Goal: Task Accomplishment & Management: Use online tool/utility

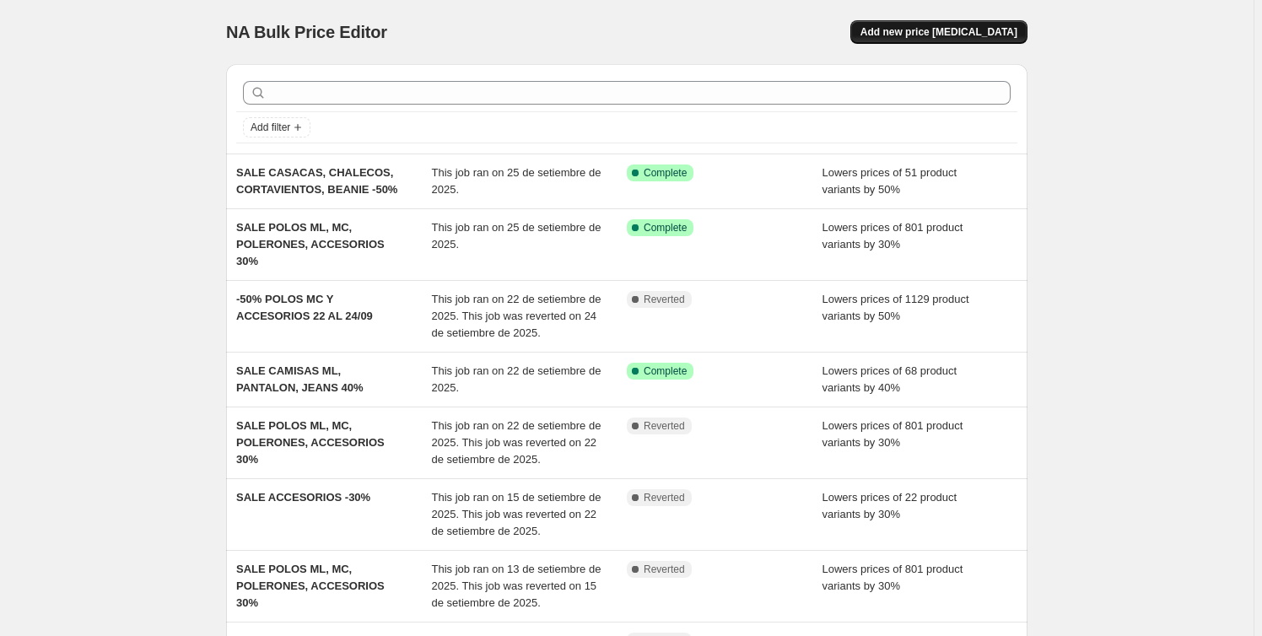
click at [973, 28] on span "Add new price [MEDICAL_DATA]" at bounding box center [938, 31] width 157 height 13
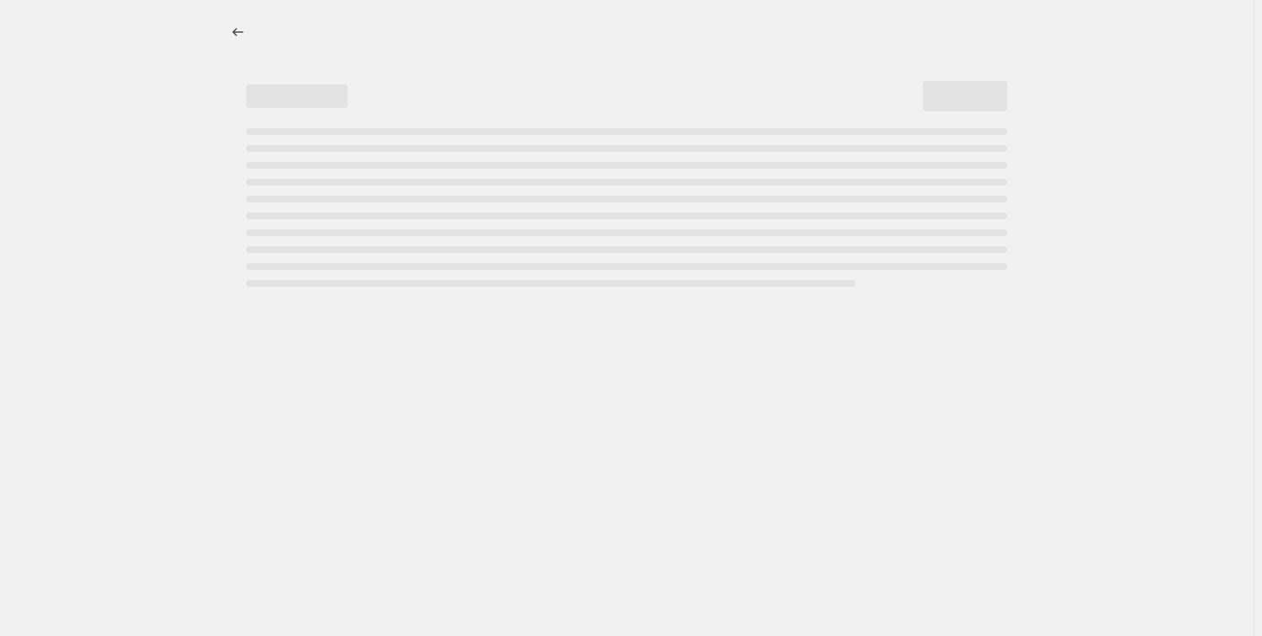
select select "percentage"
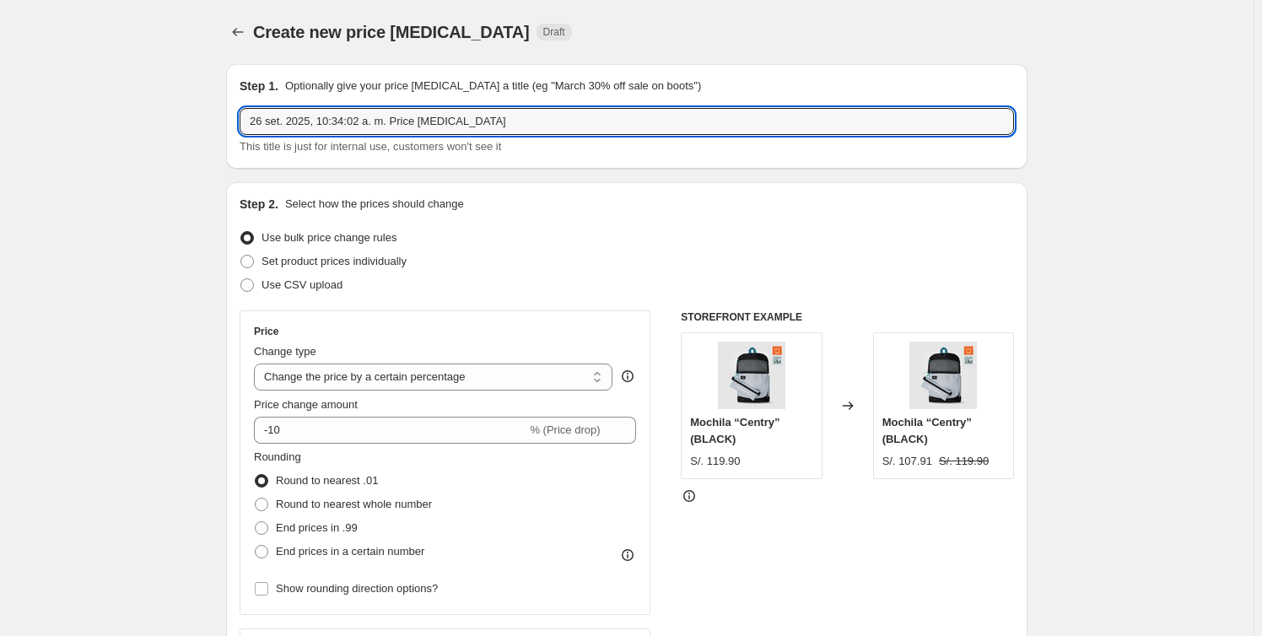
drag, startPoint x: 531, startPoint y: 123, endPoint x: -59, endPoint y: 106, distance: 590.7
click at [0, 106] on html "Home Settings Plans Skip to content Create new price change job. This page is r…" at bounding box center [631, 318] width 1262 height 636
type input "PRUEBA"
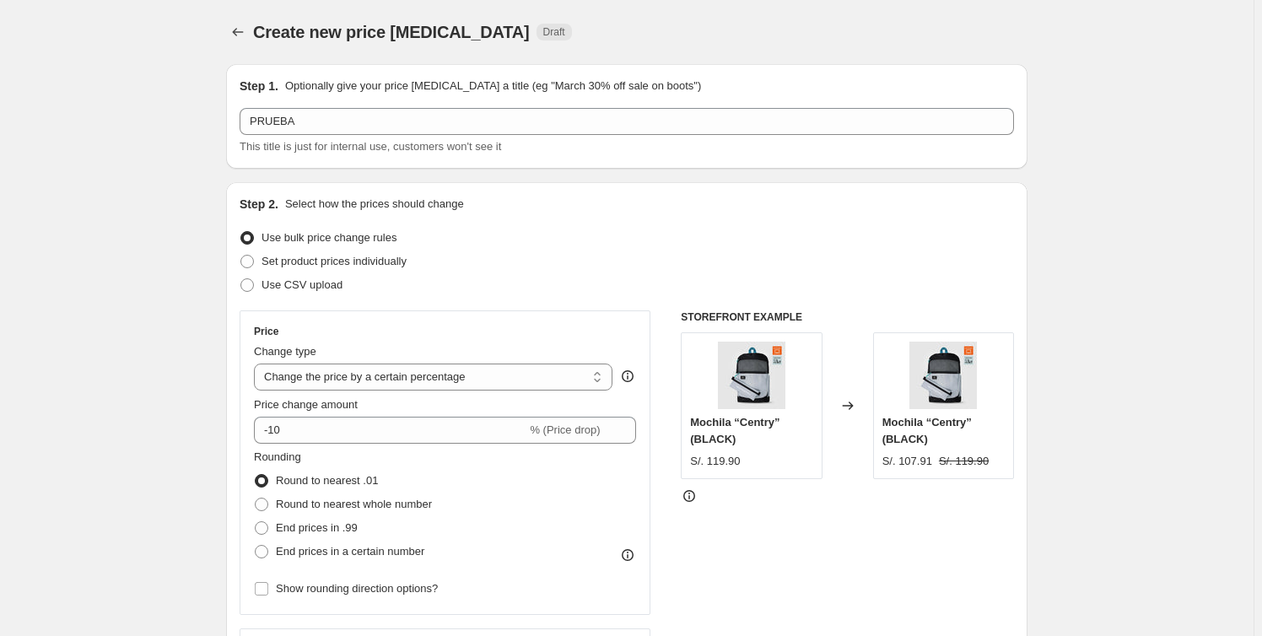
drag, startPoint x: 118, startPoint y: 183, endPoint x: 125, endPoint y: 165, distance: 19.0
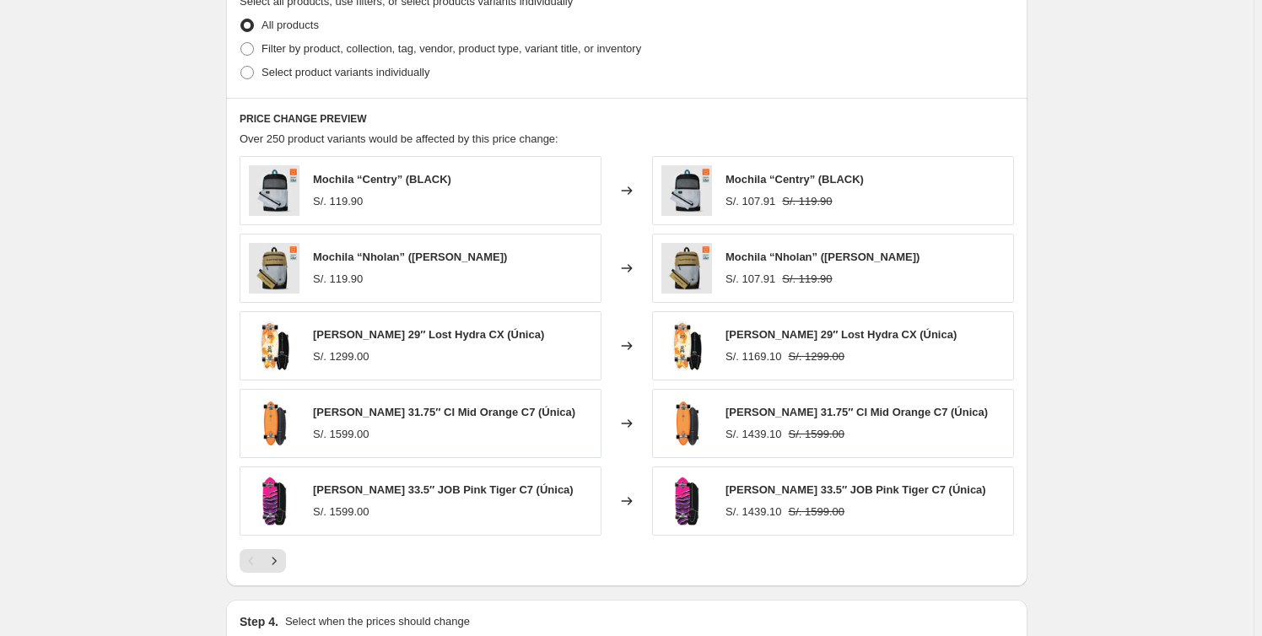
scroll to position [613, 0]
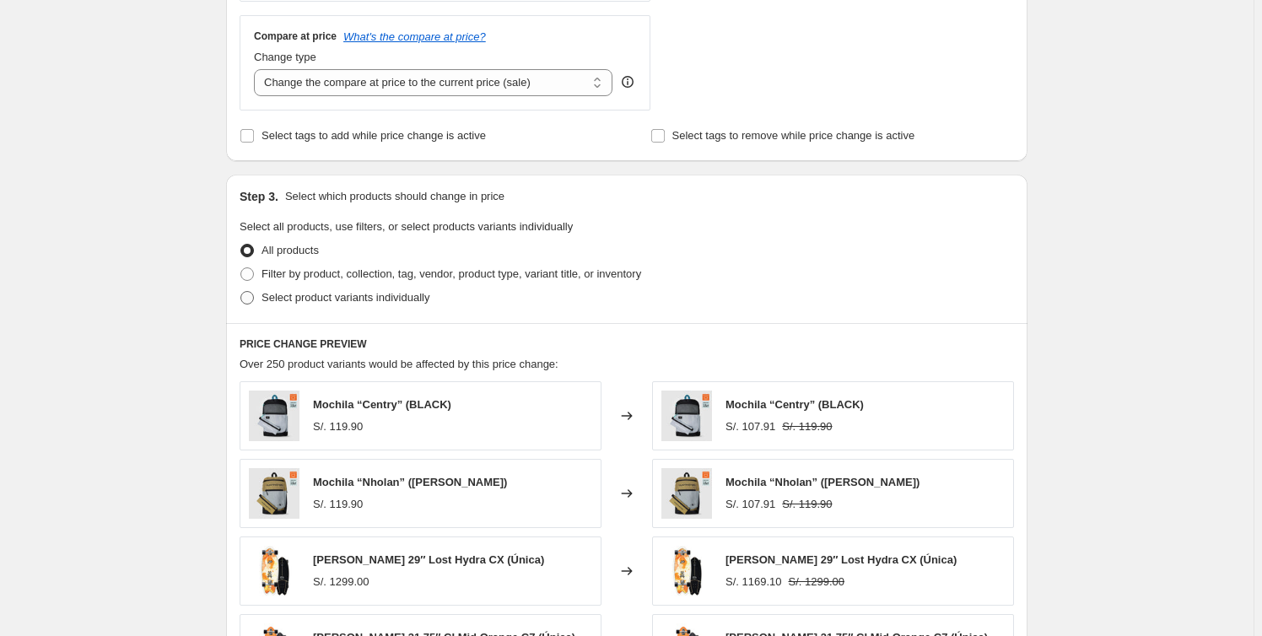
click at [340, 298] on span "Select product variants individually" at bounding box center [345, 297] width 168 height 13
click at [241, 292] on input "Select product variants individually" at bounding box center [240, 291] width 1 height 1
radio input "true"
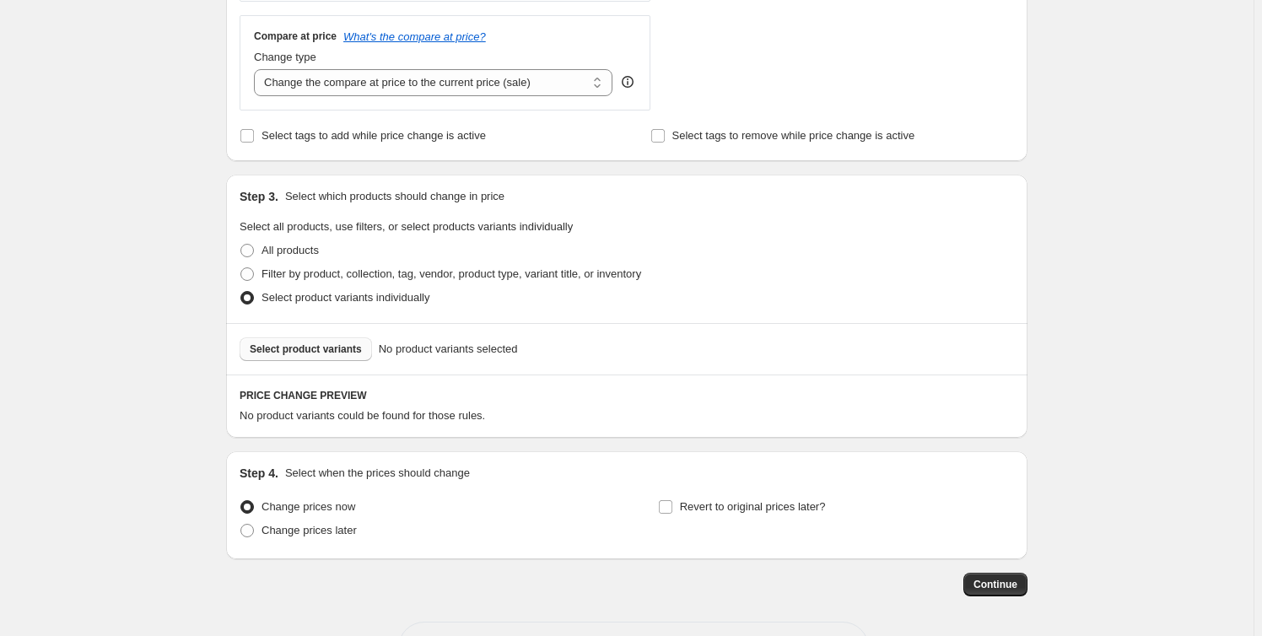
click at [326, 353] on span "Select product variants" at bounding box center [306, 348] width 112 height 13
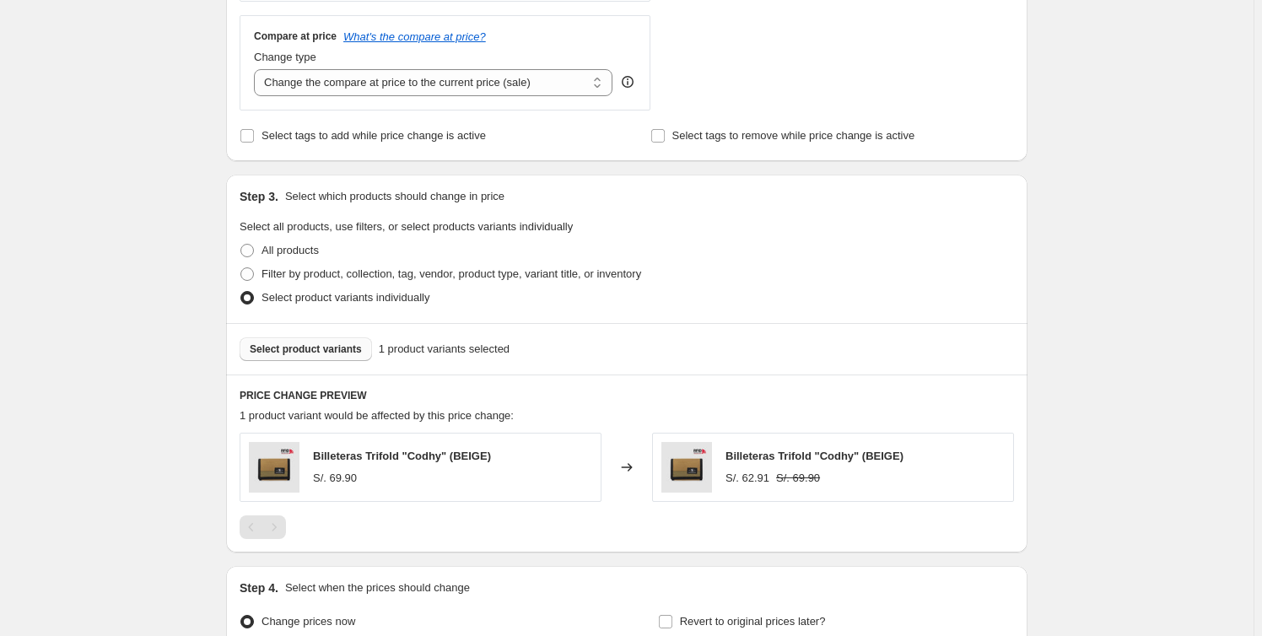
click at [1151, 363] on div "Create new price change job. This page is ready Create new price change job Dra…" at bounding box center [626, 100] width 1253 height 1427
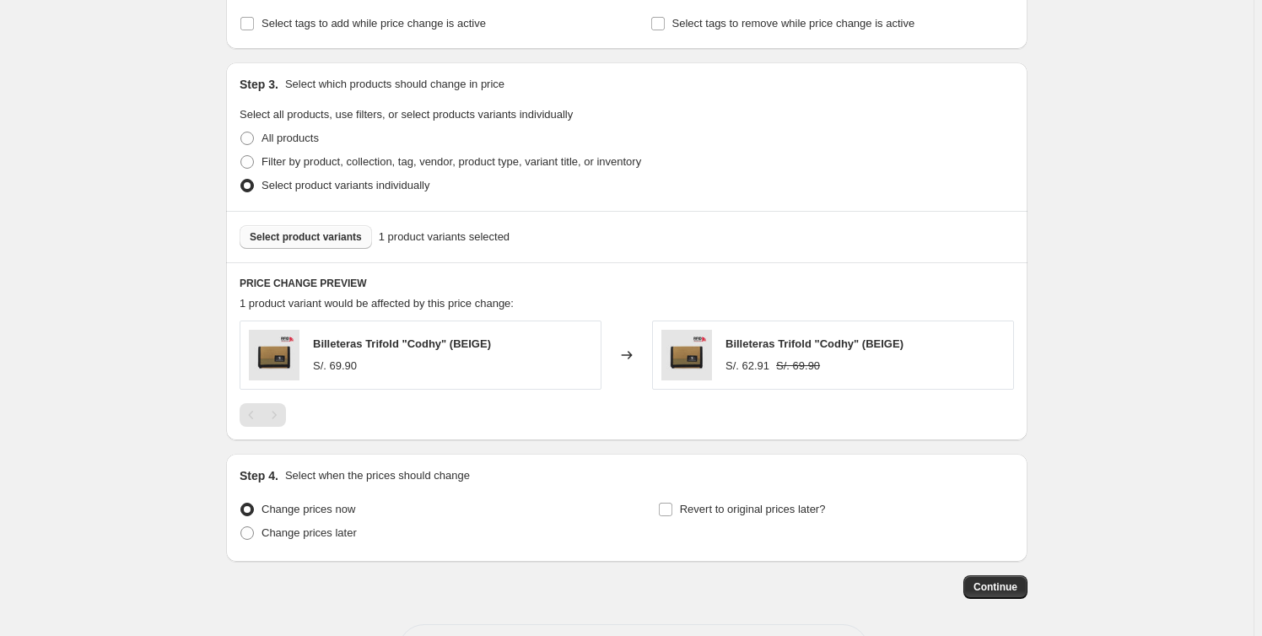
scroll to position [791, 0]
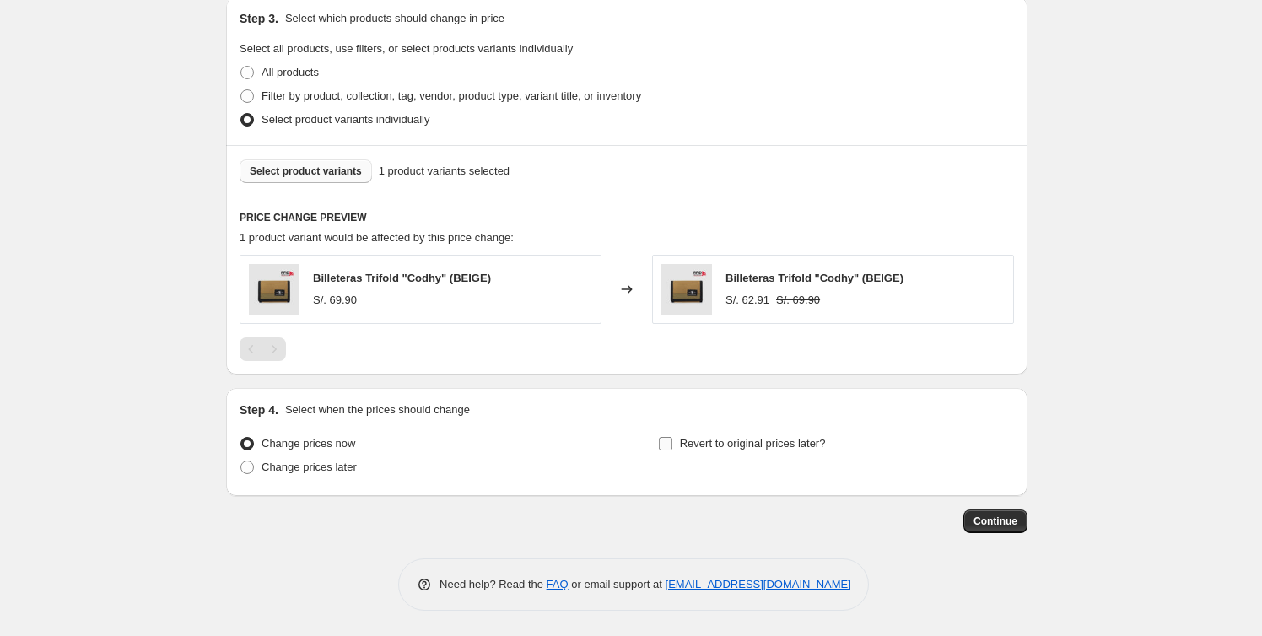
click at [664, 442] on input "Revert to original prices later?" at bounding box center [665, 443] width 13 height 13
checkbox input "true"
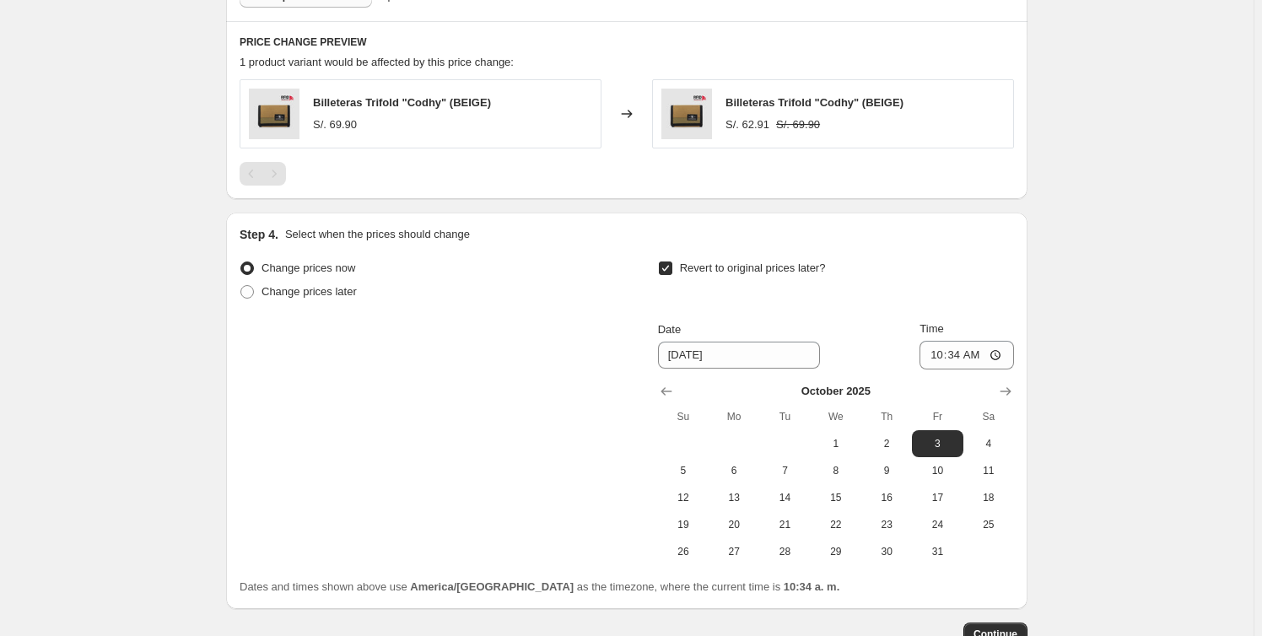
scroll to position [1080, 0]
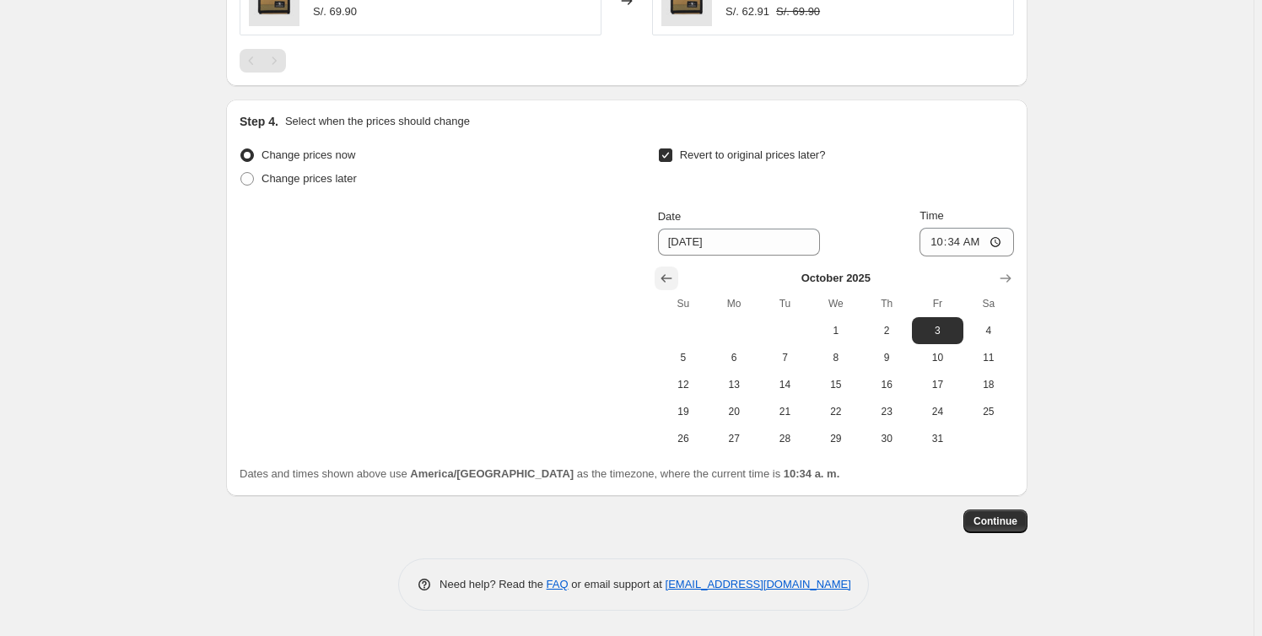
click at [668, 277] on icon "Show previous month, September 2025" at bounding box center [666, 278] width 17 height 17
click at [945, 410] on span "26" at bounding box center [937, 411] width 37 height 13
type input "[DATE]"
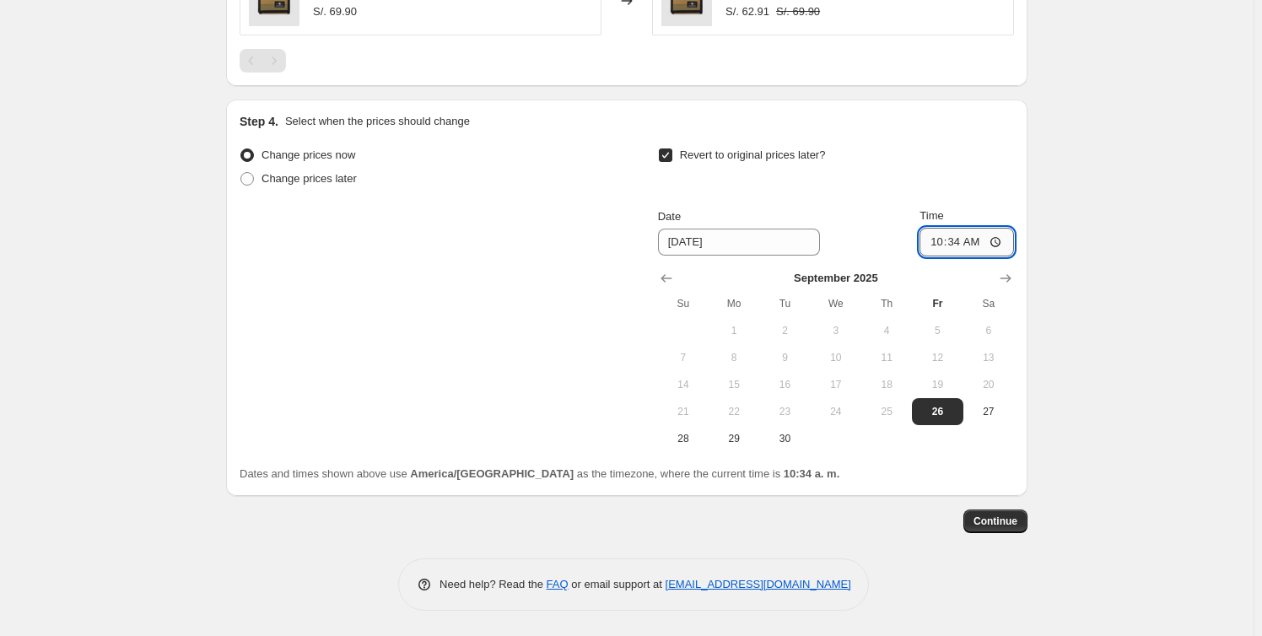
click at [972, 243] on input "10:34" at bounding box center [966, 242] width 94 height 29
type input "10:40"
drag, startPoint x: 1131, startPoint y: 254, endPoint x: 1135, endPoint y: 272, distance: 18.9
click at [1004, 521] on span "Continue" at bounding box center [995, 521] width 44 height 13
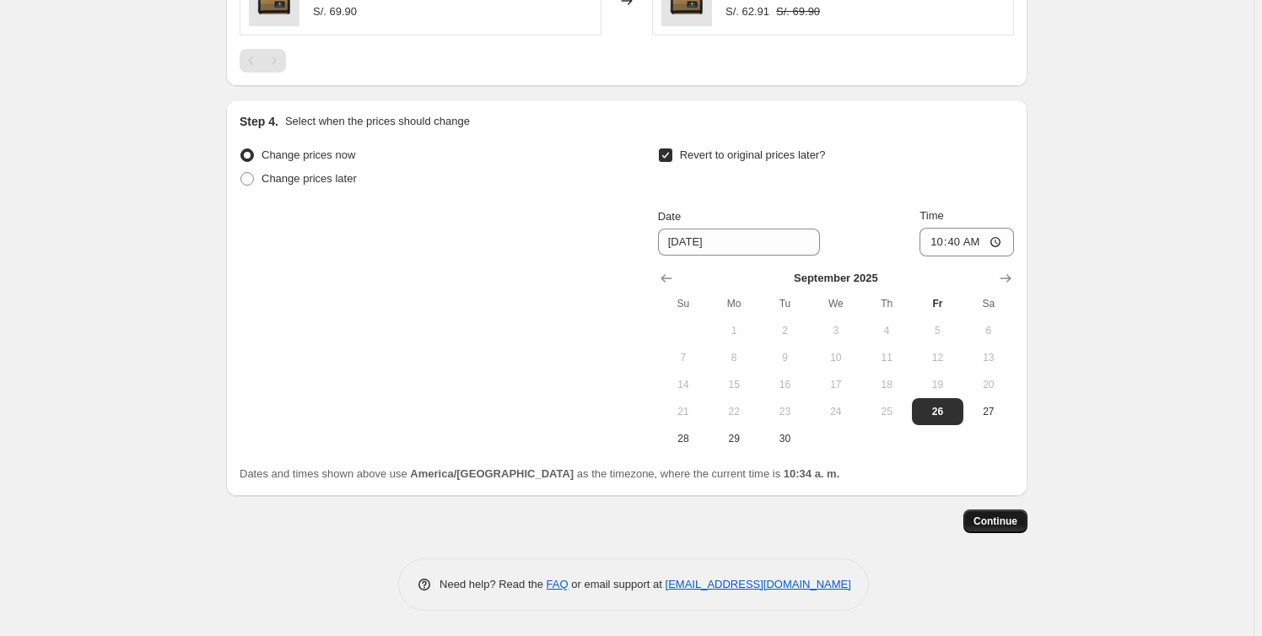
scroll to position [0, 0]
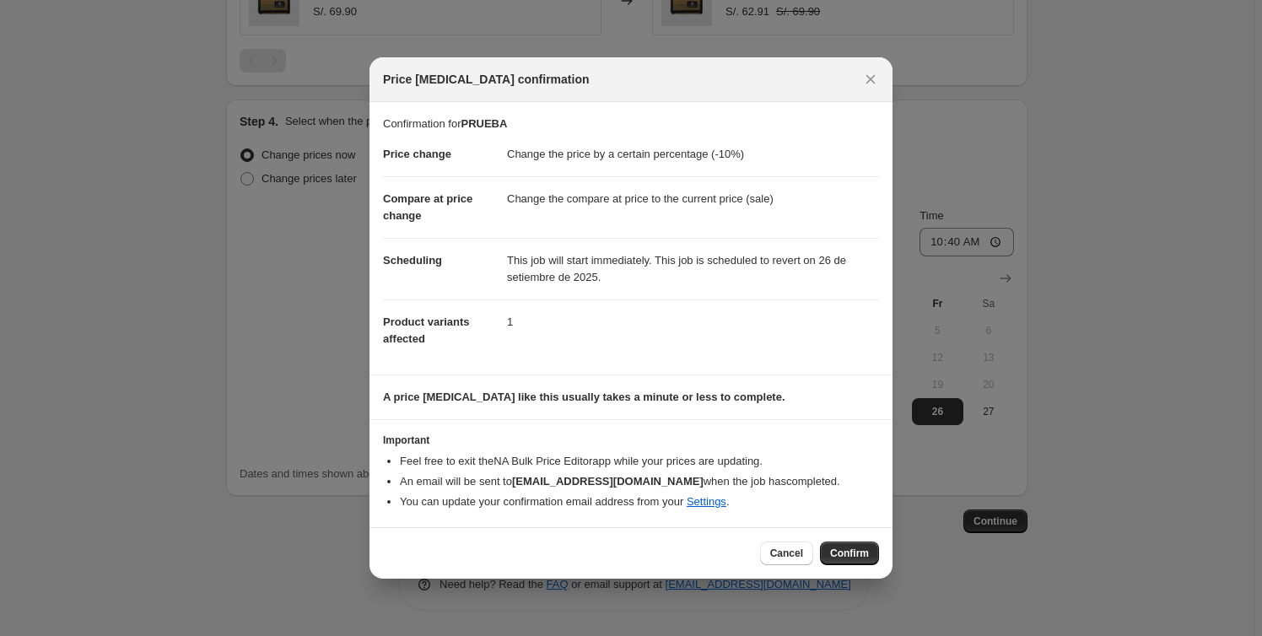
click at [853, 545] on button "Confirm" at bounding box center [849, 554] width 59 height 24
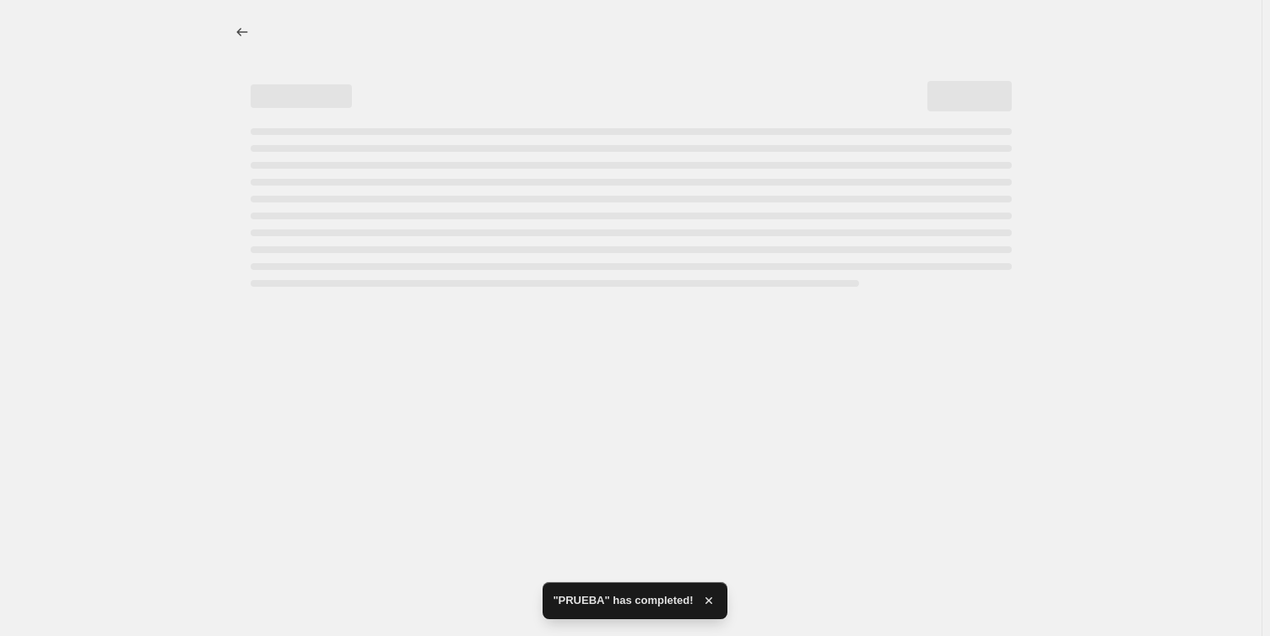
select select "percentage"
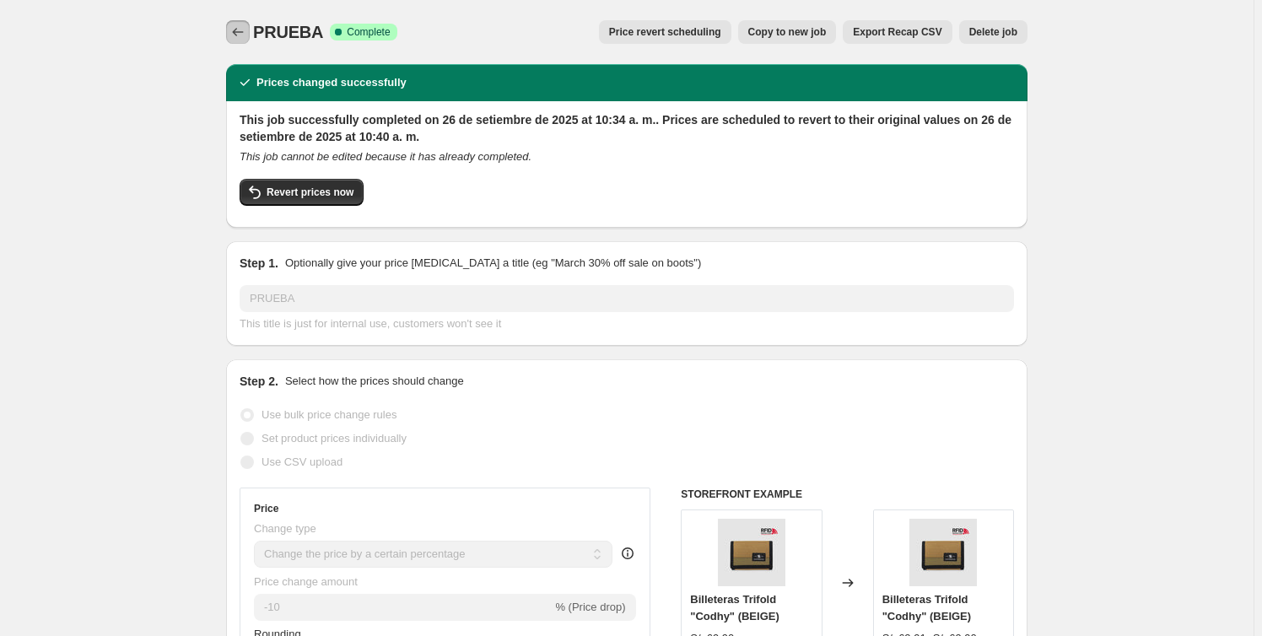
click at [242, 31] on icon "Price change jobs" at bounding box center [237, 32] width 17 height 17
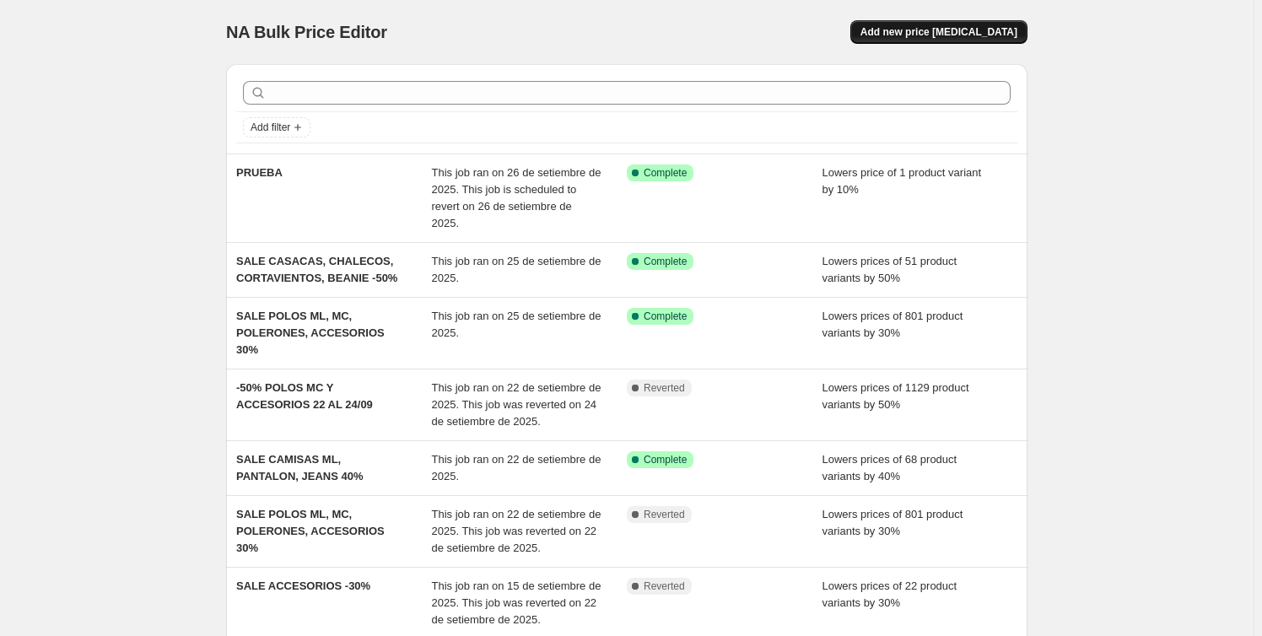
click at [946, 30] on span "Add new price [MEDICAL_DATA]" at bounding box center [938, 31] width 157 height 13
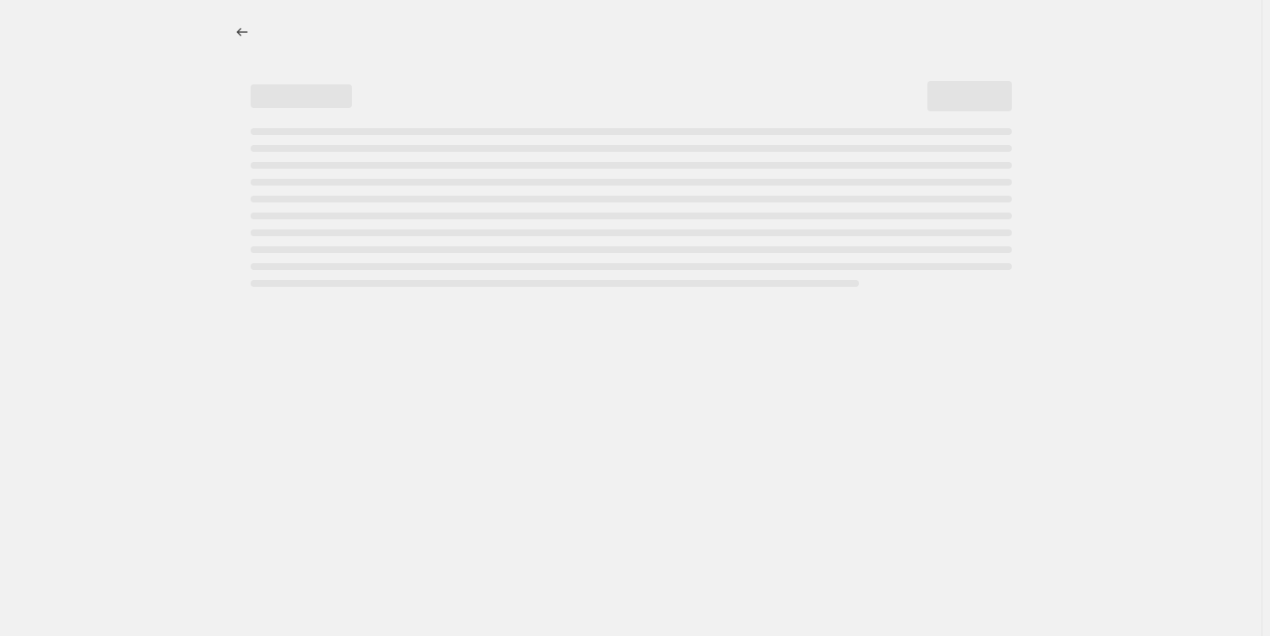
select select "percentage"
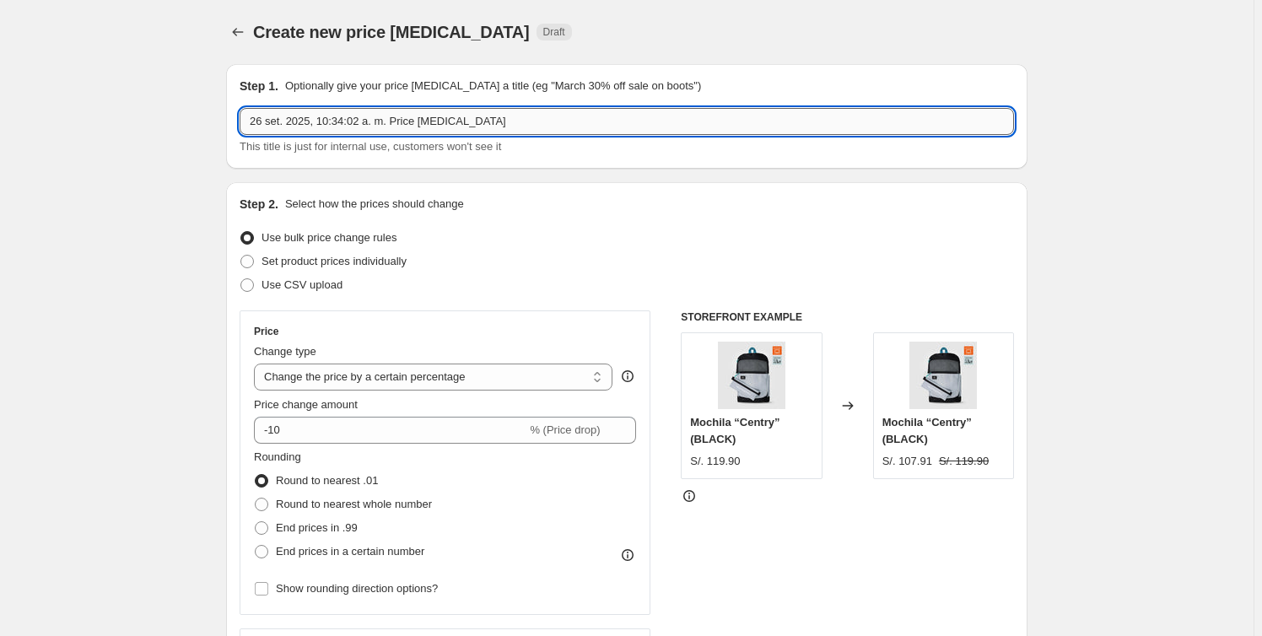
click at [398, 122] on input "26 set. 2025, 10:34:02 a. m. Price change job" at bounding box center [627, 121] width 774 height 27
type input "PRUEBA 2"
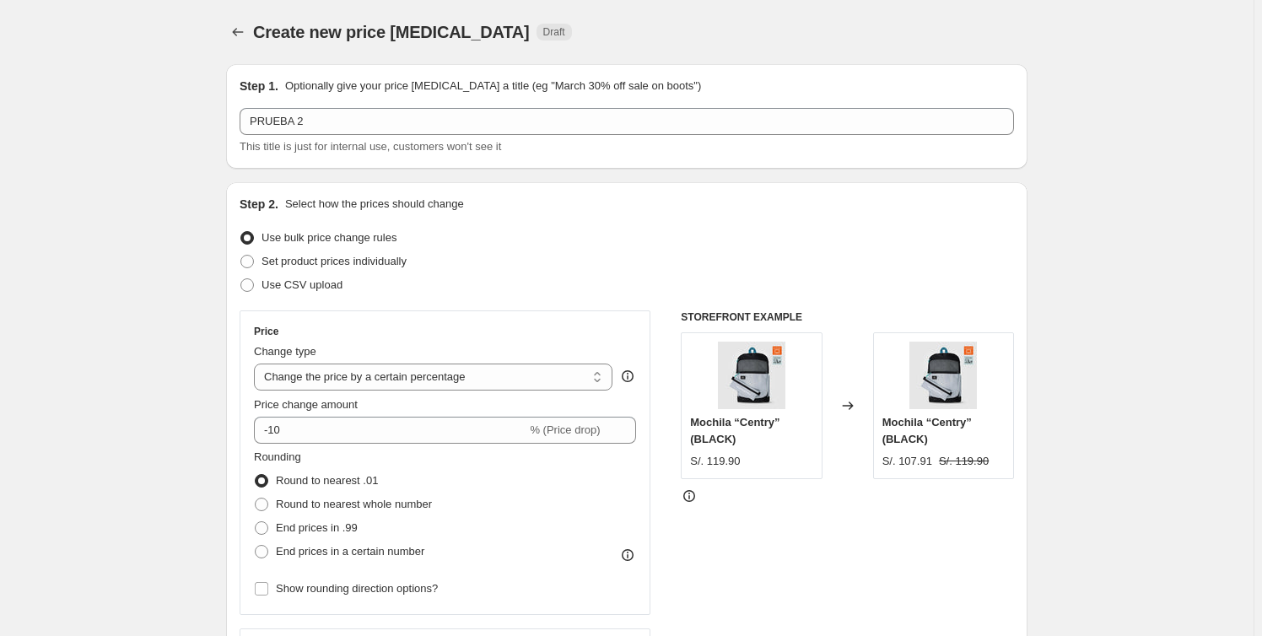
drag, startPoint x: 30, startPoint y: 251, endPoint x: 78, endPoint y: 251, distance: 48.1
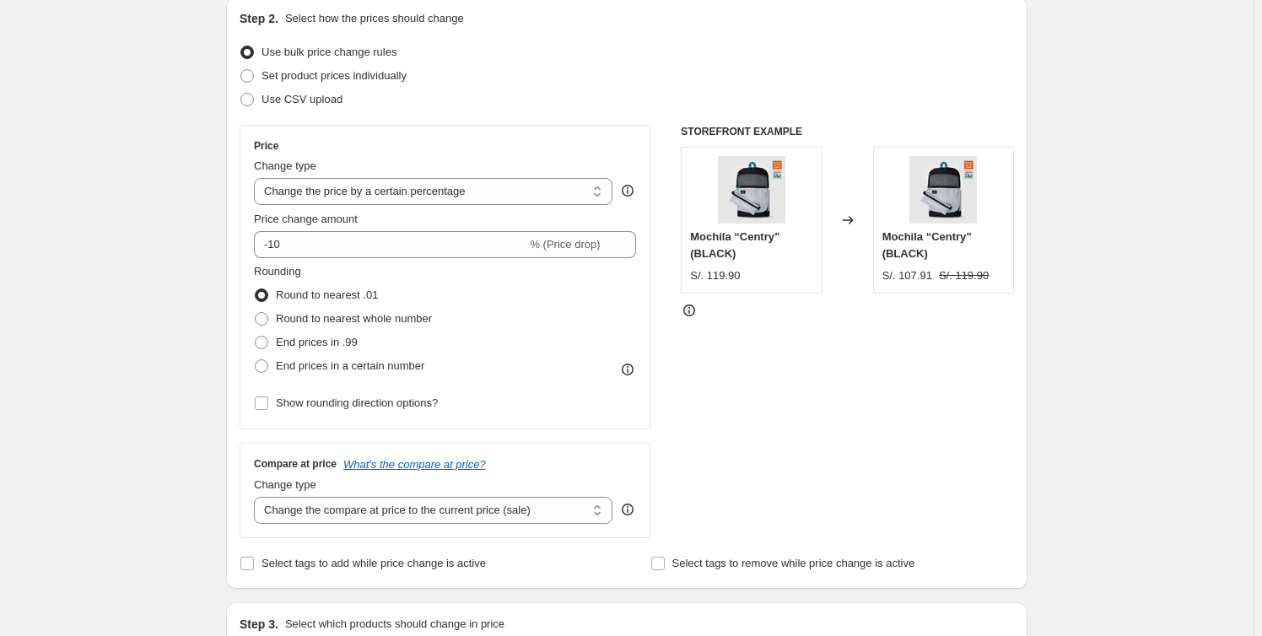
scroll to position [229, 0]
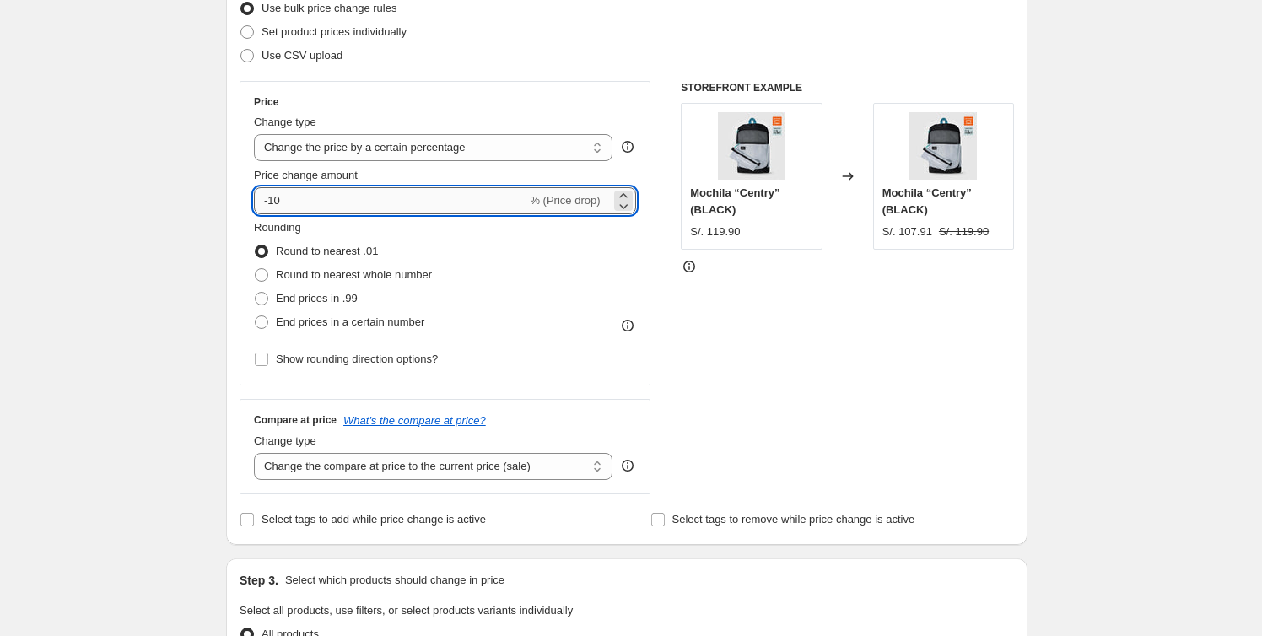
drag, startPoint x: 327, startPoint y: 202, endPoint x: 299, endPoint y: 189, distance: 31.3
click at [264, 199] on input "-10" at bounding box center [390, 200] width 272 height 27
type input "-20"
click at [172, 229] on div "Create new price change job. This page is ready Create new price change job Dra…" at bounding box center [626, 614] width 1253 height 1686
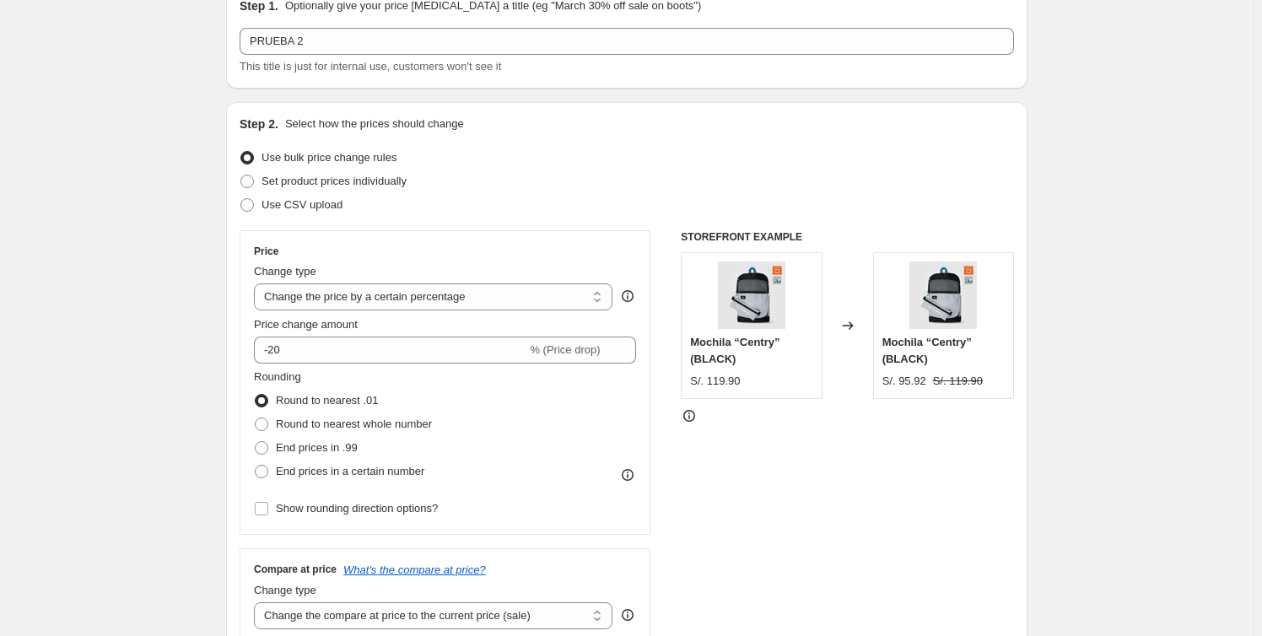
scroll to position [0, 0]
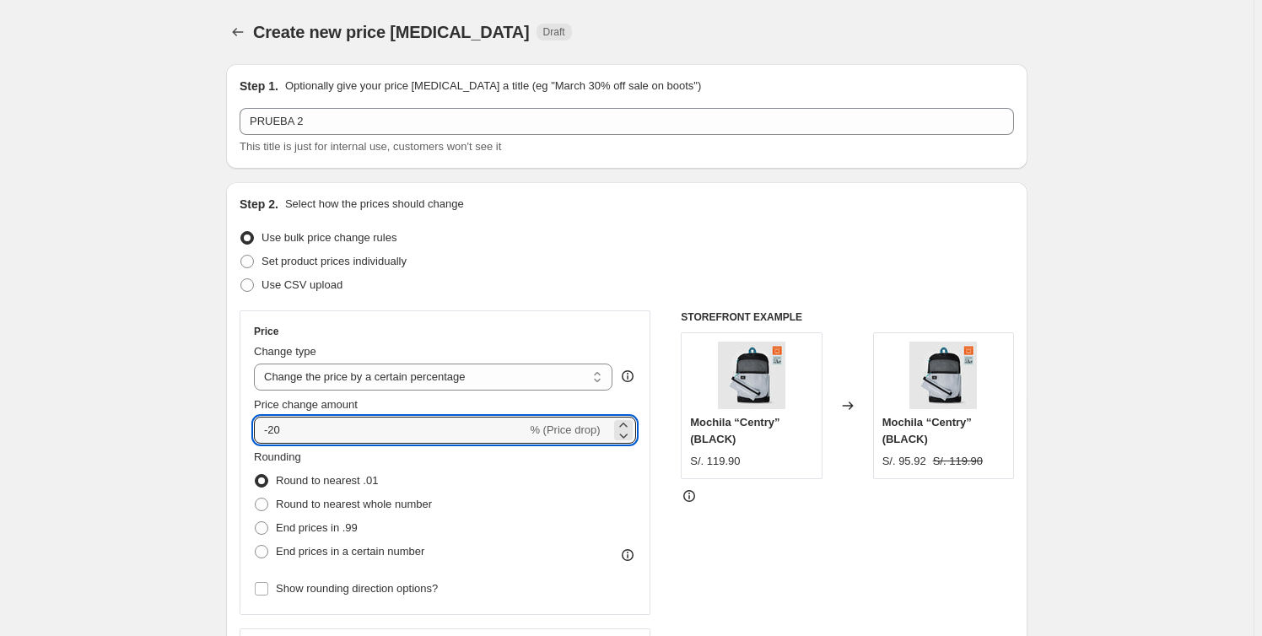
drag, startPoint x: 326, startPoint y: 424, endPoint x: 86, endPoint y: 431, distance: 240.5
type input "-5"
drag, startPoint x: 126, startPoint y: 363, endPoint x: 193, endPoint y: 379, distance: 69.4
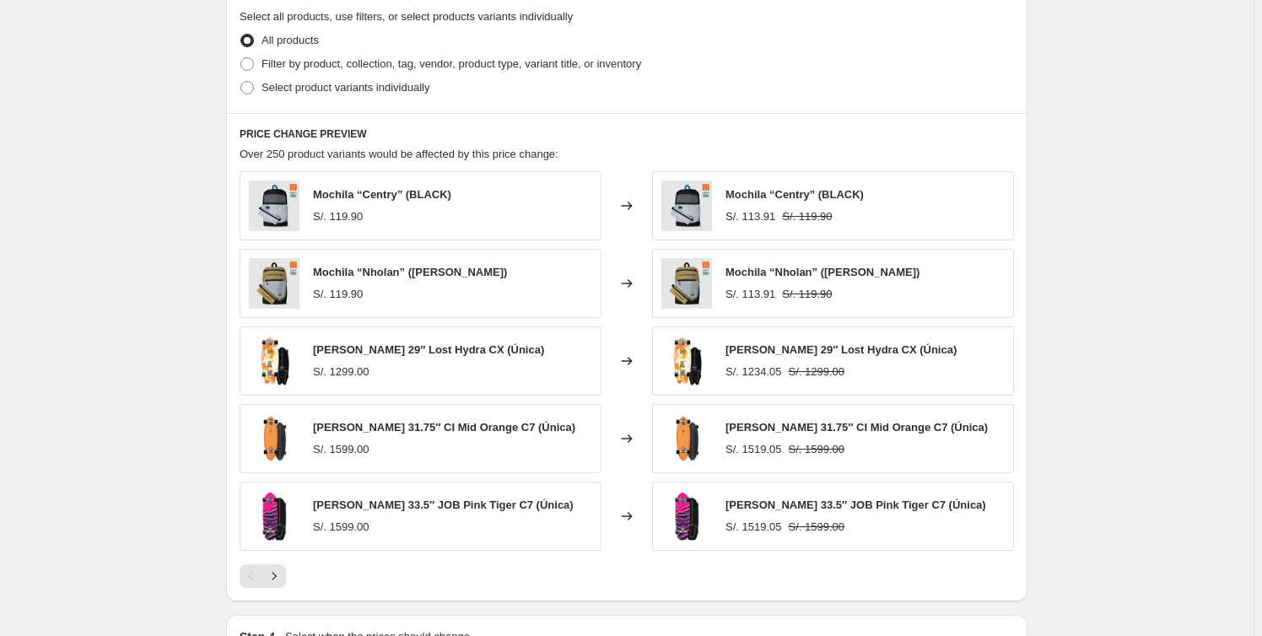
scroll to position [590, 0]
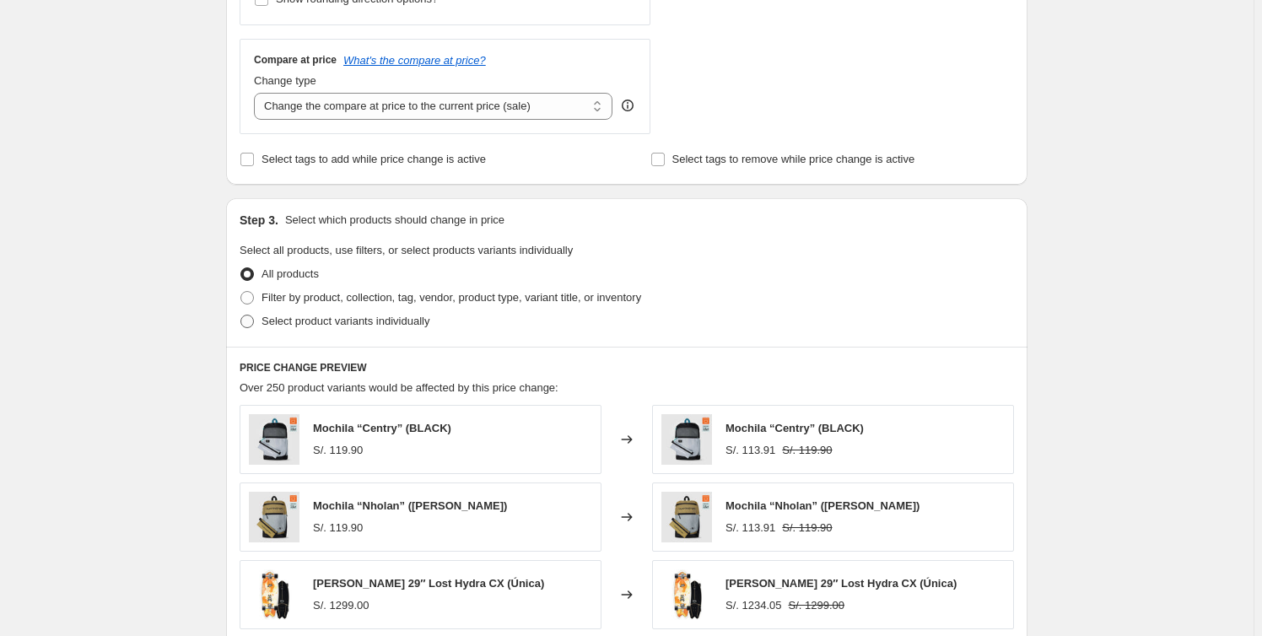
click at [343, 319] on span "Select product variants individually" at bounding box center [345, 321] width 168 height 13
click at [241, 315] on input "Select product variants individually" at bounding box center [240, 315] width 1 height 1
radio input "true"
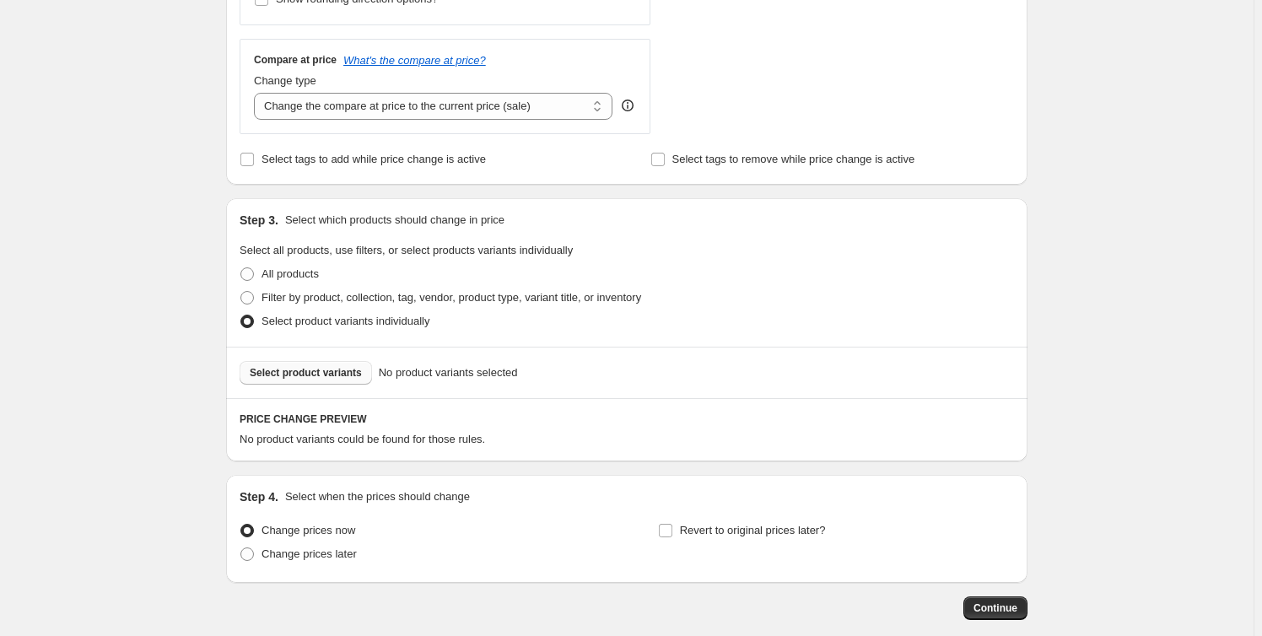
click at [326, 375] on span "Select product variants" at bounding box center [306, 372] width 112 height 13
click at [313, 377] on span "Select product variants" at bounding box center [306, 372] width 112 height 13
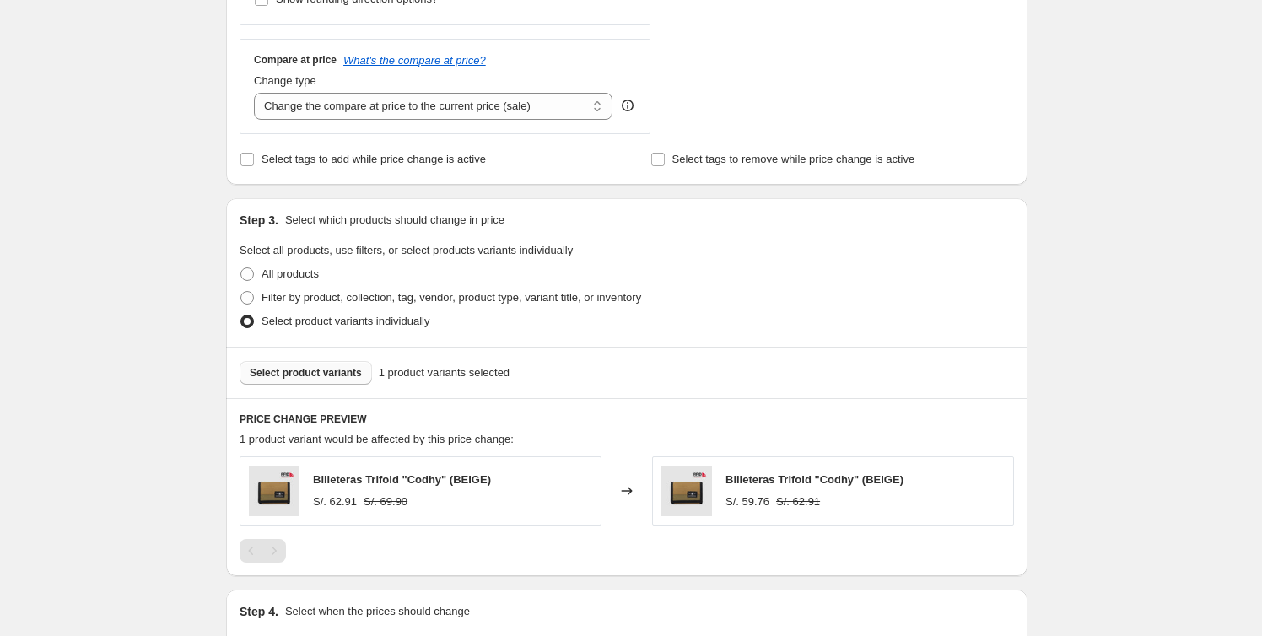
click at [1120, 412] on div "Create new price change job. This page is ready Create new price change job Dra…" at bounding box center [626, 123] width 1253 height 1427
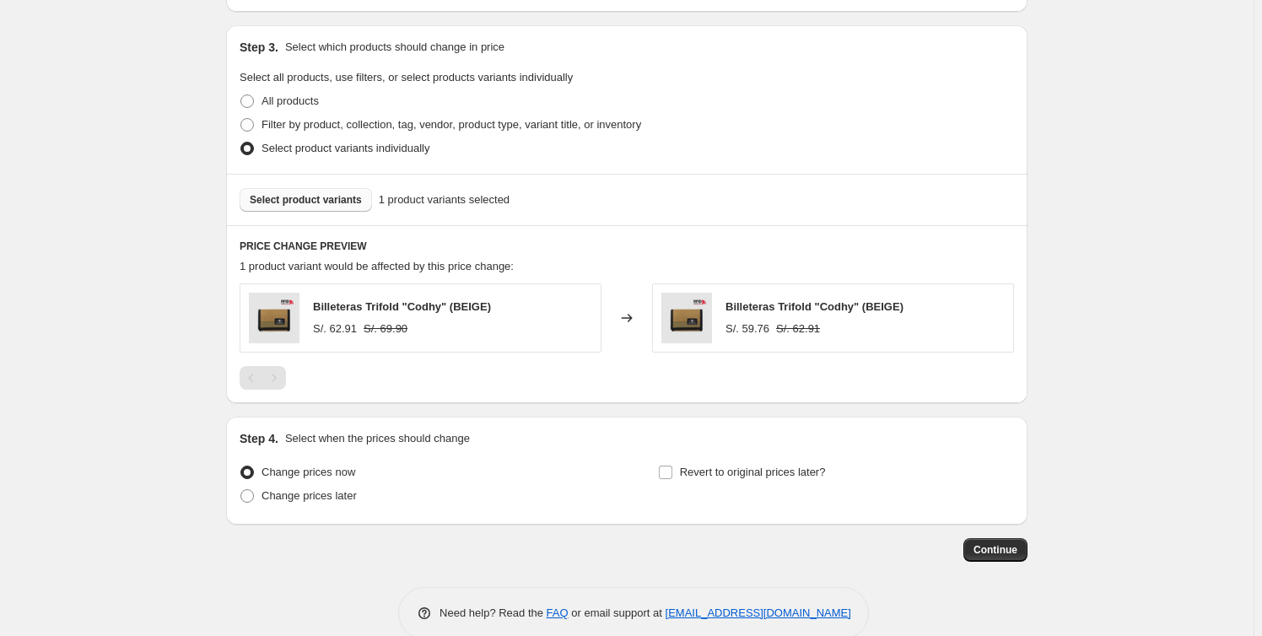
scroll to position [791, 0]
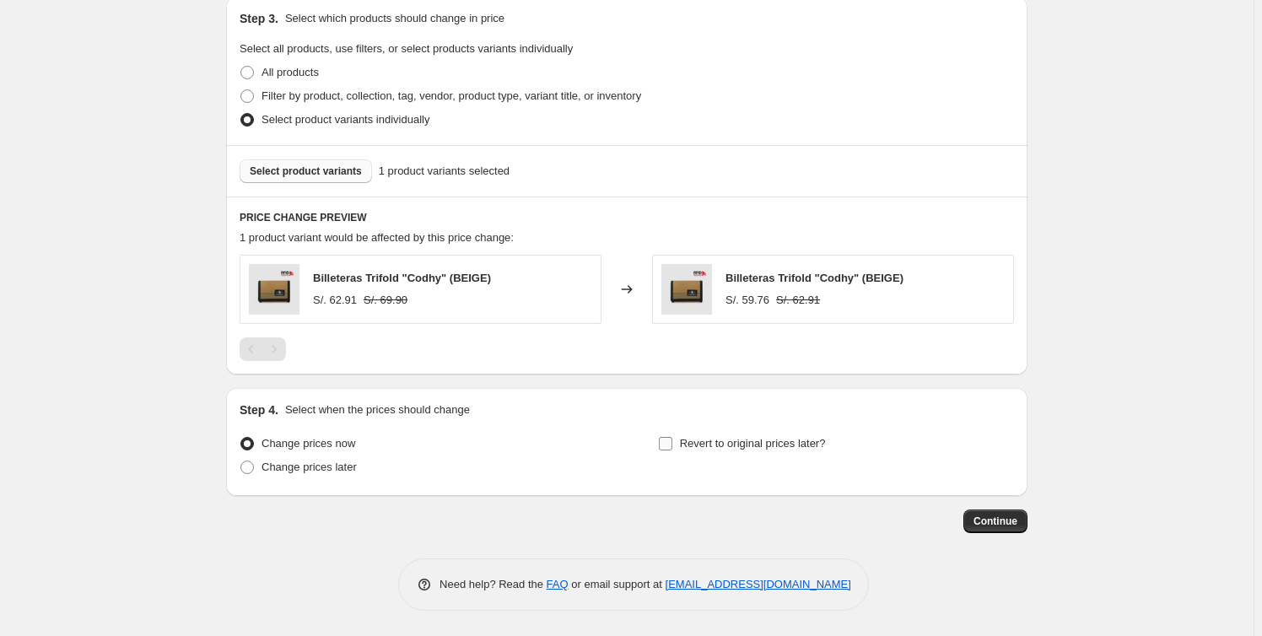
click at [677, 447] on label "Revert to original prices later?" at bounding box center [742, 444] width 168 height 24
click at [672, 447] on input "Revert to original prices later?" at bounding box center [665, 443] width 13 height 13
checkbox input "true"
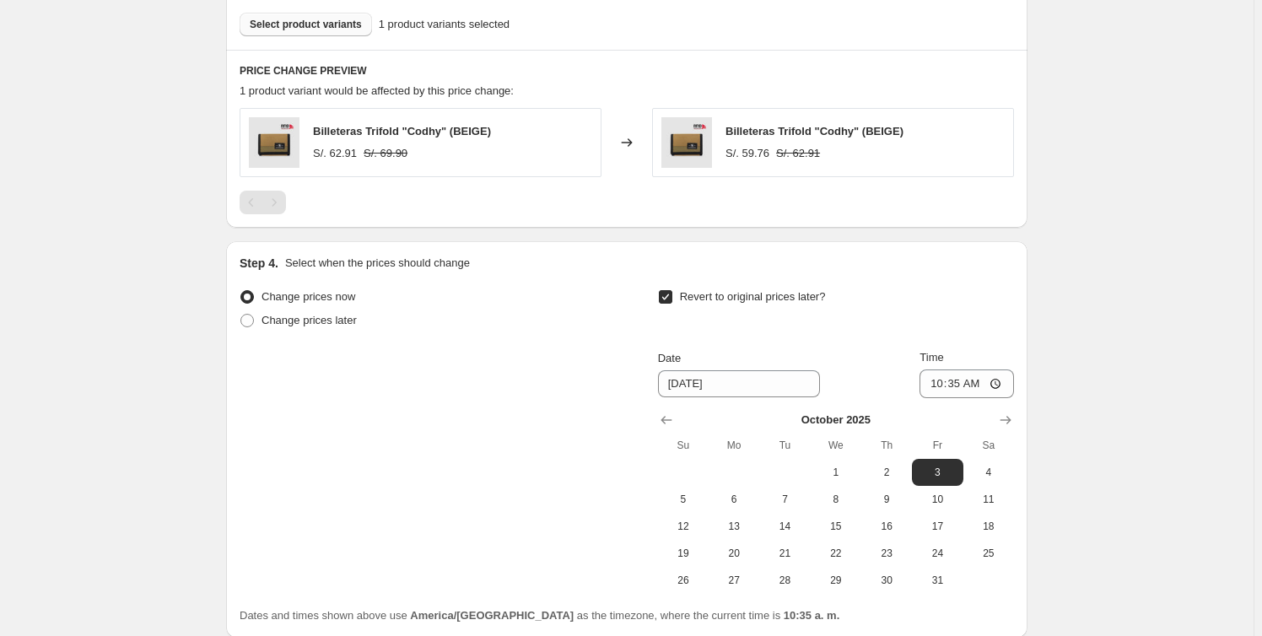
scroll to position [1021, 0]
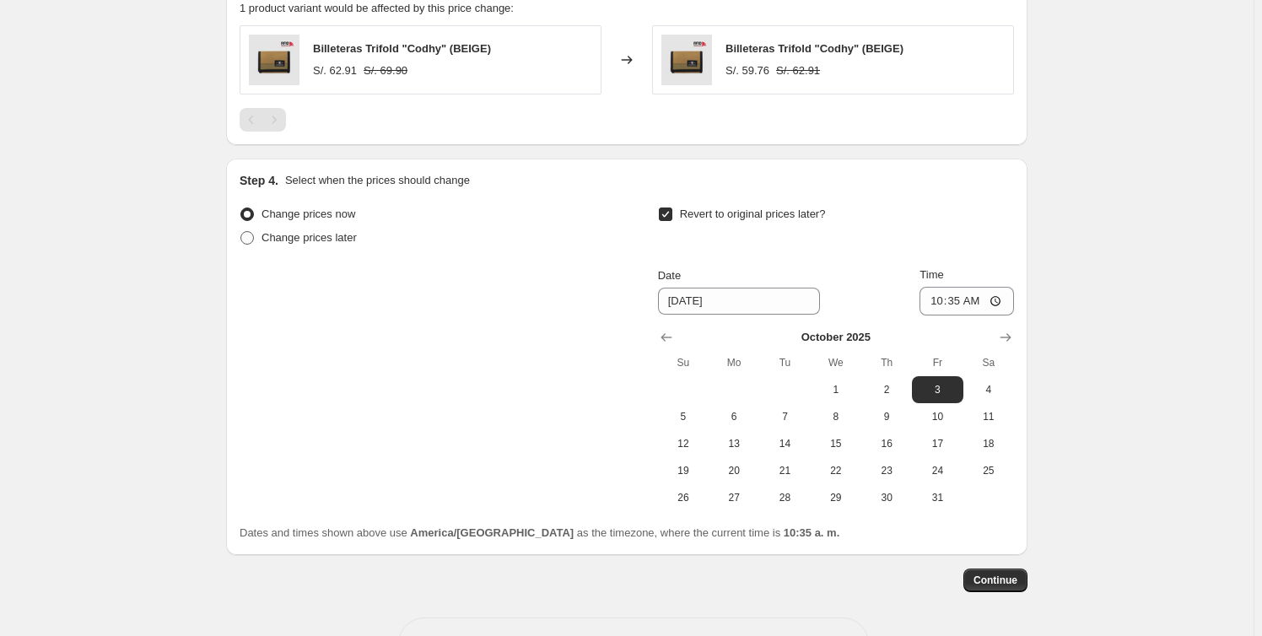
click at [321, 239] on span "Change prices later" at bounding box center [308, 237] width 95 height 13
click at [241, 232] on input "Change prices later" at bounding box center [240, 231] width 1 height 1
radio input "true"
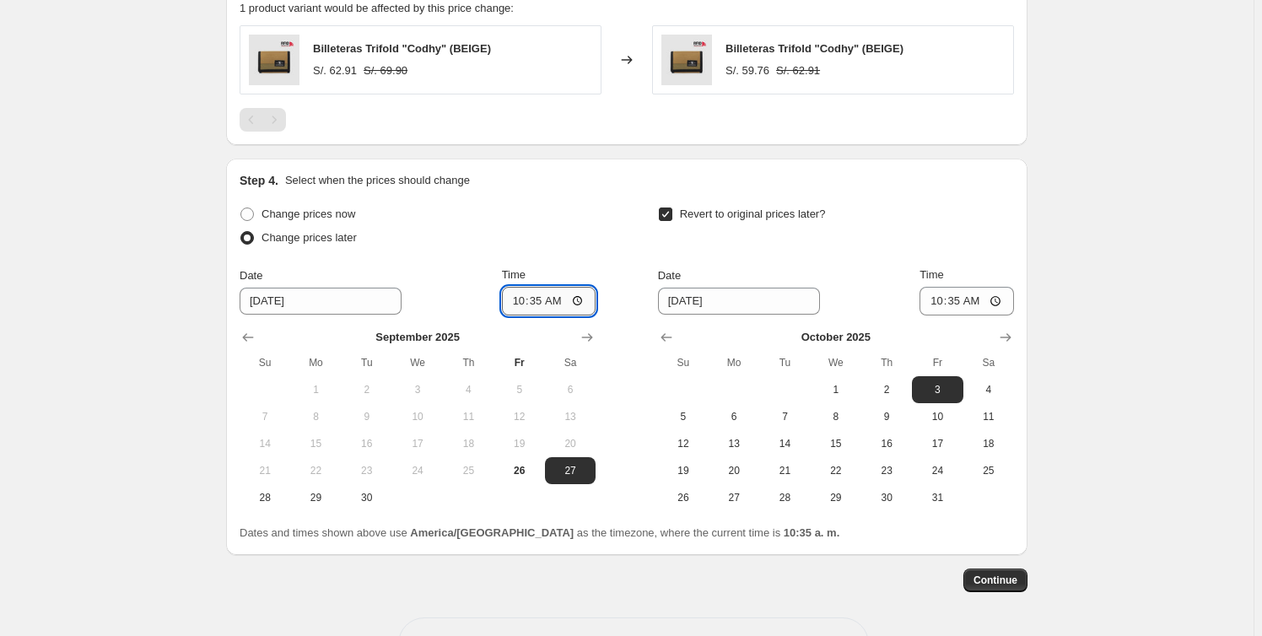
click at [557, 302] on input "10:35" at bounding box center [549, 301] width 94 height 29
type input "10:45"
click at [976, 300] on input "10:35" at bounding box center [966, 301] width 94 height 29
type input "10:50"
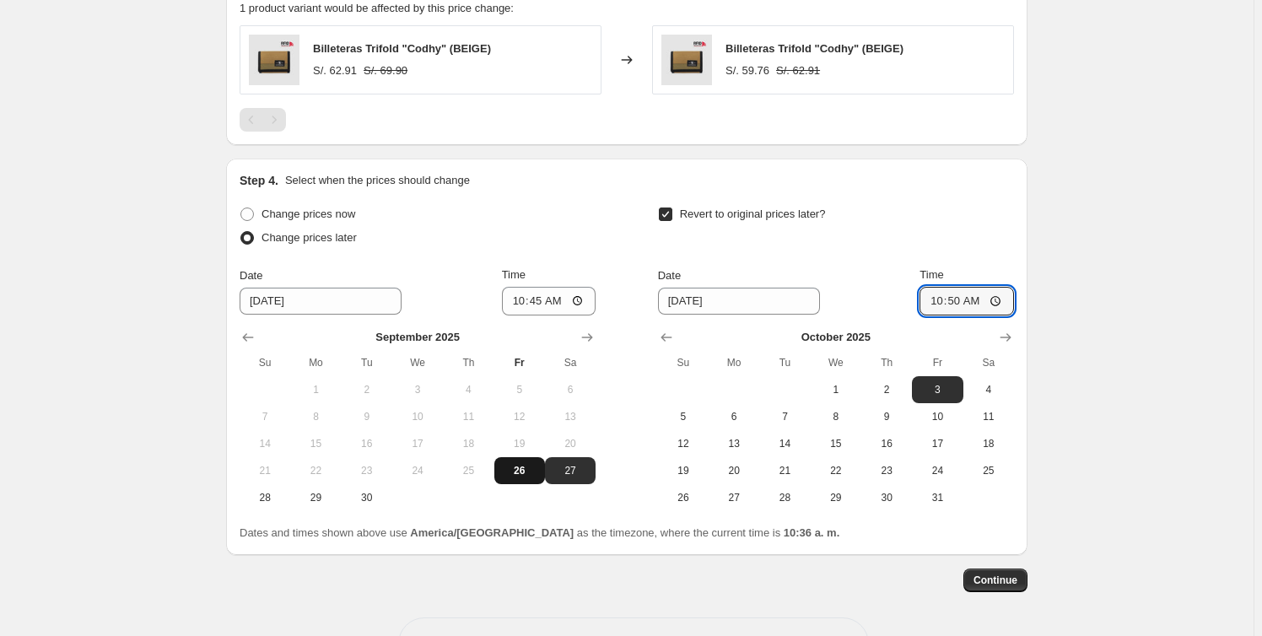
click at [523, 467] on span "26" at bounding box center [519, 470] width 37 height 13
type input "[DATE]"
click at [675, 333] on icon "Show previous month, September 2025" at bounding box center [666, 337] width 17 height 17
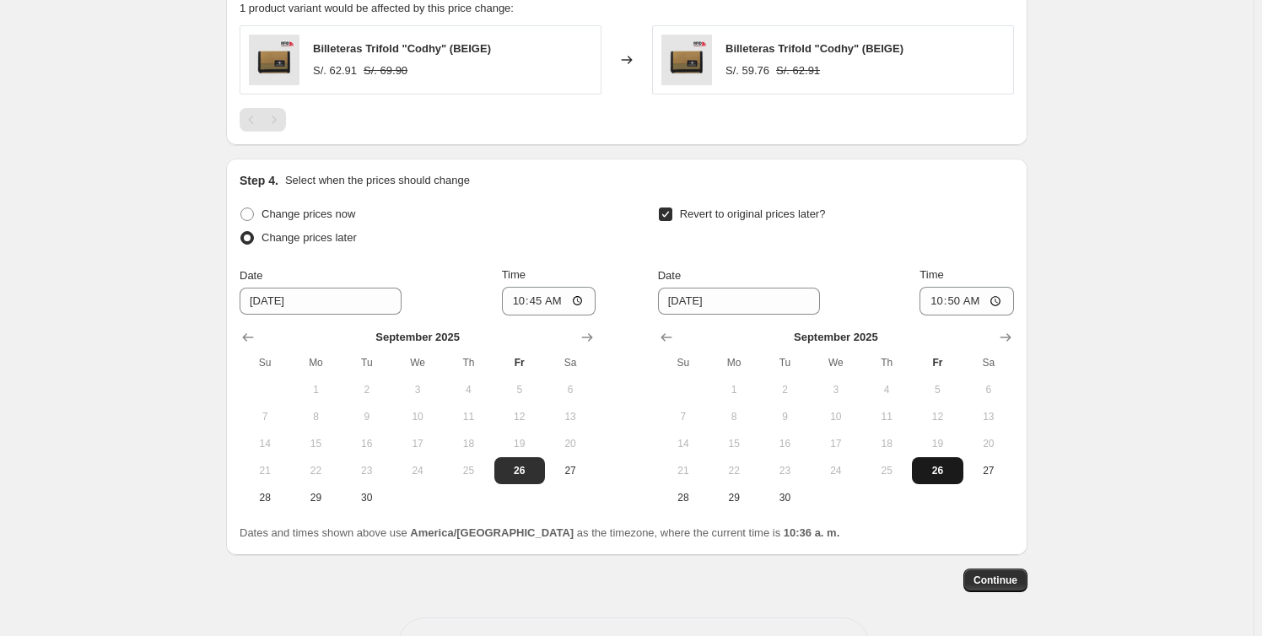
click at [940, 472] on span "26" at bounding box center [937, 470] width 37 height 13
type input "[DATE]"
click at [565, 301] on input "10:45" at bounding box center [549, 301] width 94 height 29
type input "10:42"
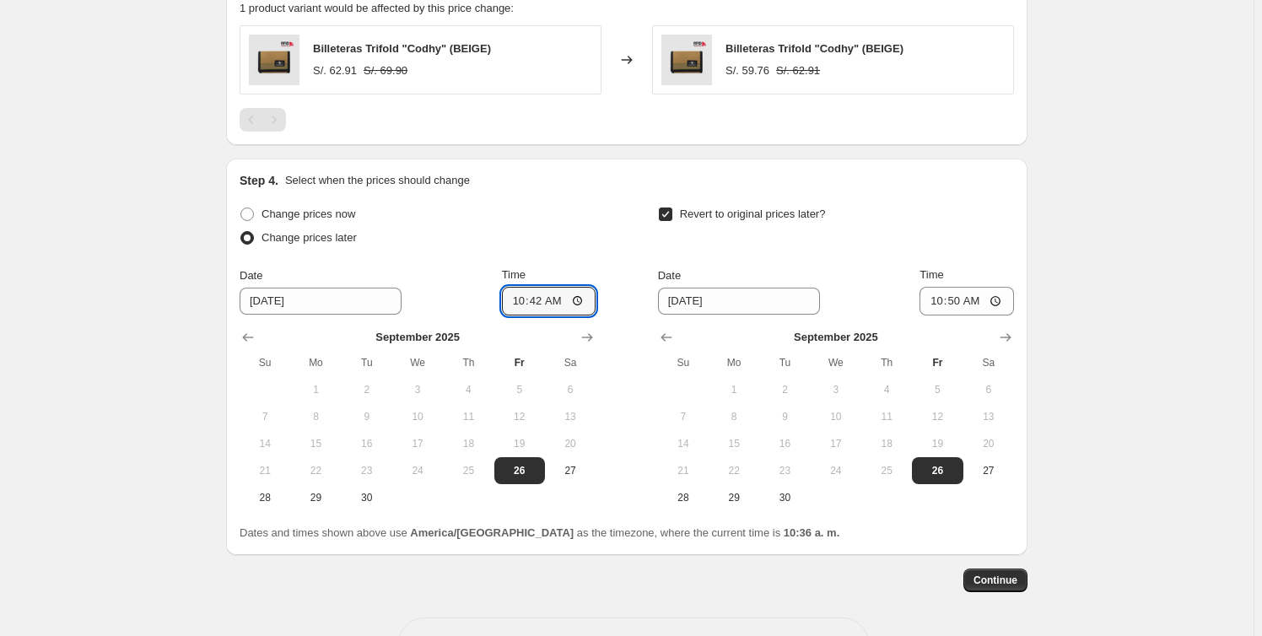
click at [984, 300] on input "10:50" at bounding box center [966, 301] width 94 height 29
click at [975, 299] on input "10:50" at bounding box center [966, 301] width 94 height 29
type input "10:45"
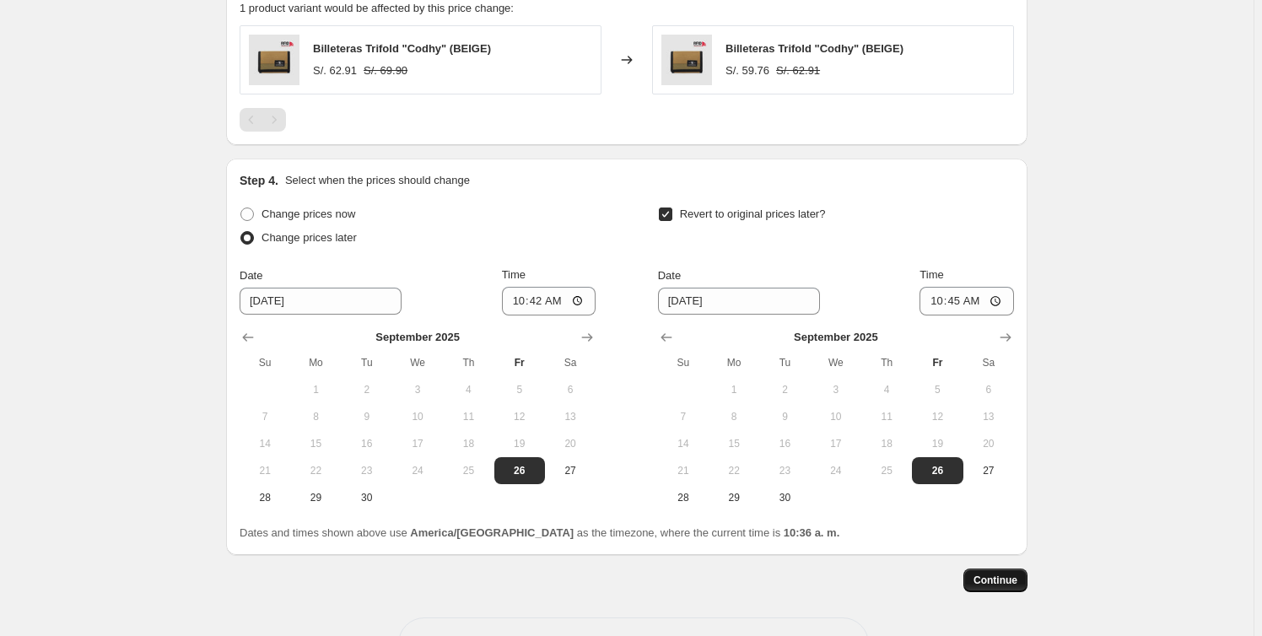
click at [996, 577] on span "Continue" at bounding box center [995, 580] width 44 height 13
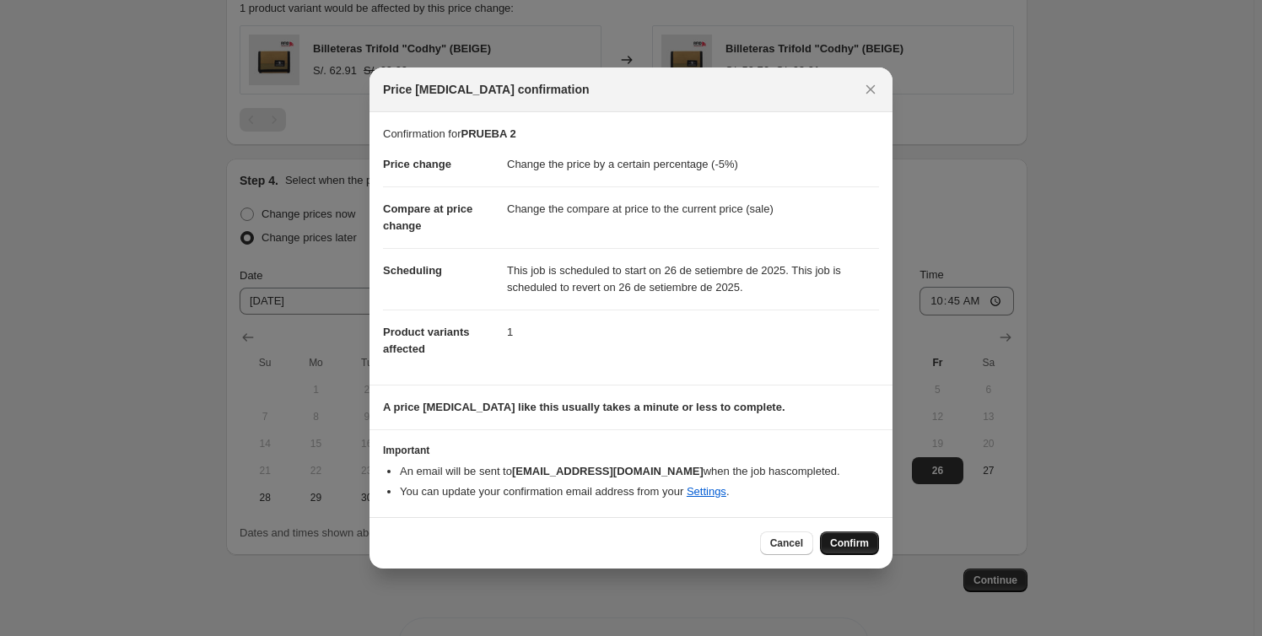
click at [851, 536] on span "Confirm" at bounding box center [849, 542] width 39 height 13
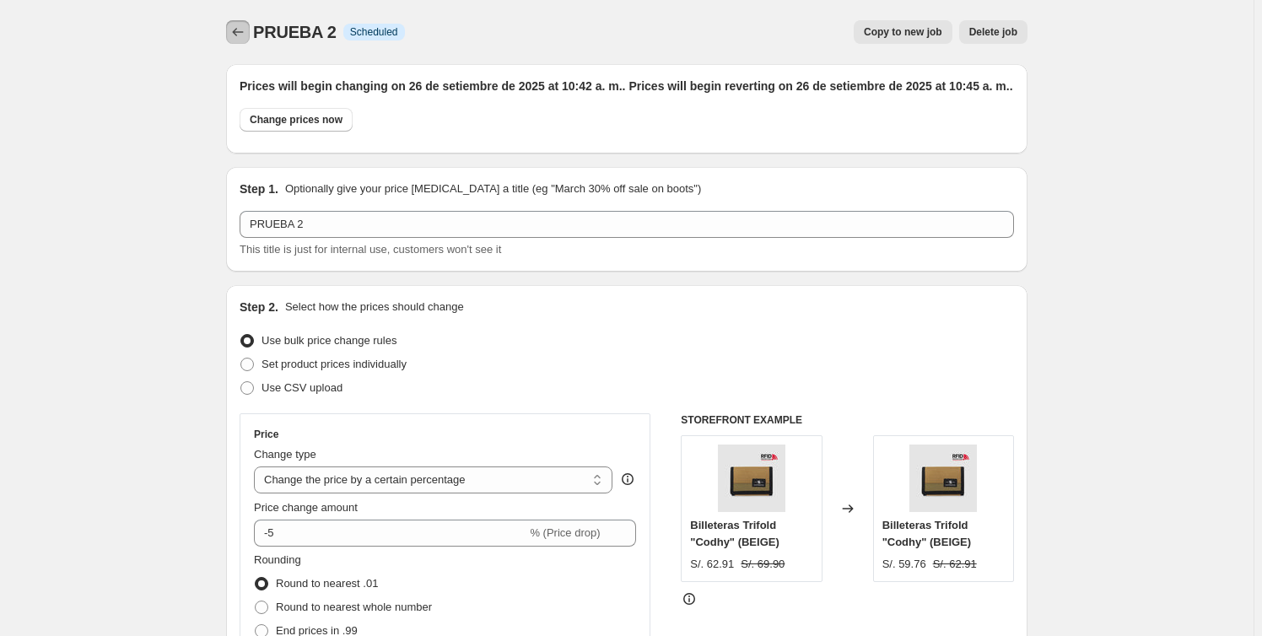
click at [245, 32] on icon "Price change jobs" at bounding box center [237, 32] width 17 height 17
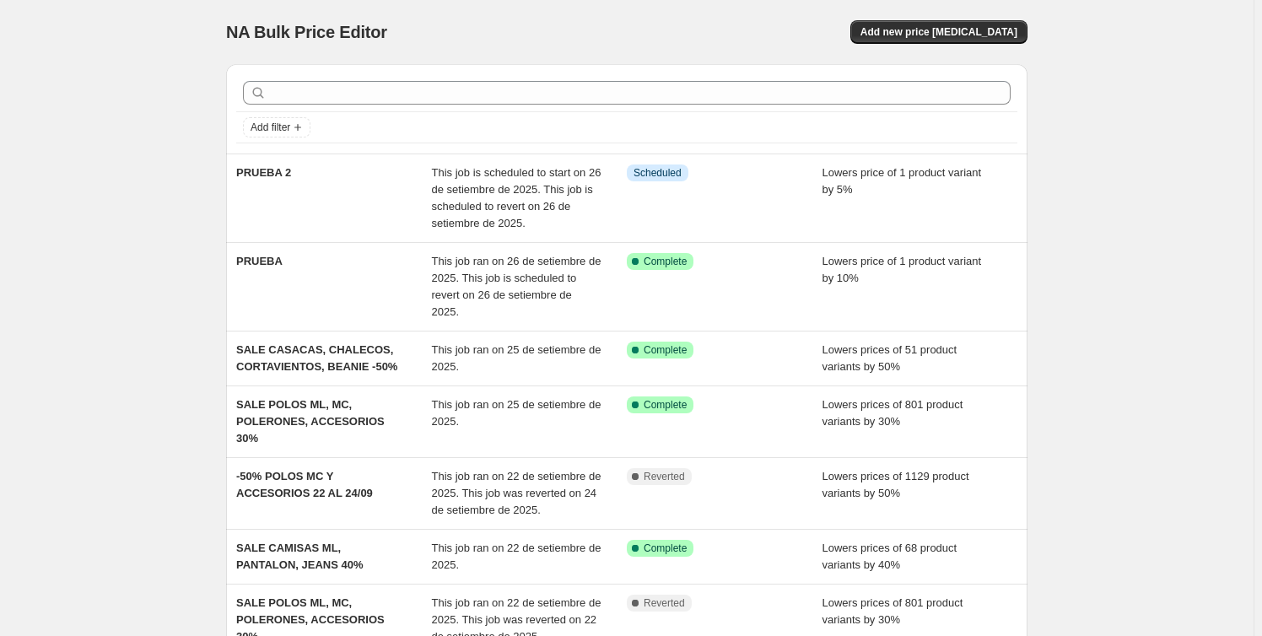
click at [1177, 226] on div "NA Bulk Price Editor. This page is ready NA Bulk Price Editor Add new price [ME…" at bounding box center [626, 519] width 1253 height 1038
click at [1173, 224] on div "NA Bulk Price Editor. This page is ready NA Bulk Price Editor Add new price cha…" at bounding box center [626, 519] width 1253 height 1038
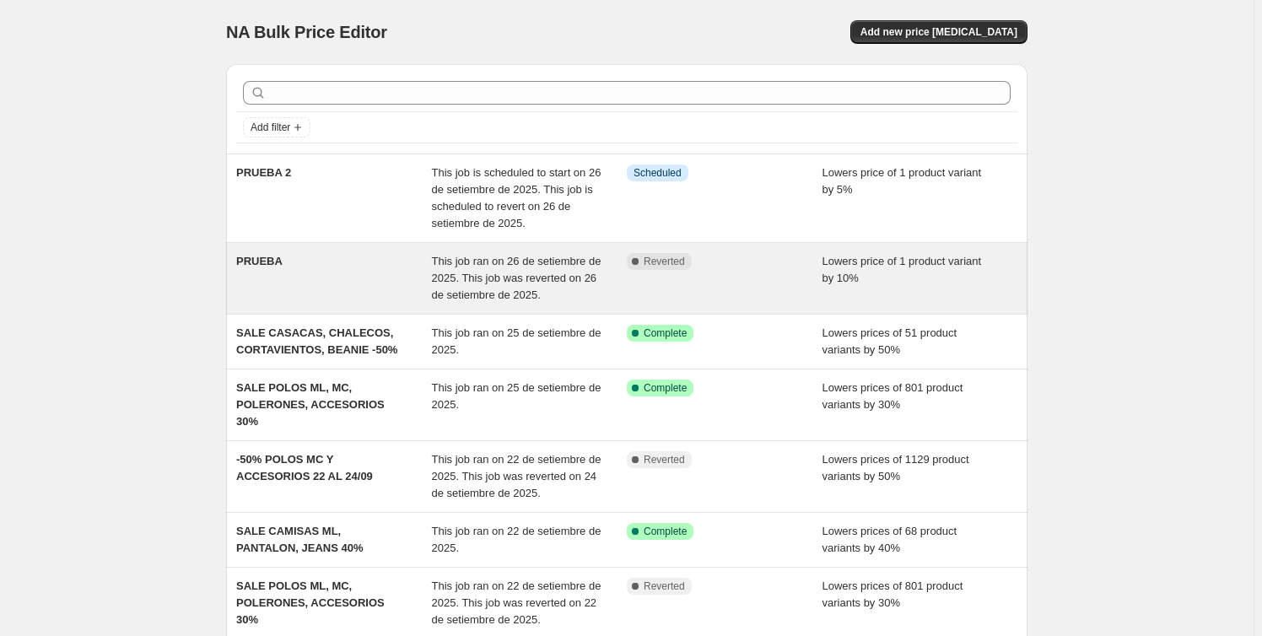
click at [739, 285] on div "Complete Reverted" at bounding box center [725, 278] width 196 height 51
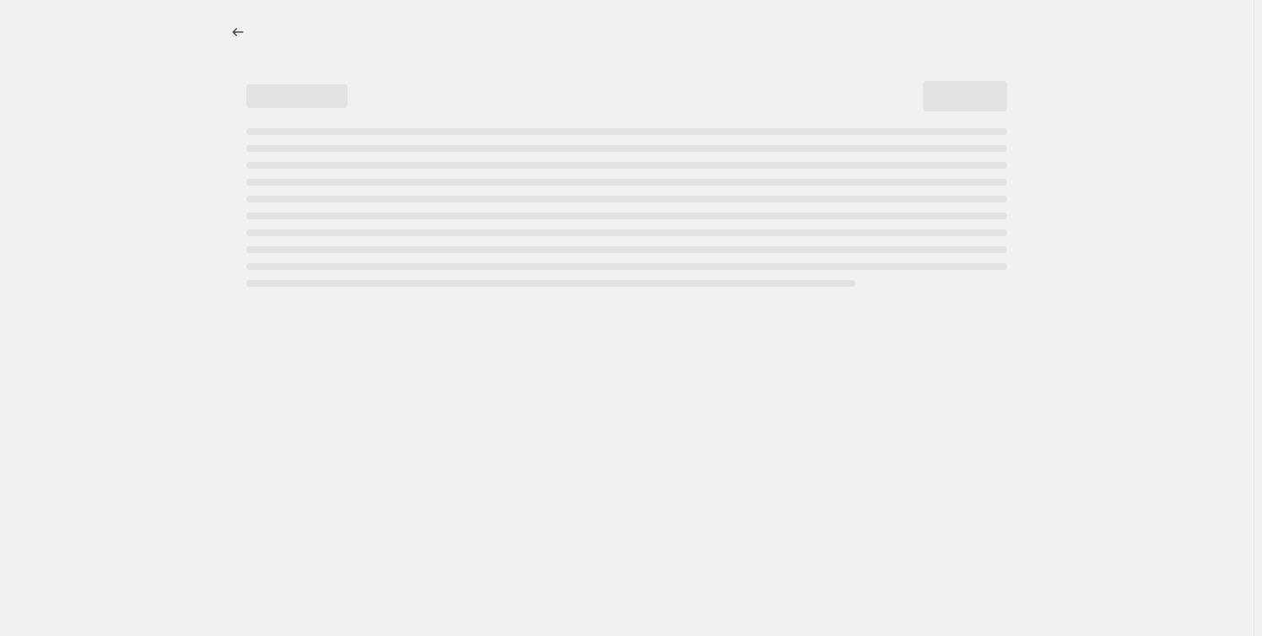
select select "percentage"
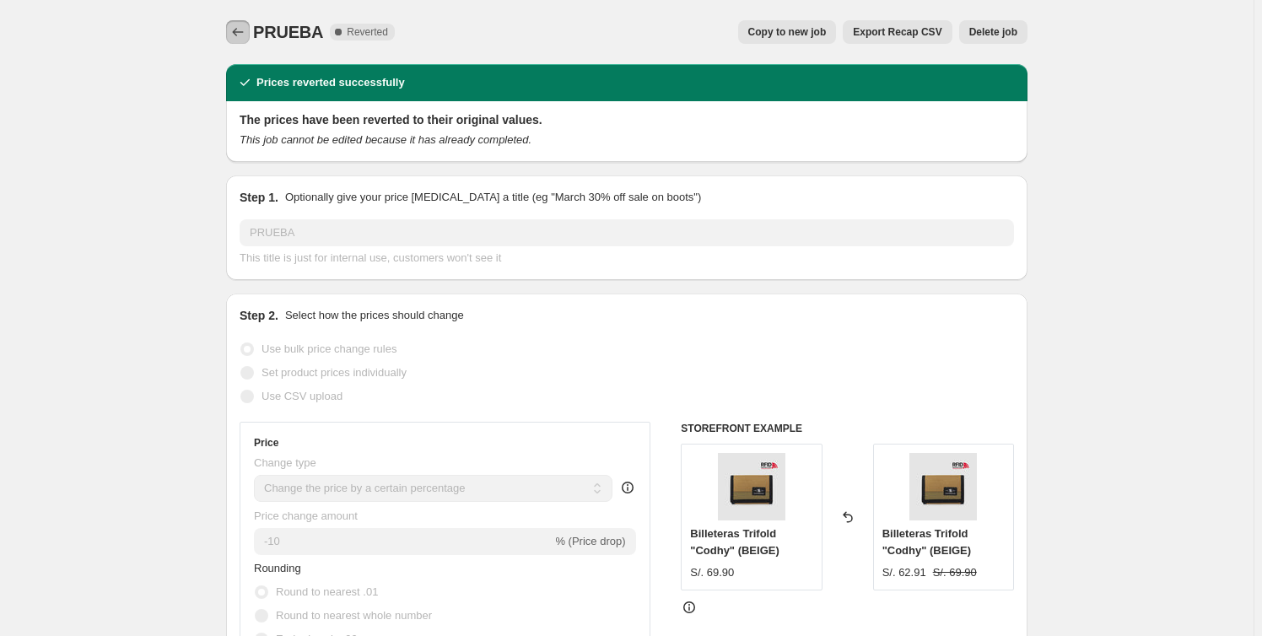
click at [235, 29] on icon "Price change jobs" at bounding box center [237, 32] width 17 height 17
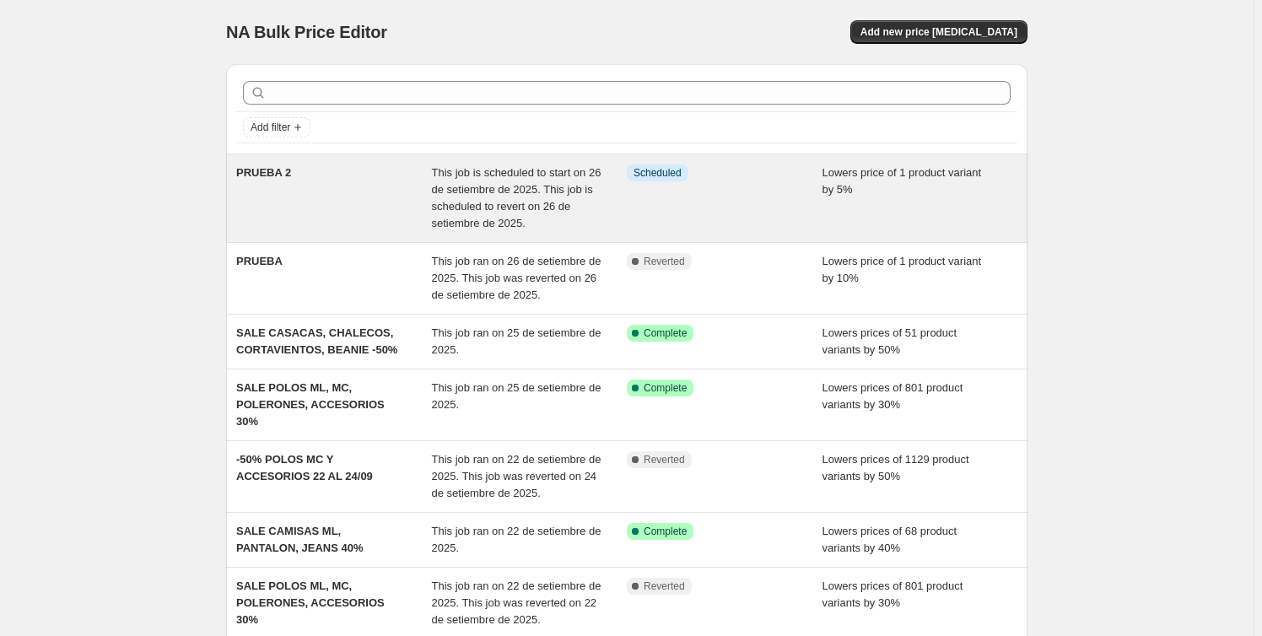
click at [666, 193] on div "Info Scheduled" at bounding box center [725, 197] width 196 height 67
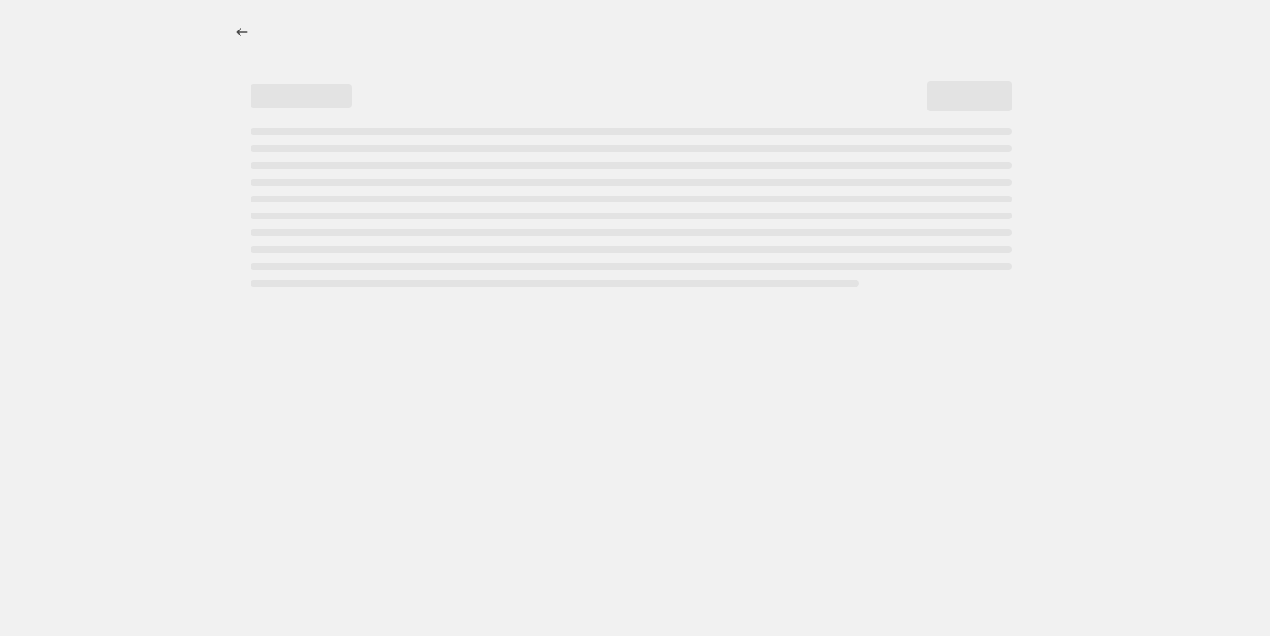
select select "percentage"
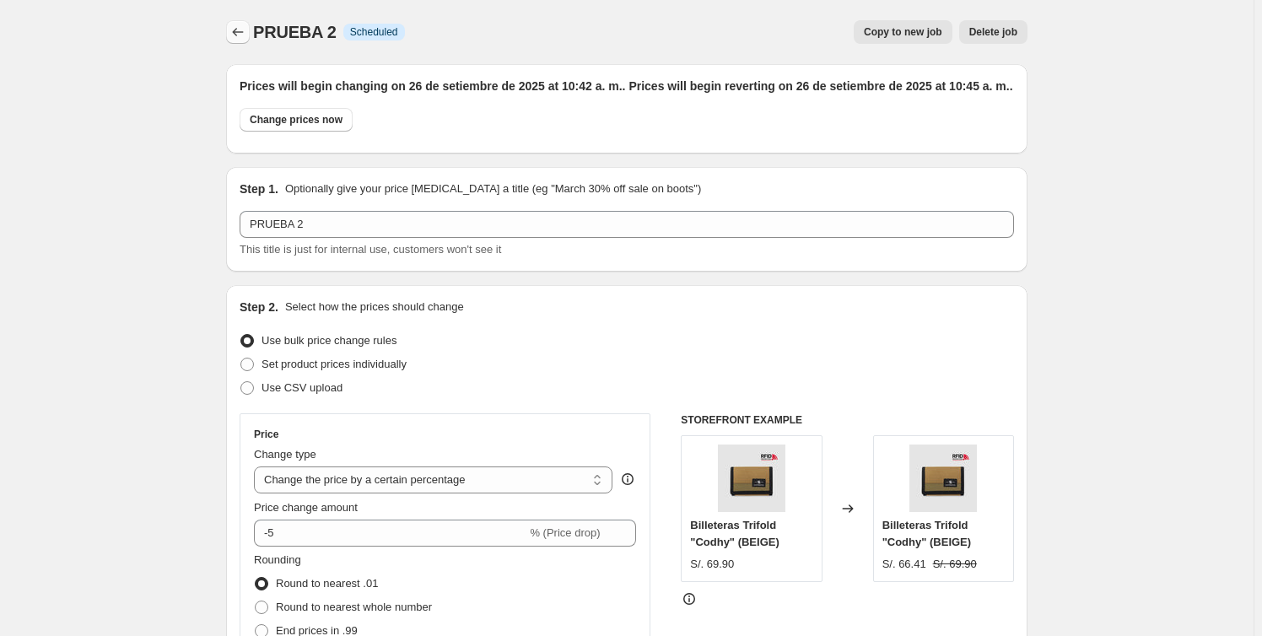
click at [231, 31] on button "Price change jobs" at bounding box center [238, 32] width 24 height 24
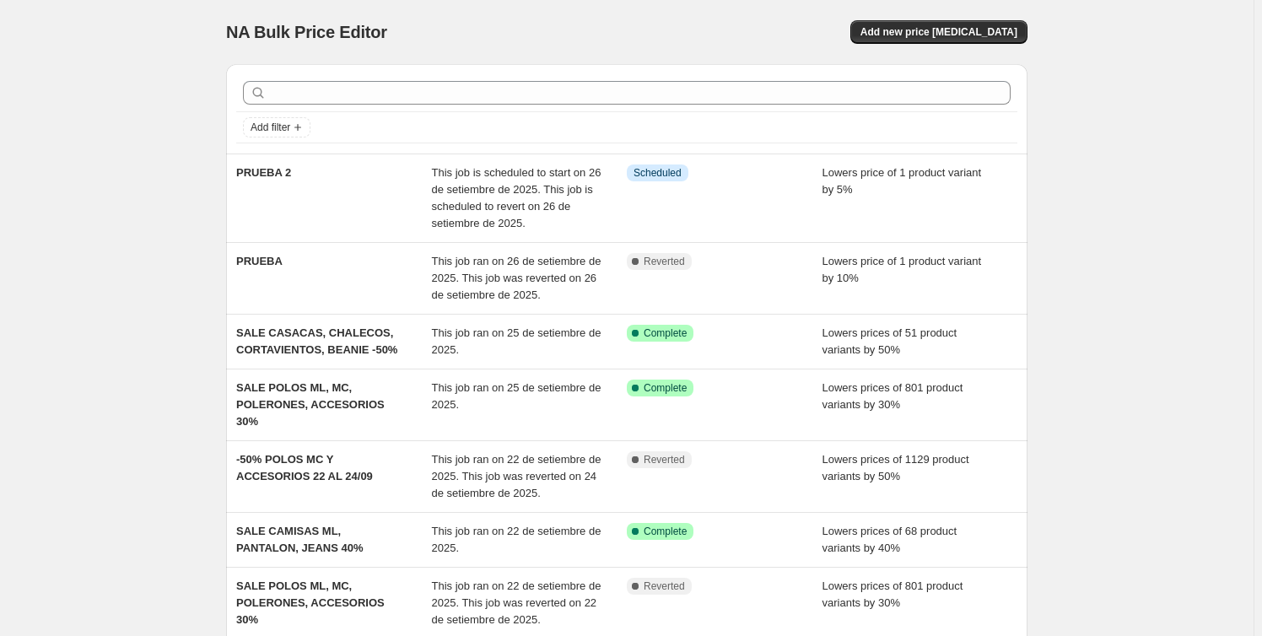
click at [1138, 185] on div "NA Bulk Price Editor. This page is ready NA Bulk Price Editor Add new price cha…" at bounding box center [626, 510] width 1253 height 1021
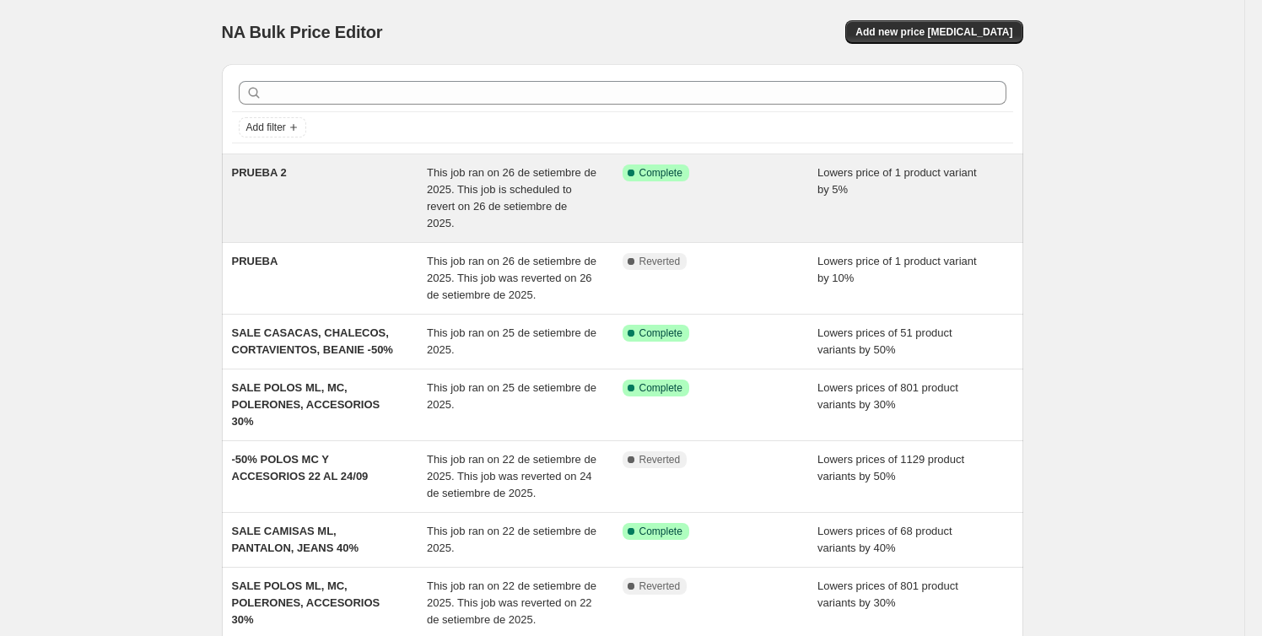
click at [801, 208] on div "Success Complete Complete" at bounding box center [721, 197] width 196 height 67
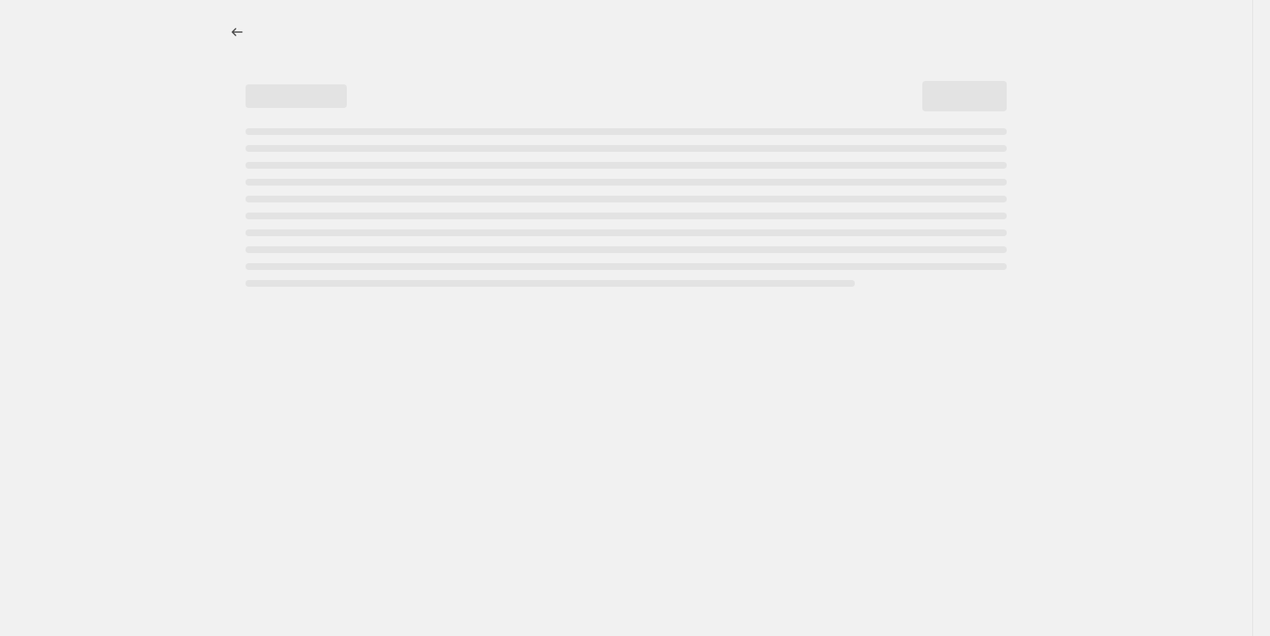
select select "percentage"
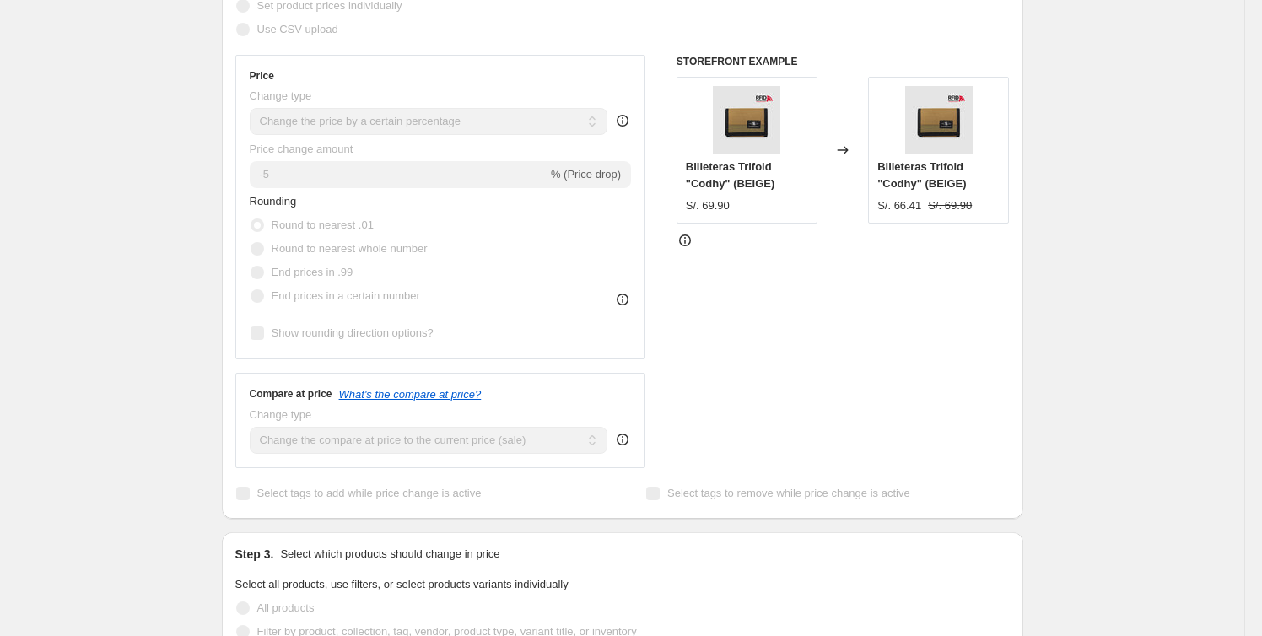
scroll to position [460, 0]
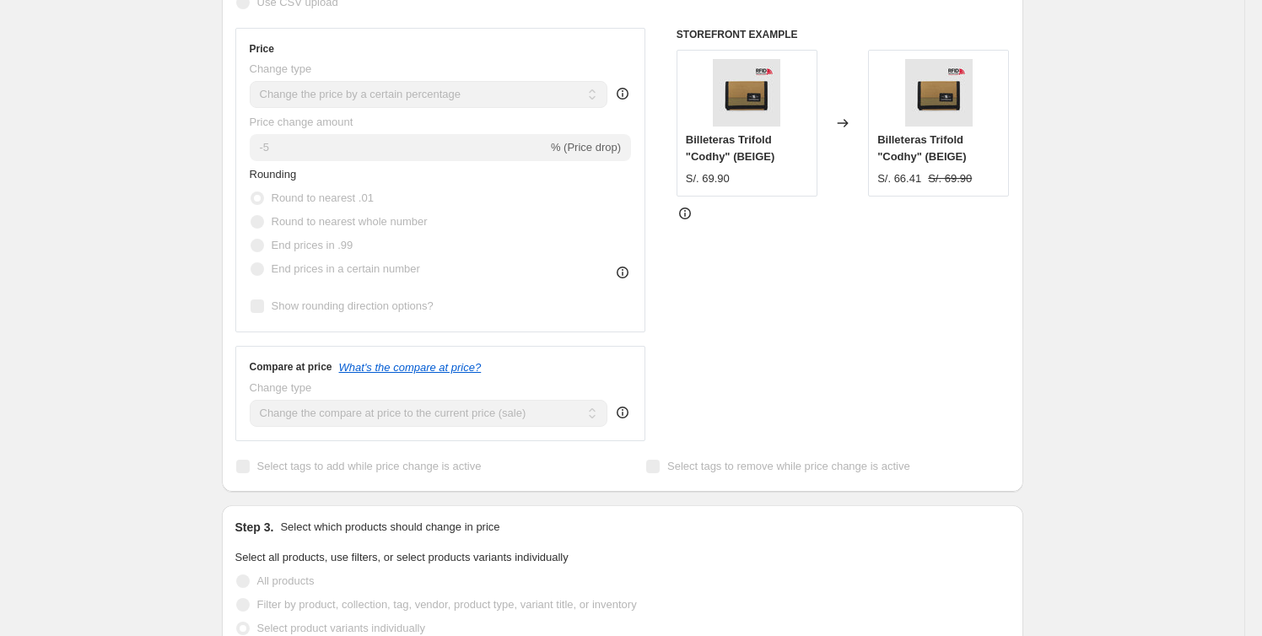
click at [1217, 405] on div "PRUEBA 2. This page is ready PRUEBA 2 Success Complete Complete Price revert sc…" at bounding box center [622, 468] width 1244 height 1856
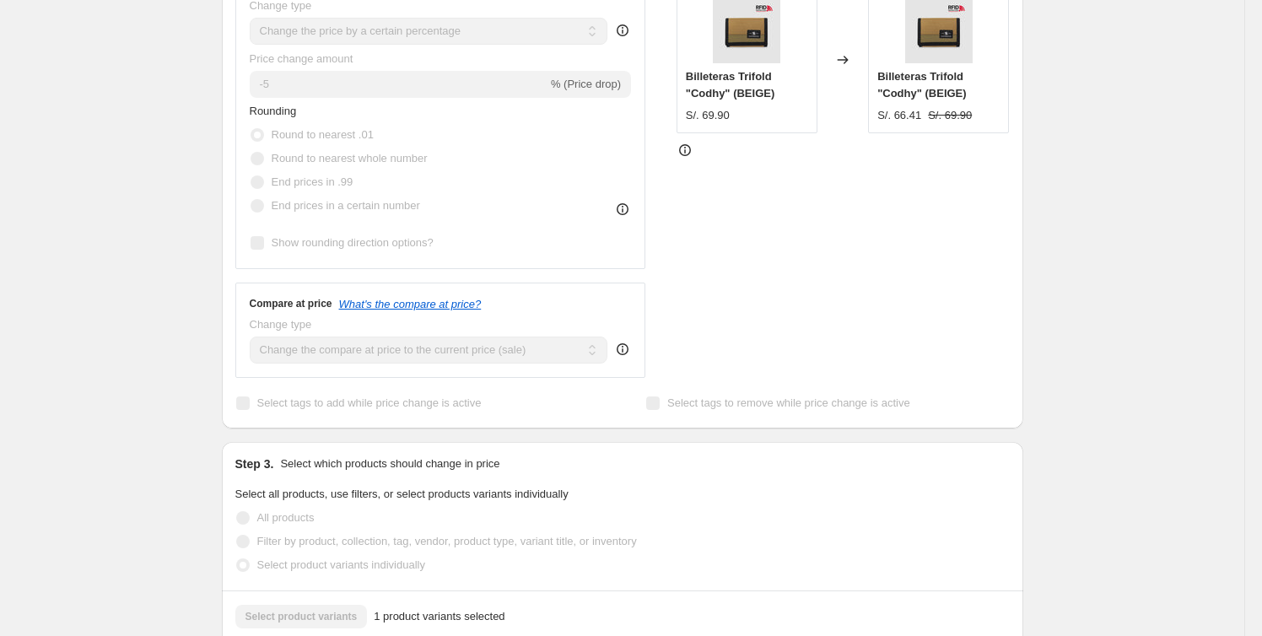
scroll to position [530, 0]
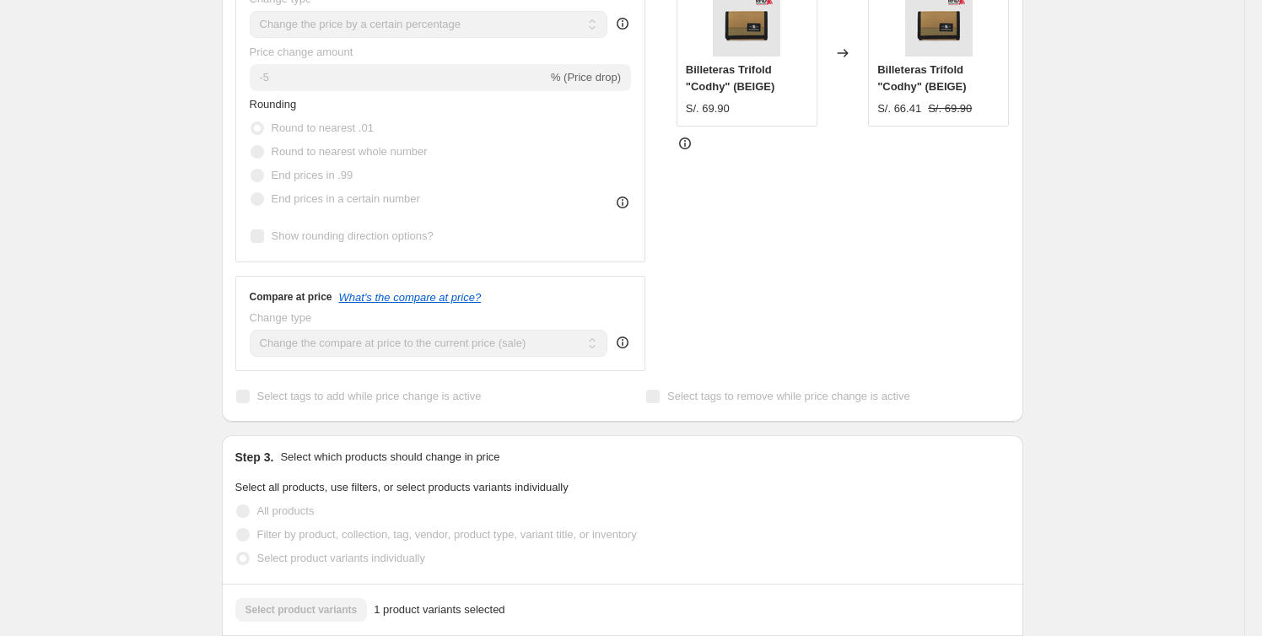
click at [623, 342] on icon at bounding box center [623, 344] width 2 height 4
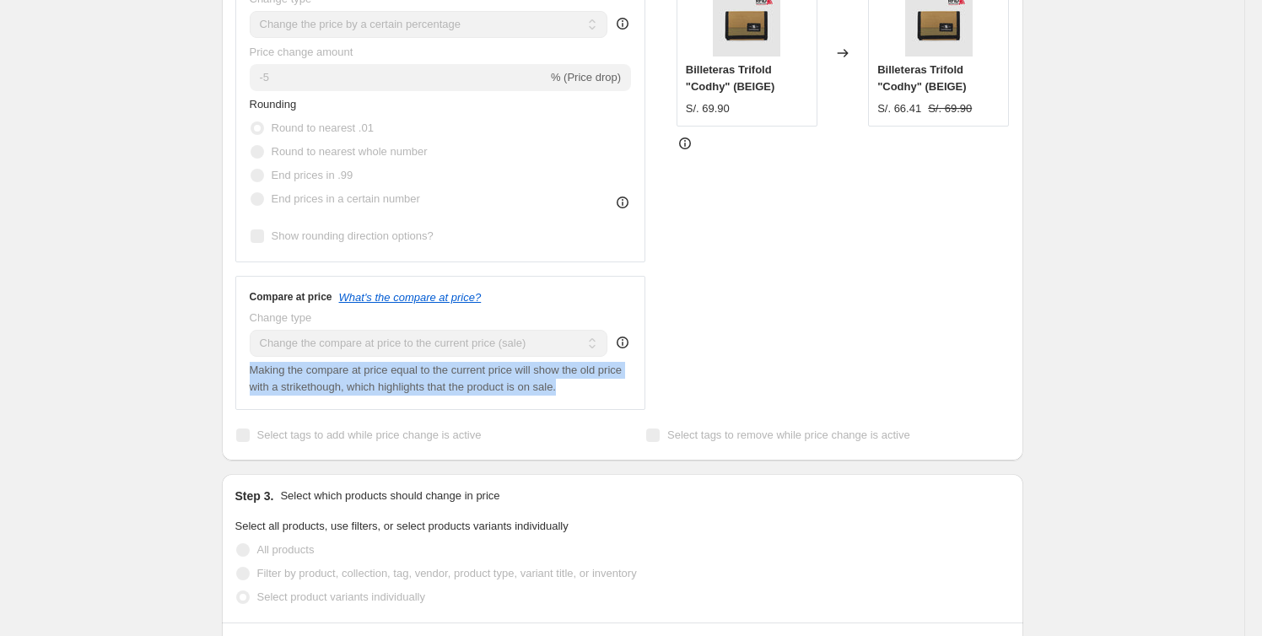
drag, startPoint x: 575, startPoint y: 391, endPoint x: 224, endPoint y: 375, distance: 352.1
click at [224, 375] on div "Prices changed successfully This job successfully completed on 26 de setiembre …" at bounding box center [615, 391] width 815 height 1741
copy span "Making the compare at price equal to the current price will show the old price …"
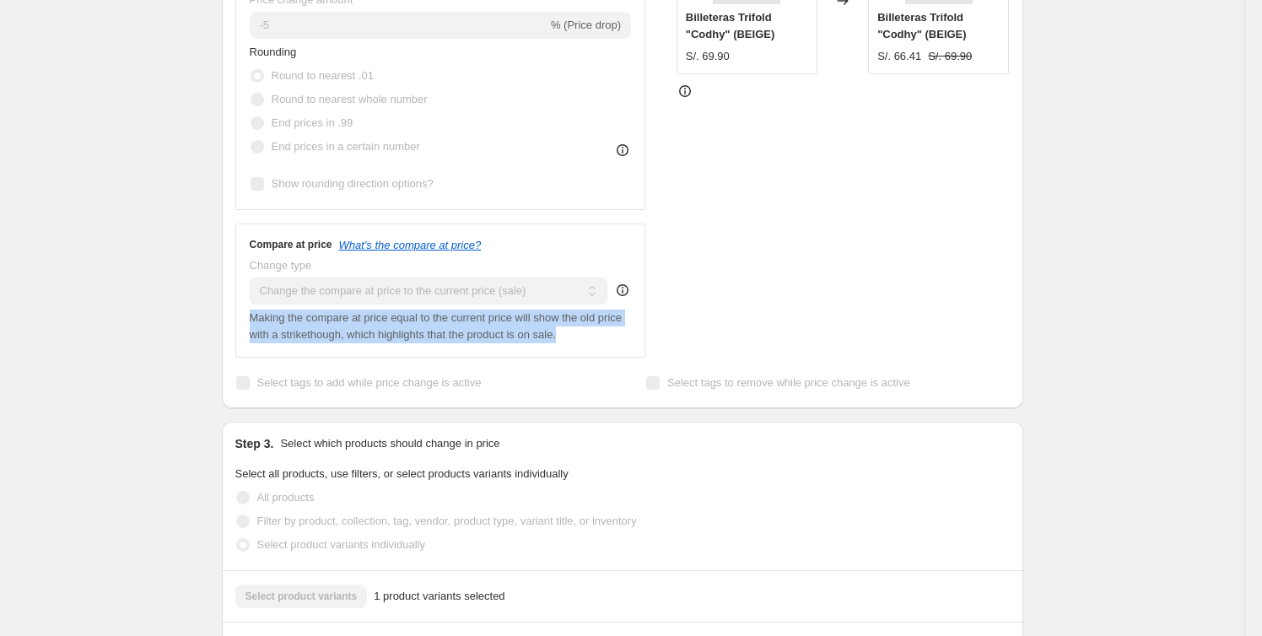
scroll to position [606, 0]
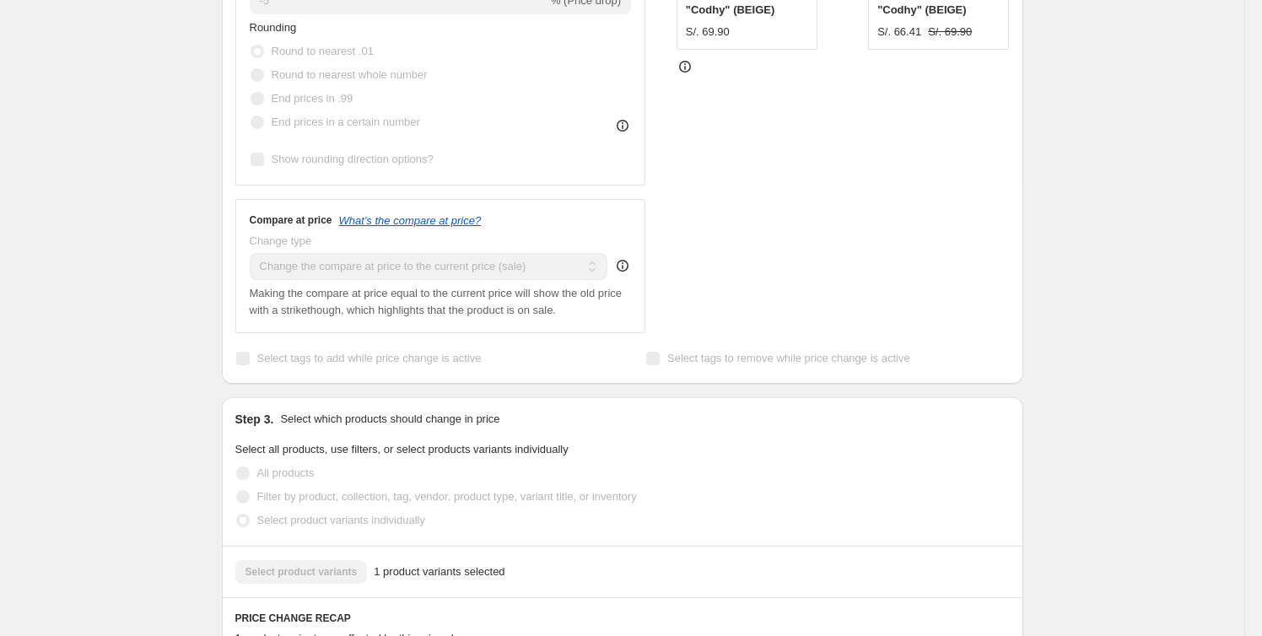
click at [700, 348] on label "Select tags to remove while price change is active" at bounding box center [777, 359] width 265 height 24
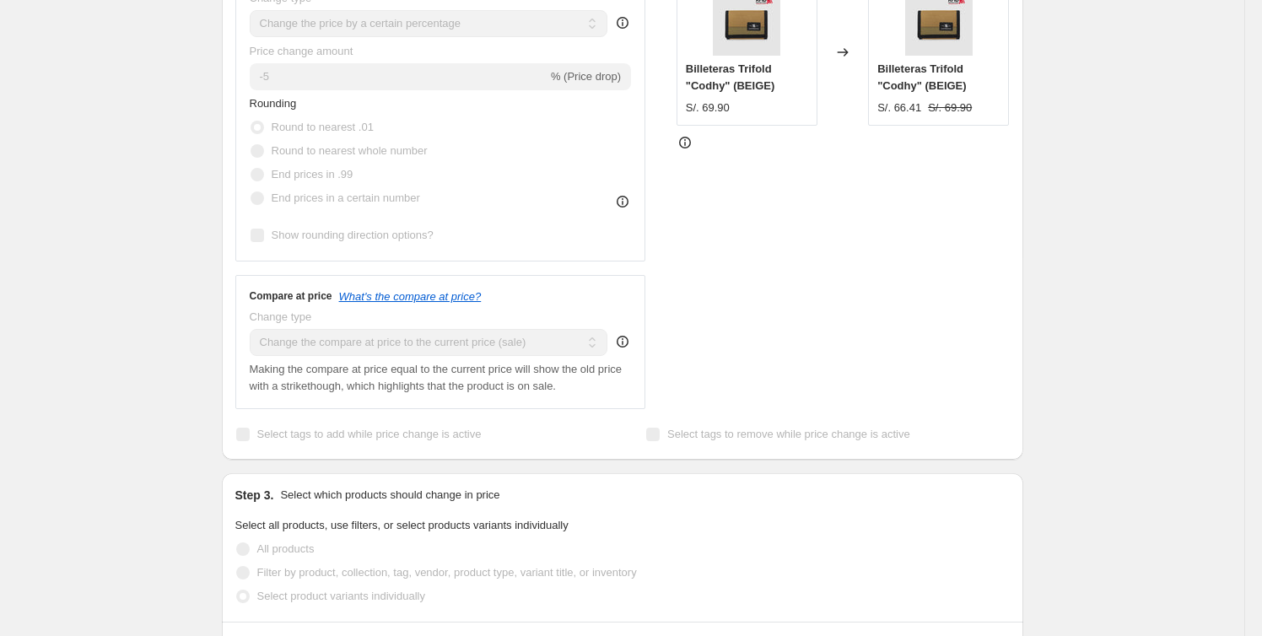
scroll to position [530, 0]
drag, startPoint x: 501, startPoint y: 299, endPoint x: 339, endPoint y: 298, distance: 162.0
click at [339, 298] on div "Compare at price What's the compare at price?" at bounding box center [441, 296] width 382 height 13
copy icon "What's the compare at price?"
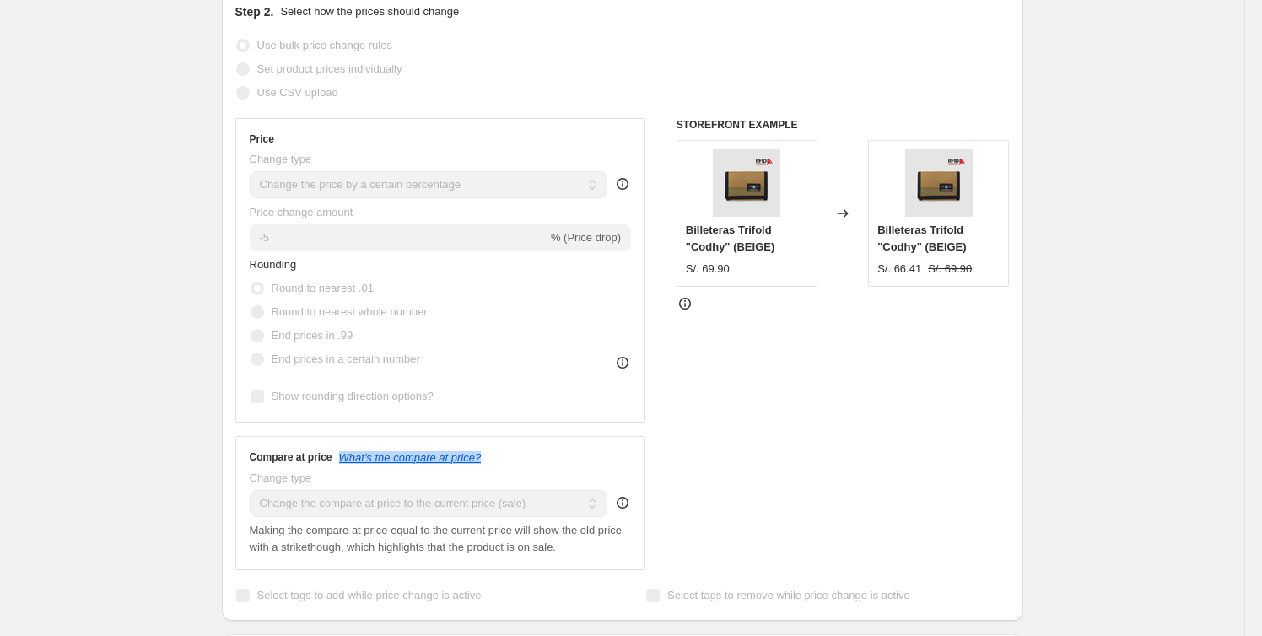
scroll to position [0, 0]
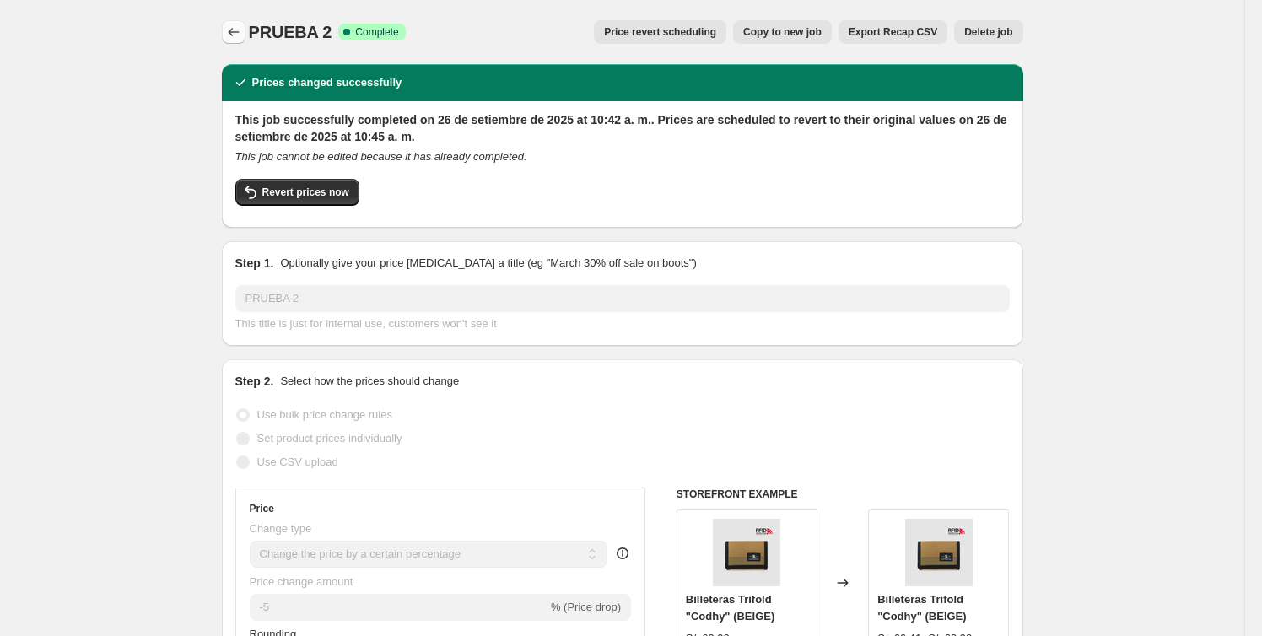
click at [235, 32] on icon "Price change jobs" at bounding box center [233, 32] width 17 height 17
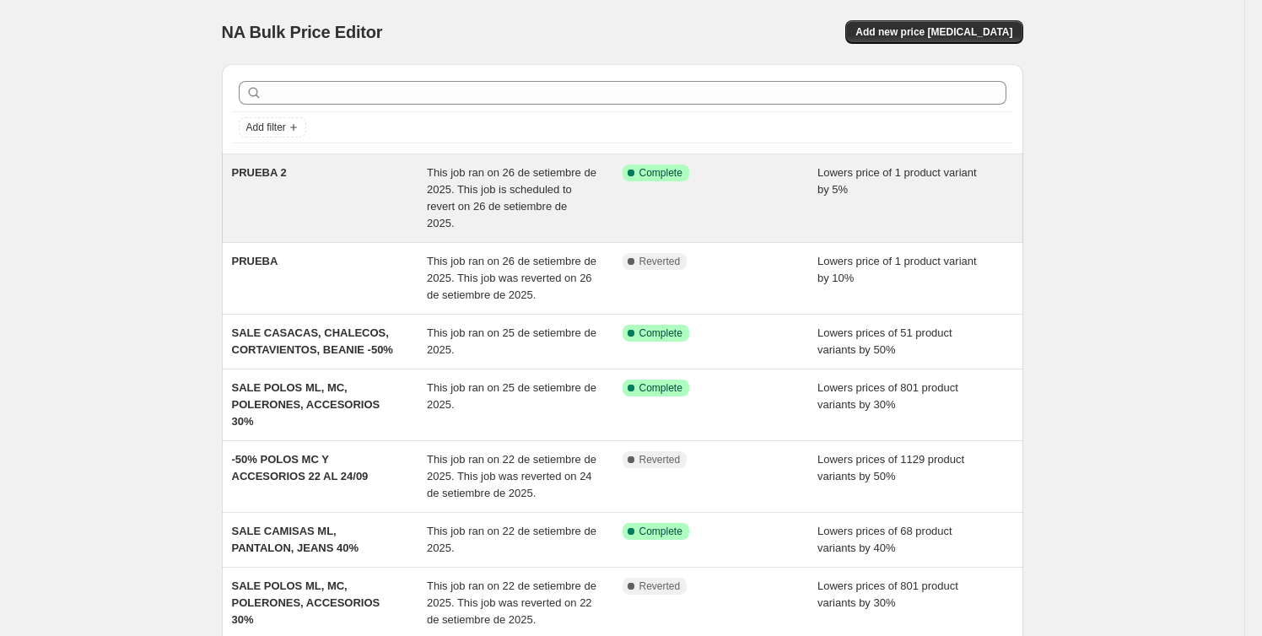
click at [849, 196] on span "Lowers price of 1 product variant by 5%" at bounding box center [896, 181] width 159 height 30
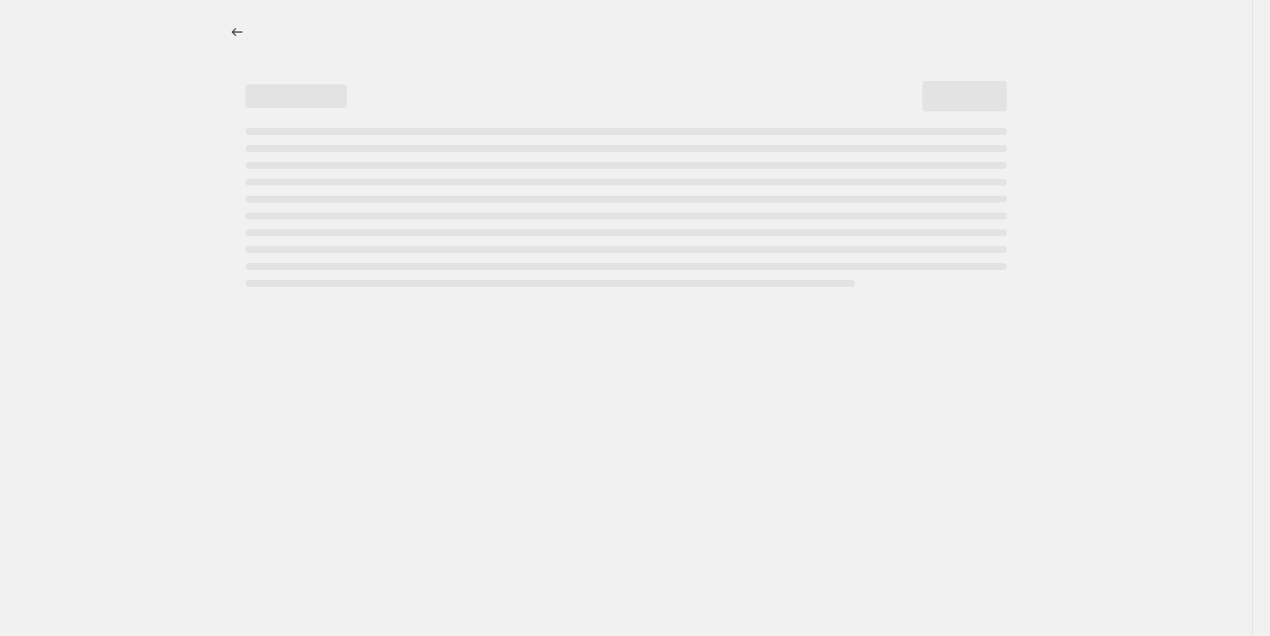
select select "percentage"
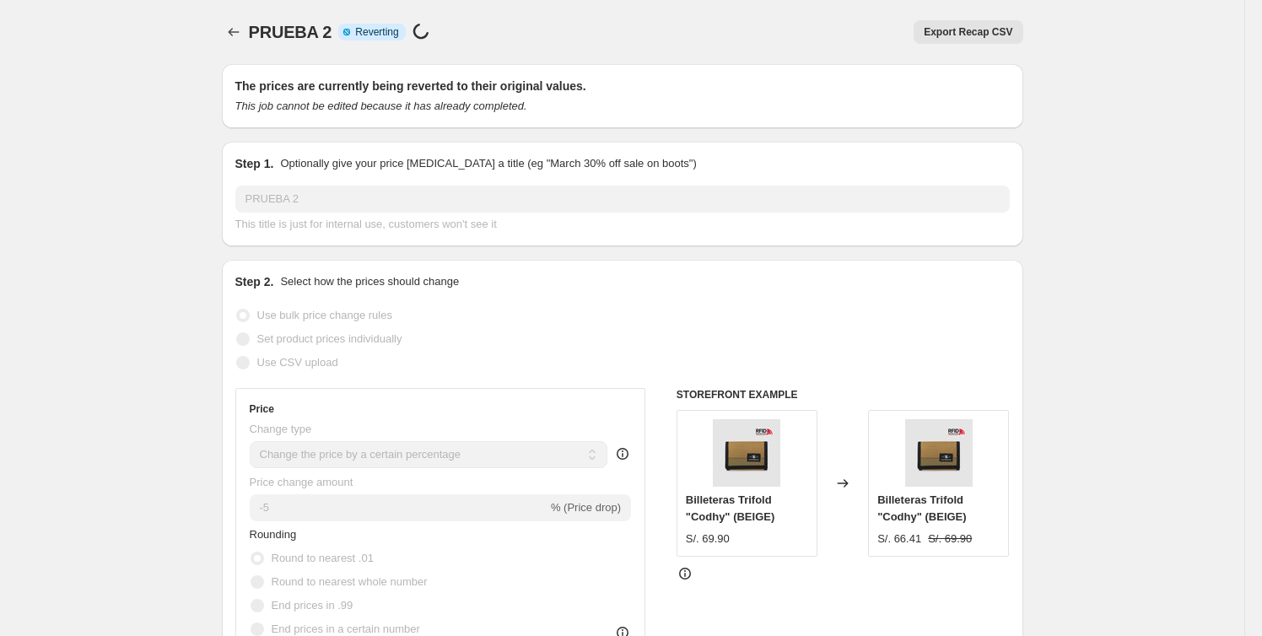
select select "percentage"
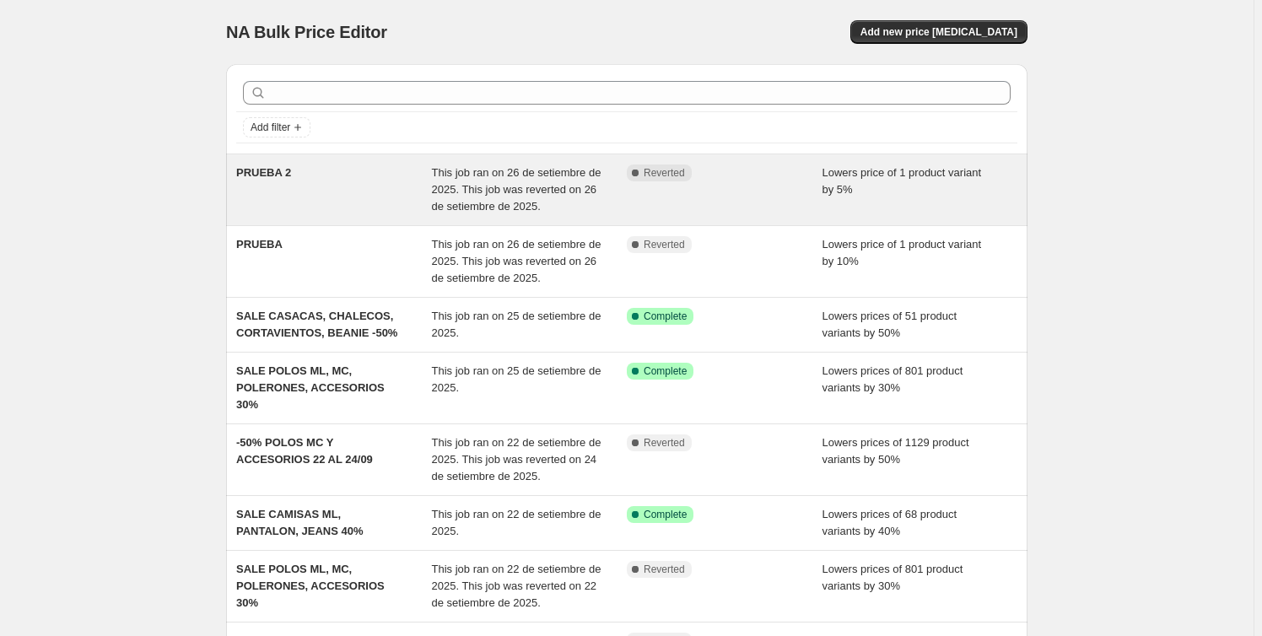
click at [767, 195] on div "Complete Reverted" at bounding box center [725, 189] width 196 height 51
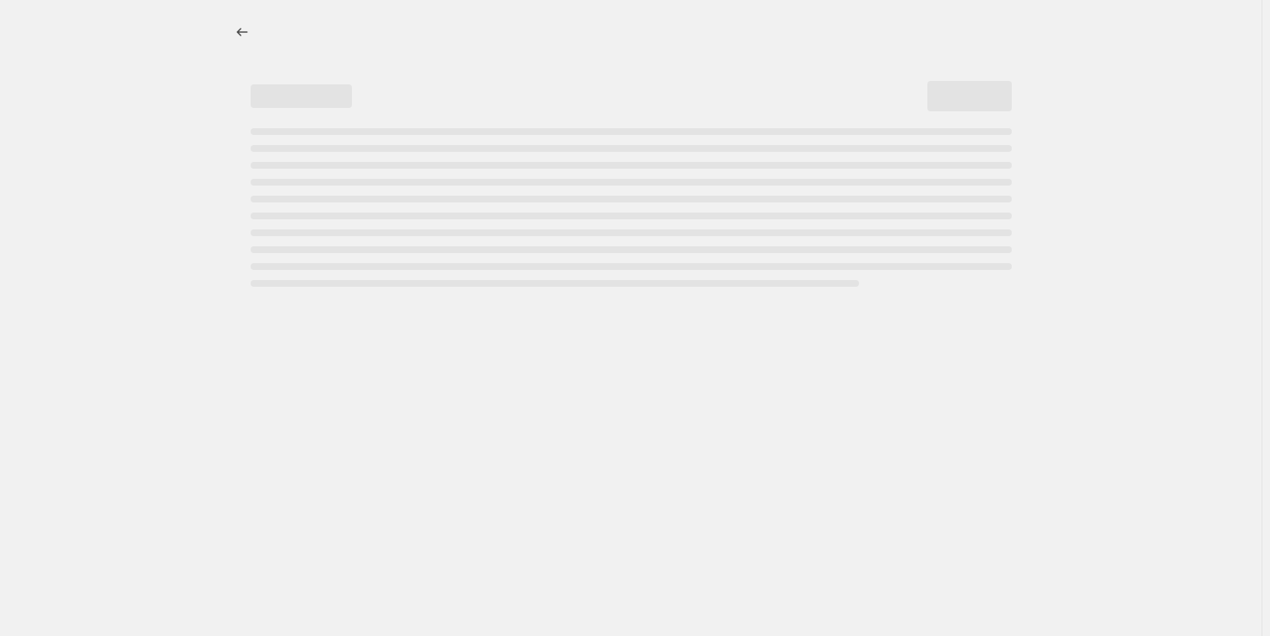
select select "percentage"
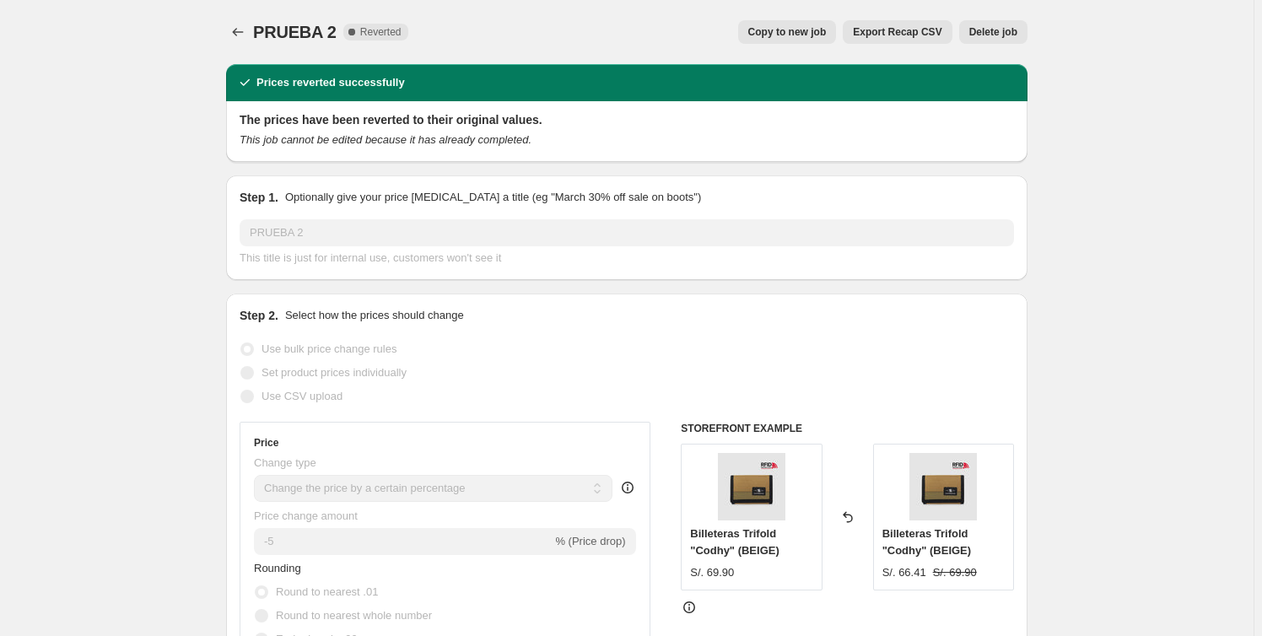
click at [1002, 37] on span "Delete job" at bounding box center [993, 31] width 48 height 13
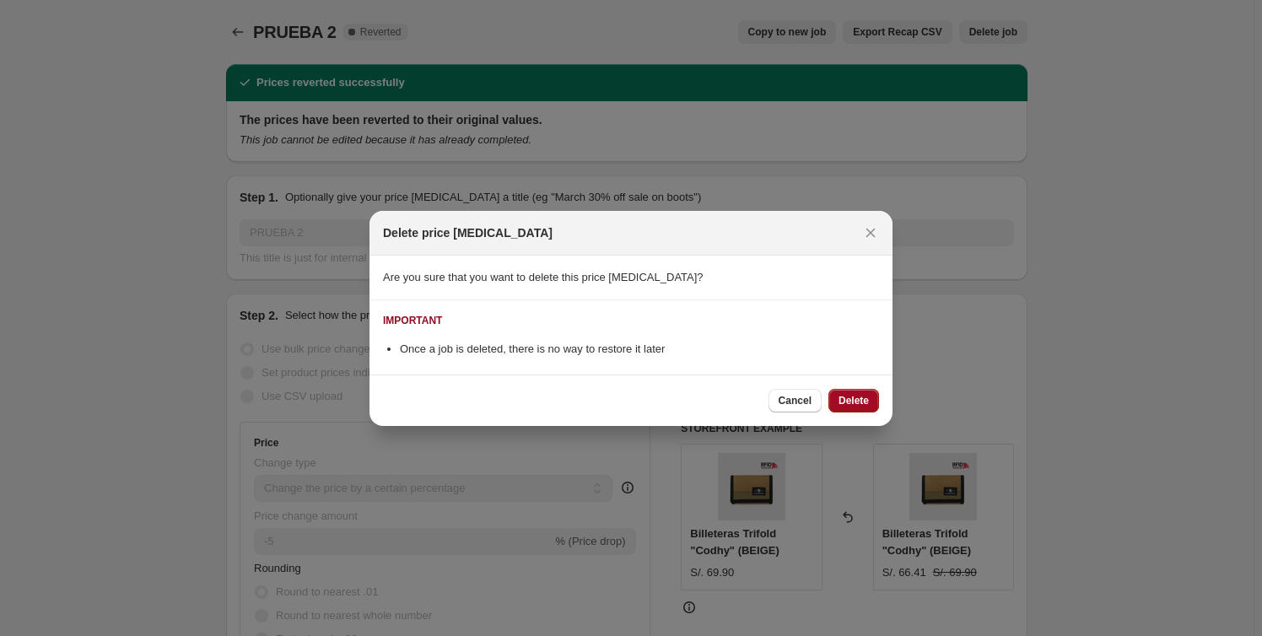
click at [871, 403] on button "Delete" at bounding box center [853, 401] width 51 height 24
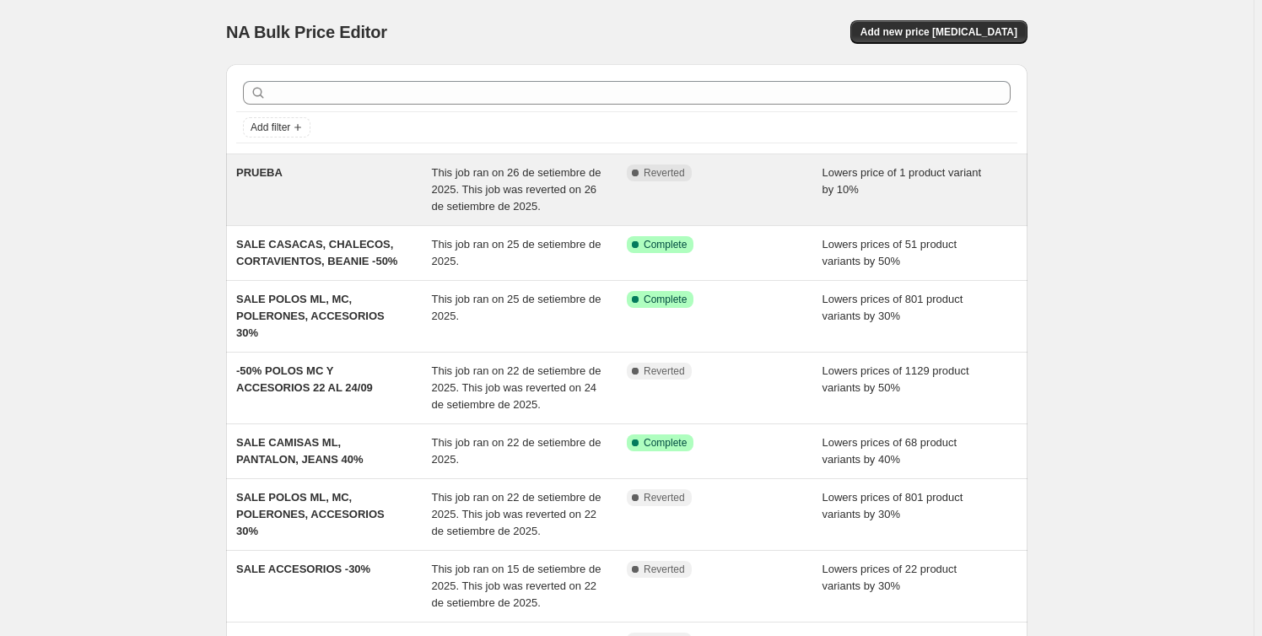
click at [506, 202] on span "This job ran on 26 de setiembre de 2025. This job was reverted on 26 de setiemb…" at bounding box center [517, 189] width 170 height 46
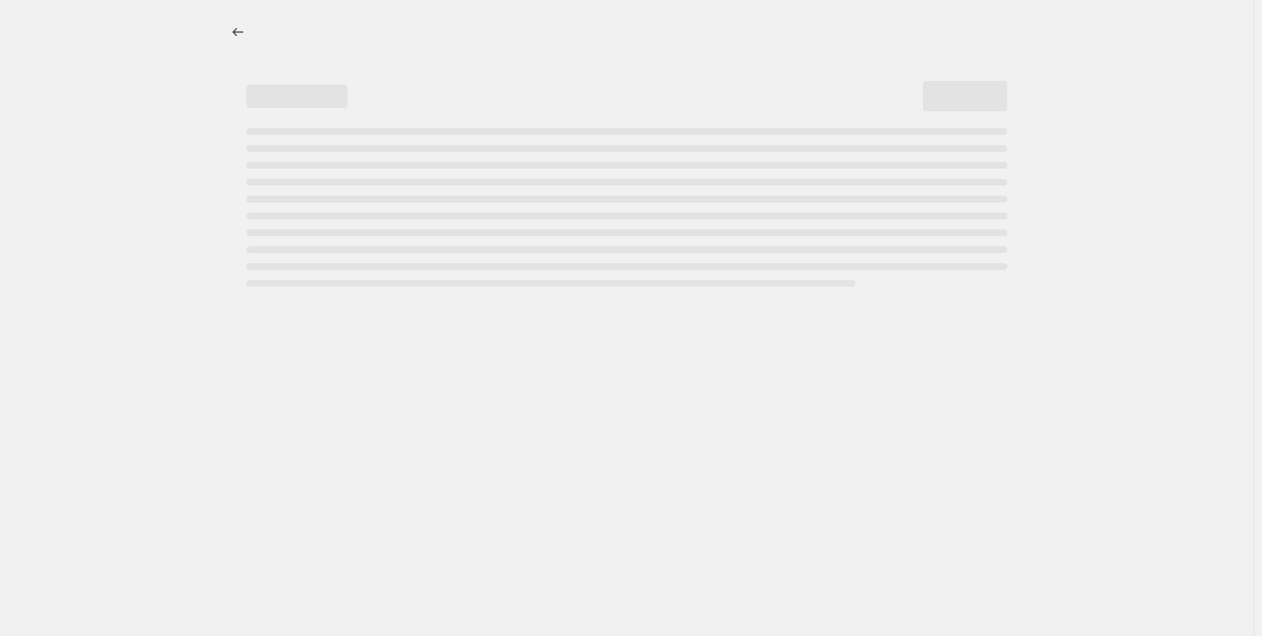
select select "percentage"
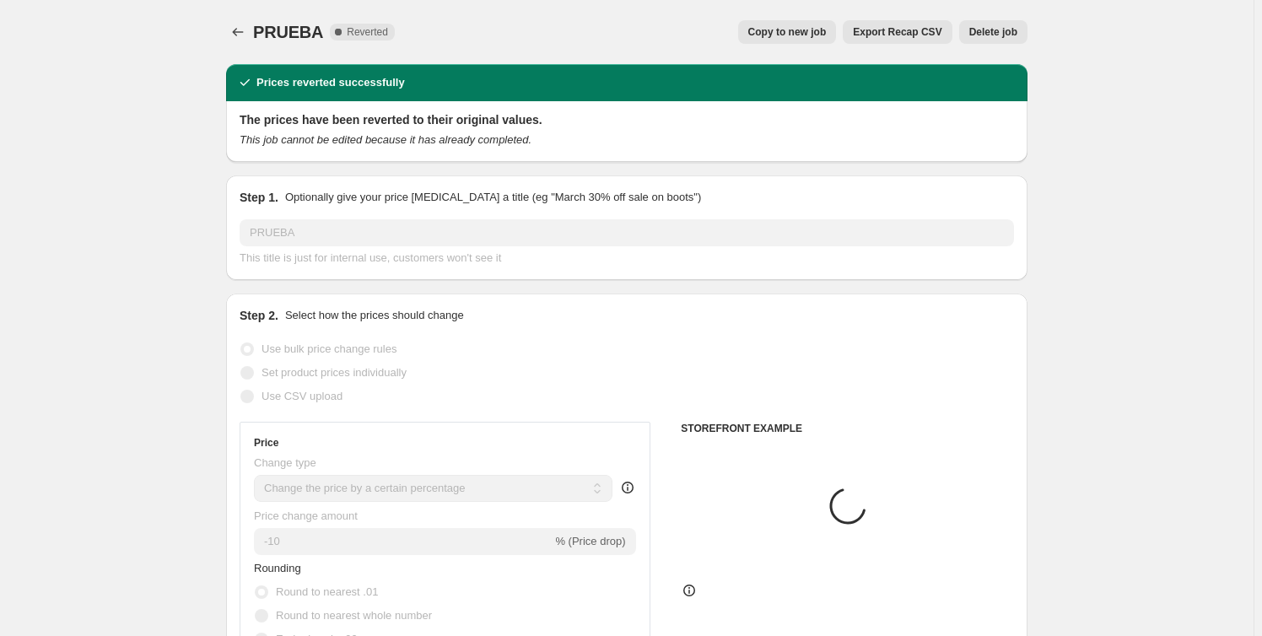
click at [990, 24] on button "Delete job" at bounding box center [993, 32] width 68 height 24
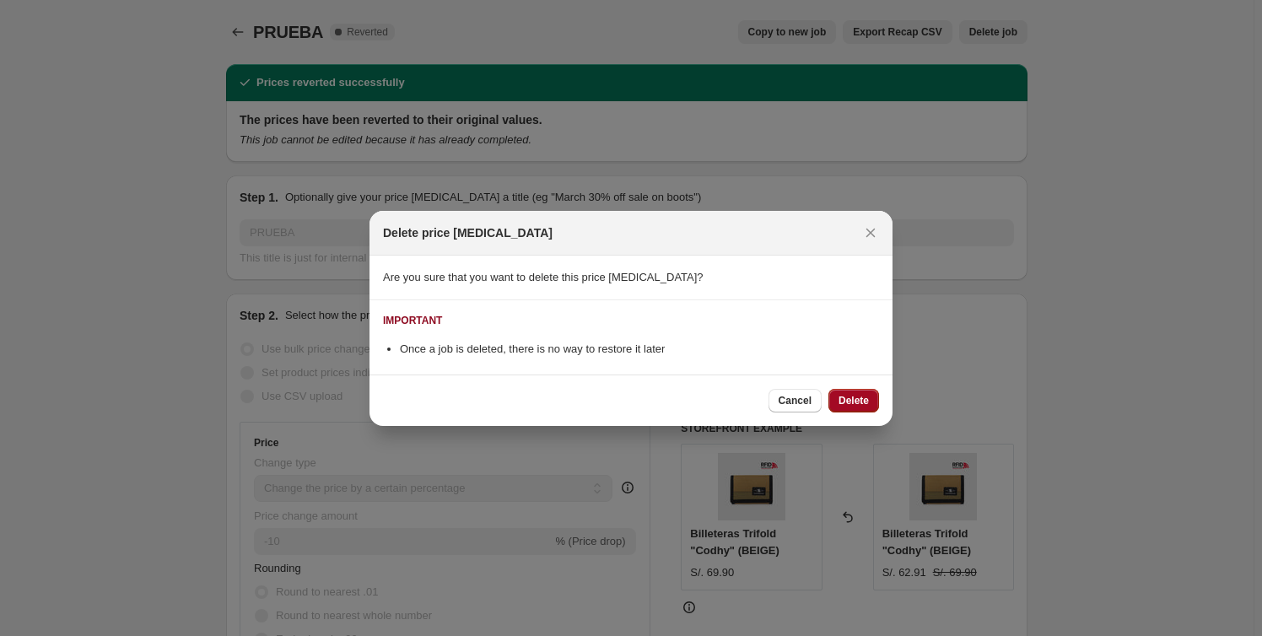
click at [846, 397] on span "Delete" at bounding box center [853, 400] width 30 height 13
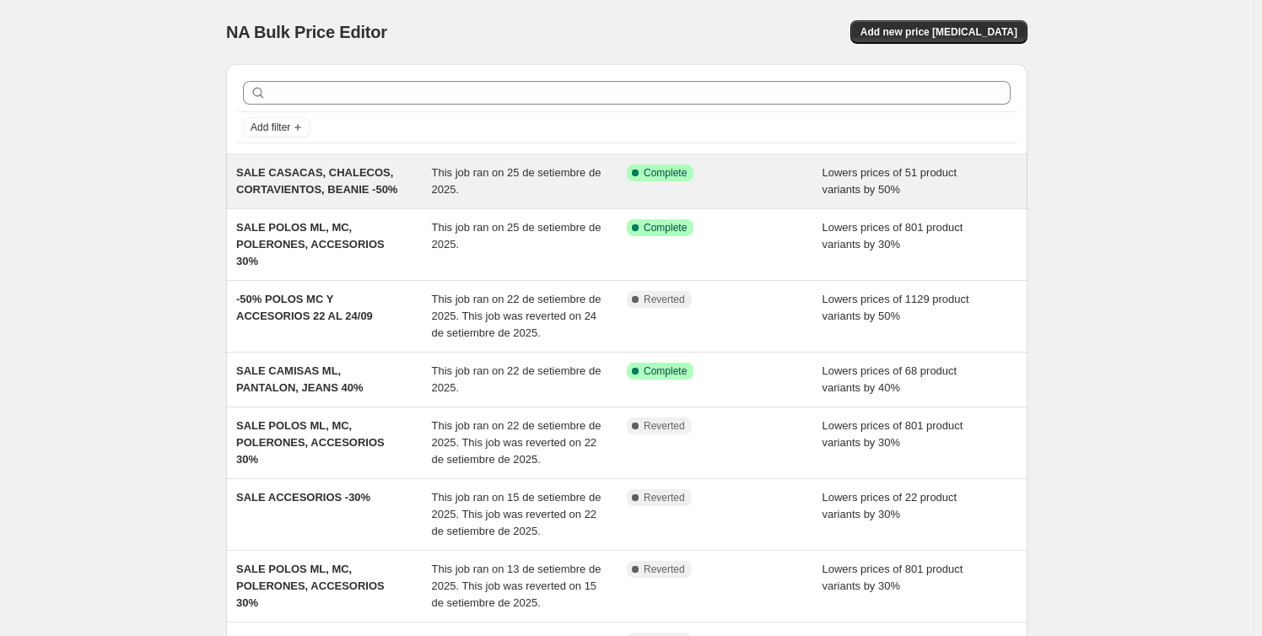
click at [488, 190] on div "This job ran on 25 de setiembre de 2025." at bounding box center [530, 181] width 196 height 34
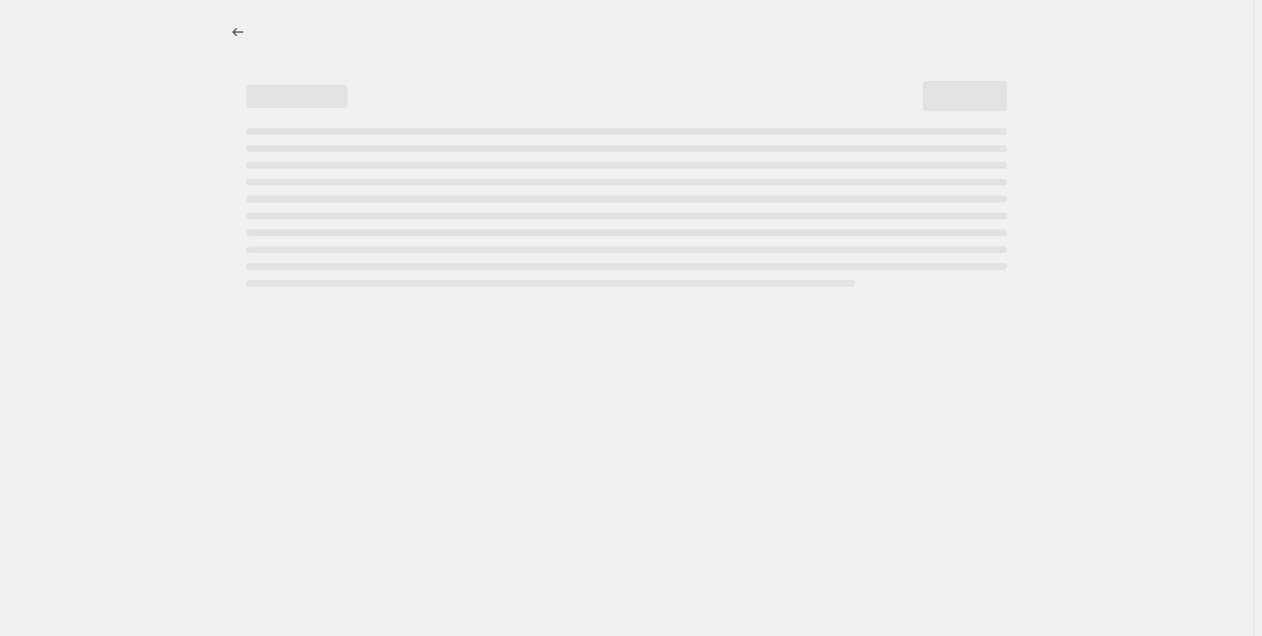
select select "percentage"
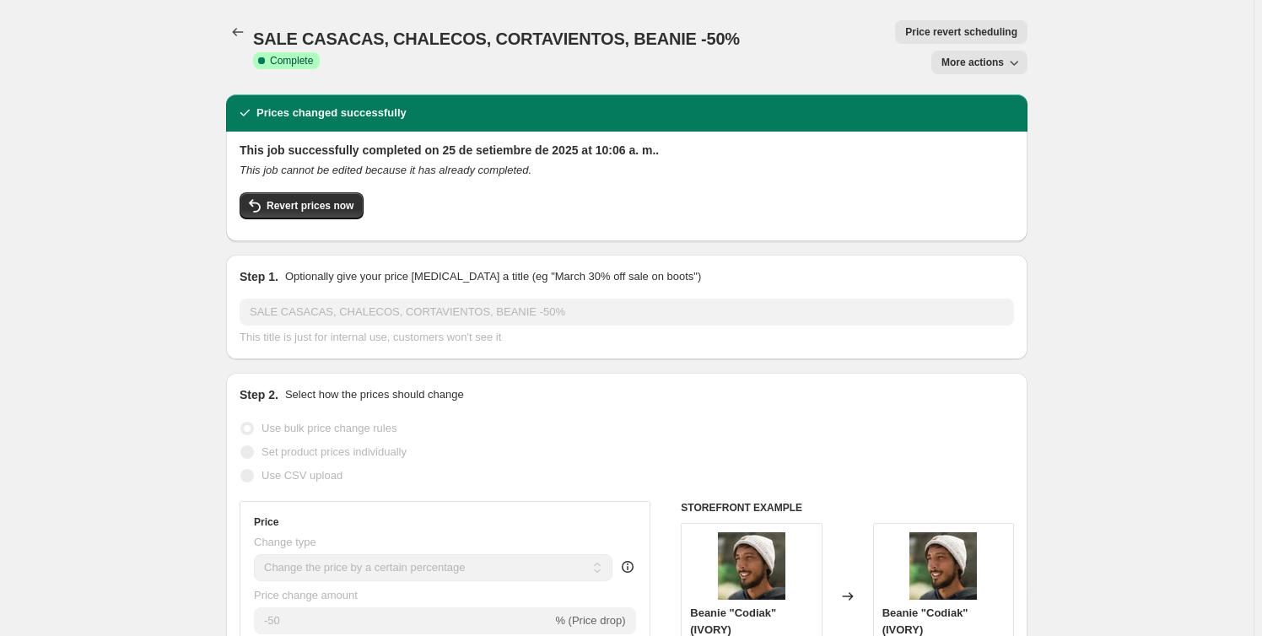
click at [905, 36] on span "Price revert scheduling" at bounding box center [961, 31] width 112 height 13
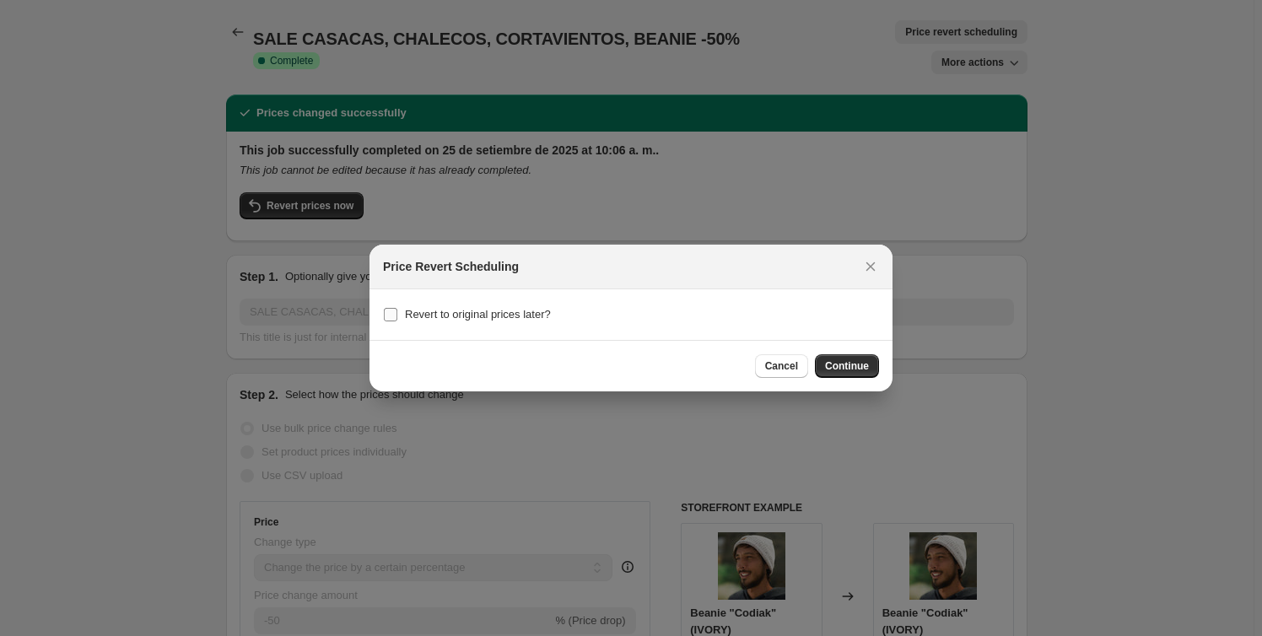
click at [396, 314] on input "Revert to original prices later?" at bounding box center [390, 314] width 13 height 13
checkbox input "true"
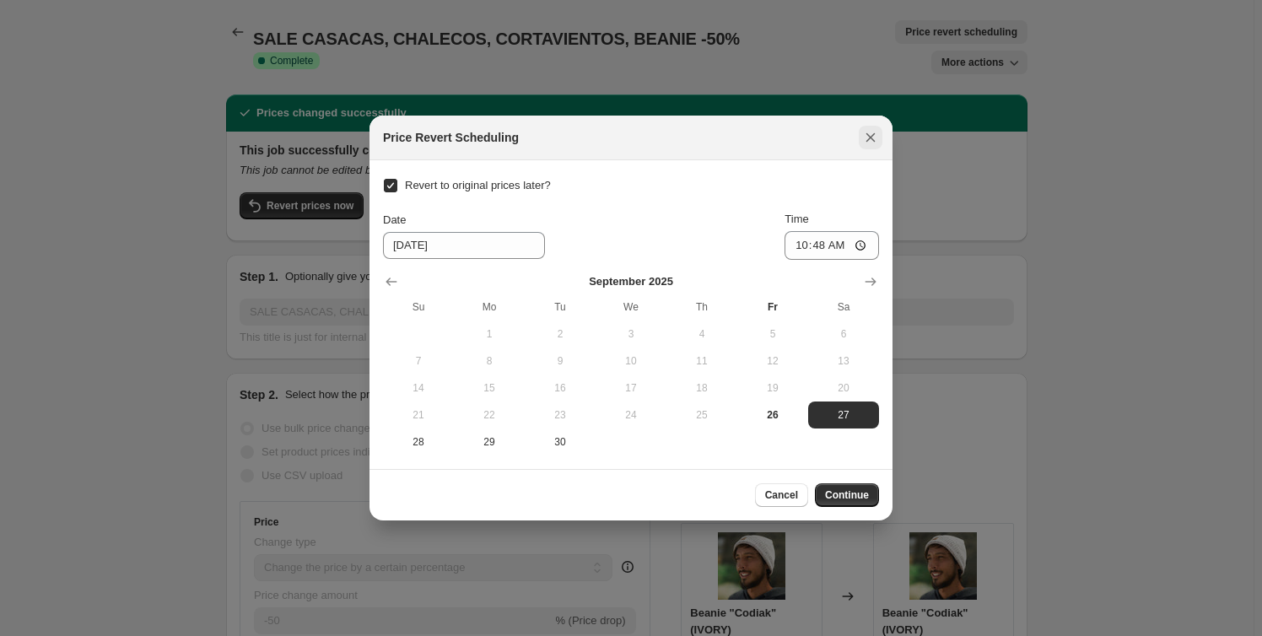
click at [869, 141] on icon "Close" at bounding box center [870, 137] width 17 height 17
checkbox input "false"
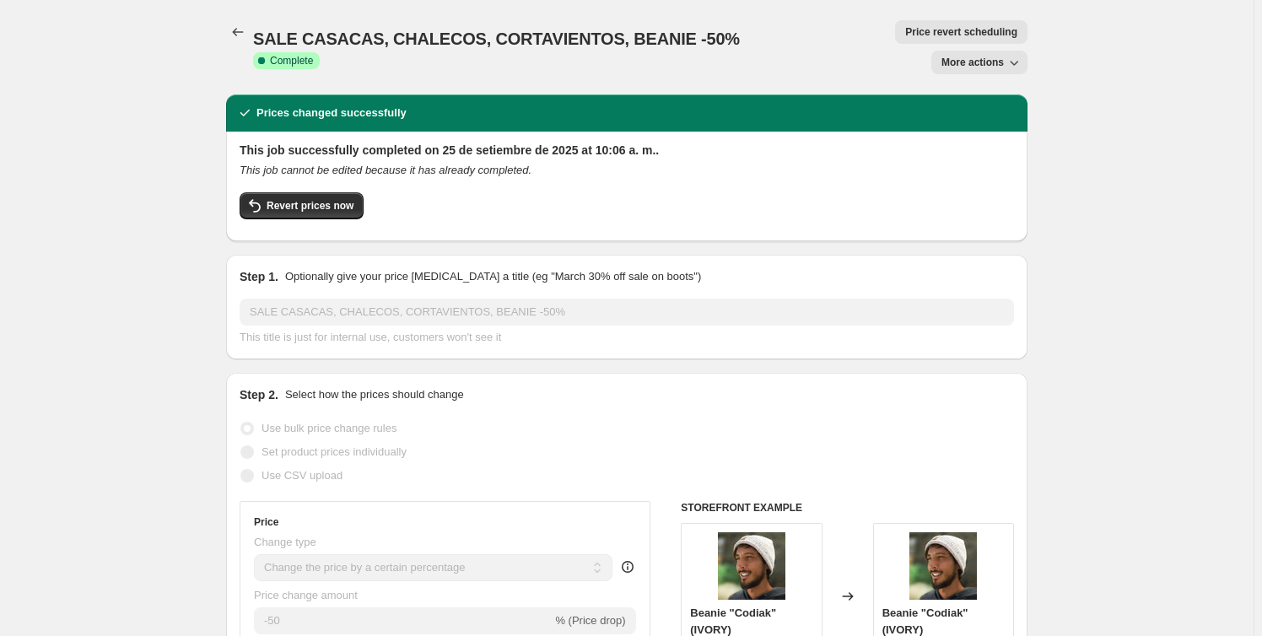
drag, startPoint x: 921, startPoint y: 30, endPoint x: 1148, endPoint y: 147, distance: 255.4
click at [1262, 175] on html "Home Settings Plans Skip to content SALE CASACAS, CHALECOS, CORTAVIENTOS, BEANI…" at bounding box center [631, 318] width 1262 height 636
click at [1016, 54] on icon "button" at bounding box center [1013, 62] width 17 height 17
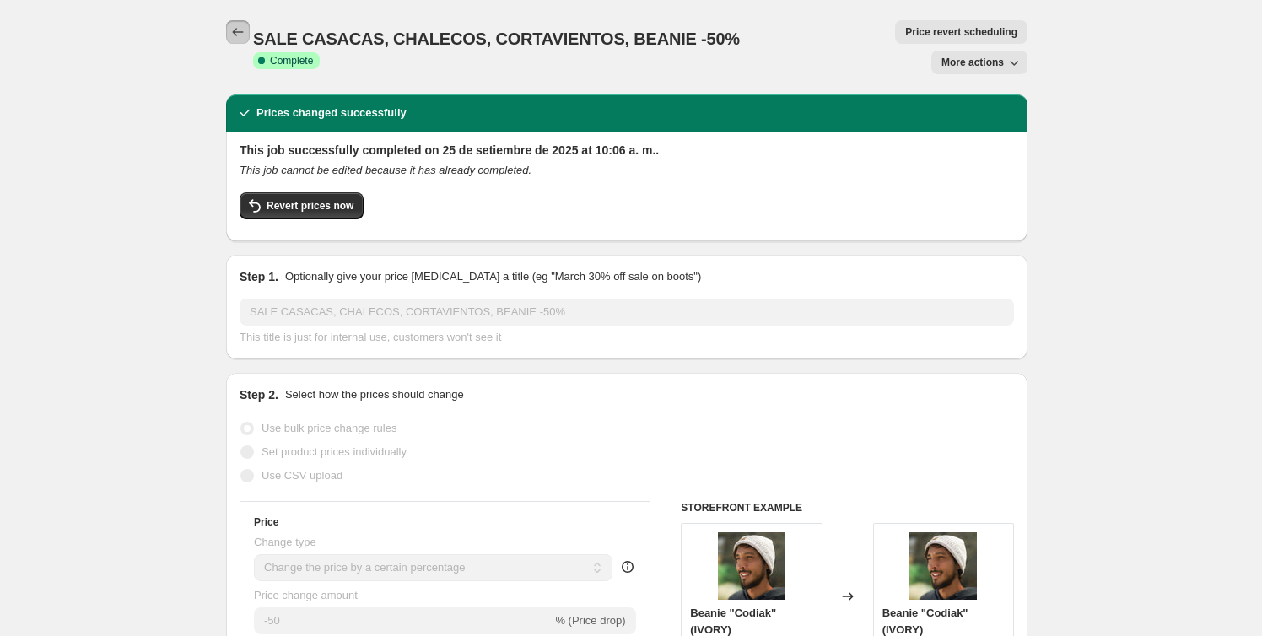
click at [243, 33] on icon "Price change jobs" at bounding box center [237, 32] width 17 height 17
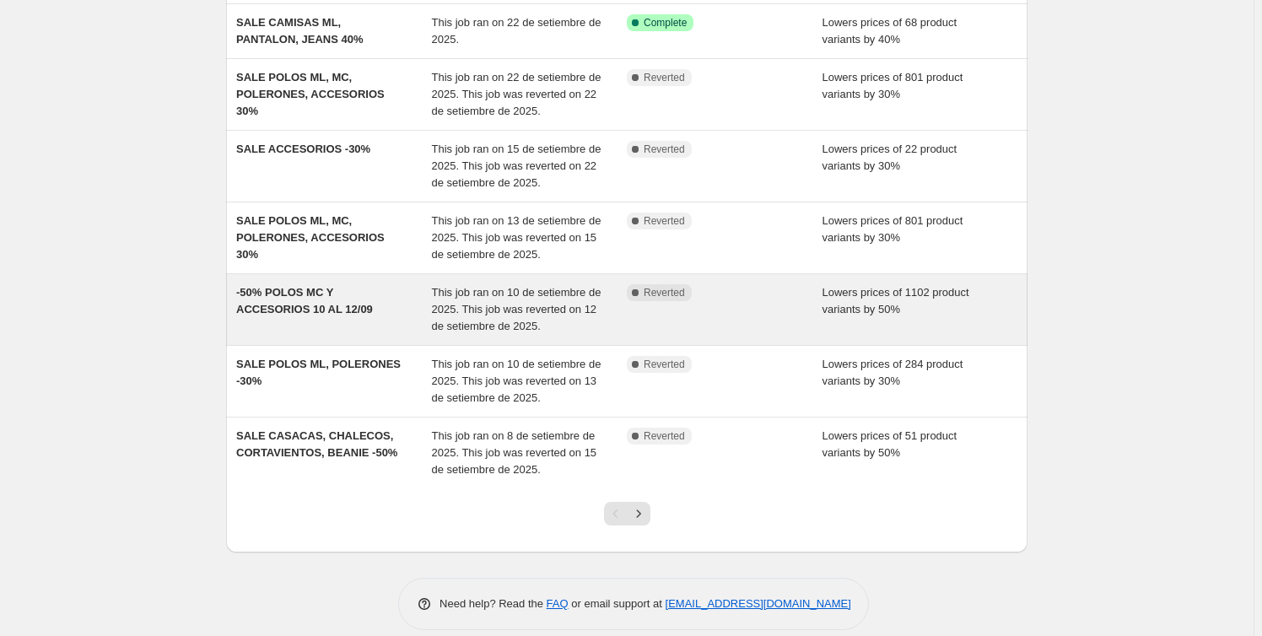
scroll to position [349, 0]
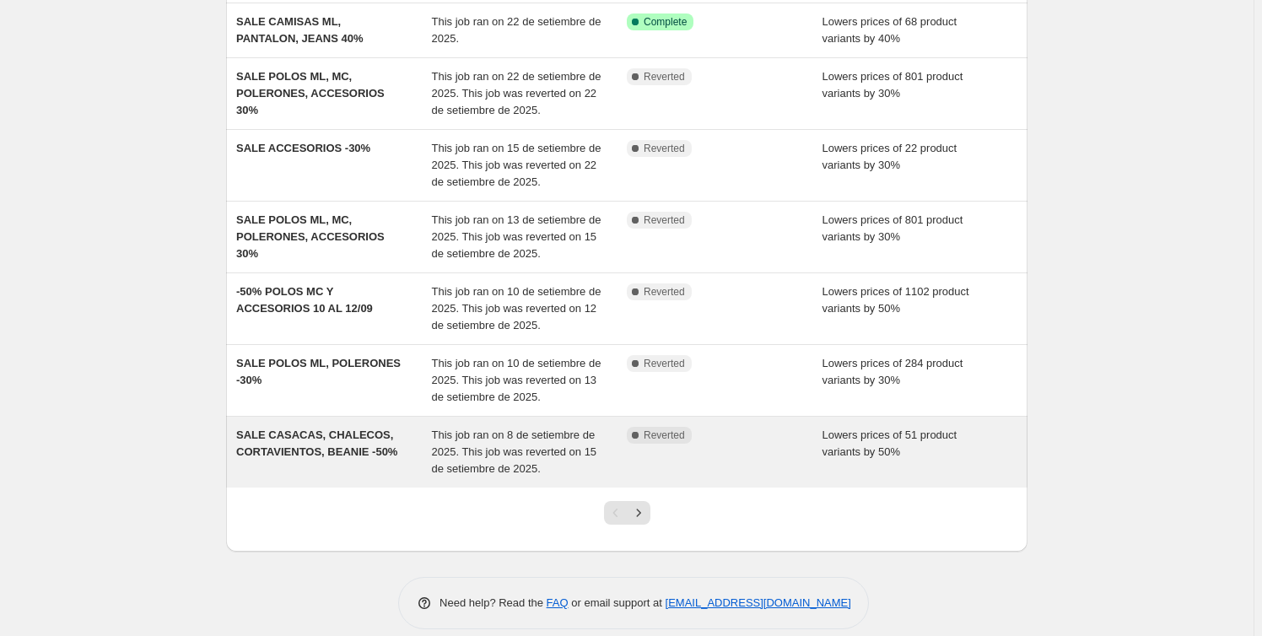
click at [675, 427] on div "Complete Reverted" at bounding box center [725, 452] width 196 height 51
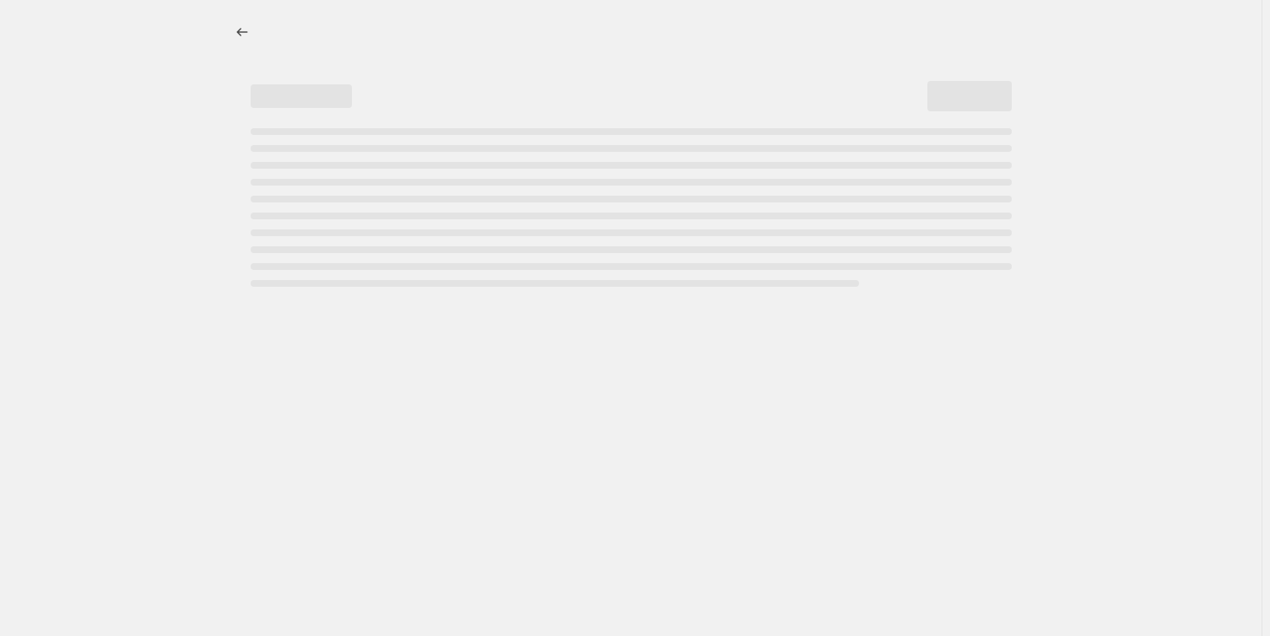
select select "percentage"
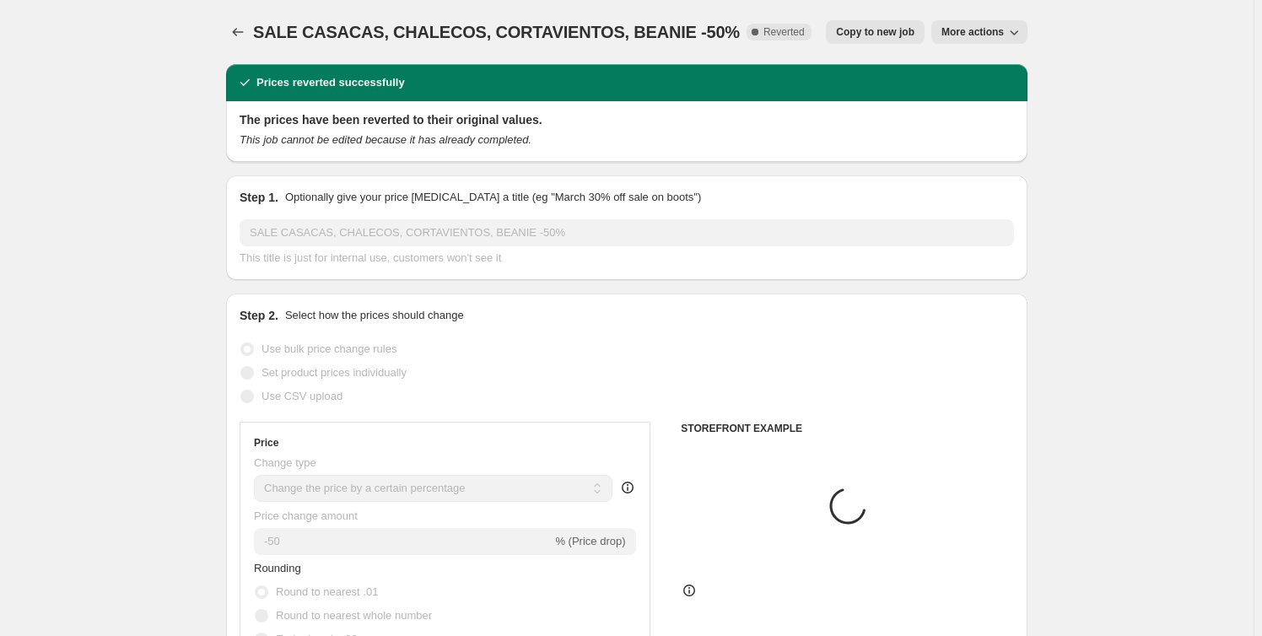
click at [1022, 32] on icon "button" at bounding box center [1013, 32] width 17 height 17
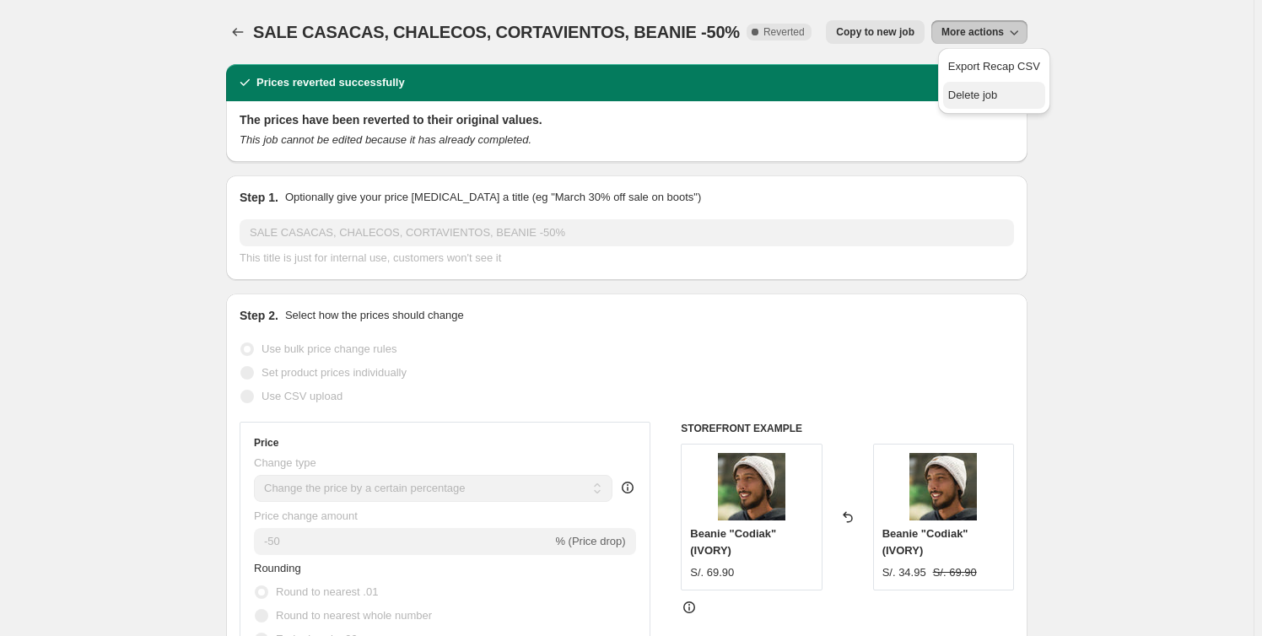
click at [1018, 100] on span "Delete job" at bounding box center [994, 95] width 92 height 17
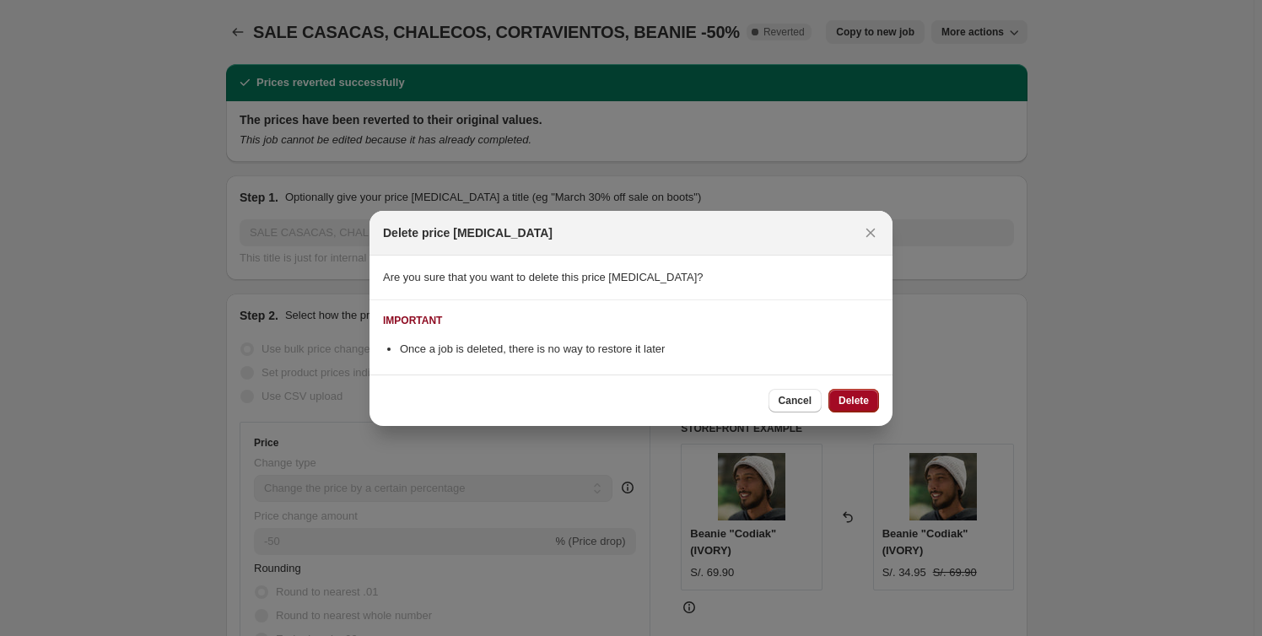
click at [859, 395] on span "Delete" at bounding box center [853, 400] width 30 height 13
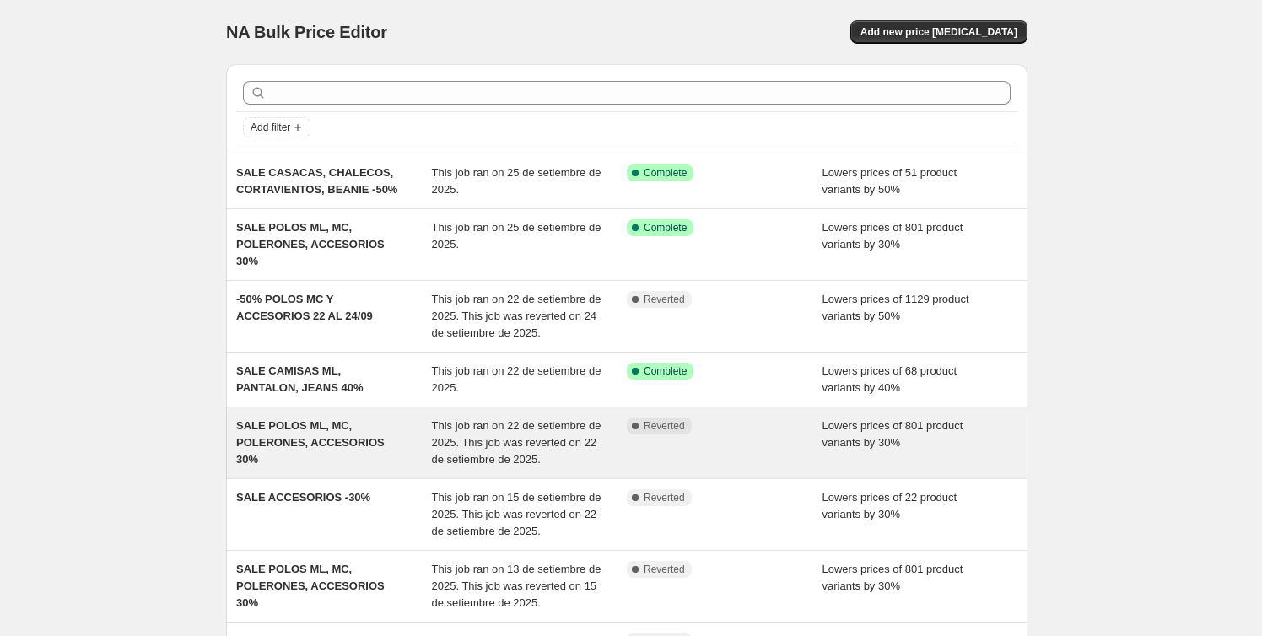
scroll to position [349, 0]
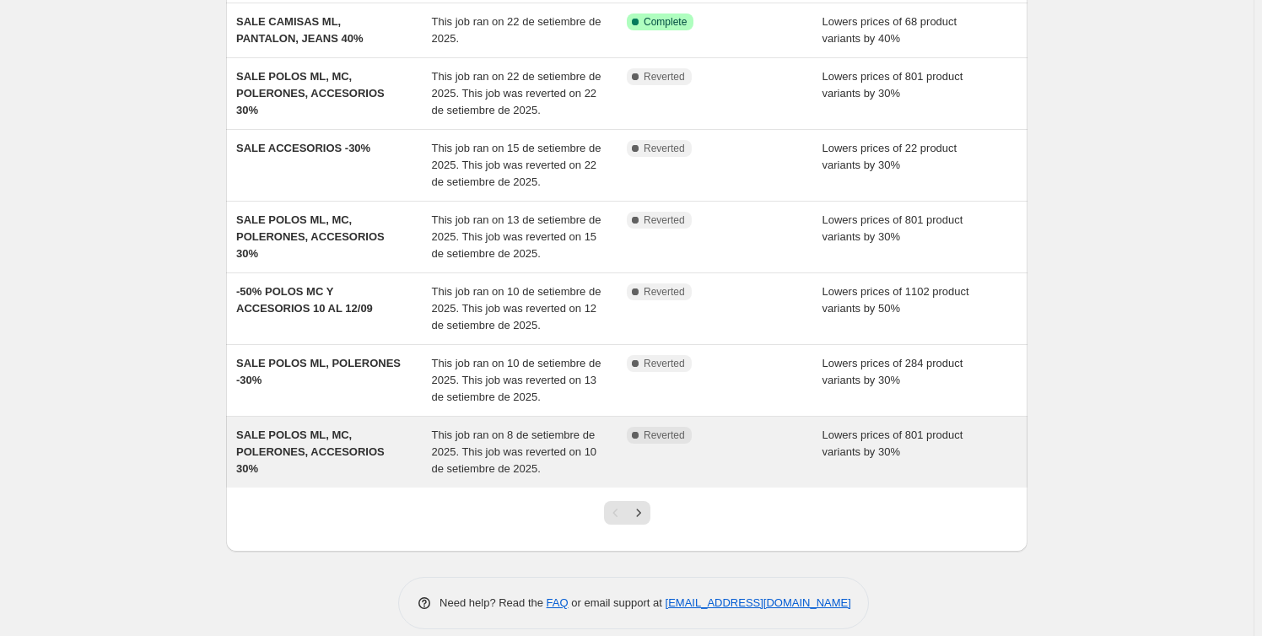
click at [713, 427] on div "Complete Reverted" at bounding box center [712, 435] width 170 height 17
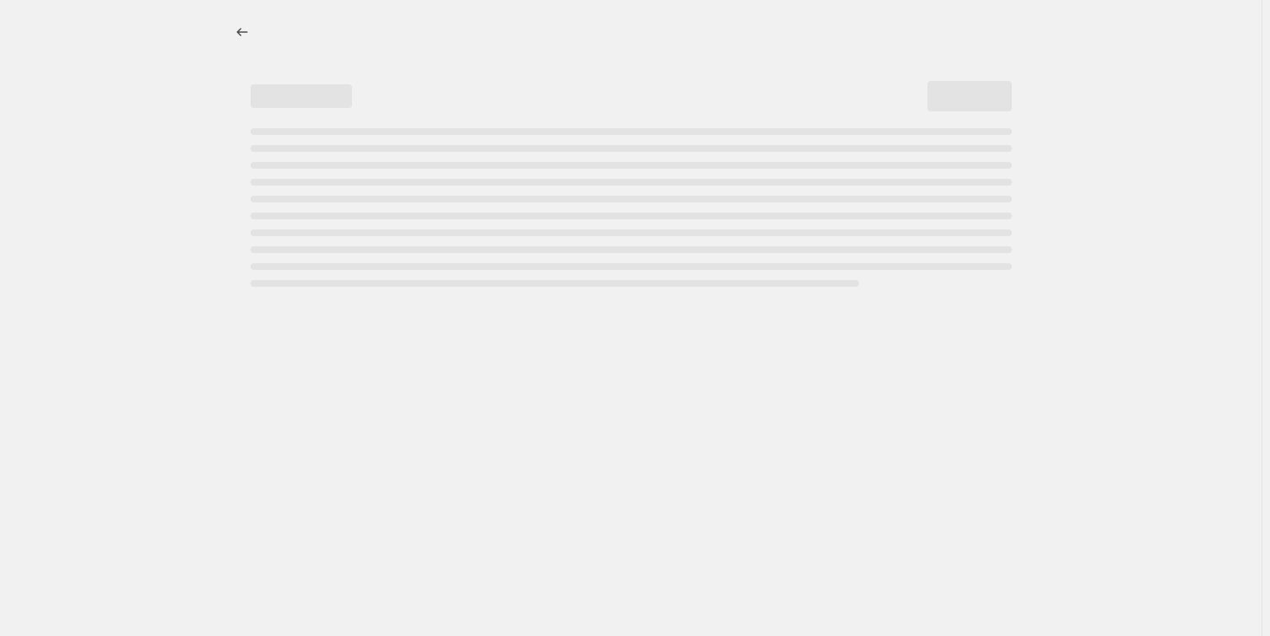
select select "percentage"
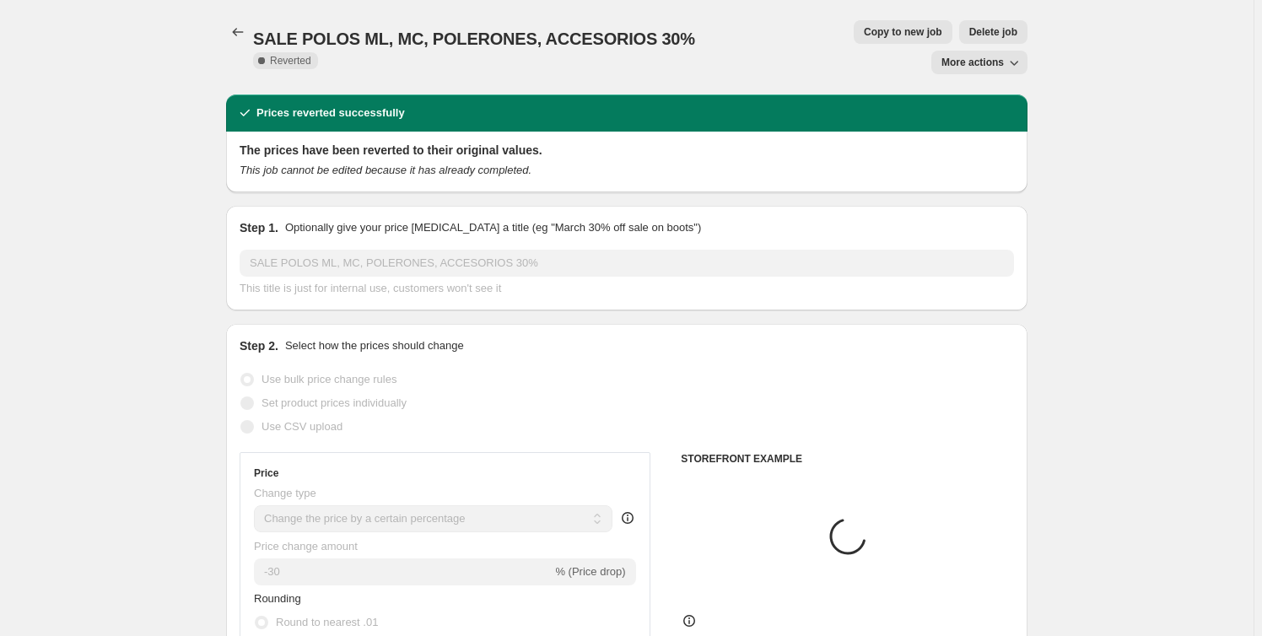
click at [997, 56] on span "More actions" at bounding box center [972, 62] width 62 height 13
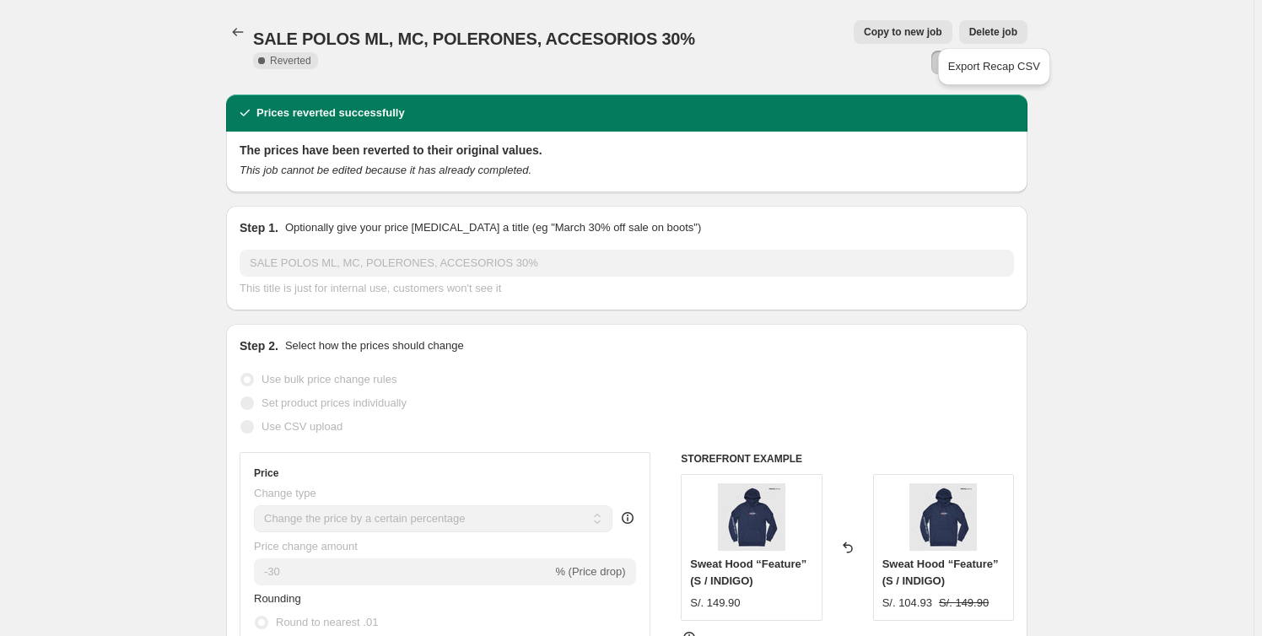
click at [969, 32] on span "Delete job" at bounding box center [993, 31] width 48 height 13
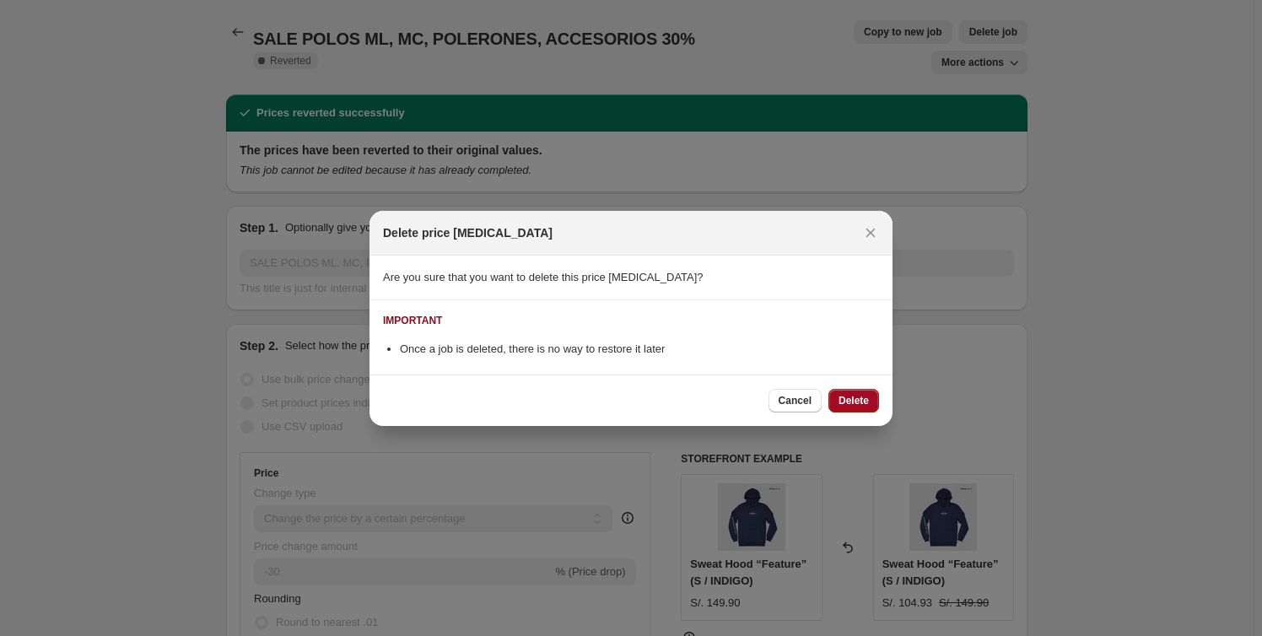
click at [860, 403] on span "Delete" at bounding box center [853, 400] width 30 height 13
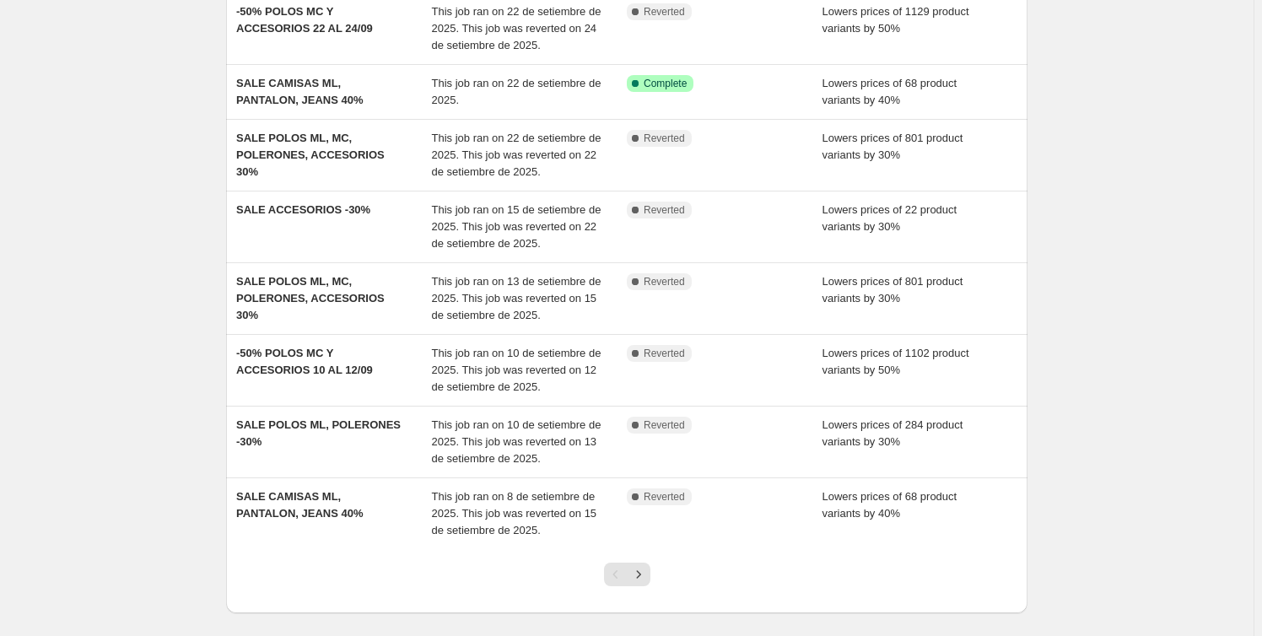
scroll to position [349, 0]
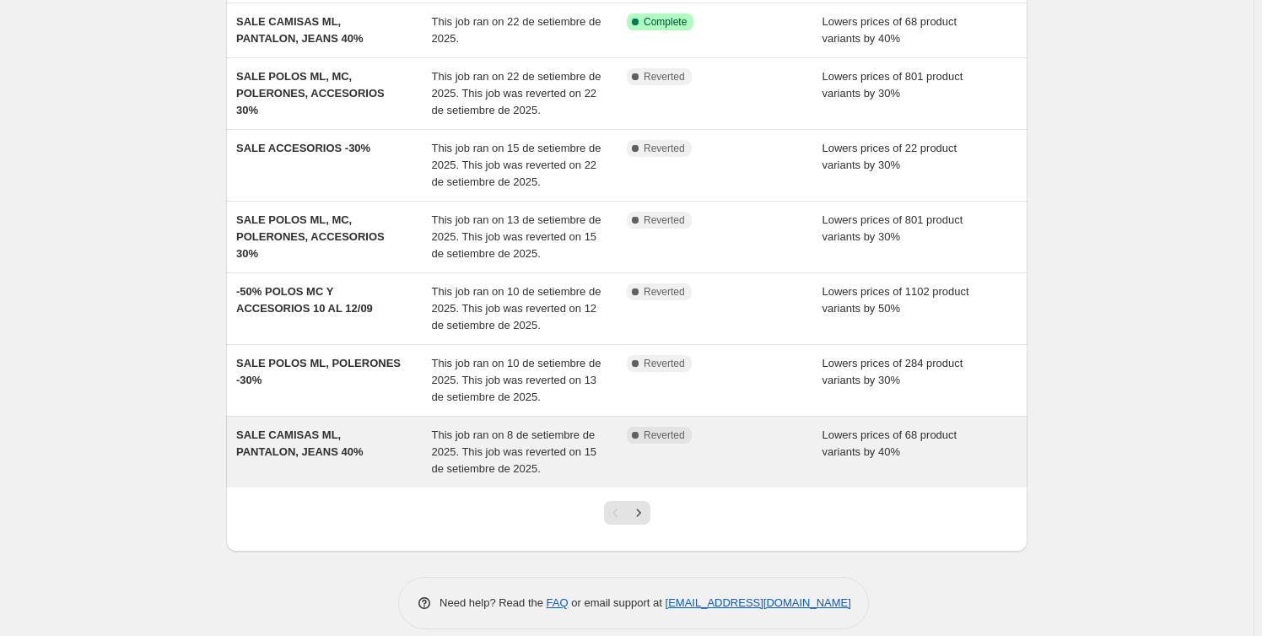
click at [655, 447] on div "Complete Reverted" at bounding box center [725, 452] width 196 height 51
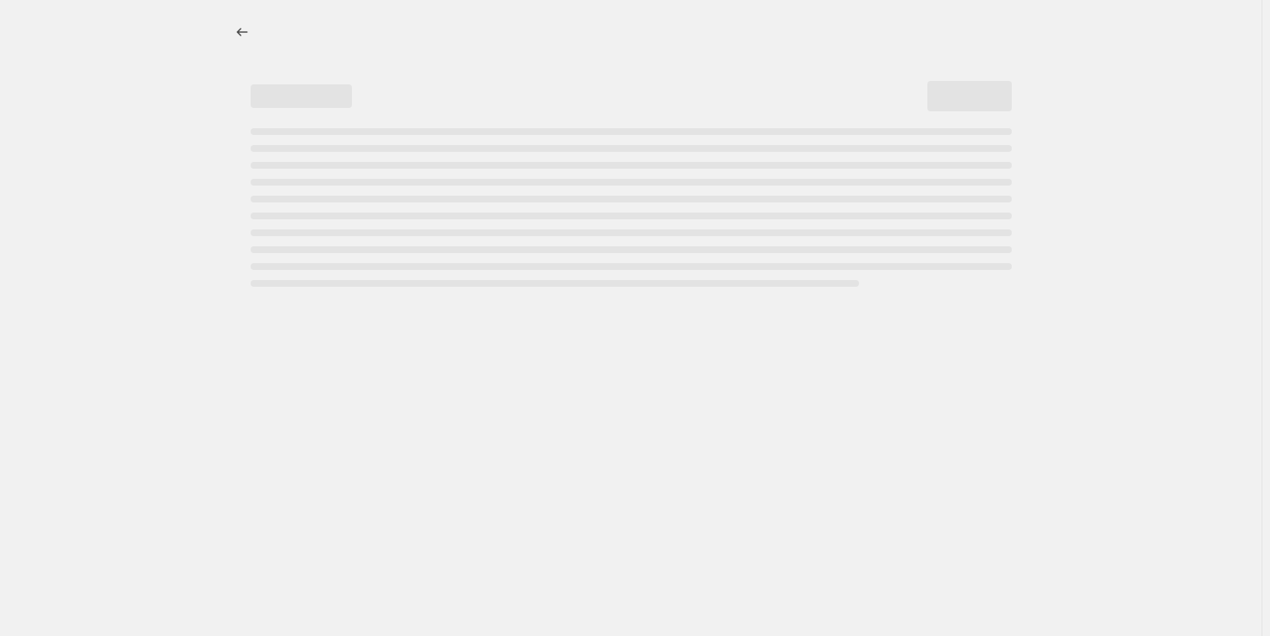
select select "percentage"
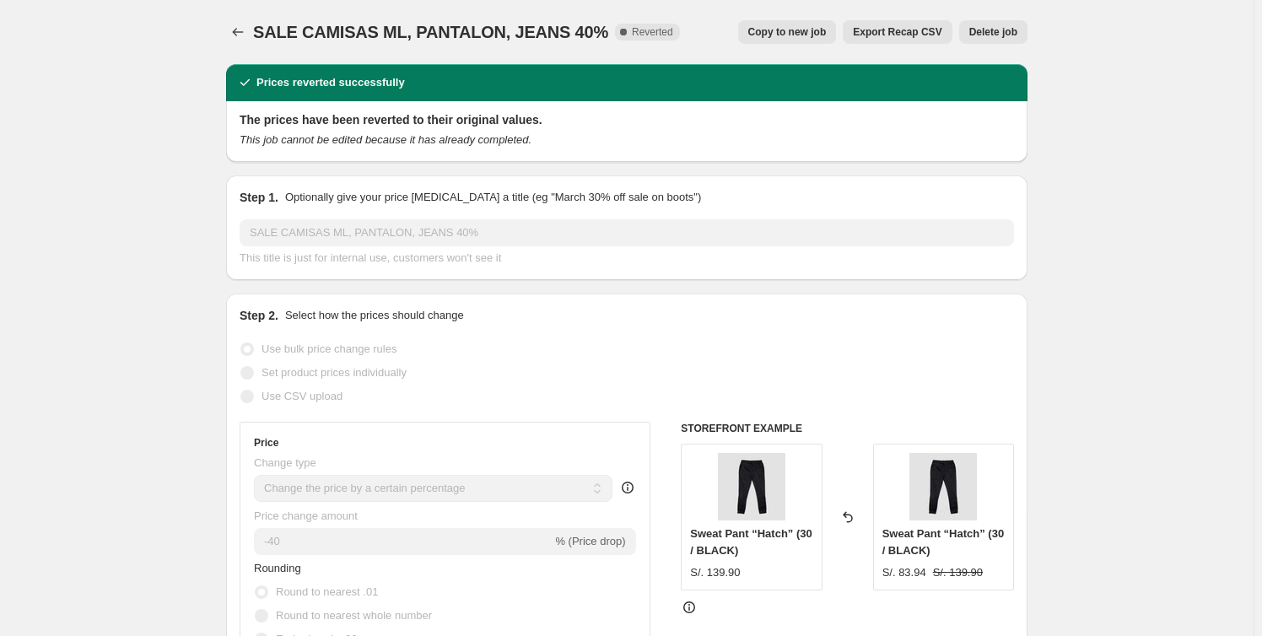
click at [1011, 31] on span "Delete job" at bounding box center [993, 31] width 48 height 13
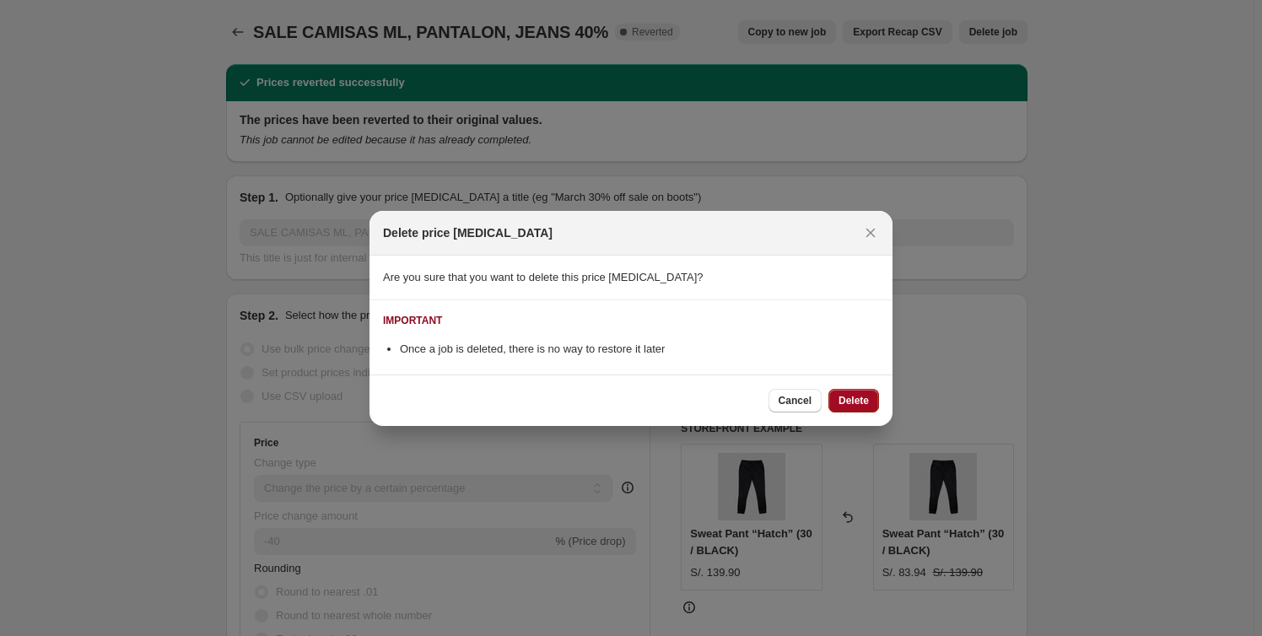
click at [855, 398] on span "Delete" at bounding box center [853, 400] width 30 height 13
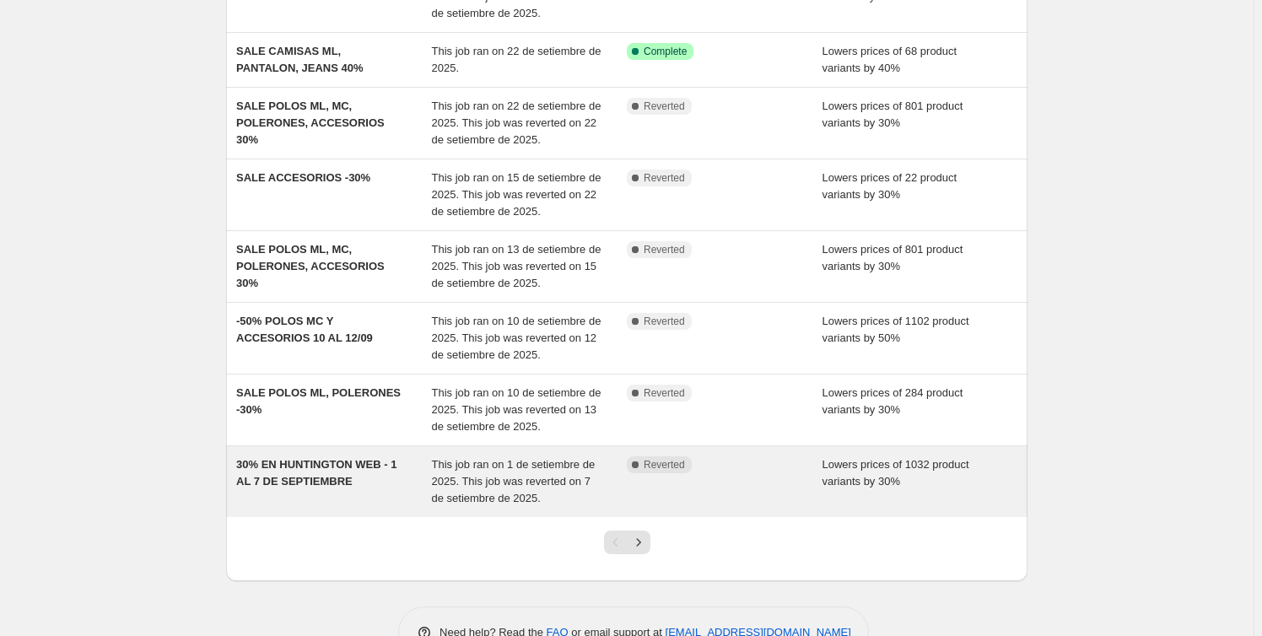
scroll to position [349, 0]
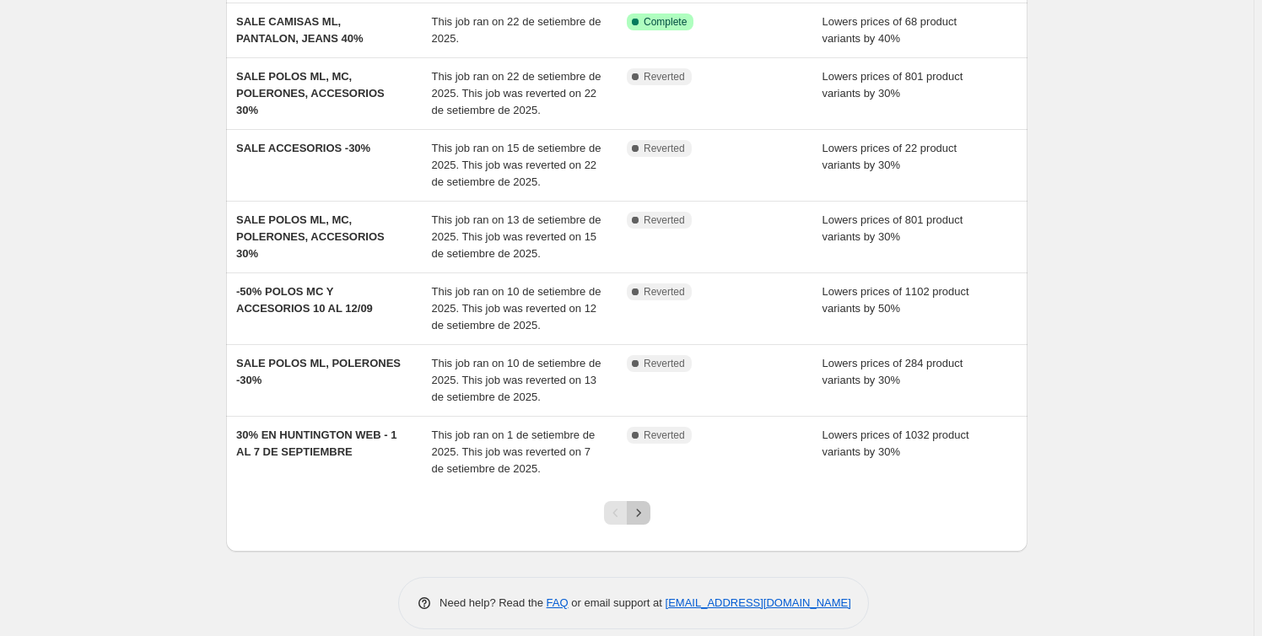
click at [642, 504] on icon "Next" at bounding box center [638, 512] width 17 height 17
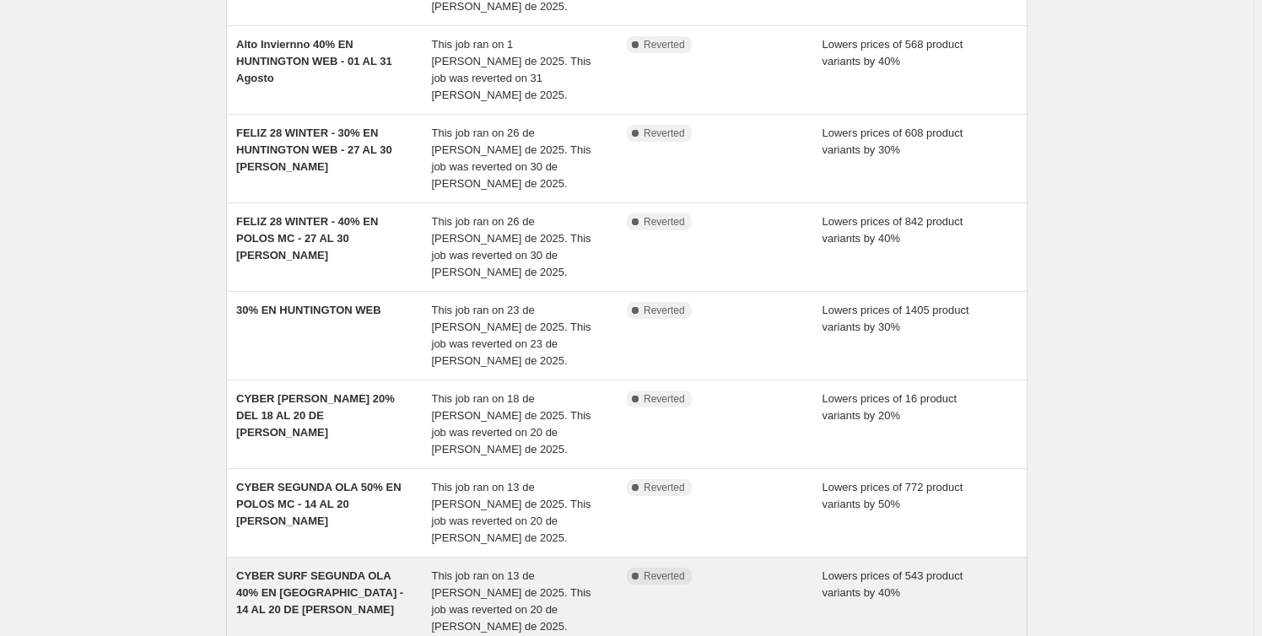
scroll to position [383, 0]
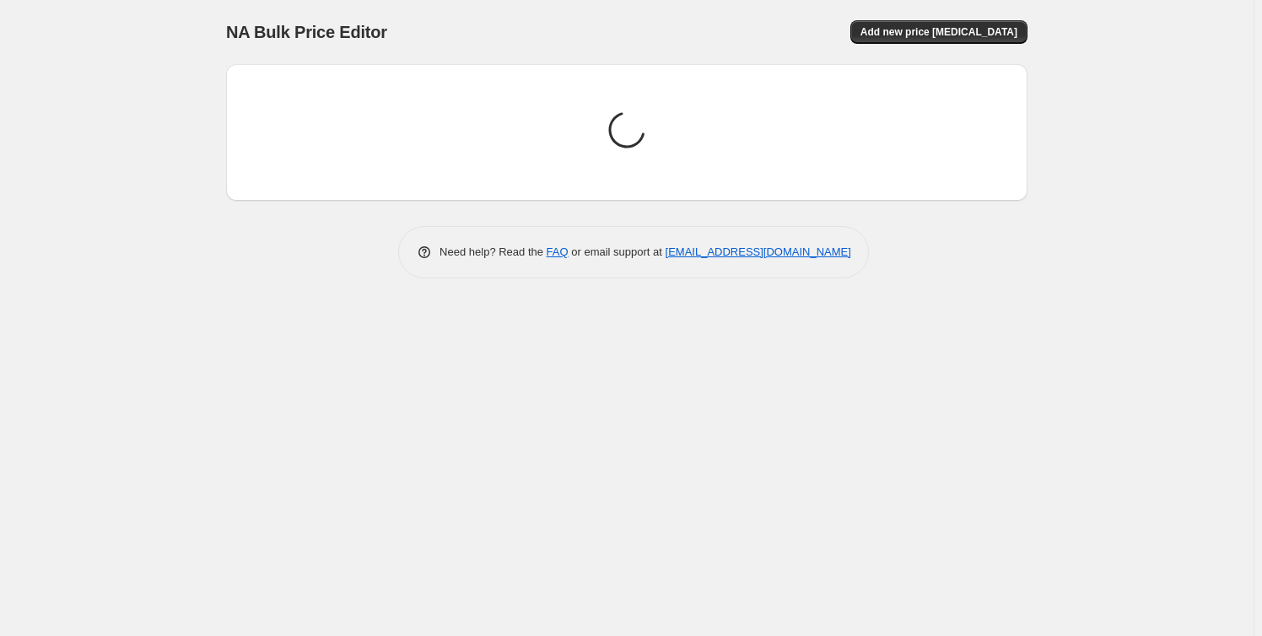
scroll to position [0, 0]
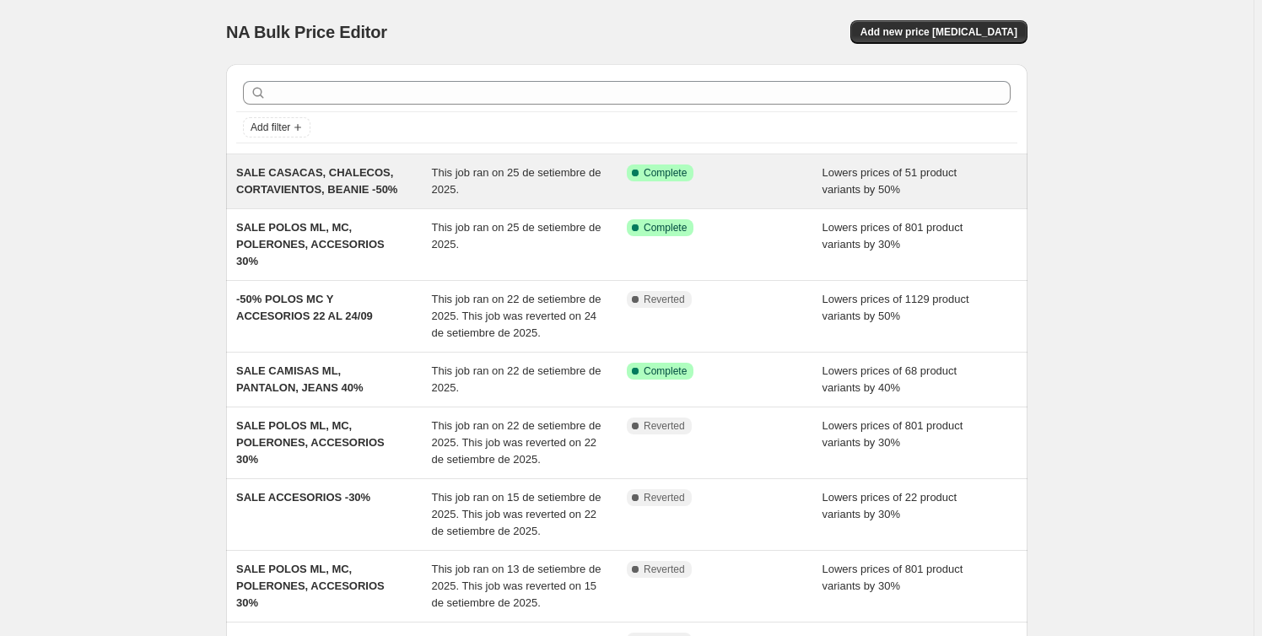
click at [479, 184] on div "This job ran on 25 de setiembre de 2025." at bounding box center [530, 181] width 196 height 34
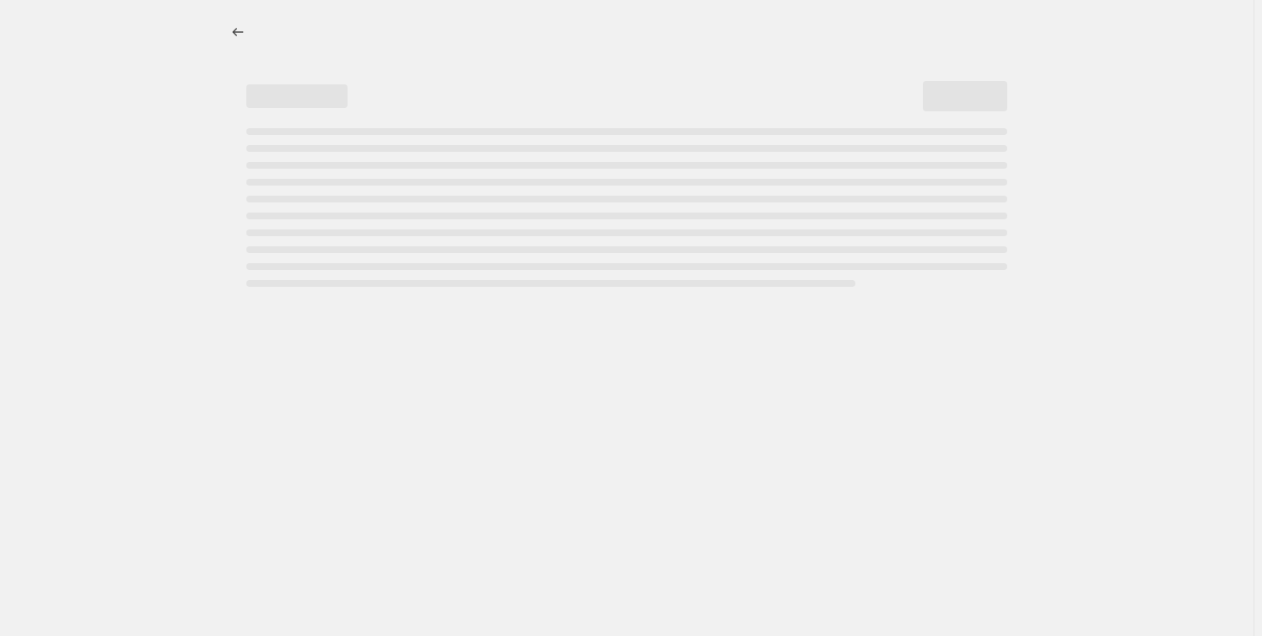
select select "percentage"
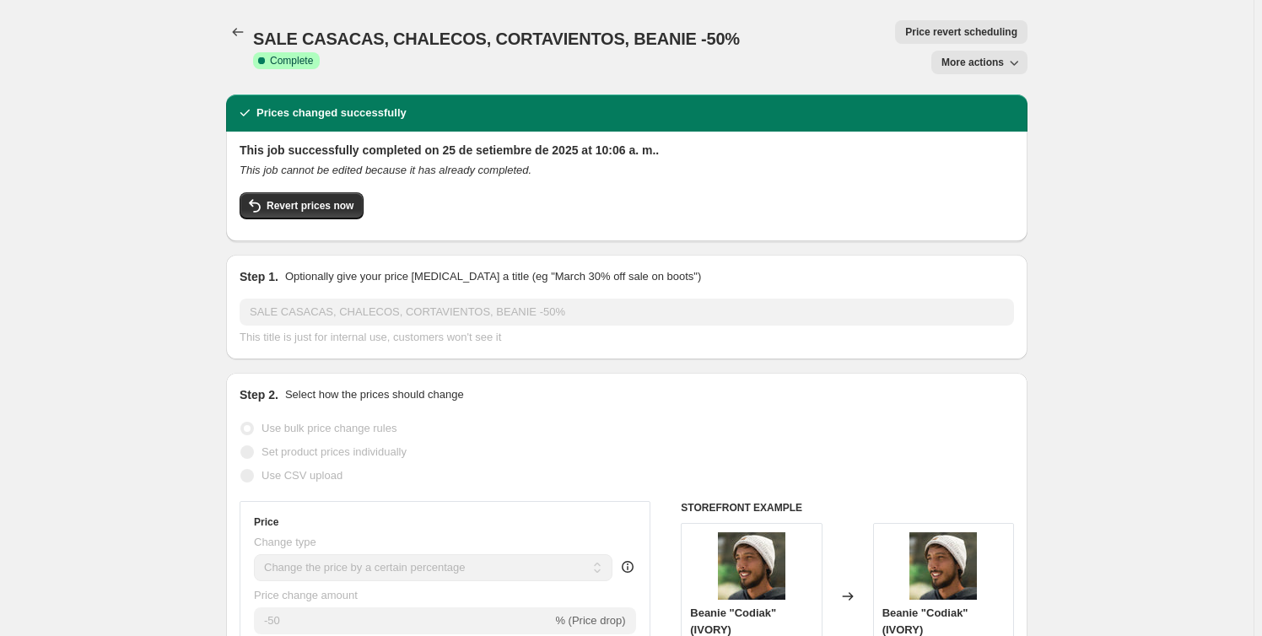
click at [895, 39] on button "Price revert scheduling" at bounding box center [961, 32] width 132 height 24
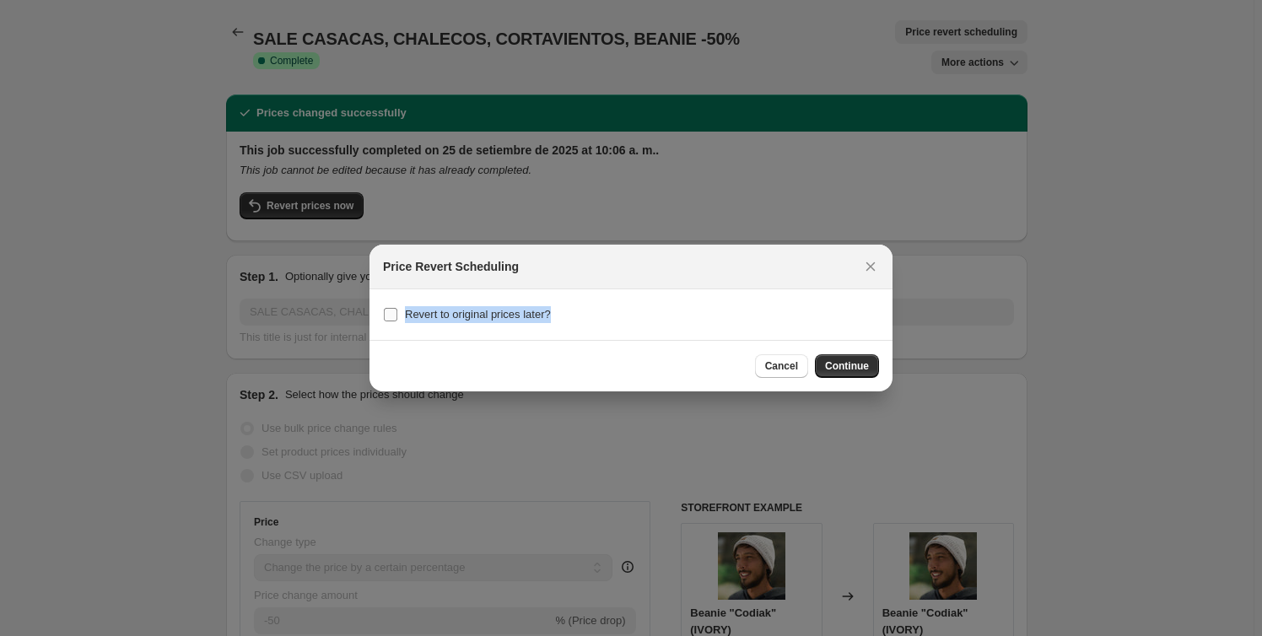
drag, startPoint x: 558, startPoint y: 313, endPoint x: 405, endPoint y: 321, distance: 153.8
click at [405, 321] on div "Revert to original prices later?" at bounding box center [631, 315] width 496 height 24
copy span "Revert to original prices later?"
click at [381, 310] on section "Revert to original prices later?" at bounding box center [630, 314] width 523 height 51
click at [387, 315] on input "Revert to original prices later?" at bounding box center [390, 314] width 13 height 13
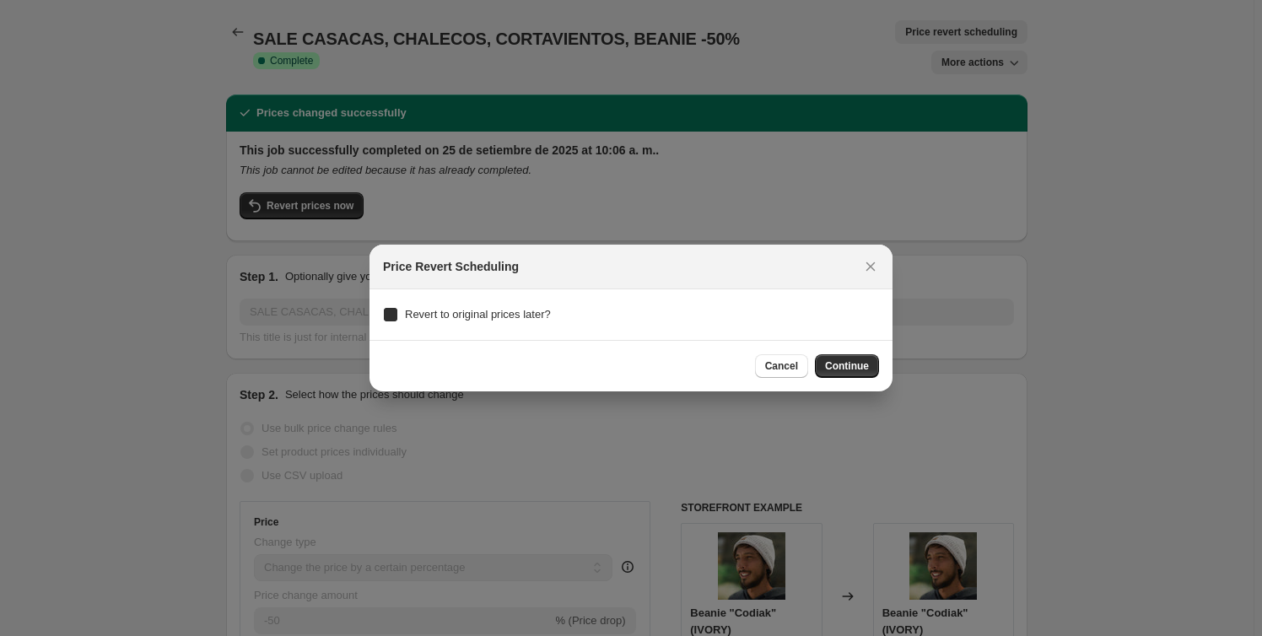
checkbox input "true"
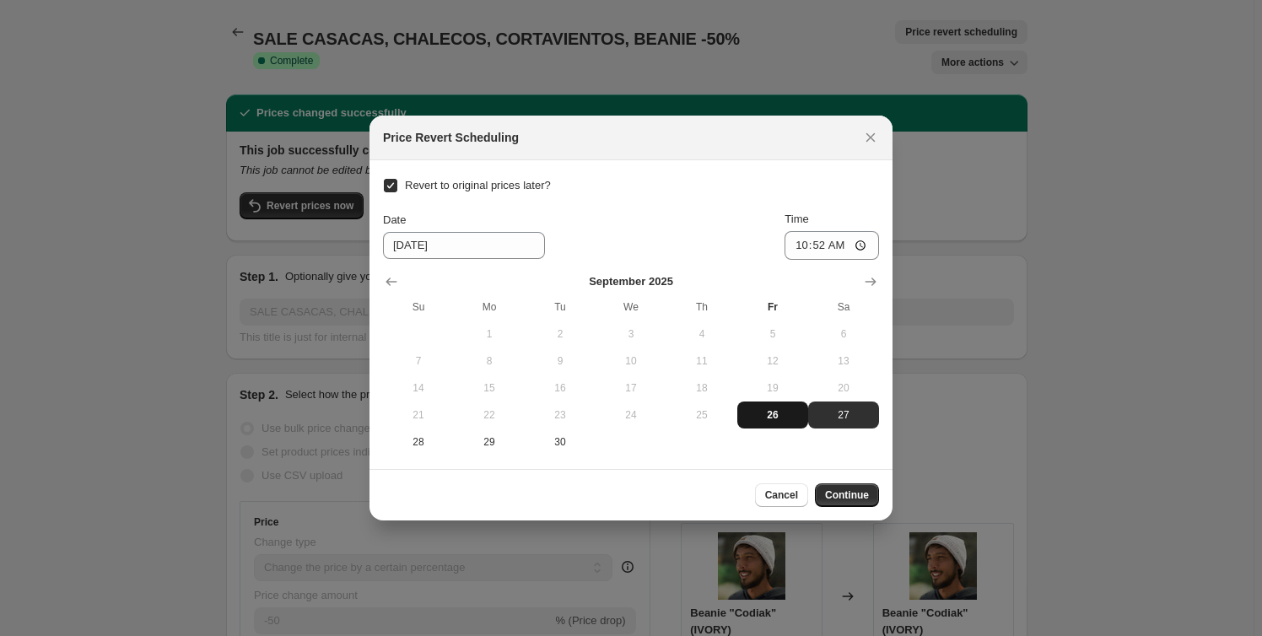
click at [784, 416] on span "26" at bounding box center [772, 414] width 57 height 13
type input "9/26/2025"
click at [818, 248] on input "10:52" at bounding box center [831, 245] width 94 height 29
type input "23:59"
click at [855, 493] on span "Continue" at bounding box center [847, 494] width 44 height 13
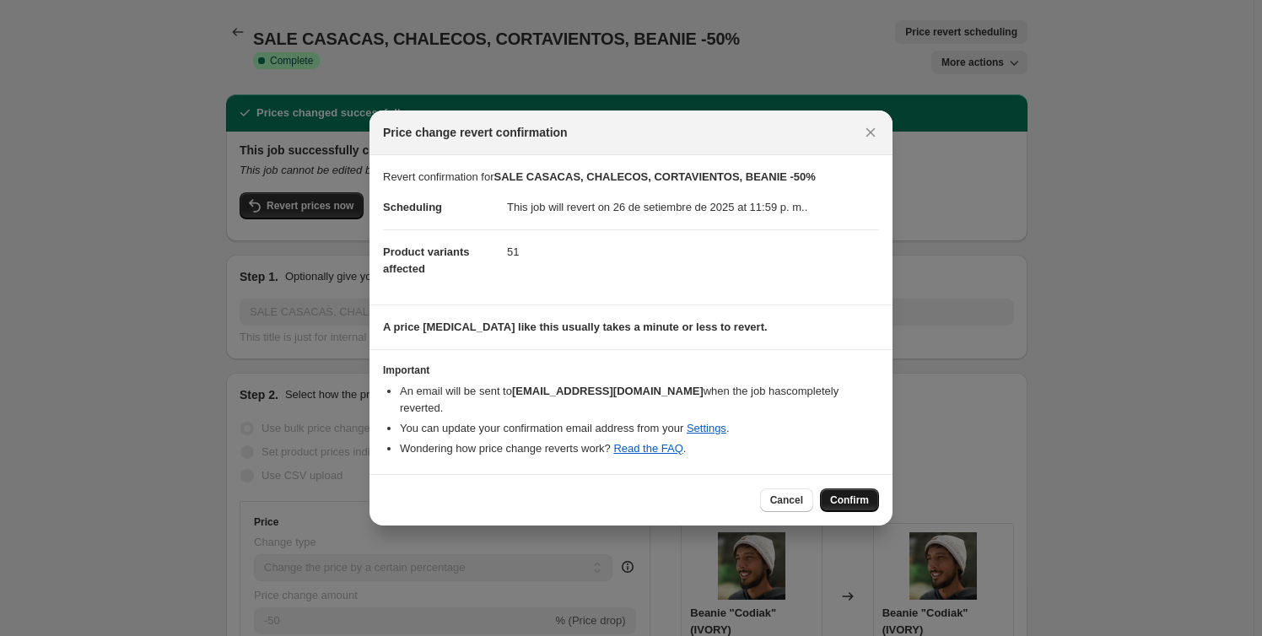
click at [850, 499] on button "Confirm" at bounding box center [849, 500] width 59 height 24
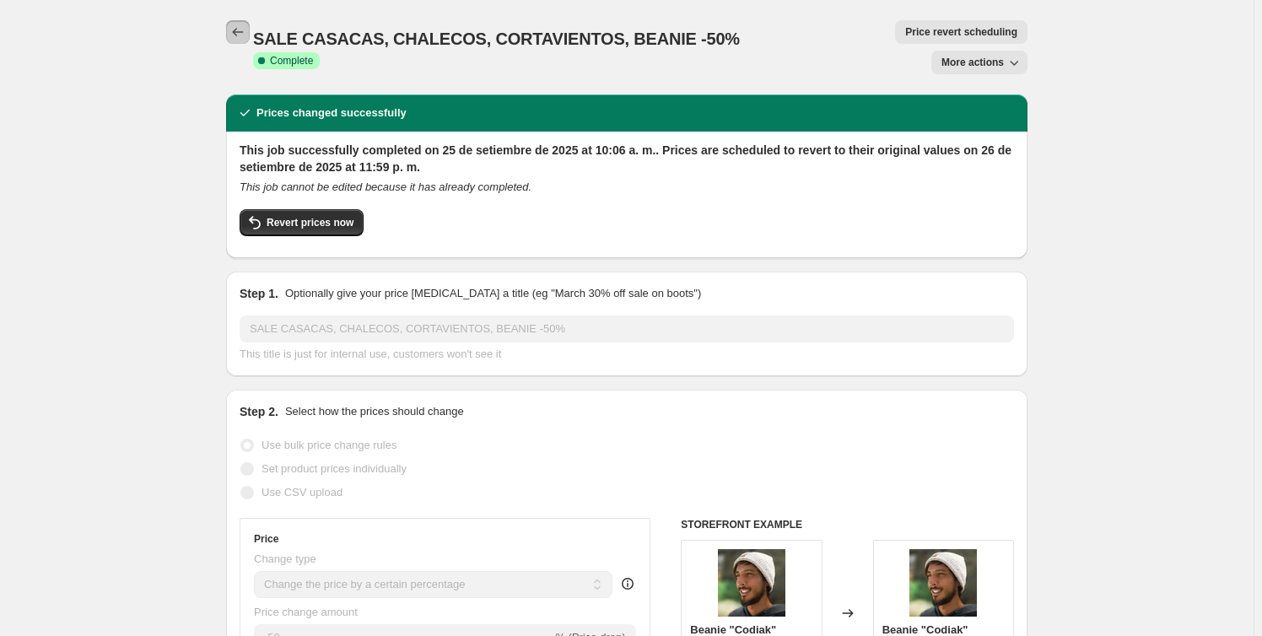
click at [236, 30] on icon "Price change jobs" at bounding box center [237, 32] width 17 height 17
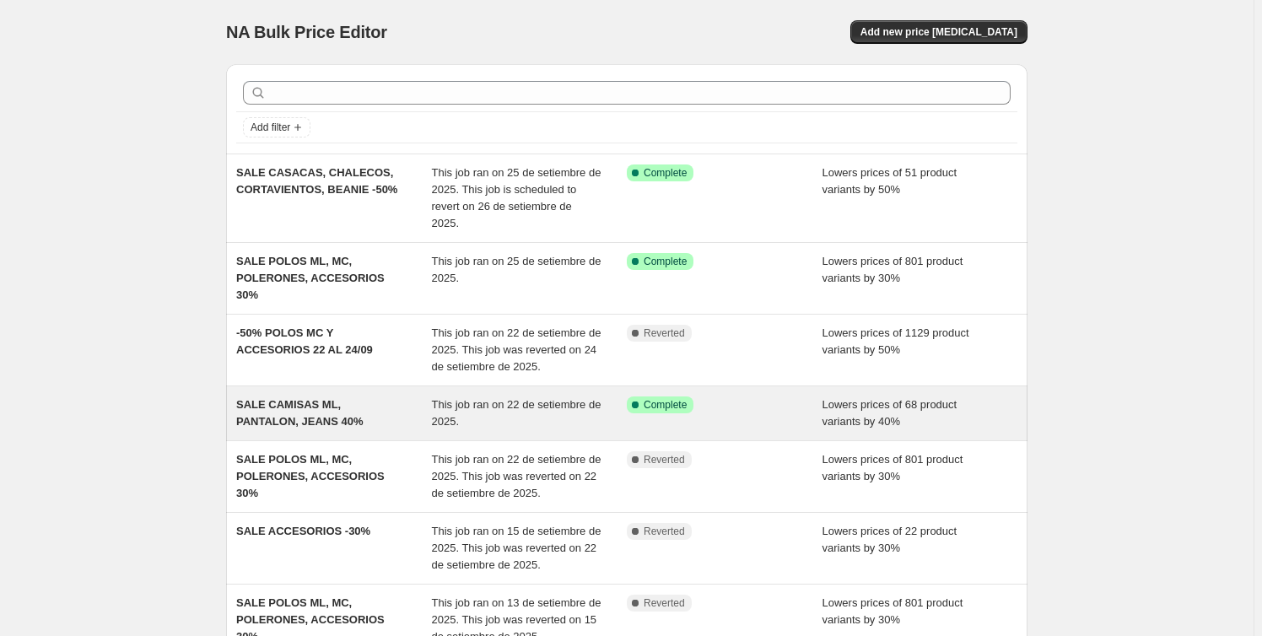
click at [525, 396] on div "This job ran on 22 de setiembre de 2025." at bounding box center [530, 413] width 196 height 34
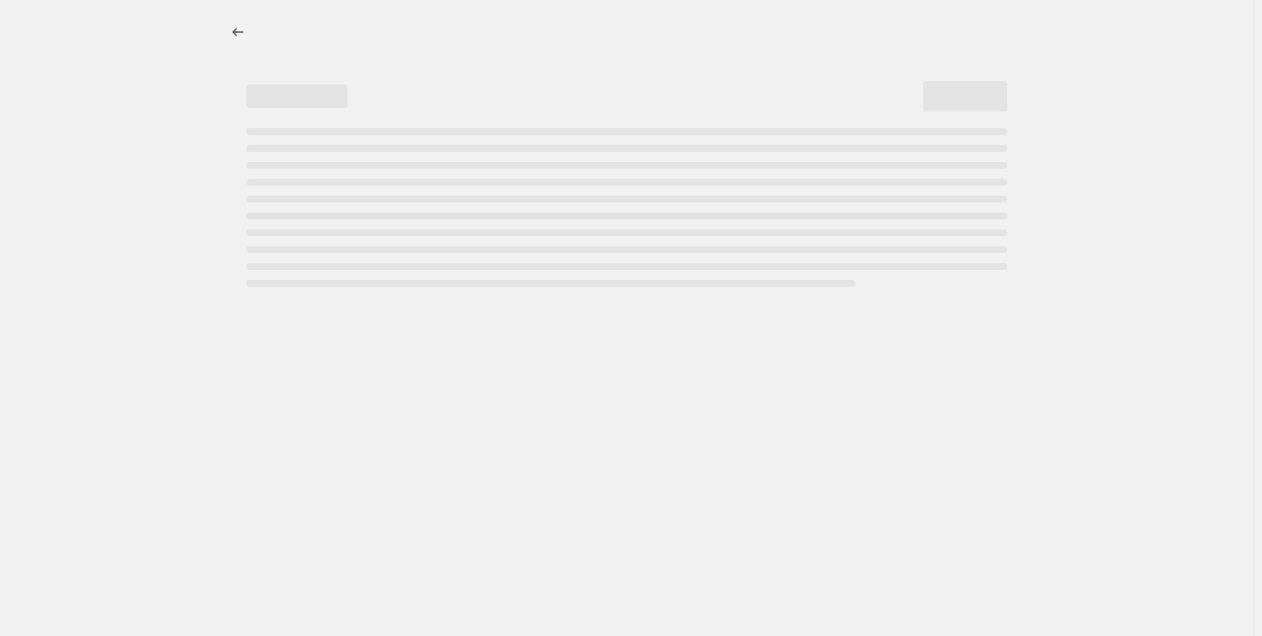
select select "percentage"
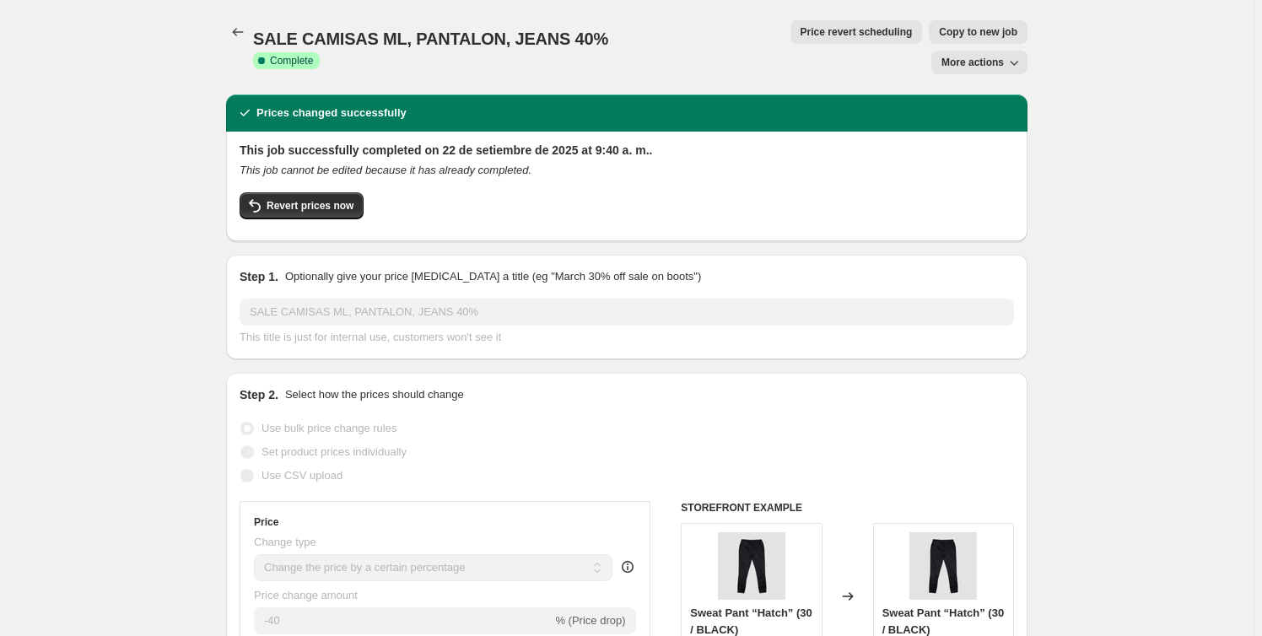
click at [801, 35] on span "Price revert scheduling" at bounding box center [857, 31] width 112 height 13
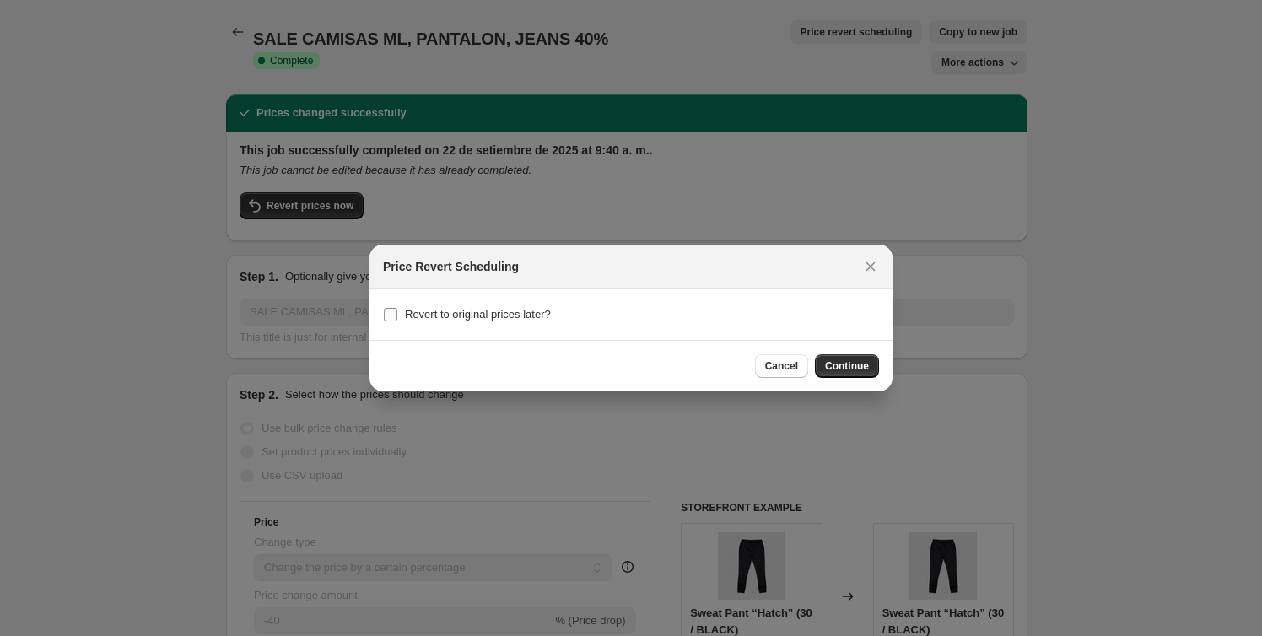
click at [423, 303] on label "Revert to original prices later?" at bounding box center [467, 315] width 168 height 24
click at [397, 308] on input "Revert to original prices later?" at bounding box center [390, 314] width 13 height 13
checkbox input "true"
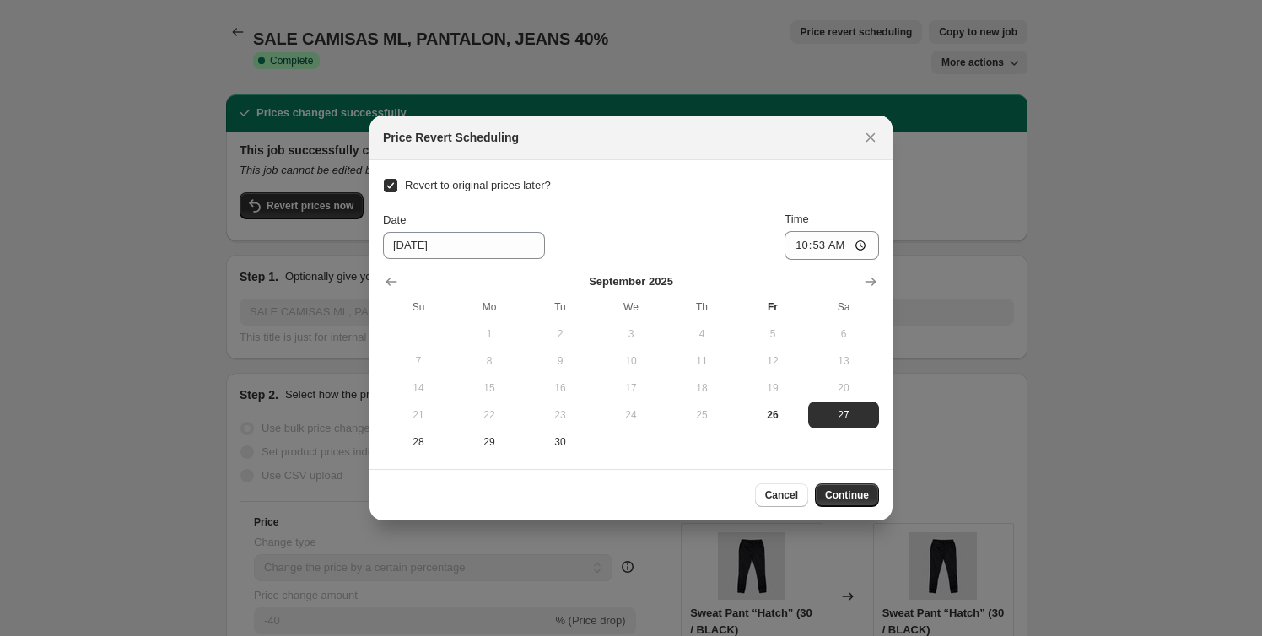
checkbox input "true"
click at [779, 415] on span "26" at bounding box center [772, 414] width 57 height 13
type input "[DATE]"
click at [826, 246] on input "10:53" at bounding box center [831, 245] width 94 height 29
type input "23:59"
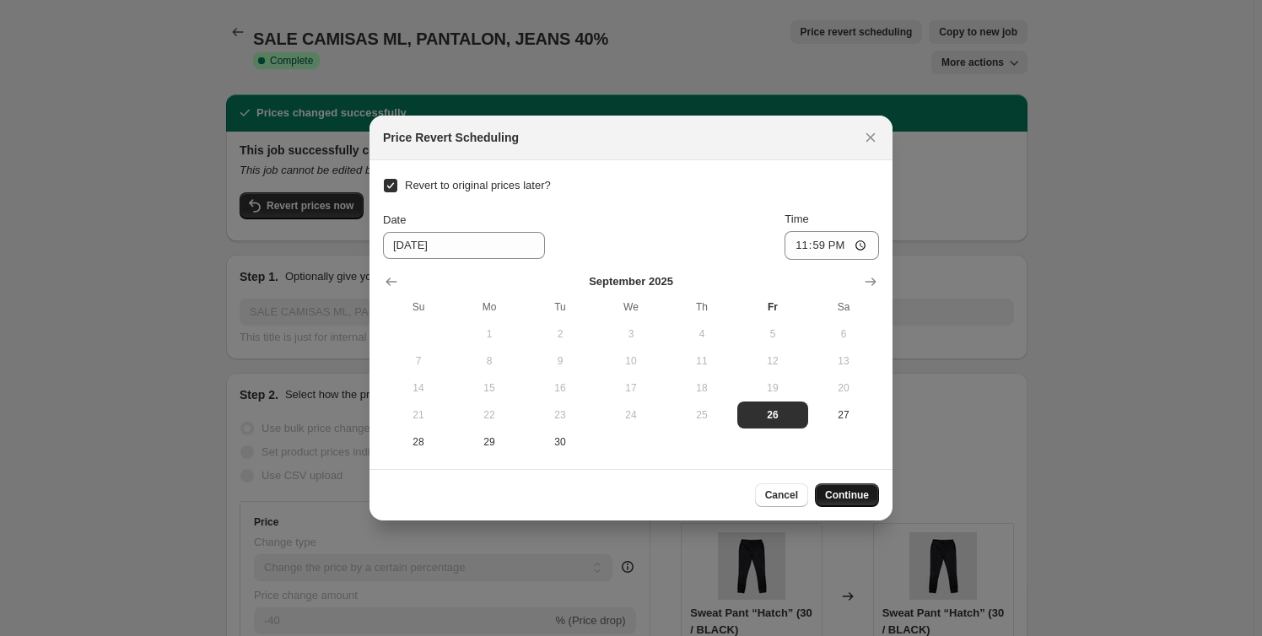
click at [850, 494] on span "Continue" at bounding box center [847, 494] width 44 height 13
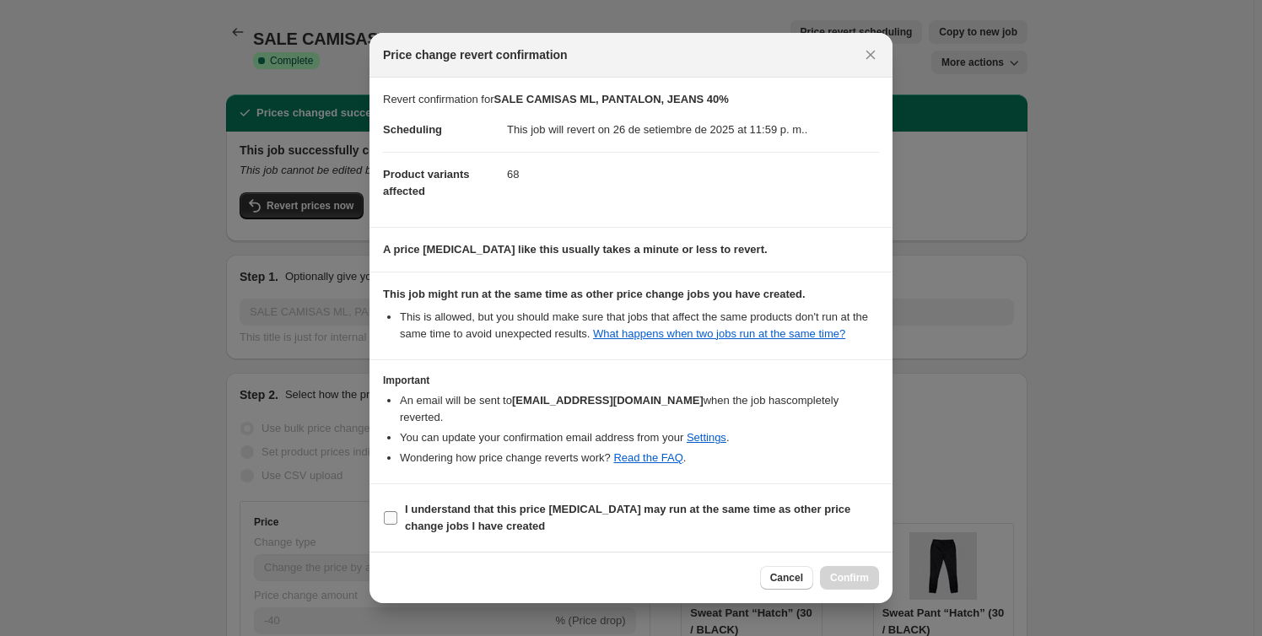
click at [405, 503] on b "I understand that this price change job may run at the same time as other price…" at bounding box center [627, 518] width 445 height 30
click at [397, 511] on input "I understand that this price change job may run at the same time as other price…" at bounding box center [390, 517] width 13 height 13
checkbox input "true"
click at [860, 571] on span "Confirm" at bounding box center [849, 577] width 39 height 13
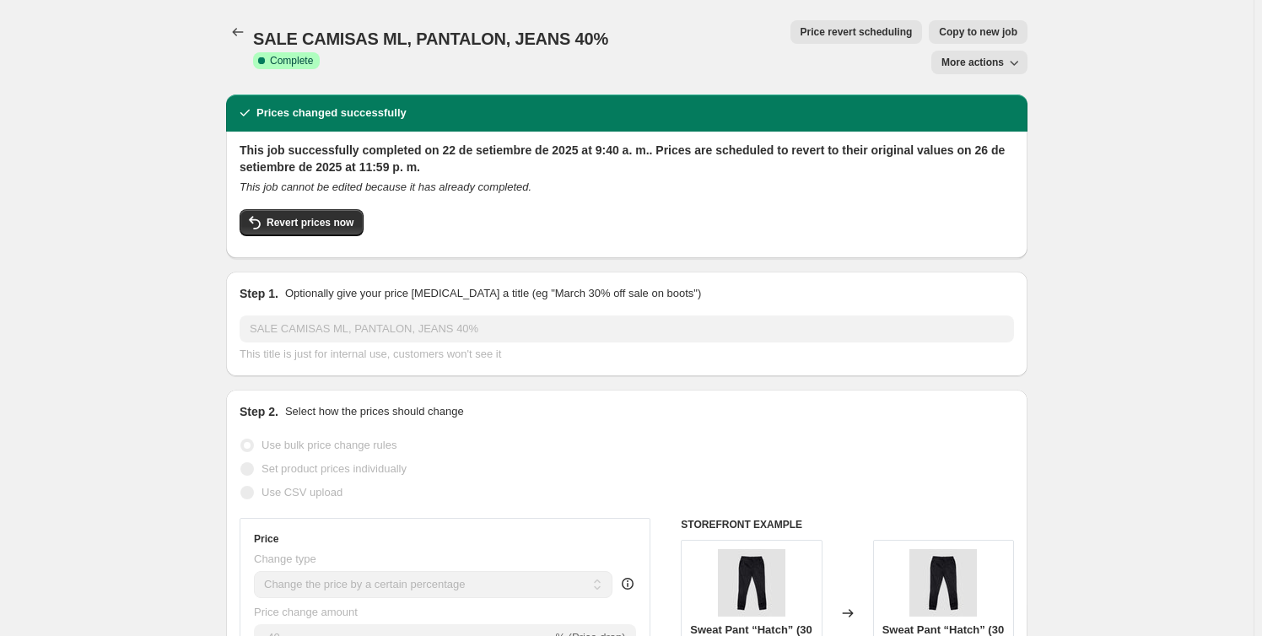
click at [239, 30] on icon "Price change jobs" at bounding box center [238, 32] width 11 height 8
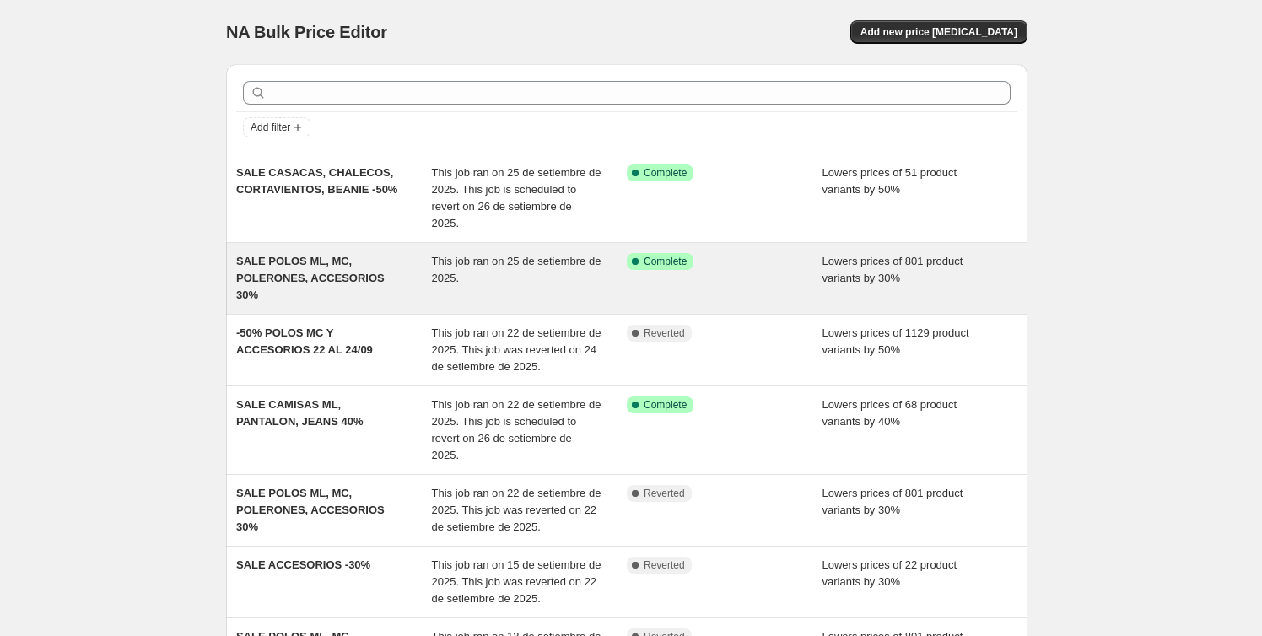
click at [590, 253] on div "This job ran on 25 de setiembre de 2025." at bounding box center [530, 278] width 196 height 51
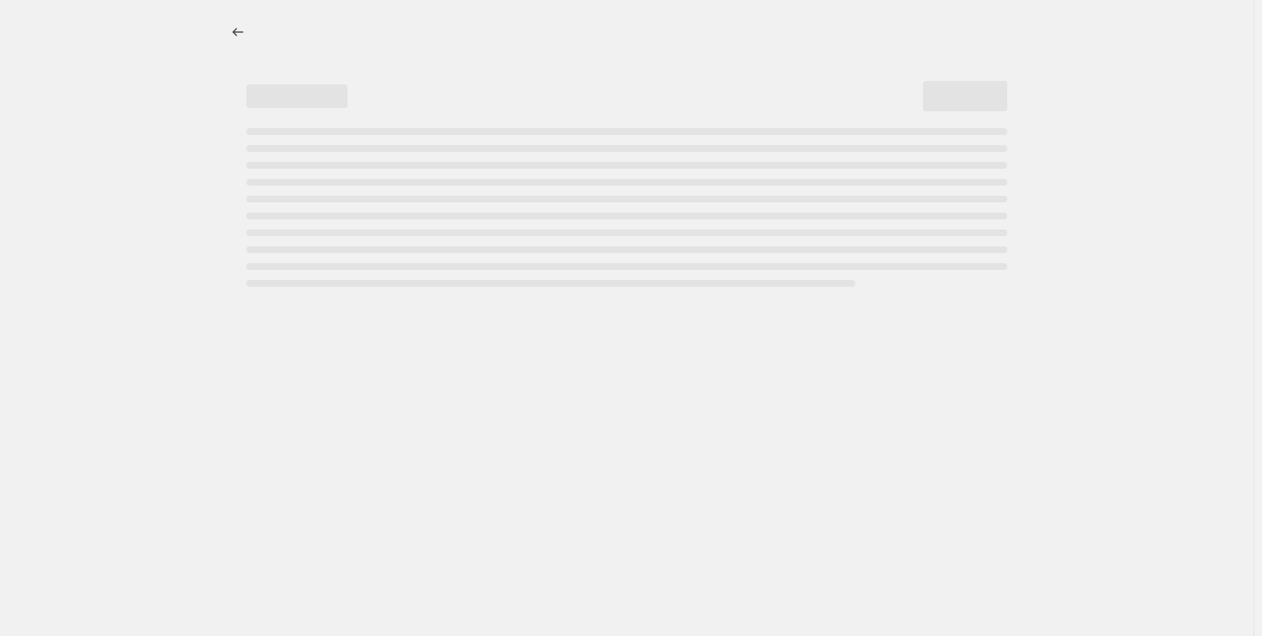
select select "percentage"
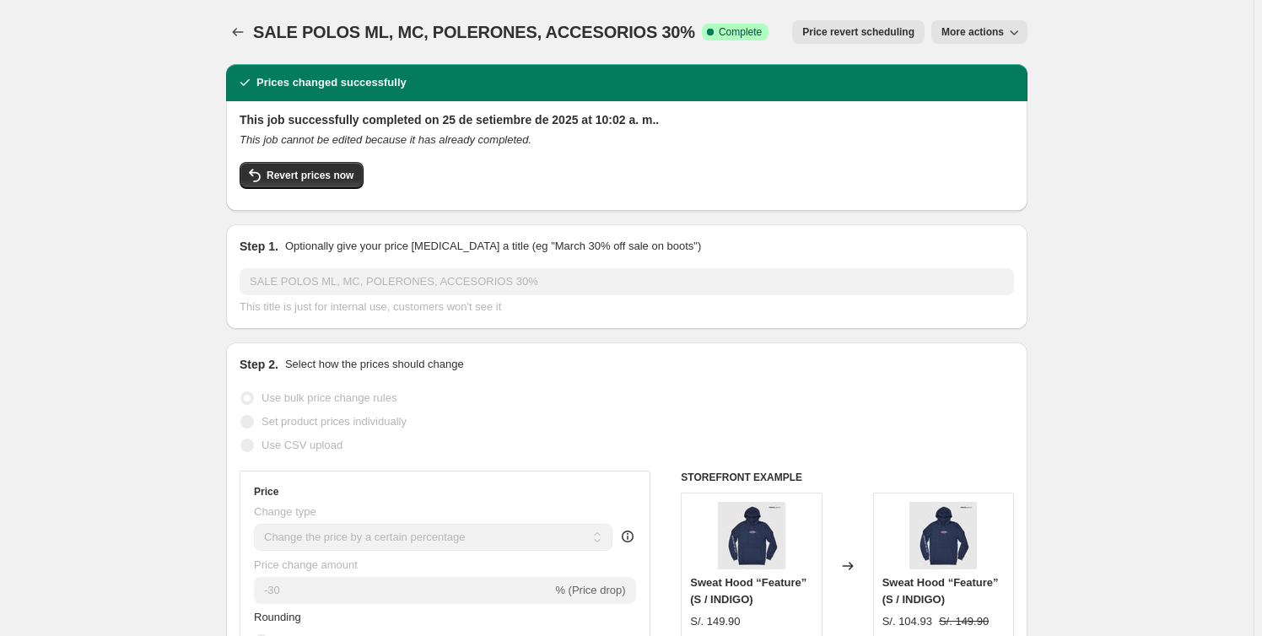
click at [889, 38] on span "Price revert scheduling" at bounding box center [858, 31] width 112 height 13
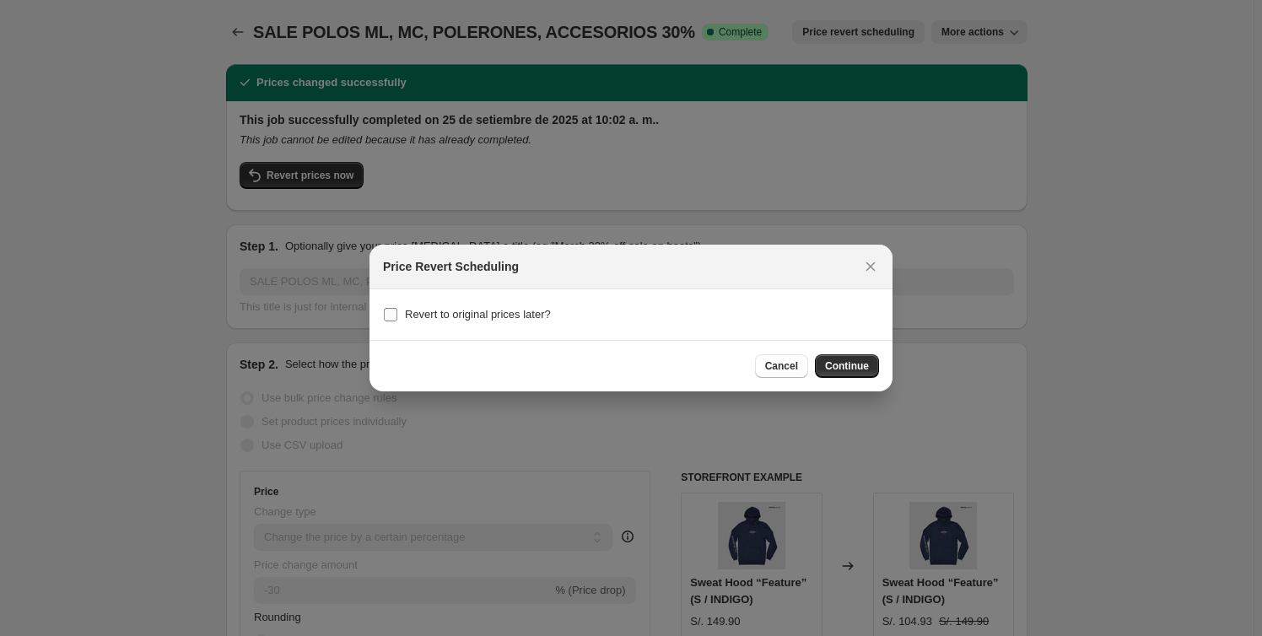
click at [445, 321] on span "Revert to original prices later?" at bounding box center [478, 314] width 146 height 13
click at [397, 321] on input "Revert to original prices later?" at bounding box center [390, 314] width 13 height 13
checkbox input "true"
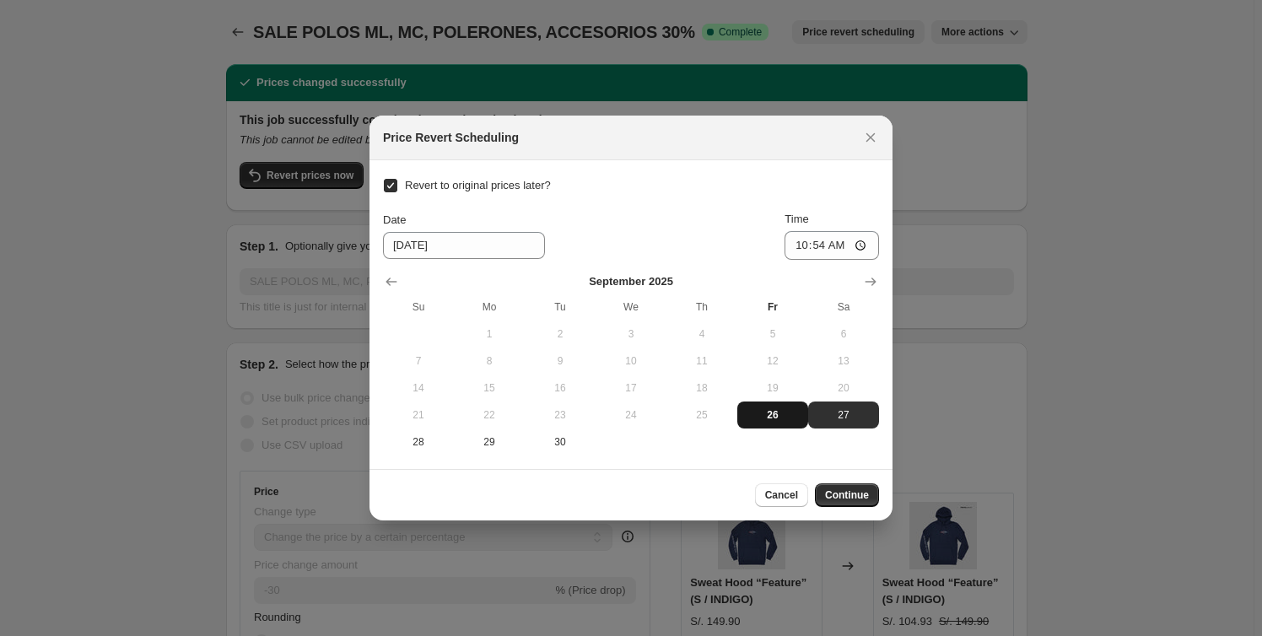
click at [752, 409] on span "26" at bounding box center [772, 414] width 57 height 13
type input "[DATE]"
click at [819, 243] on input "10:54" at bounding box center [831, 245] width 94 height 29
type input "23:59"
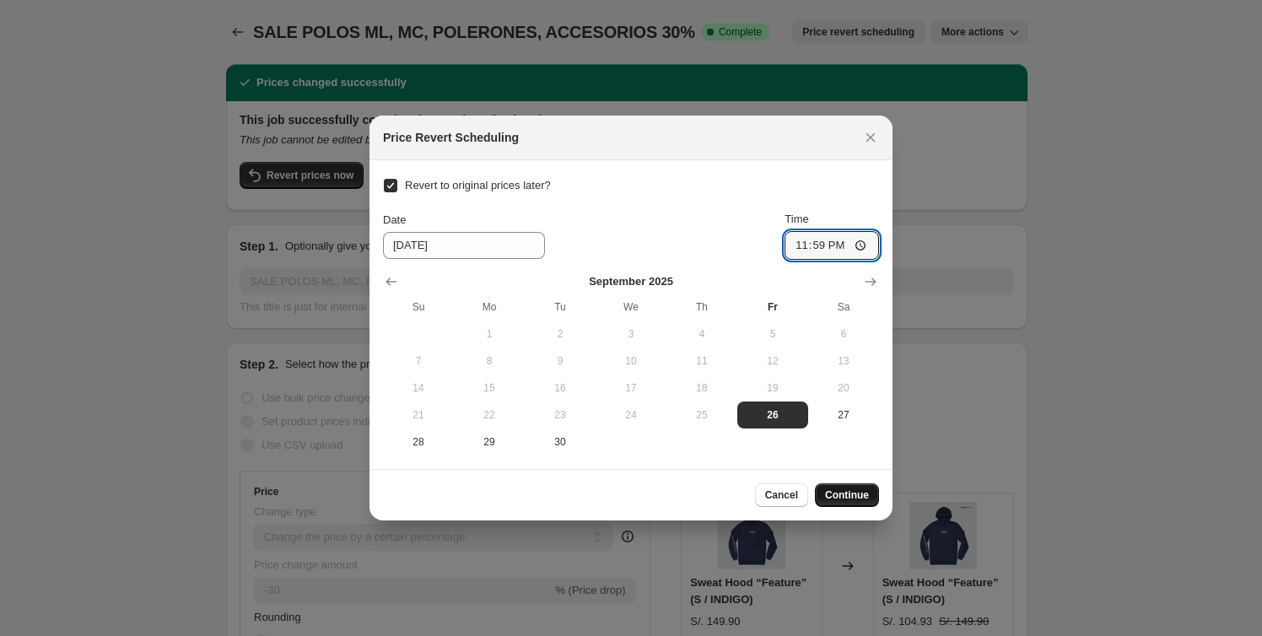
click at [857, 502] on button "Continue" at bounding box center [847, 495] width 64 height 24
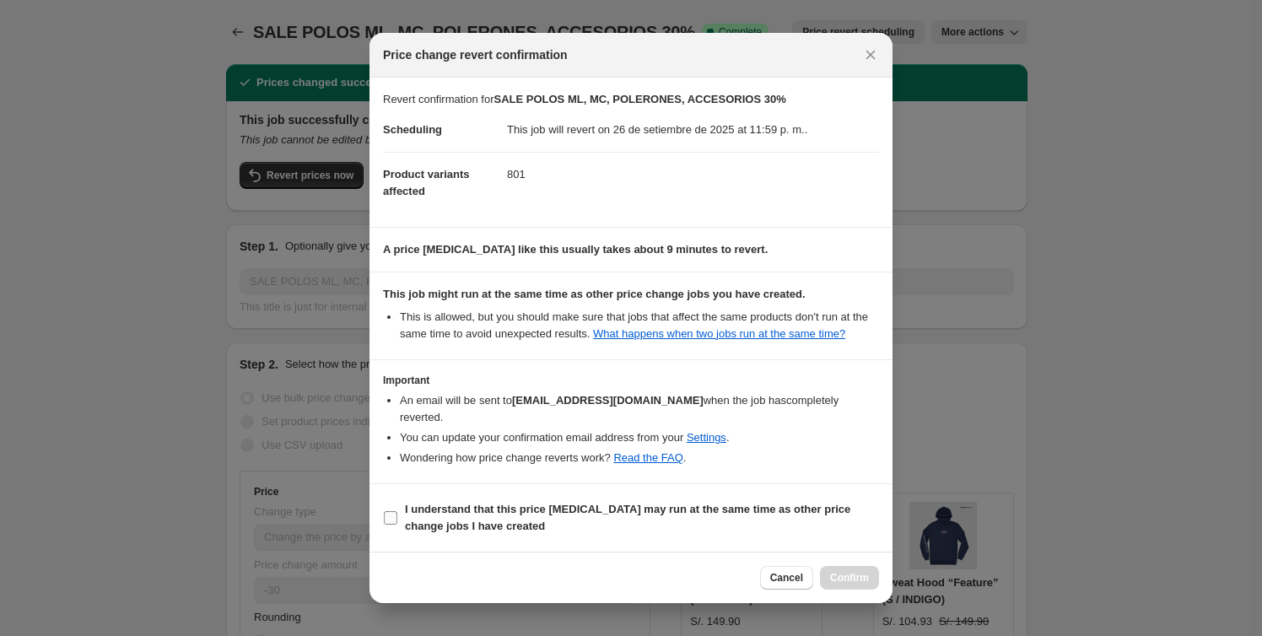
click at [448, 503] on b "I understand that this price change job may run at the same time as other price…" at bounding box center [627, 518] width 445 height 30
click at [397, 511] on input "I understand that this price change job may run at the same time as other price…" at bounding box center [390, 517] width 13 height 13
checkbox input "true"
click at [835, 566] on button "Confirm" at bounding box center [849, 578] width 59 height 24
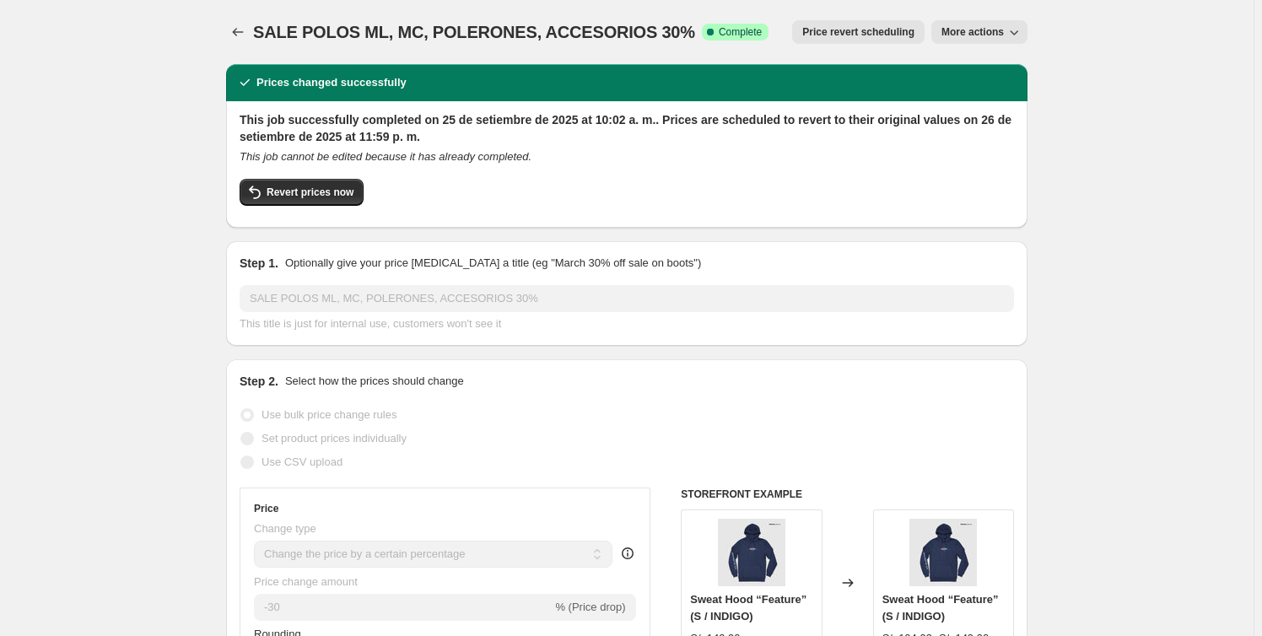
click at [240, 23] on button "Price change jobs" at bounding box center [238, 32] width 24 height 24
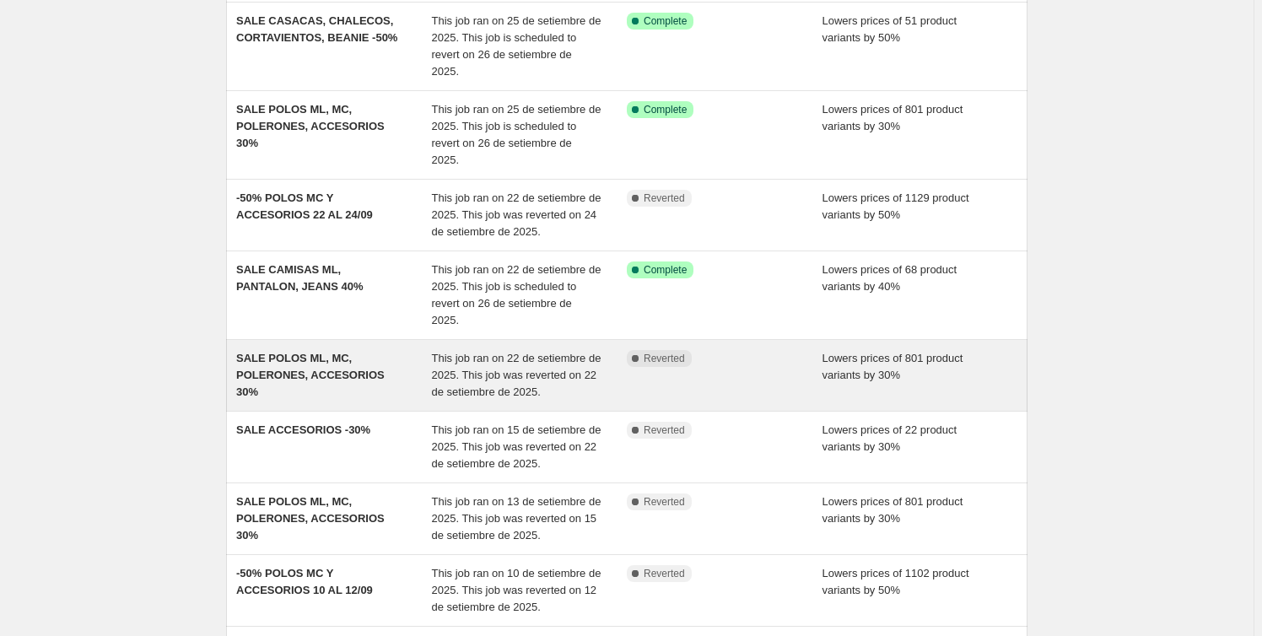
scroll to position [153, 0]
click at [534, 351] on span "This job ran on 22 de setiembre de 2025. This job was reverted on 22 de setiemb…" at bounding box center [517, 374] width 170 height 46
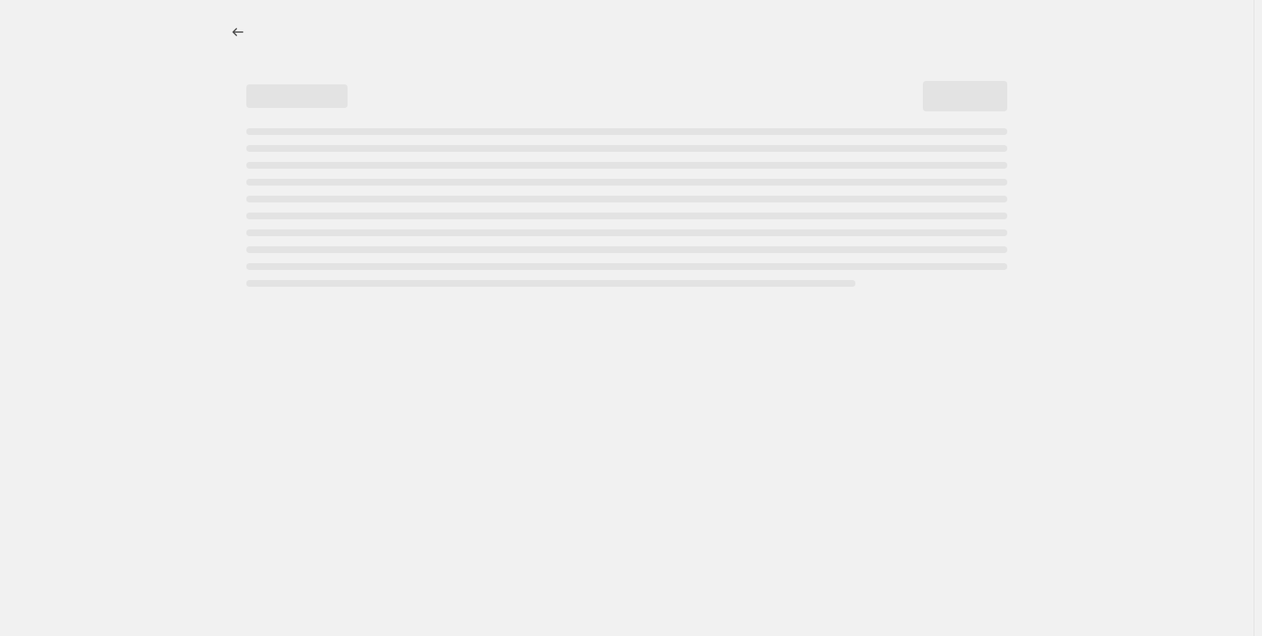
select select "percentage"
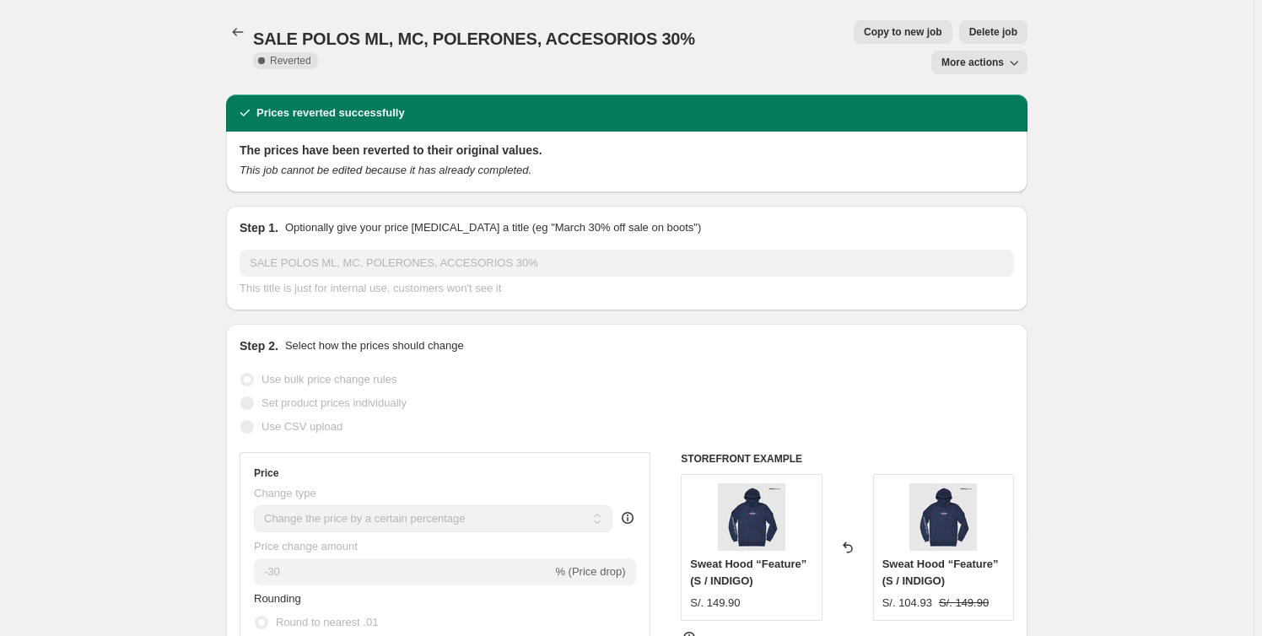
click at [959, 39] on button "Delete job" at bounding box center [993, 32] width 68 height 24
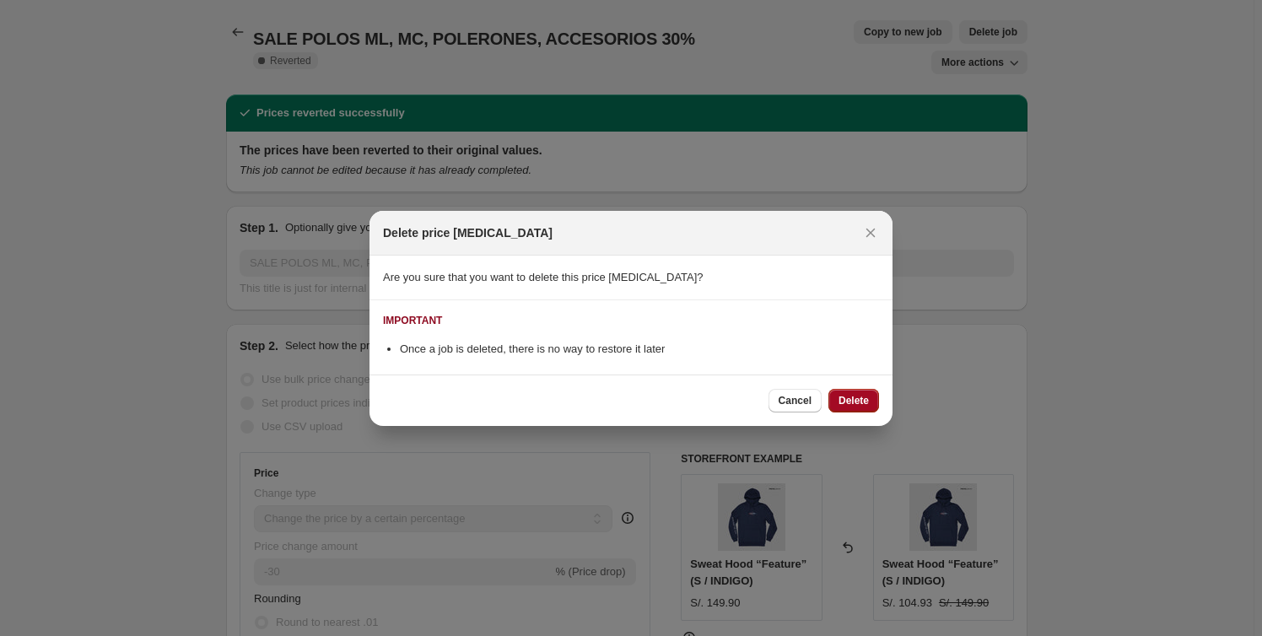
click at [849, 404] on span "Delete" at bounding box center [853, 400] width 30 height 13
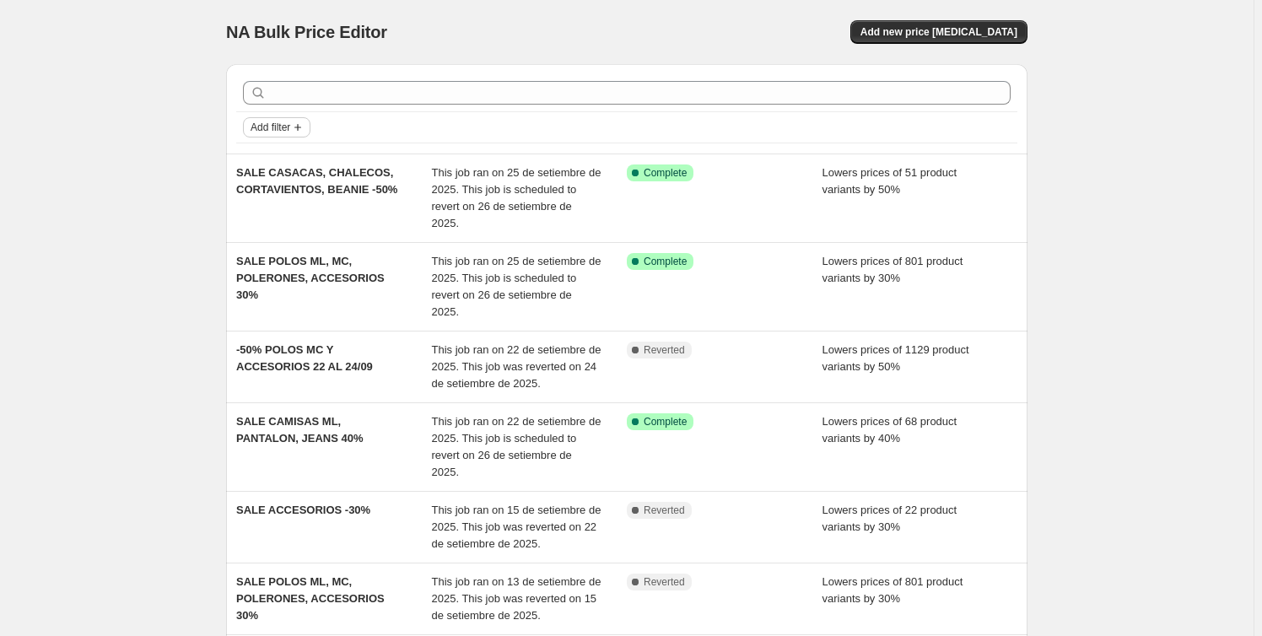
click at [299, 125] on icon "Add filter" at bounding box center [297, 127] width 13 height 13
click at [187, 235] on div "NA Bulk Price Editor. This page is ready NA Bulk Price Editor Add new price cha…" at bounding box center [626, 544] width 1253 height 1088
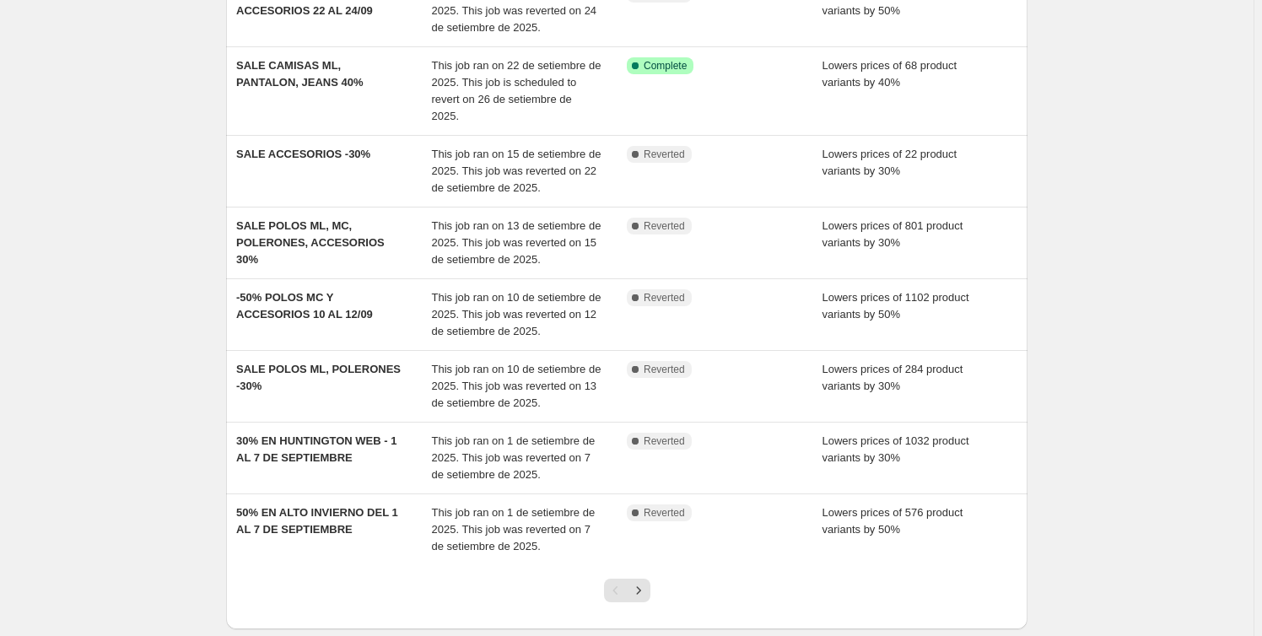
scroll to position [383, 0]
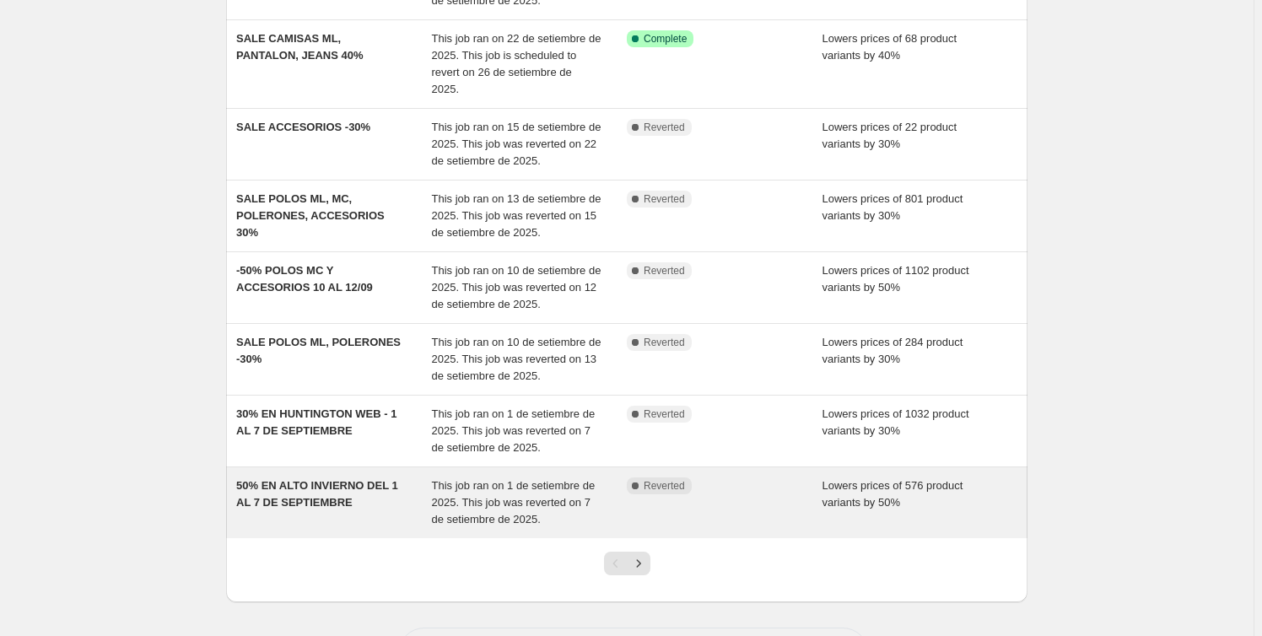
click at [661, 477] on div "Complete Reverted" at bounding box center [725, 502] width 196 height 51
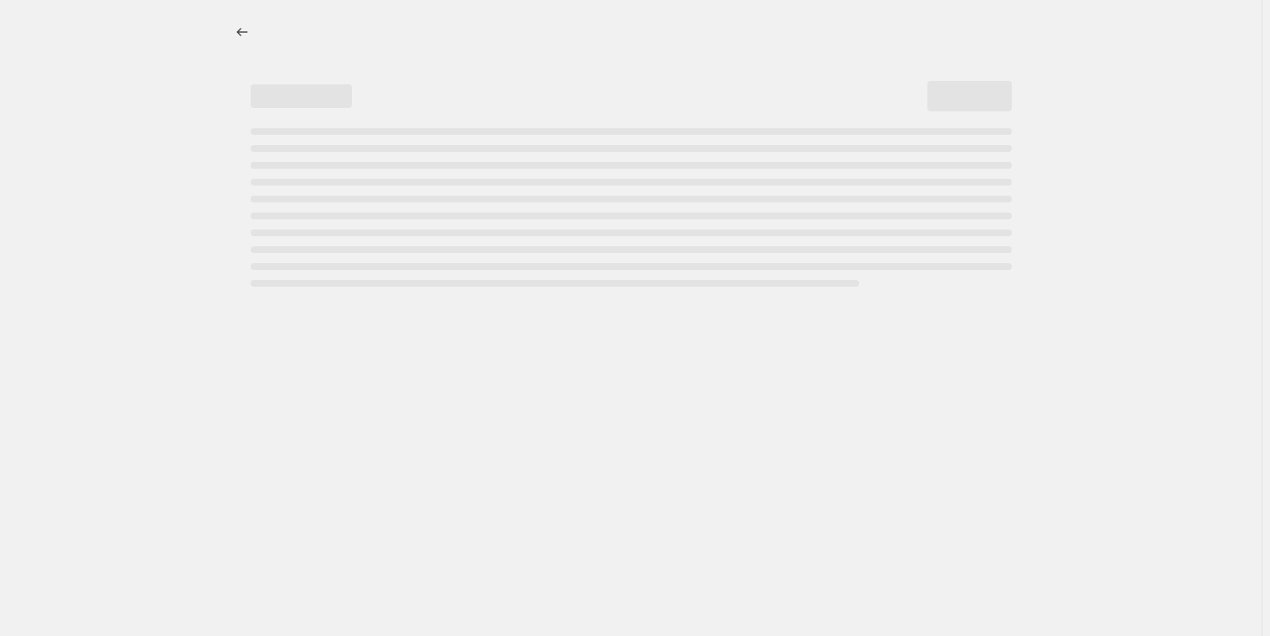
select select "percentage"
select select "collection"
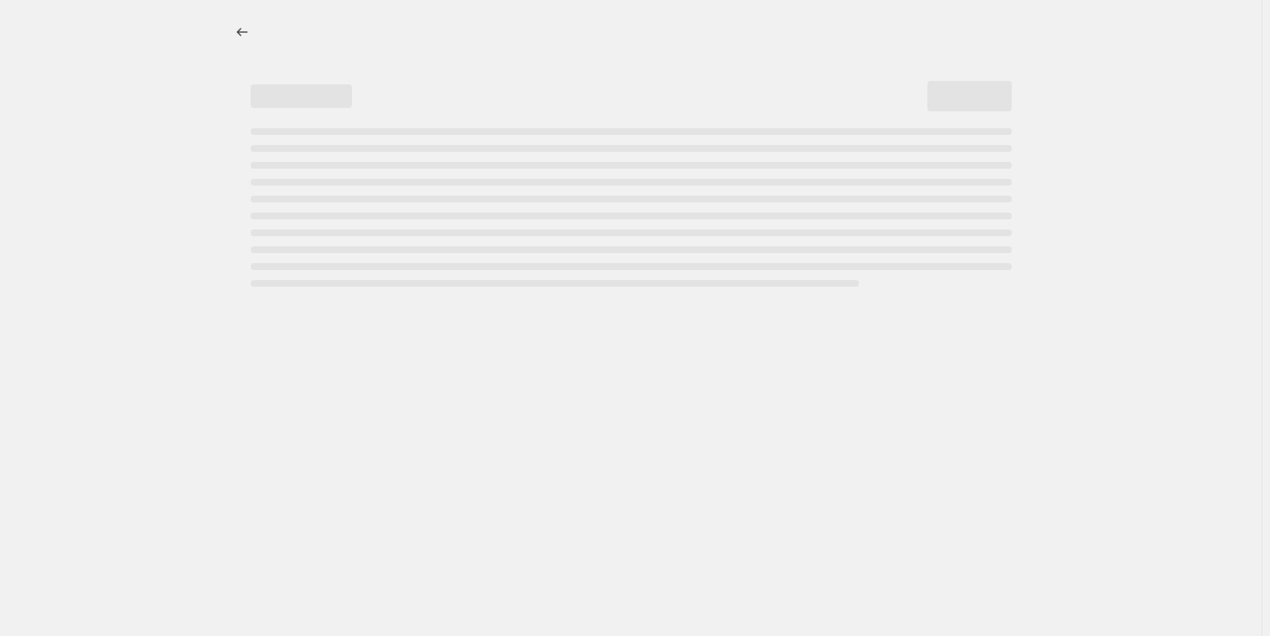
select select "collection"
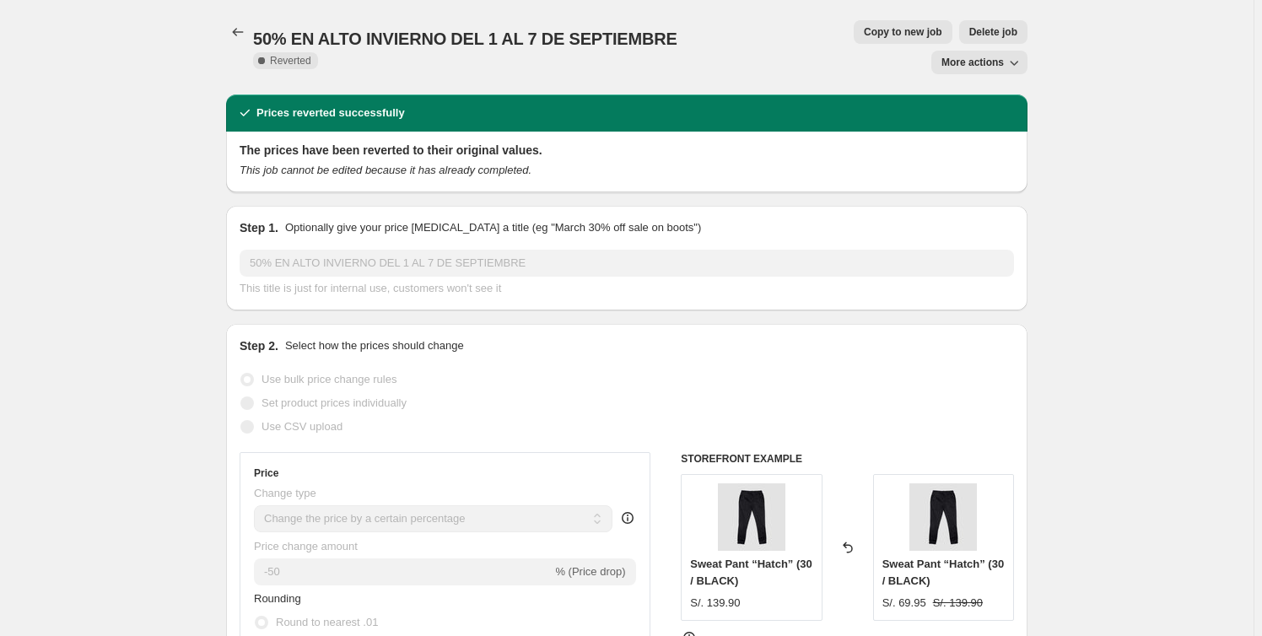
click at [854, 24] on button "Copy to new job" at bounding box center [903, 32] width 99 height 24
select select "percentage"
select select "collection"
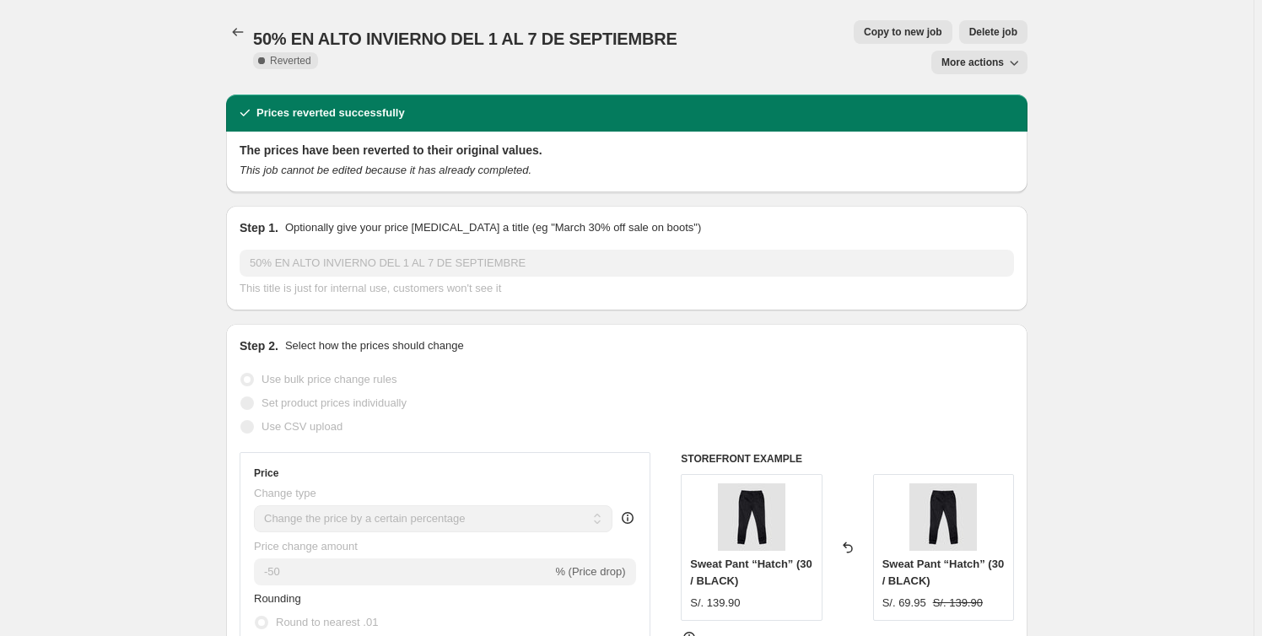
select select "collection"
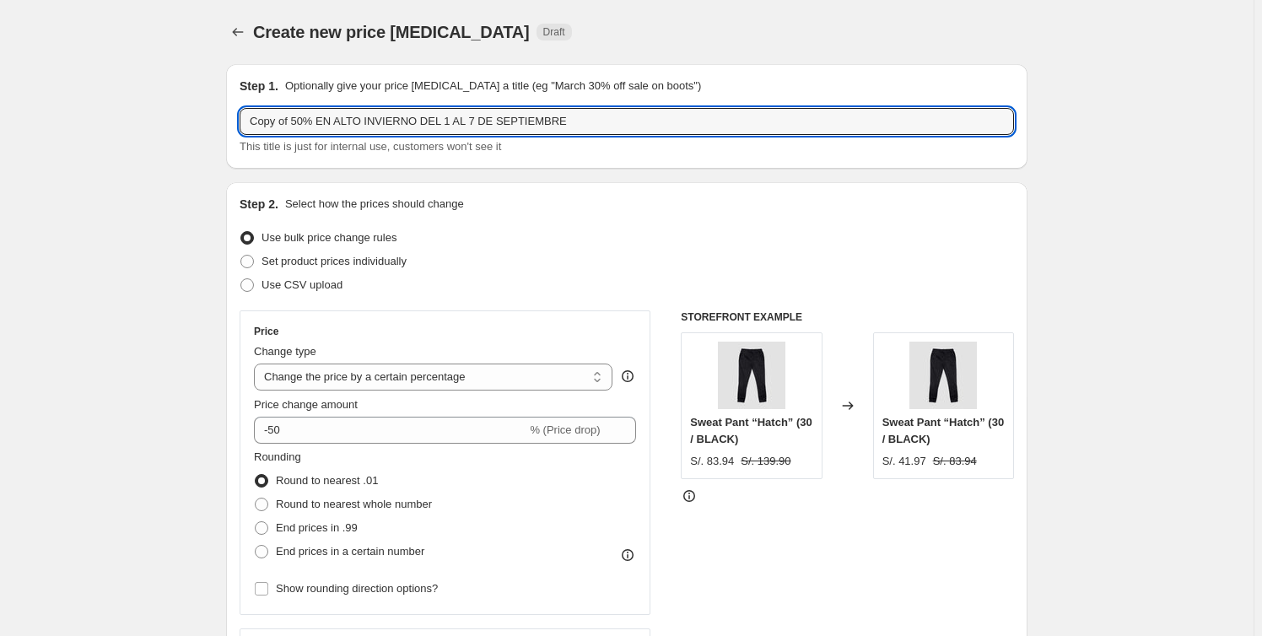
drag, startPoint x: 298, startPoint y: 125, endPoint x: 53, endPoint y: 101, distance: 245.8
click at [397, 122] on input "70% EN ALTO INVIERNO DEL 1 AL 7 DE SEPTIEMBRE" at bounding box center [627, 121] width 774 height 27
click at [472, 123] on input "70% EN ALTO INVIERNO DEL 27 AL 30 DE SEPTIEMBRE" at bounding box center [627, 121] width 774 height 27
type input "70% EN ALTO INVIERNO DEL 27 AL 30 DE SETIEMBRE"
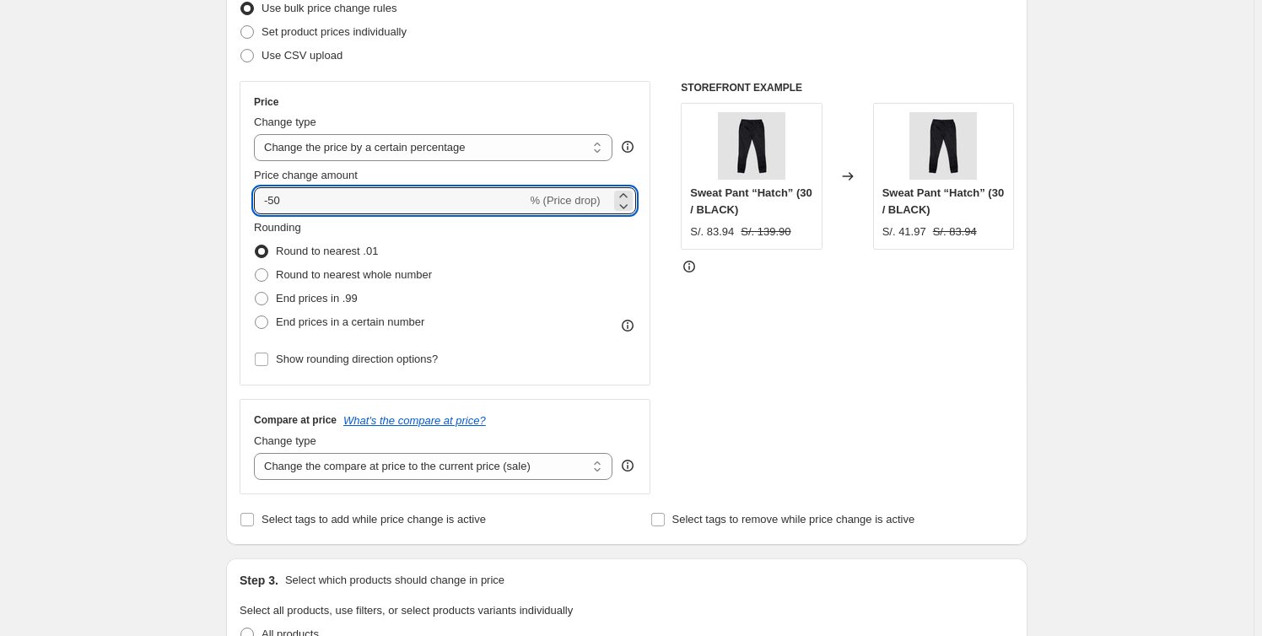
drag, startPoint x: 349, startPoint y: 207, endPoint x: 116, endPoint y: 165, distance: 236.5
type input "-70"
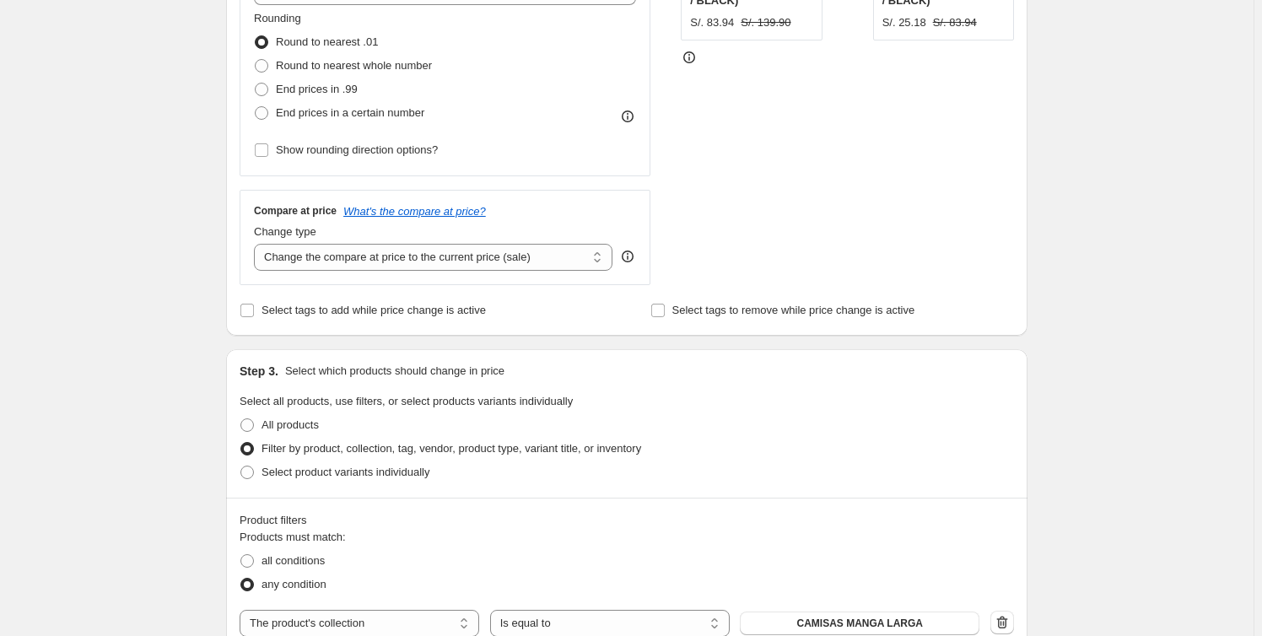
scroll to position [460, 0]
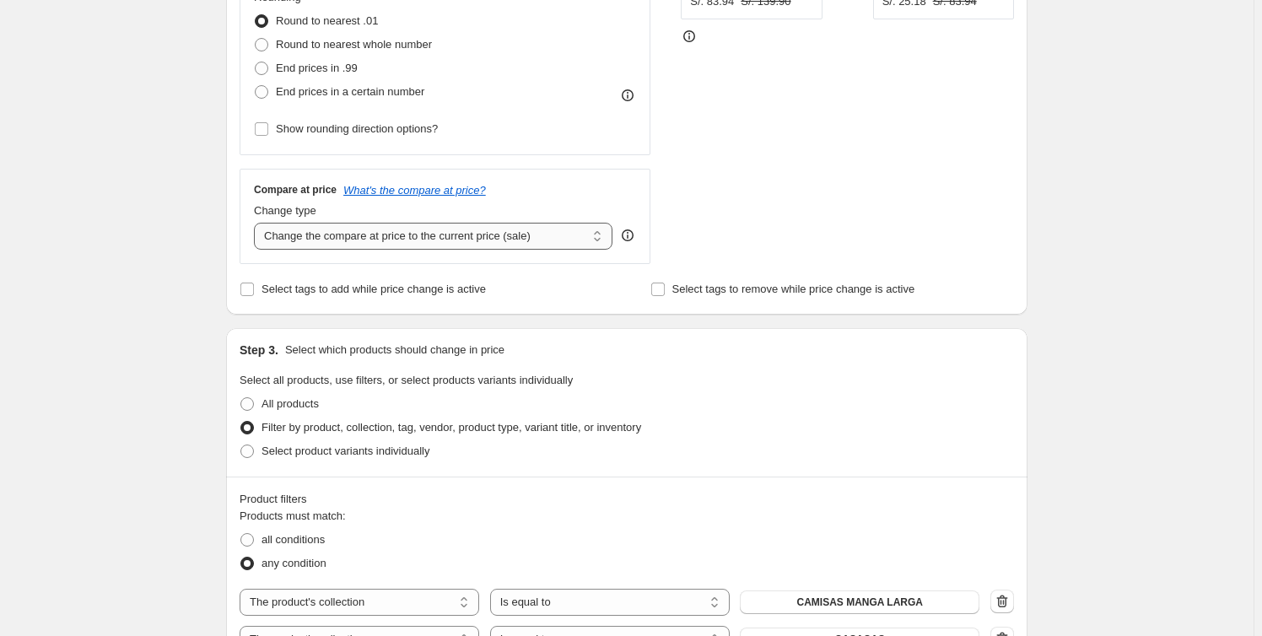
click at [540, 243] on select "Change the compare at price to the current price (sale) Change the compare at p…" at bounding box center [433, 236] width 359 height 27
drag, startPoint x: 503, startPoint y: 292, endPoint x: 267, endPoint y: 293, distance: 235.3
click at [267, 293] on div "Select tags to add while price change is active" at bounding box center [422, 290] width 364 height 24
copy span "Select tags to add while price change is active"
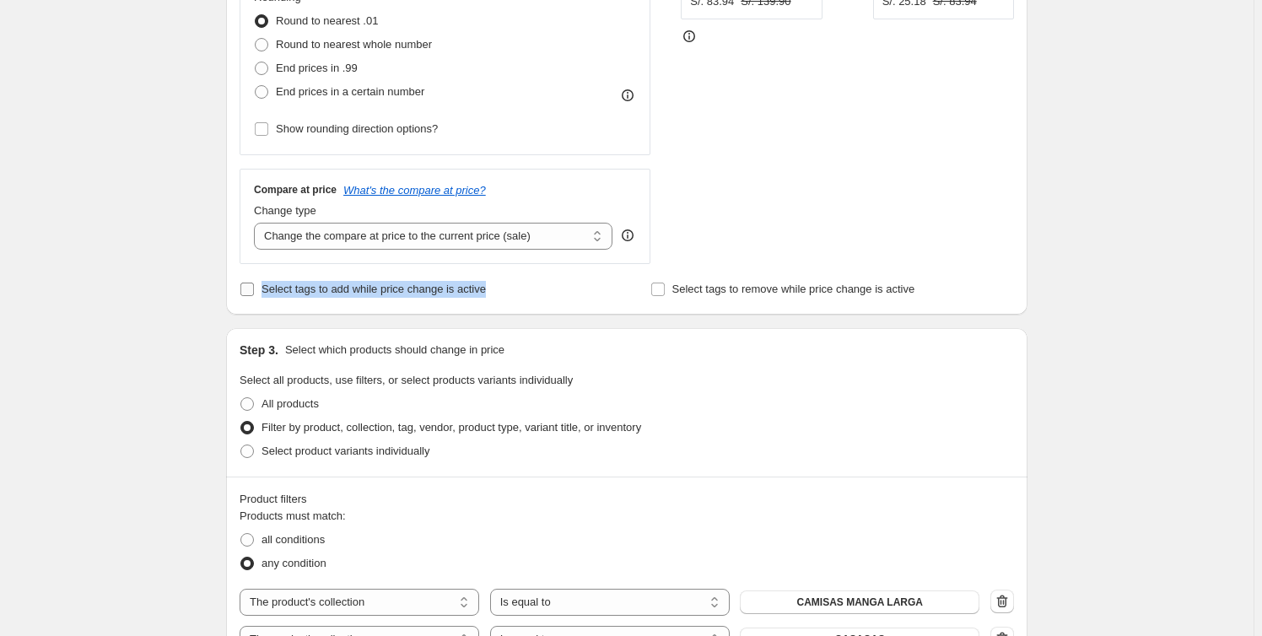
click at [251, 294] on input "Select tags to add while price change is active" at bounding box center [246, 289] width 13 height 13
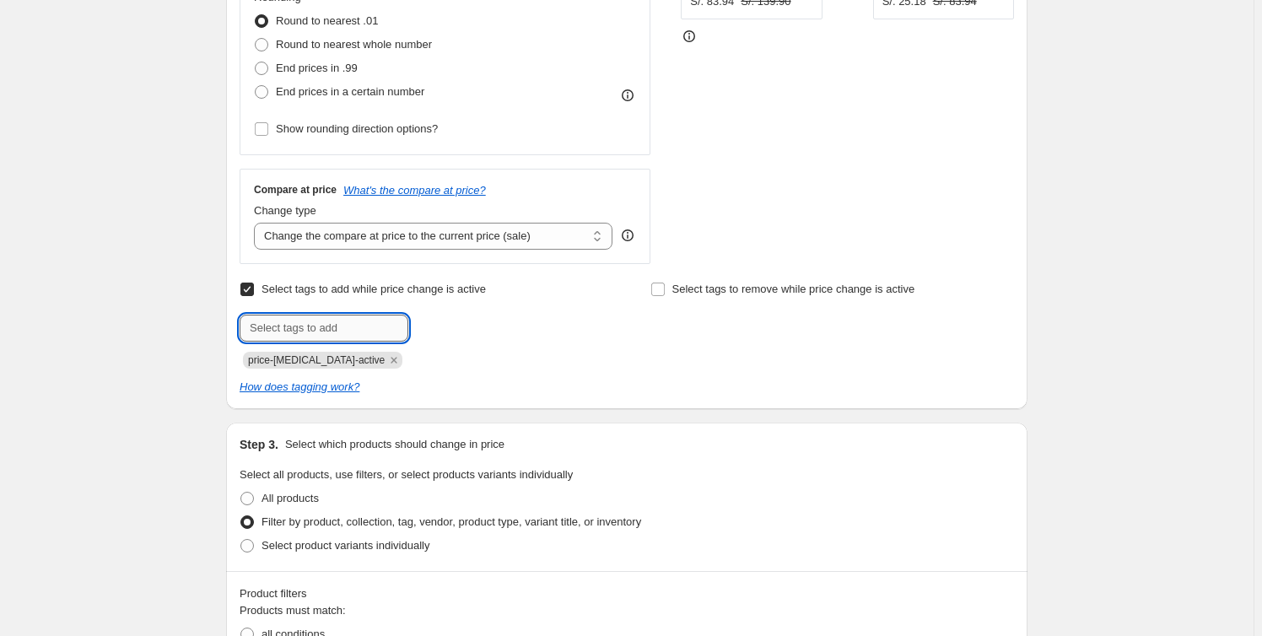
click at [369, 335] on input "text" at bounding box center [324, 328] width 169 height 27
click at [347, 362] on span "price-change-job-active" at bounding box center [316, 360] width 137 height 12
copy span "price-change-job-active"
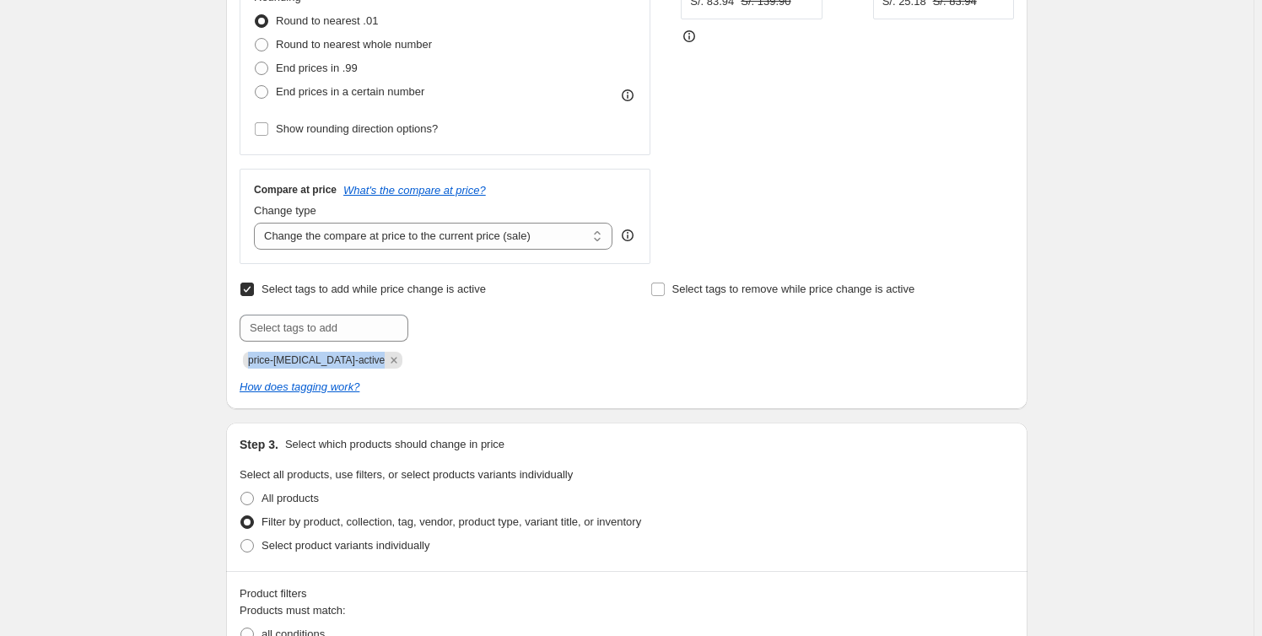
click at [251, 288] on input "Select tags to add while price change is active" at bounding box center [246, 289] width 13 height 13
checkbox input "false"
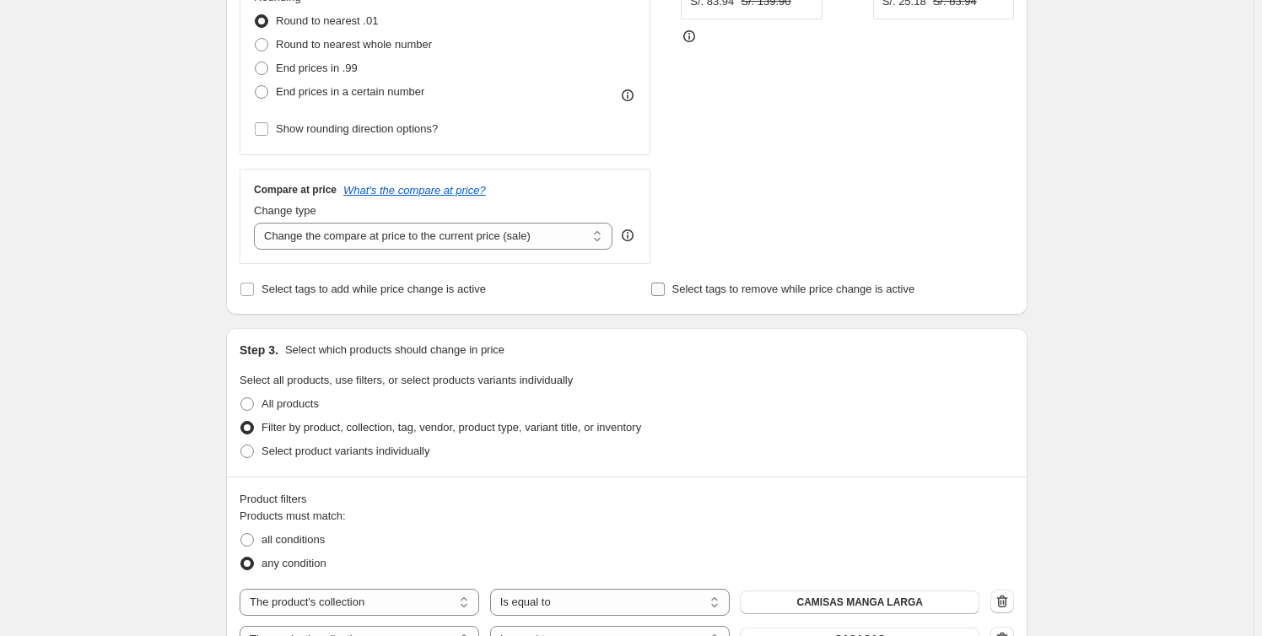
click at [694, 299] on label "Select tags to remove while price change is active" at bounding box center [782, 290] width 265 height 24
click at [665, 296] on input "Select tags to remove while price change is active" at bounding box center [657, 289] width 13 height 13
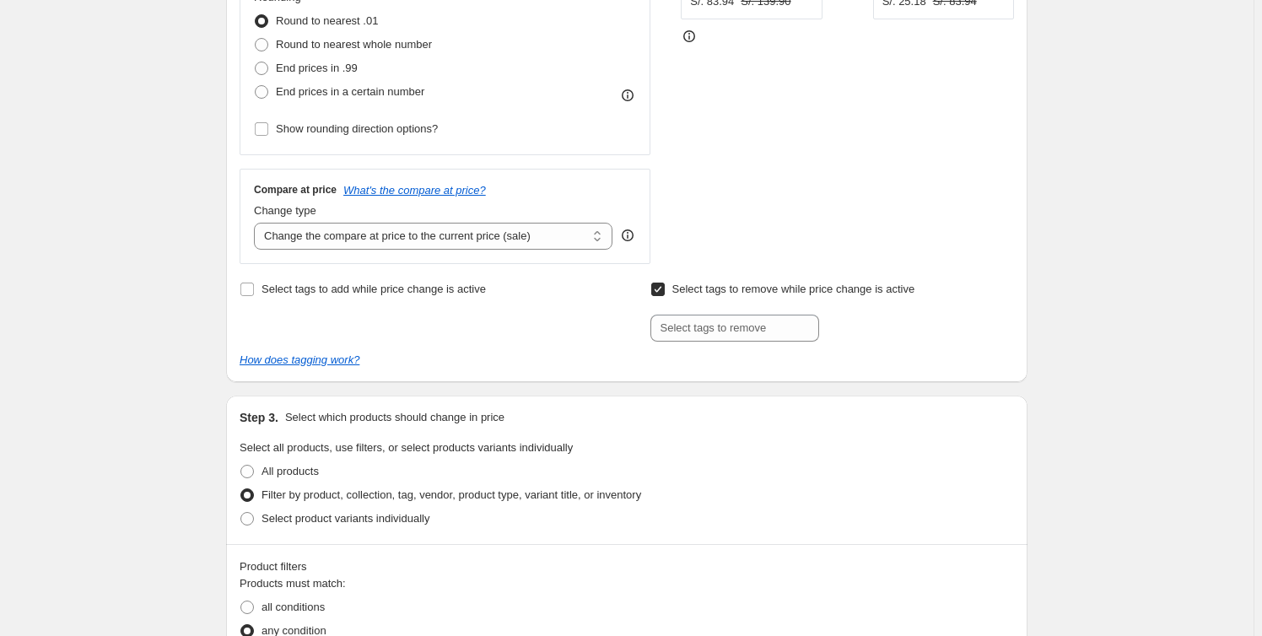
click at [666, 296] on span at bounding box center [657, 289] width 15 height 15
click at [665, 296] on input "Select tags to remove while price change is active" at bounding box center [657, 289] width 13 height 13
checkbox input "false"
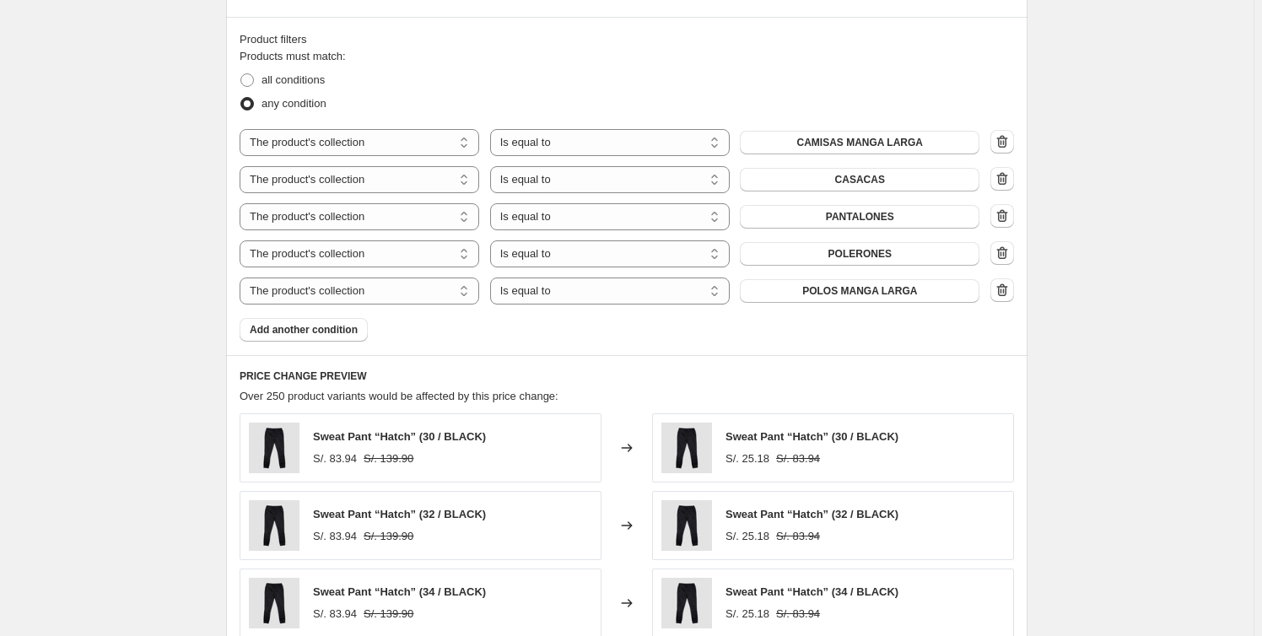
scroll to position [844, 0]
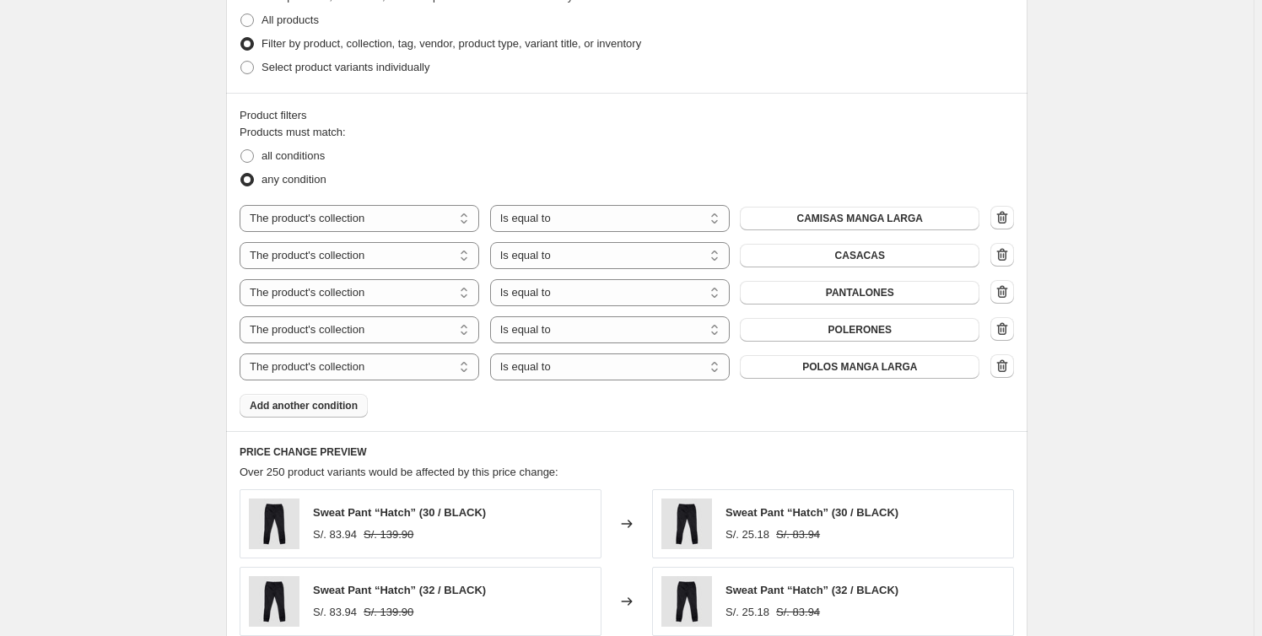
click at [331, 403] on span "Add another condition" at bounding box center [304, 405] width 108 height 13
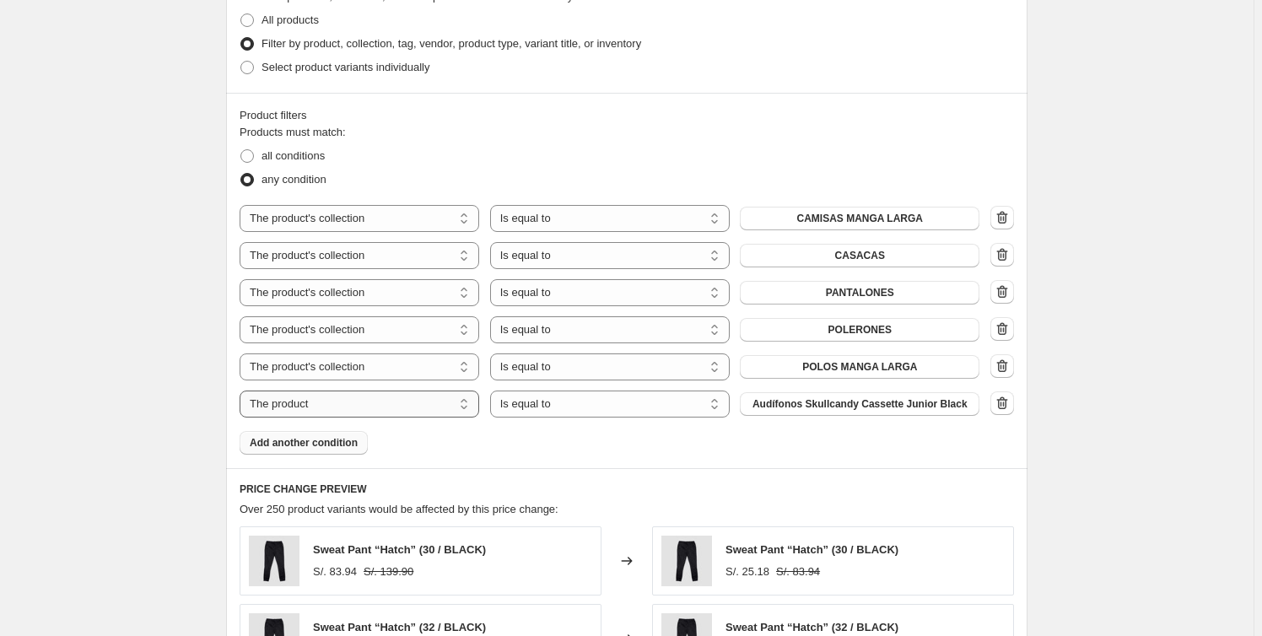
click at [411, 402] on select "The product The product's collection The product's tag The product's vendor The…" at bounding box center [360, 404] width 240 height 27
select select "collection"
click at [925, 404] on button "CAMISAS MANGA LARGA" at bounding box center [860, 404] width 240 height 24
click at [1124, 391] on div "Create new price change job. This page is ready Create new price change job Dra…" at bounding box center [626, 187] width 1253 height 2062
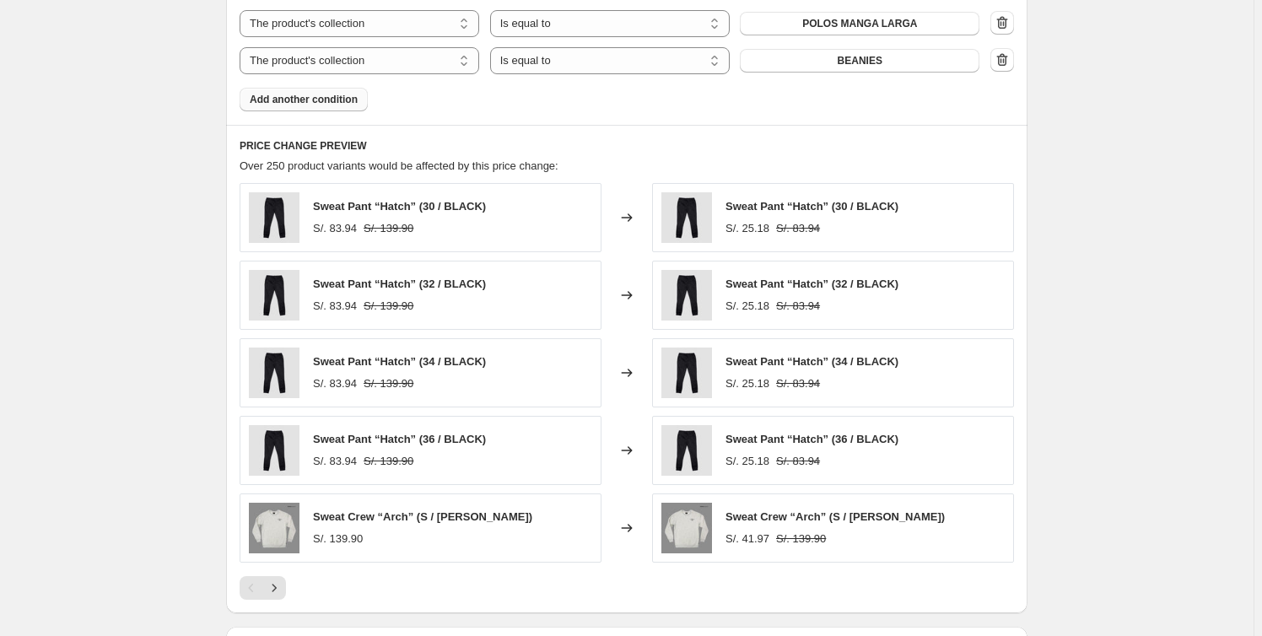
scroll to position [1425, 0]
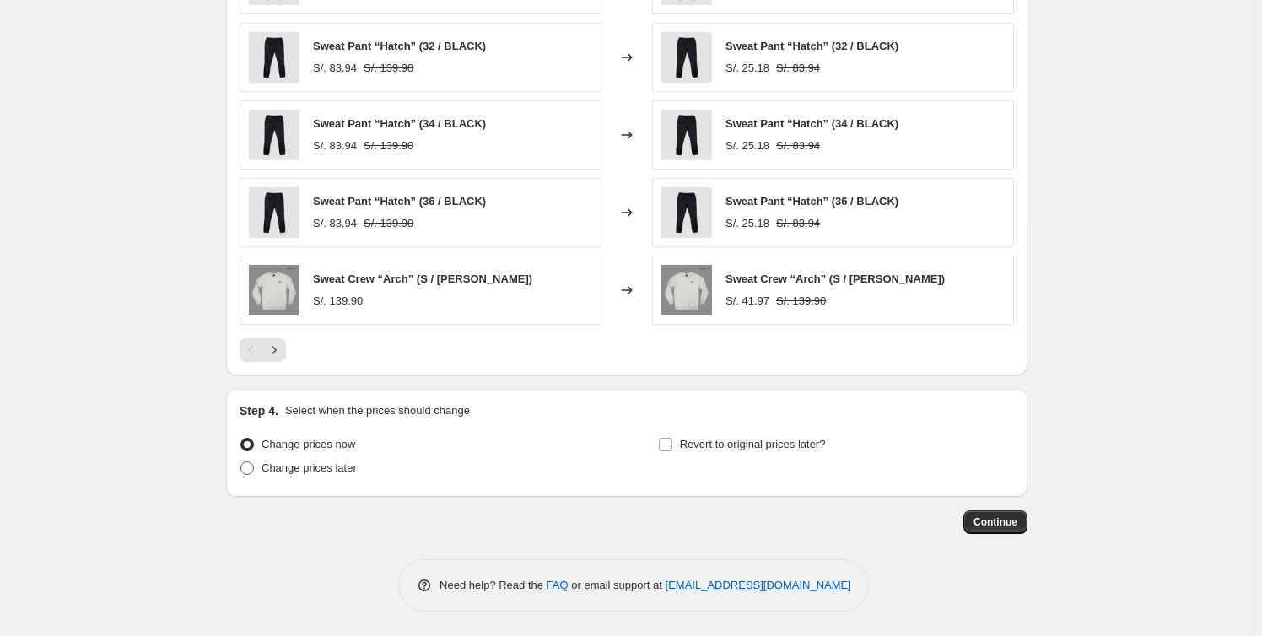
click at [301, 471] on span "Change prices later" at bounding box center [308, 467] width 95 height 13
click at [241, 462] on input "Change prices later" at bounding box center [240, 461] width 1 height 1
radio input "true"
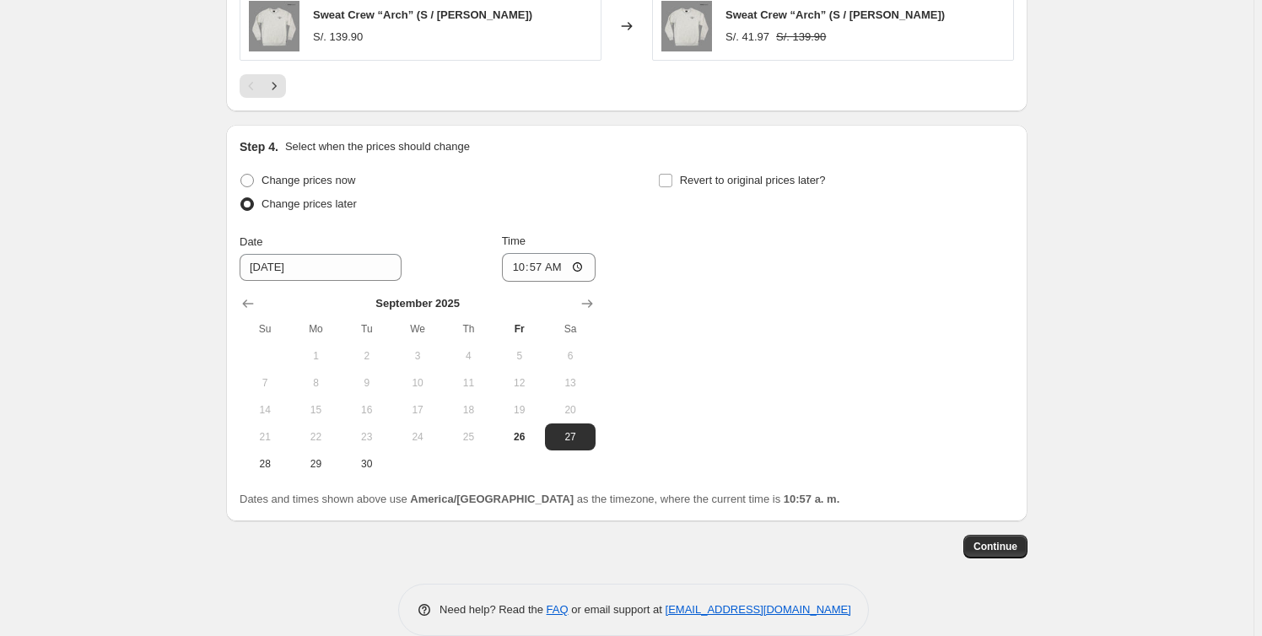
scroll to position [1712, 0]
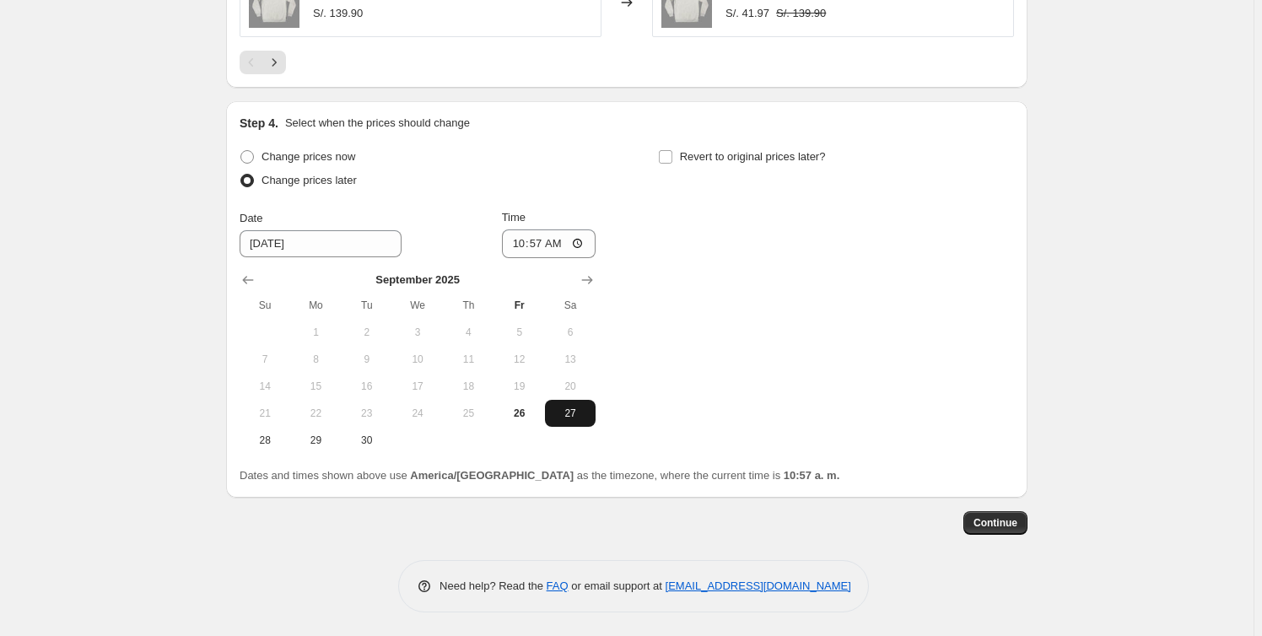
click at [584, 415] on span "27" at bounding box center [570, 413] width 37 height 13
click at [544, 249] on input "10:57" at bounding box center [549, 243] width 94 height 29
click at [581, 235] on input "10:57" at bounding box center [549, 243] width 94 height 29
type input "00:30"
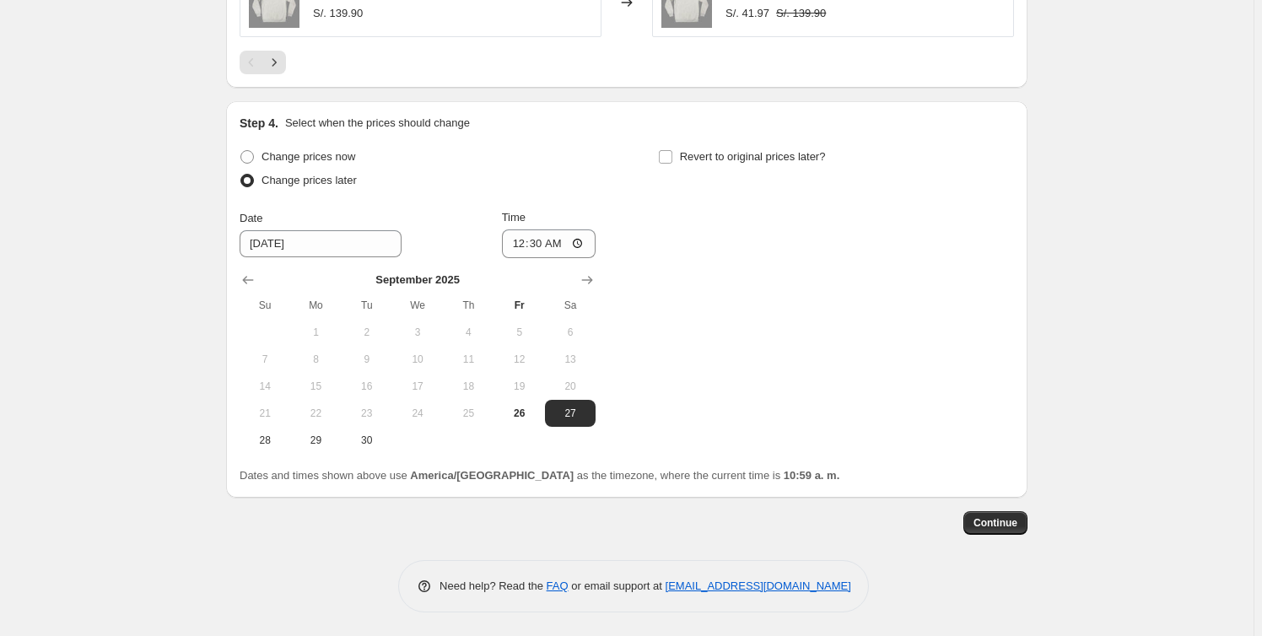
click at [672, 154] on input "Revert to original prices later?" at bounding box center [665, 156] width 13 height 13
checkbox input "true"
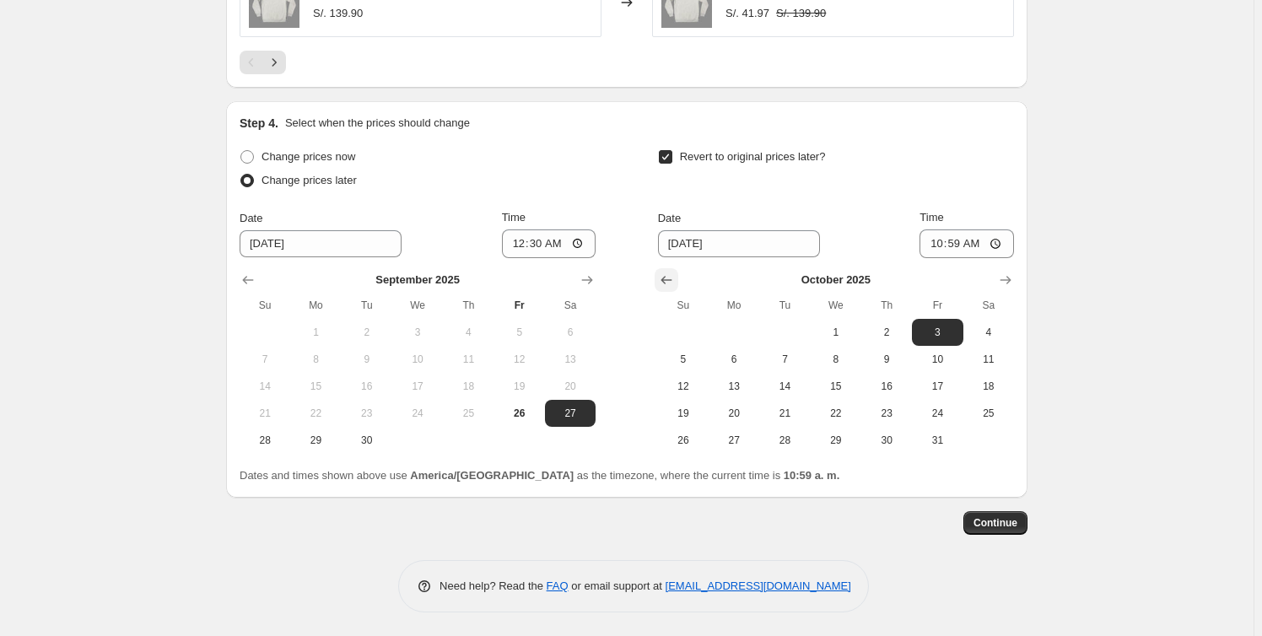
click at [674, 281] on icon "Show previous month, September 2025" at bounding box center [666, 280] width 17 height 17
click at [784, 437] on span "30" at bounding box center [784, 440] width 37 height 13
type input "[DATE]"
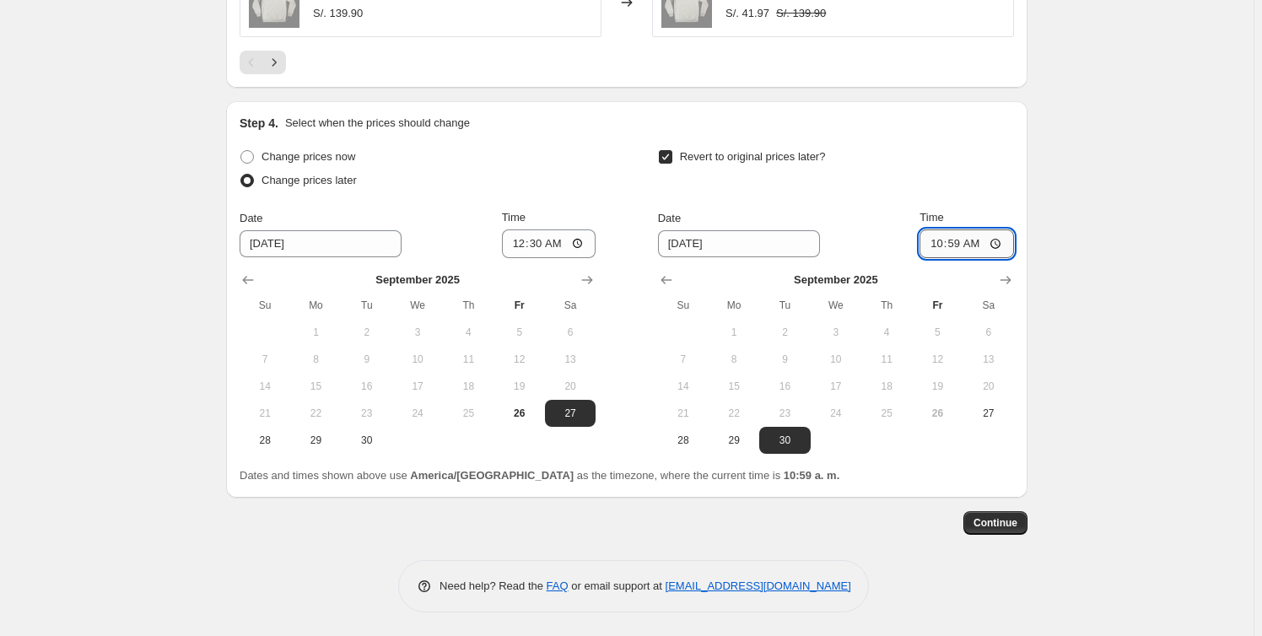
click at [958, 243] on input "10:59" at bounding box center [966, 243] width 94 height 29
type input "23:59"
click at [987, 522] on span "Continue" at bounding box center [995, 522] width 44 height 13
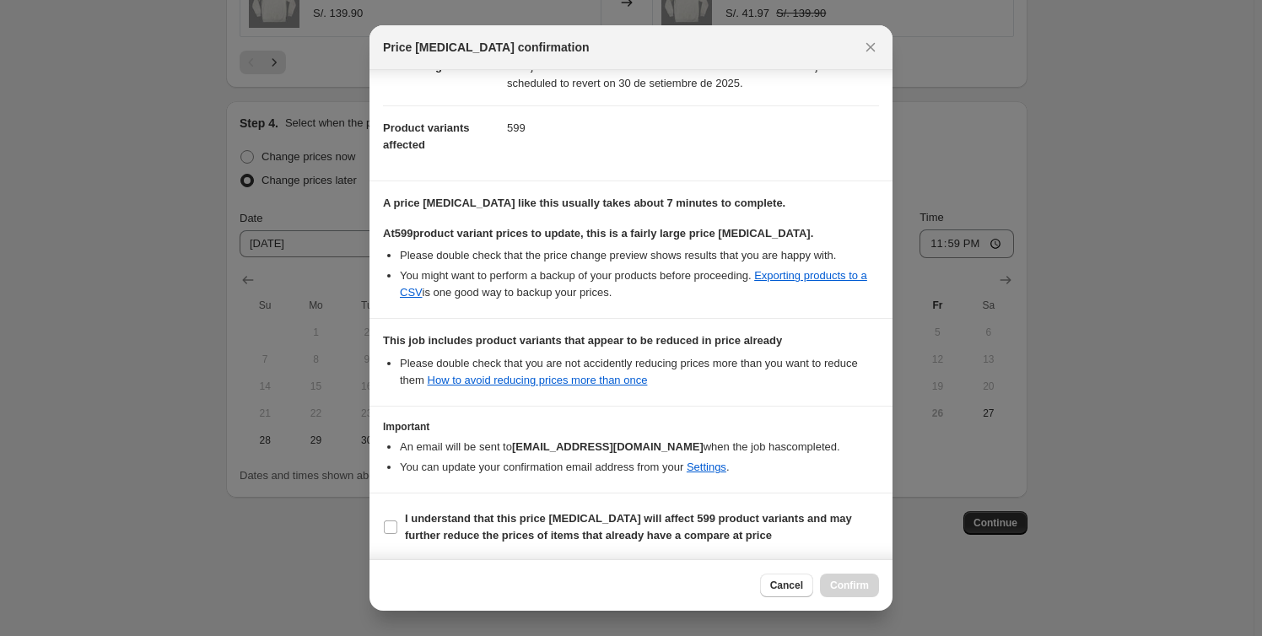
scroll to position [163, 0]
click at [786, 585] on span "Cancel" at bounding box center [786, 585] width 33 height 13
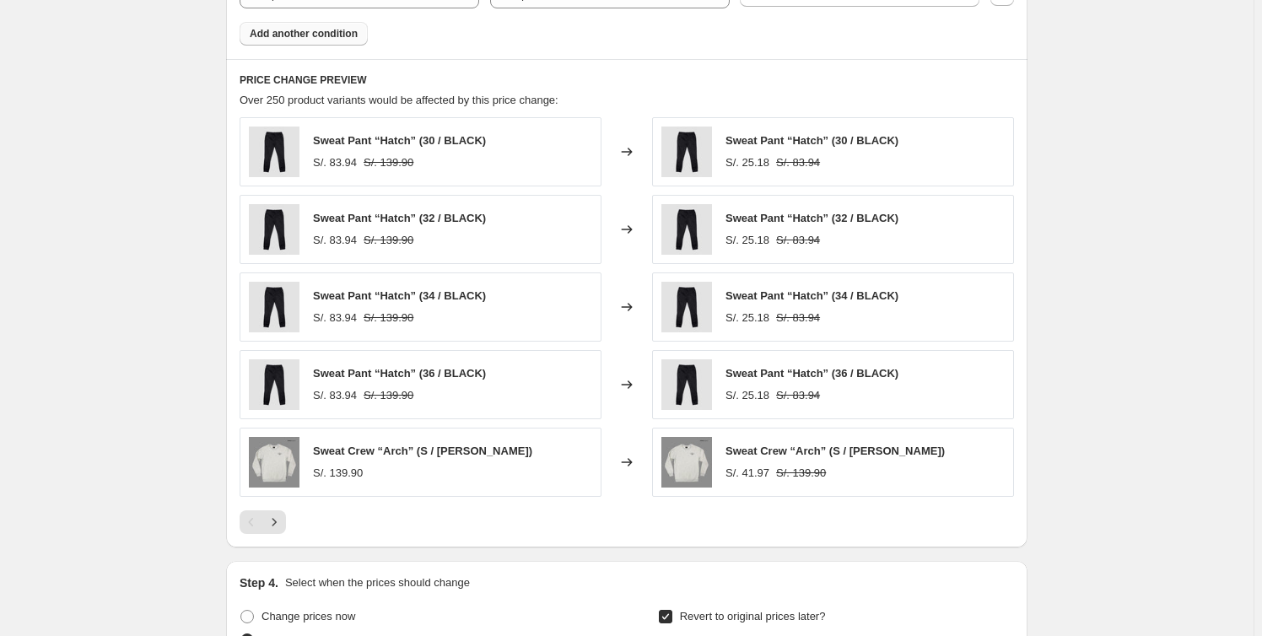
scroll to position [793, 0]
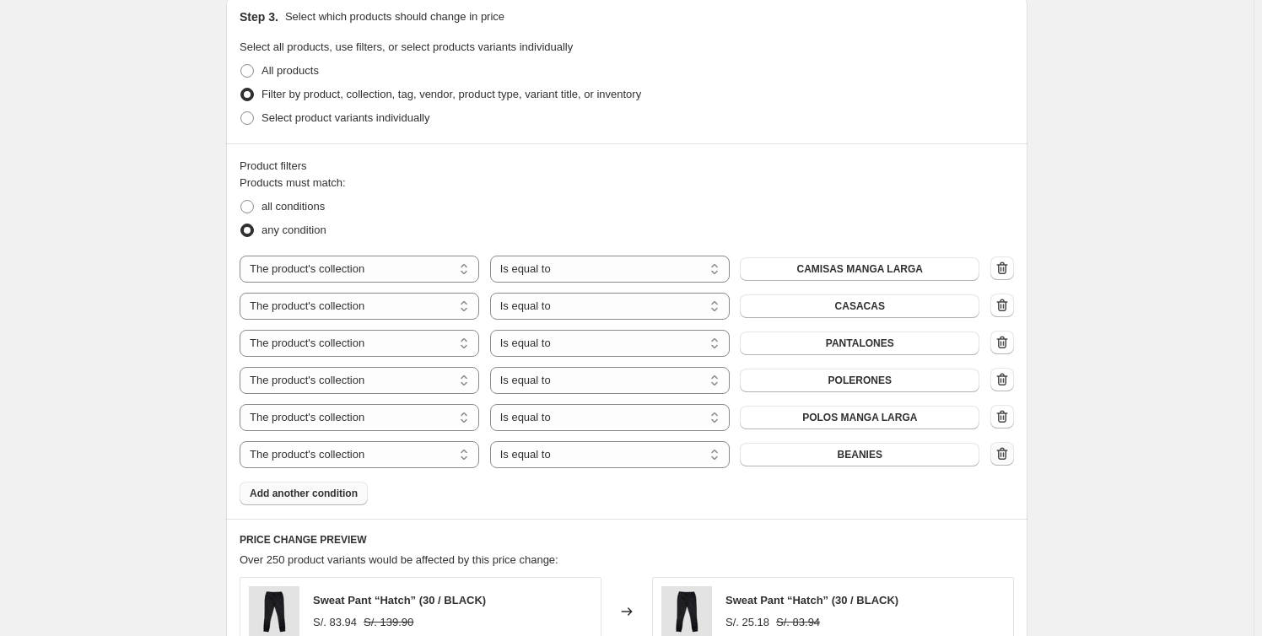
click at [1008, 455] on icon "button" at bounding box center [1002, 453] width 17 height 17
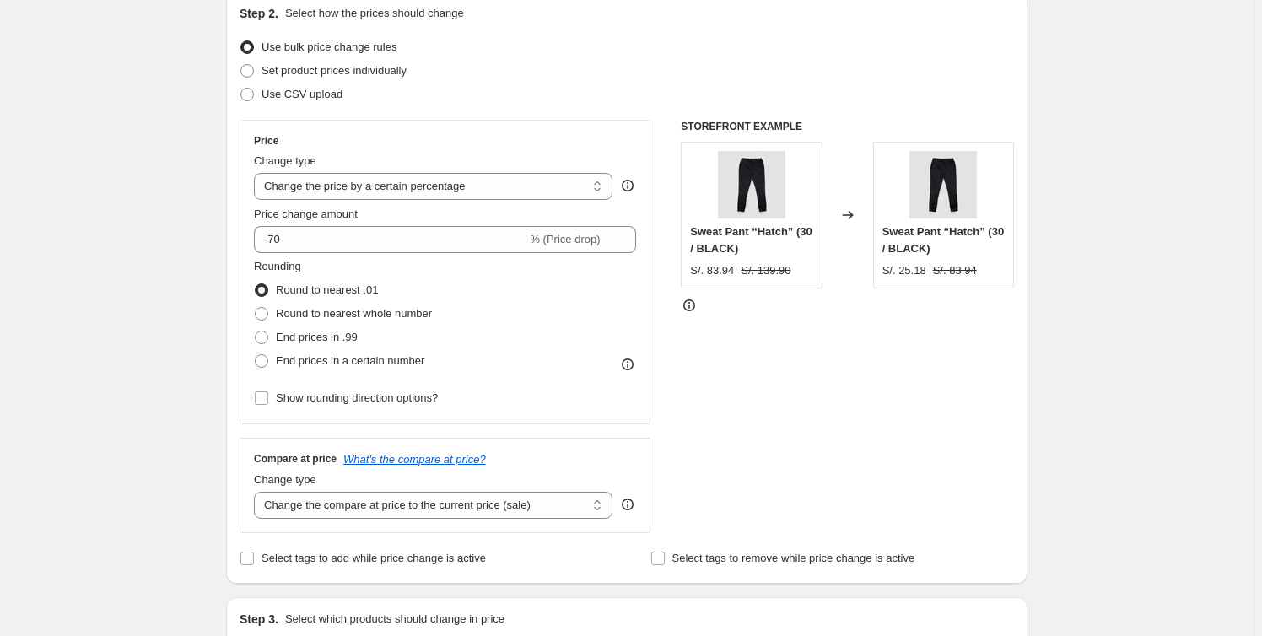
scroll to position [179, 0]
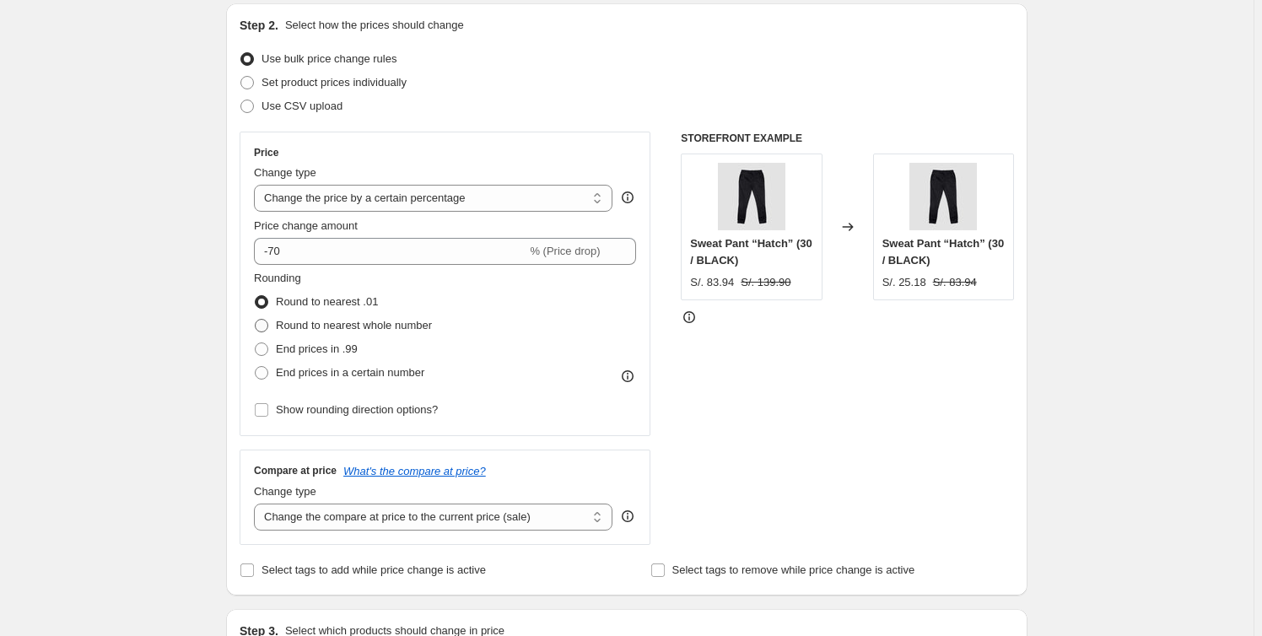
click at [307, 329] on span "Round to nearest whole number" at bounding box center [354, 325] width 156 height 13
click at [256, 320] on input "Round to nearest whole number" at bounding box center [255, 319] width 1 height 1
radio input "true"
click at [302, 351] on span "End prices in .99" at bounding box center [317, 348] width 82 height 13
click at [256, 343] on input "End prices in .99" at bounding box center [255, 342] width 1 height 1
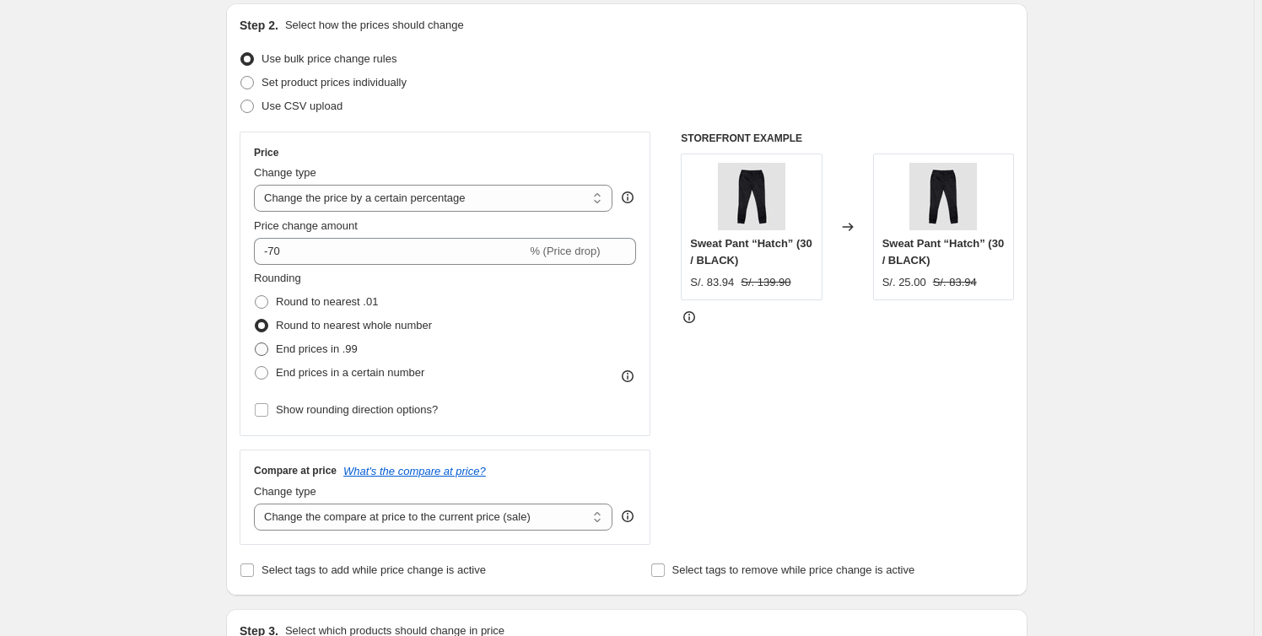
radio input "true"
click at [305, 372] on span "End prices in a certain number" at bounding box center [350, 372] width 148 height 13
click at [256, 367] on input "End prices in a certain number" at bounding box center [255, 366] width 1 height 1
radio input "true"
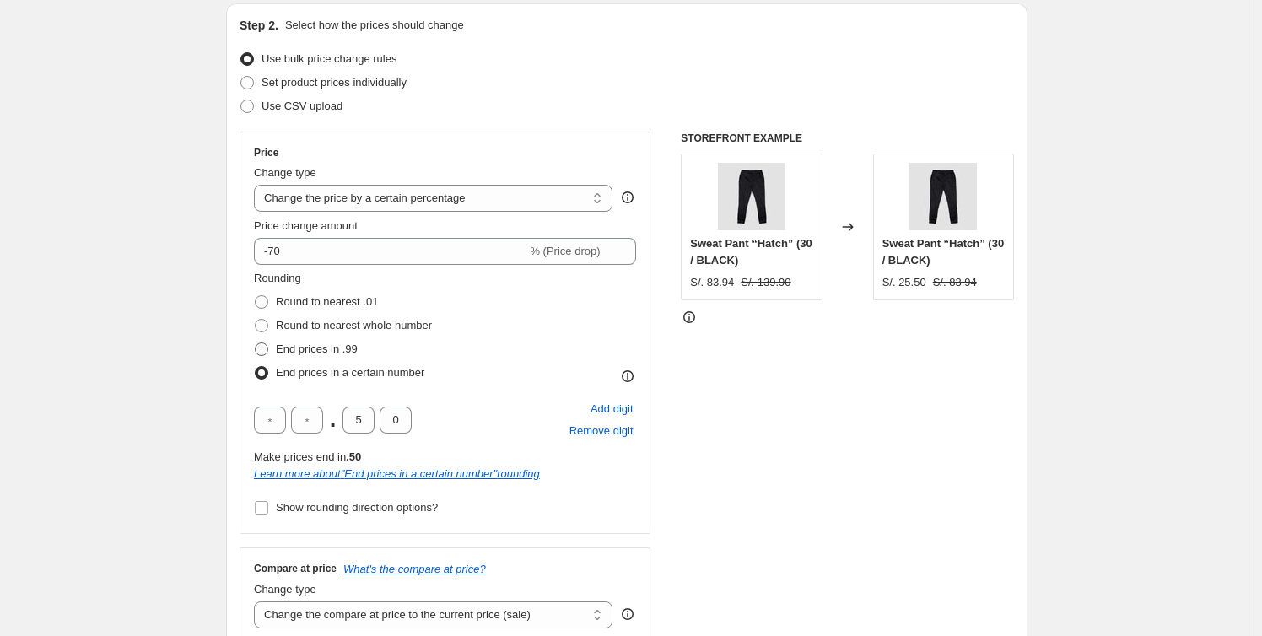
click at [304, 353] on span "End prices in .99" at bounding box center [317, 348] width 82 height 13
click at [256, 343] on input "End prices in .99" at bounding box center [255, 342] width 1 height 1
radio input "true"
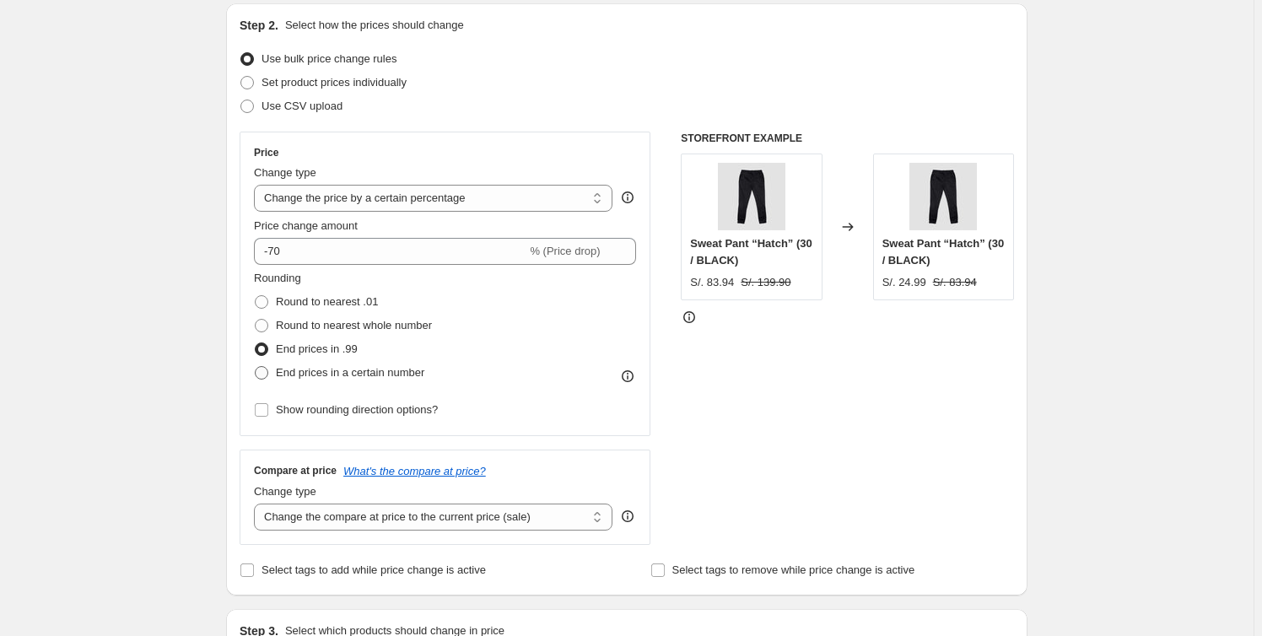
click at [304, 371] on span "End prices in a certain number" at bounding box center [350, 372] width 148 height 13
click at [256, 367] on input "End prices in a certain number" at bounding box center [255, 366] width 1 height 1
radio input "true"
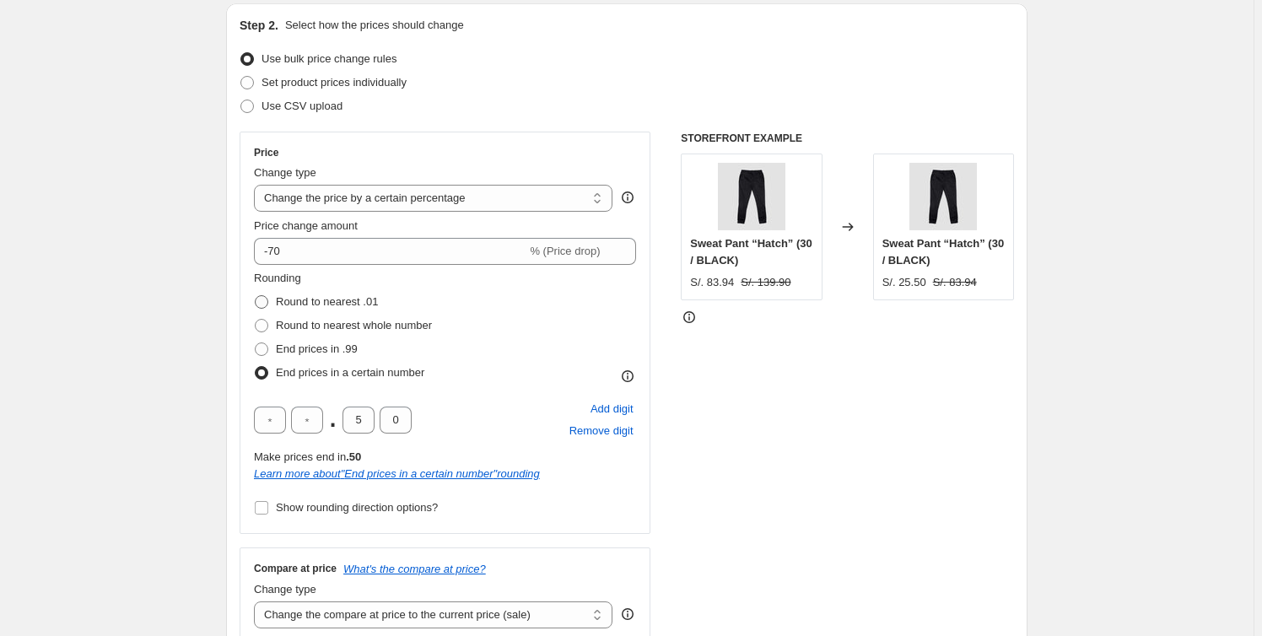
click at [310, 305] on span "Round to nearest .01" at bounding box center [327, 301] width 102 height 13
click at [256, 296] on input "Round to nearest .01" at bounding box center [255, 295] width 1 height 1
radio input "true"
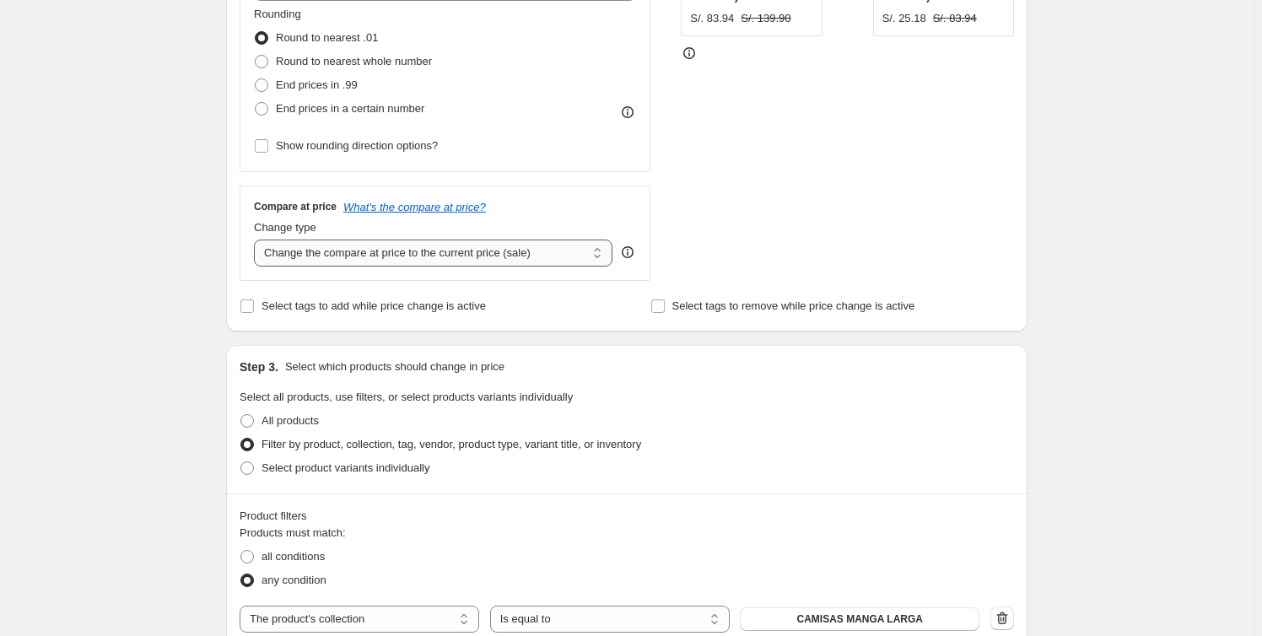
scroll to position [460, 0]
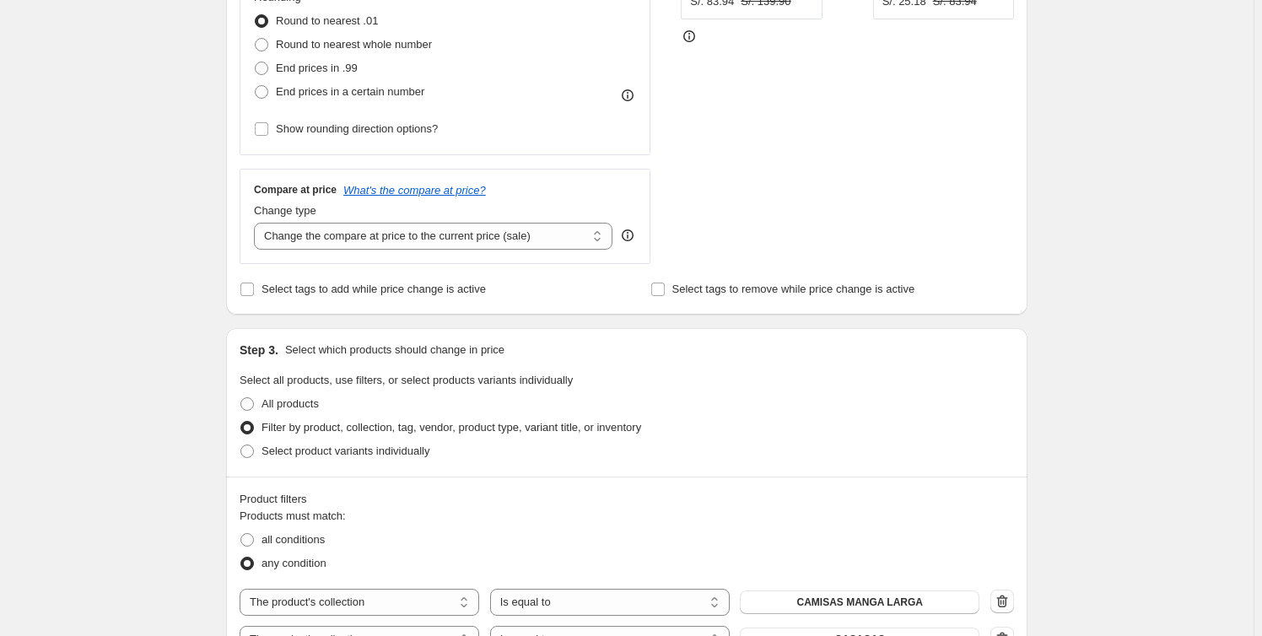
click at [633, 237] on icon at bounding box center [627, 235] width 17 height 17
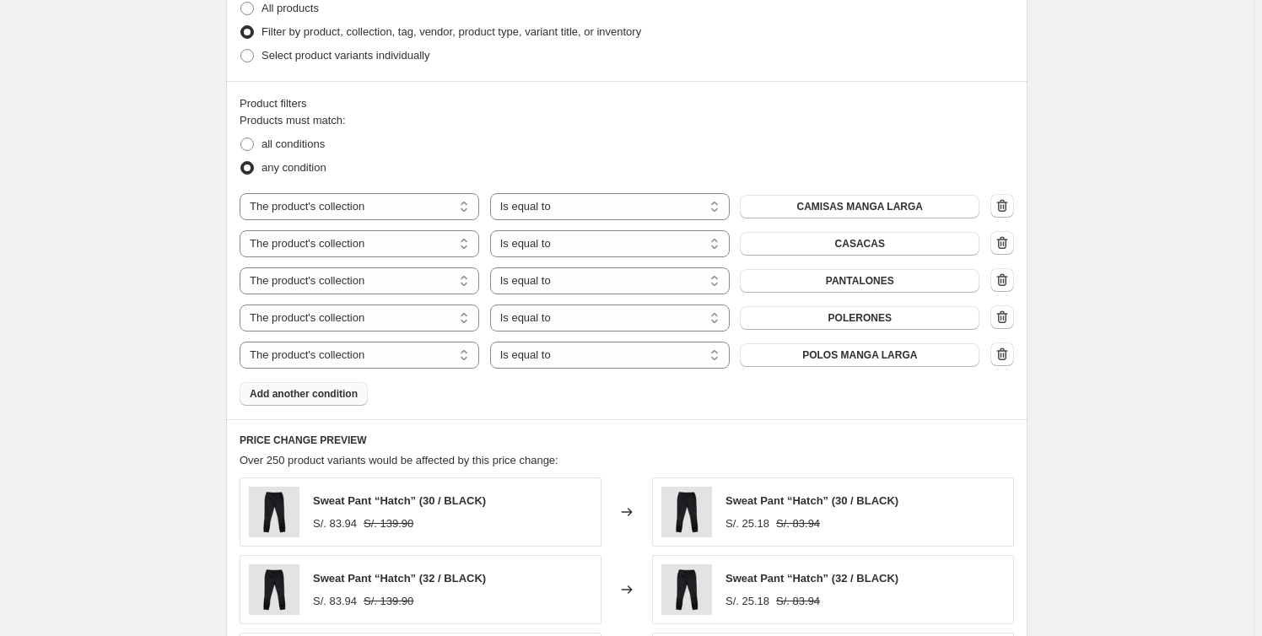
scroll to position [919, 0]
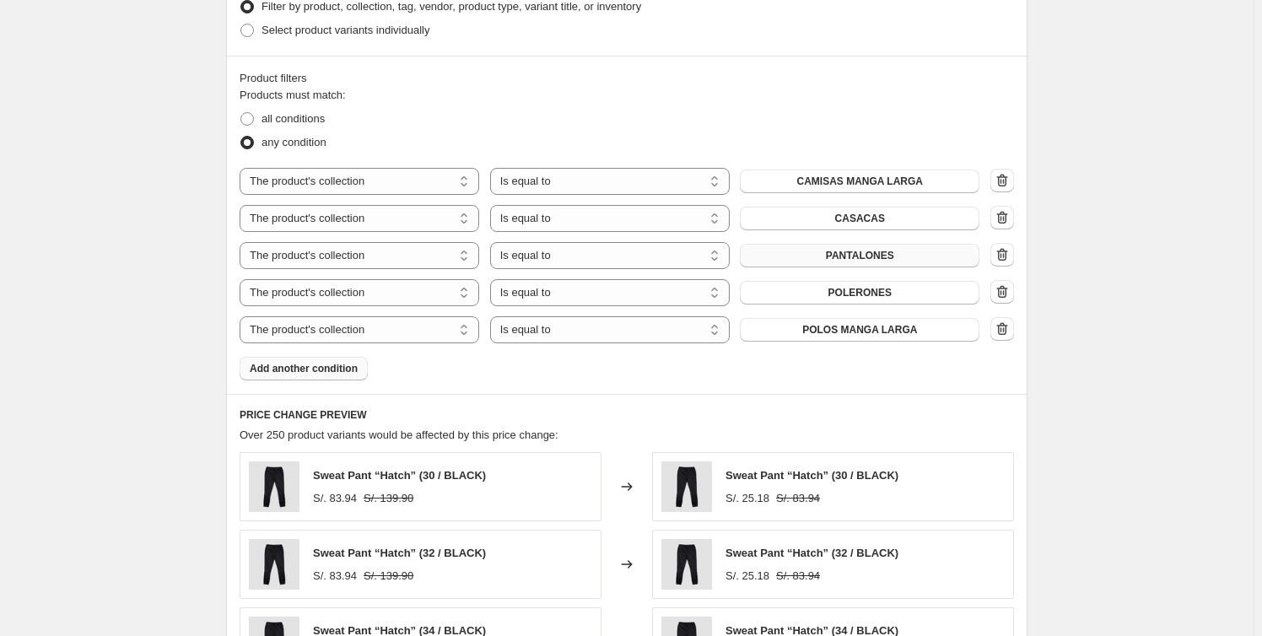
click at [930, 261] on button "PANTALONES" at bounding box center [860, 256] width 240 height 24
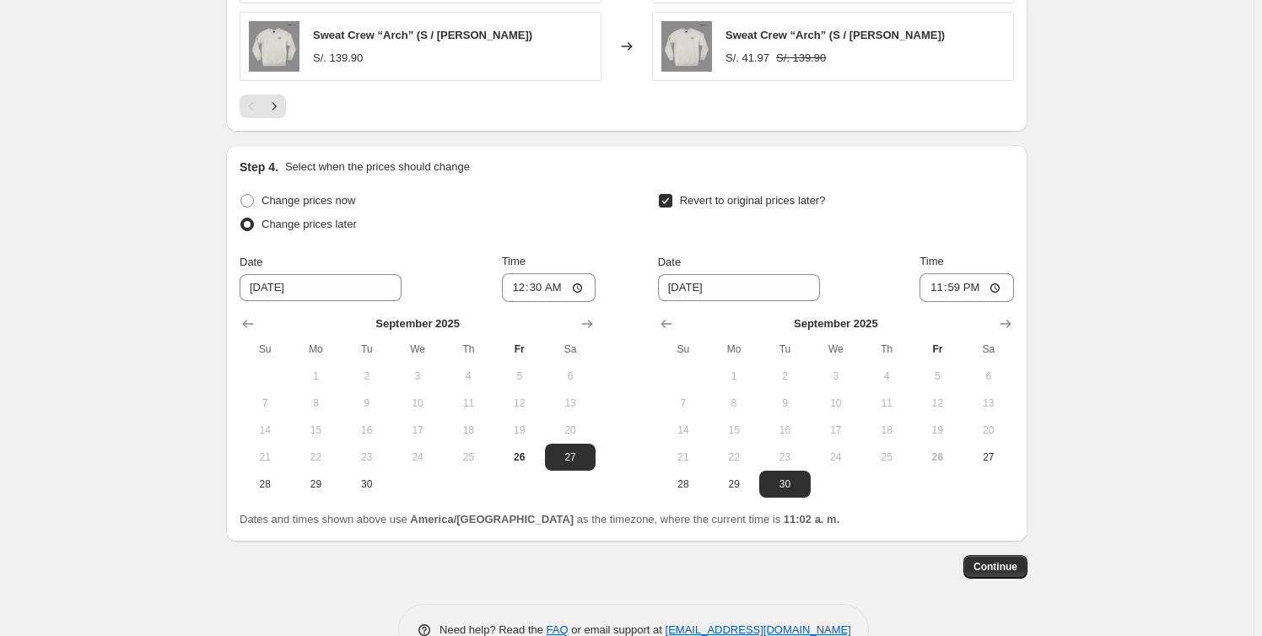
scroll to position [1715, 0]
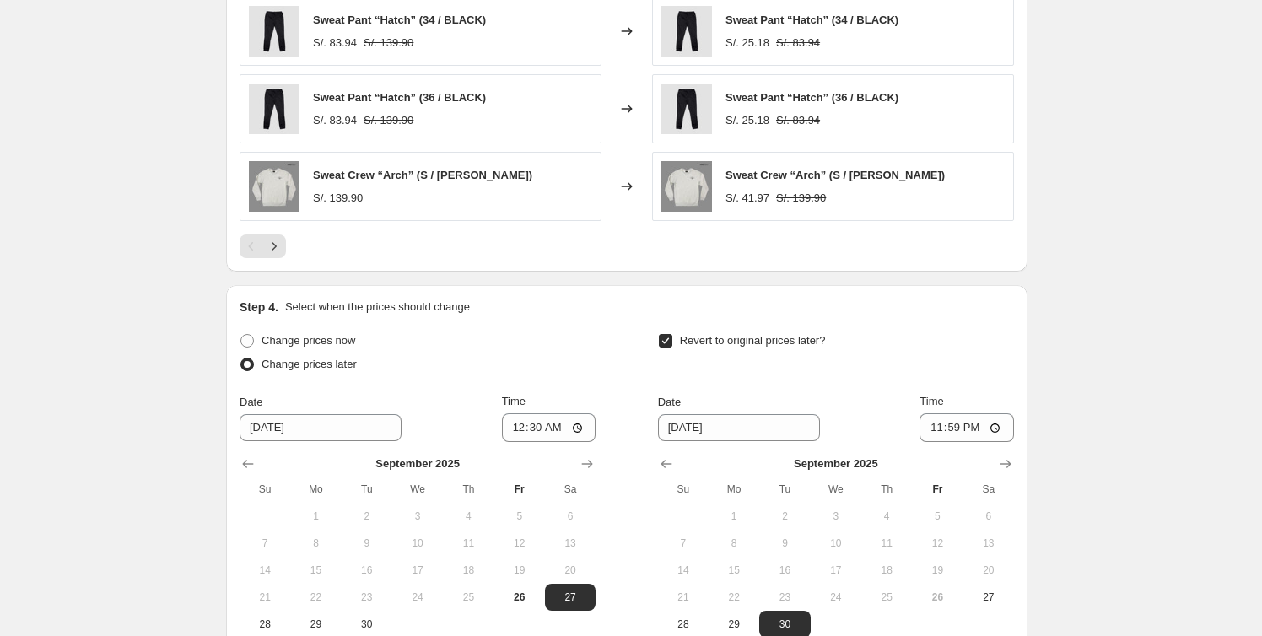
scroll to position [1610, 0]
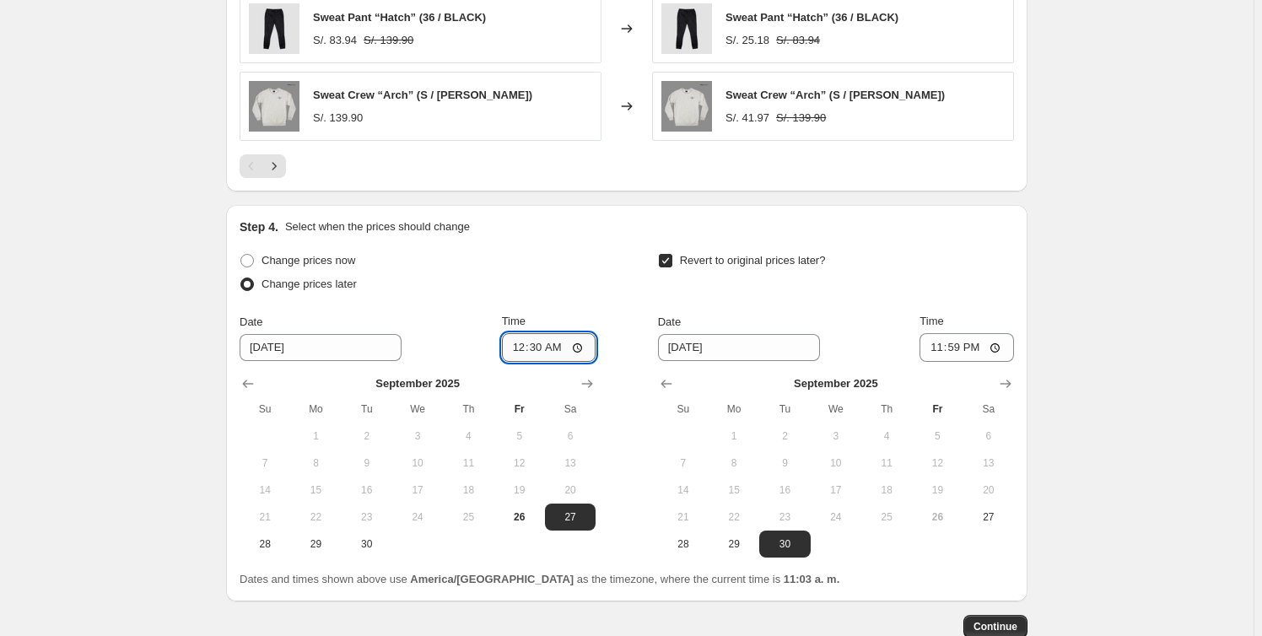
click at [558, 348] on input "00:30" at bounding box center [549, 347] width 94 height 29
type input "00:10"
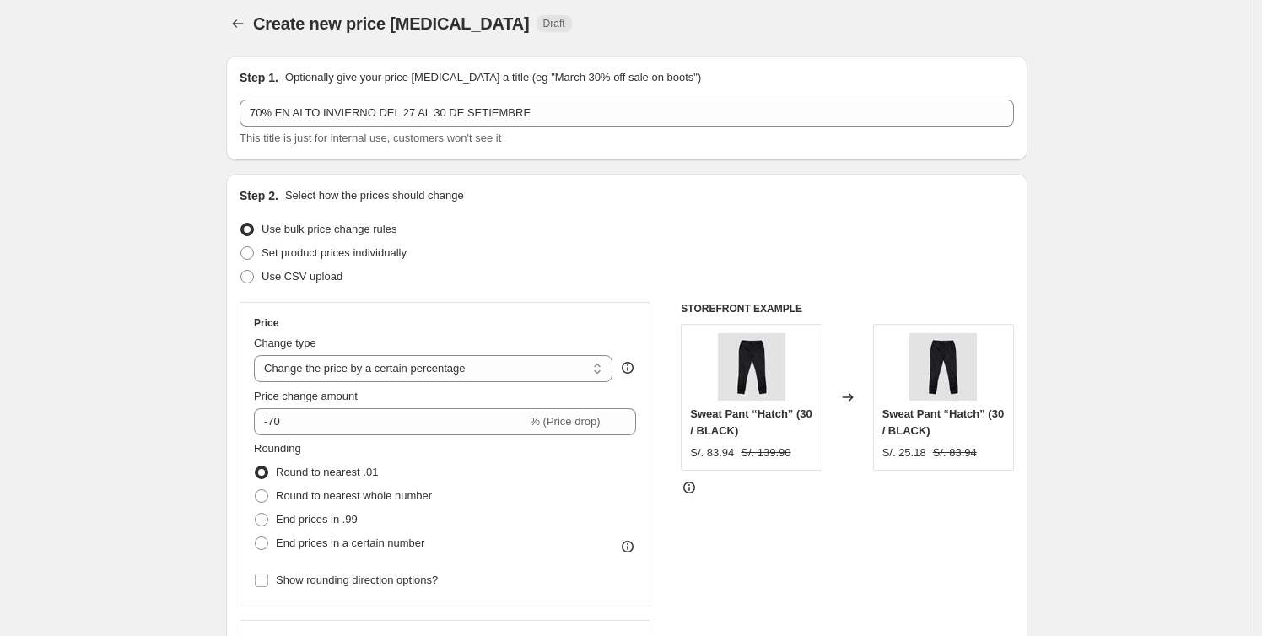
scroll to position [0, 0]
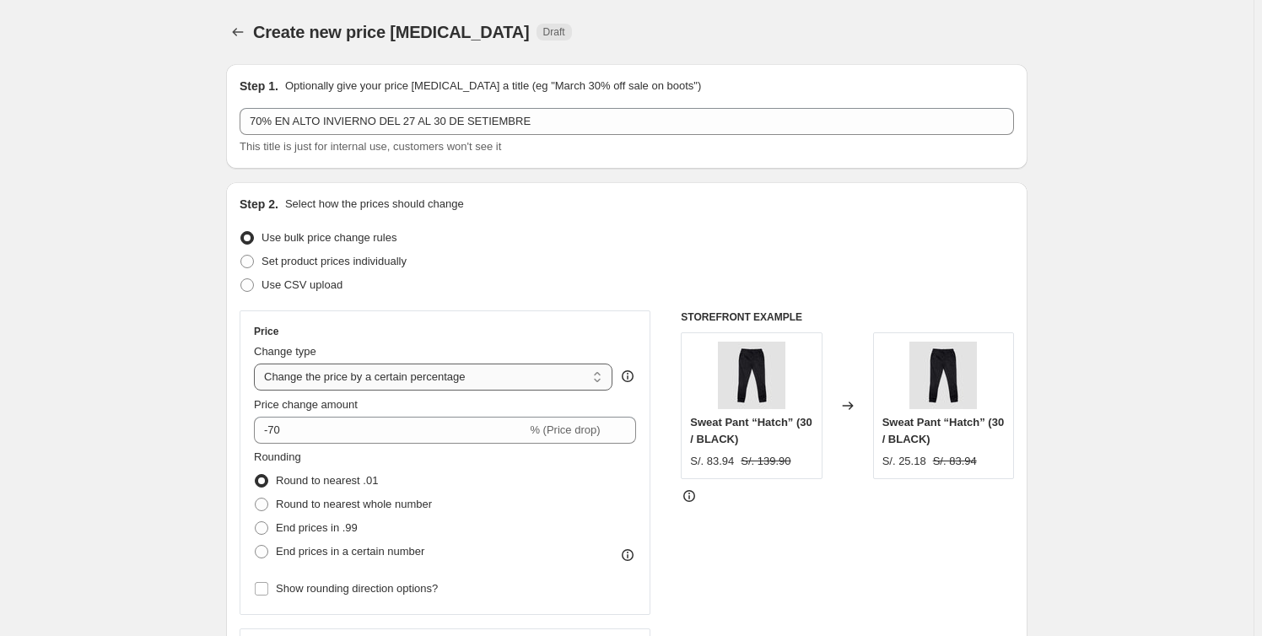
click at [593, 381] on select "Change the price to a certain amount Change the price by a certain amount Chang…" at bounding box center [433, 377] width 359 height 27
click at [592, 381] on select "Change the price to a certain amount Change the price by a certain amount Chang…" at bounding box center [433, 377] width 359 height 27
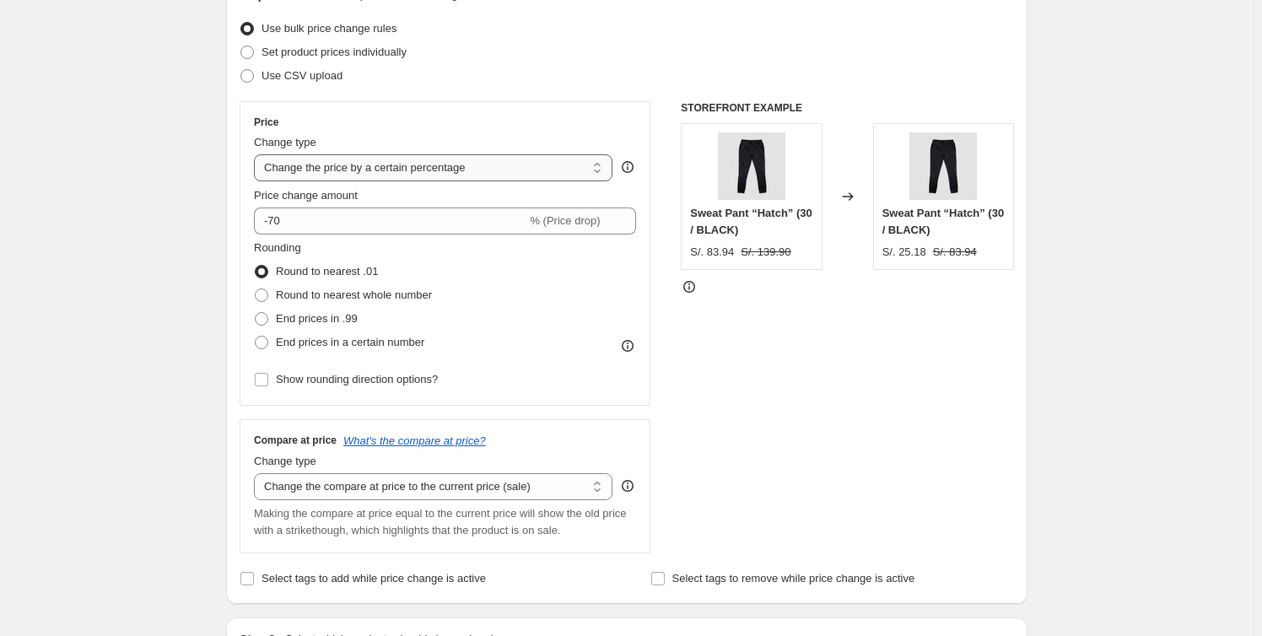
scroll to position [229, 0]
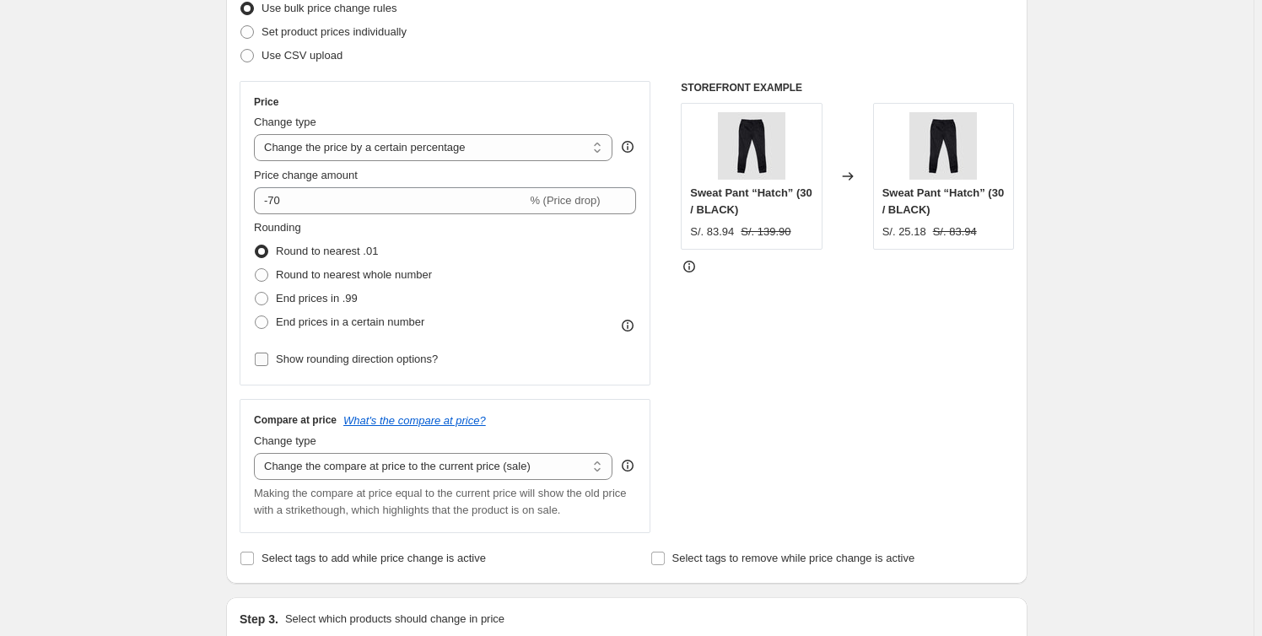
click at [380, 365] on span "Show rounding direction options?" at bounding box center [357, 359] width 162 height 13
click at [268, 365] on input "Show rounding direction options?" at bounding box center [261, 359] width 13 height 13
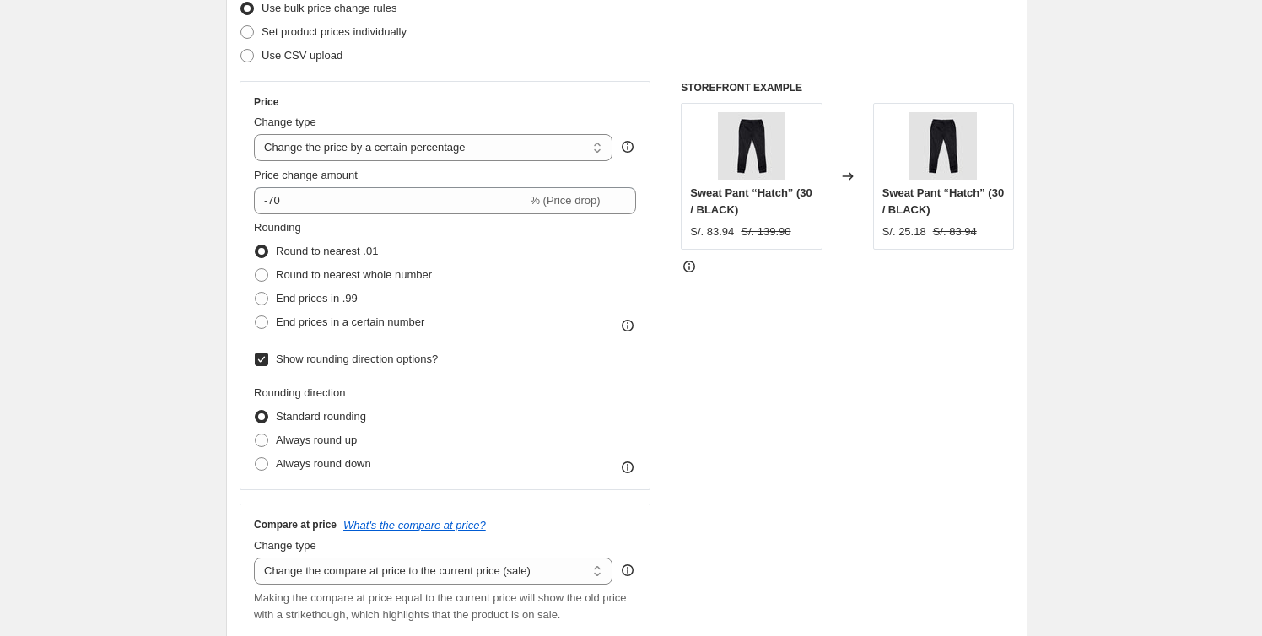
click at [380, 365] on span "Show rounding direction options?" at bounding box center [357, 359] width 162 height 13
click at [268, 365] on input "Show rounding direction options?" at bounding box center [261, 359] width 13 height 13
checkbox input "false"
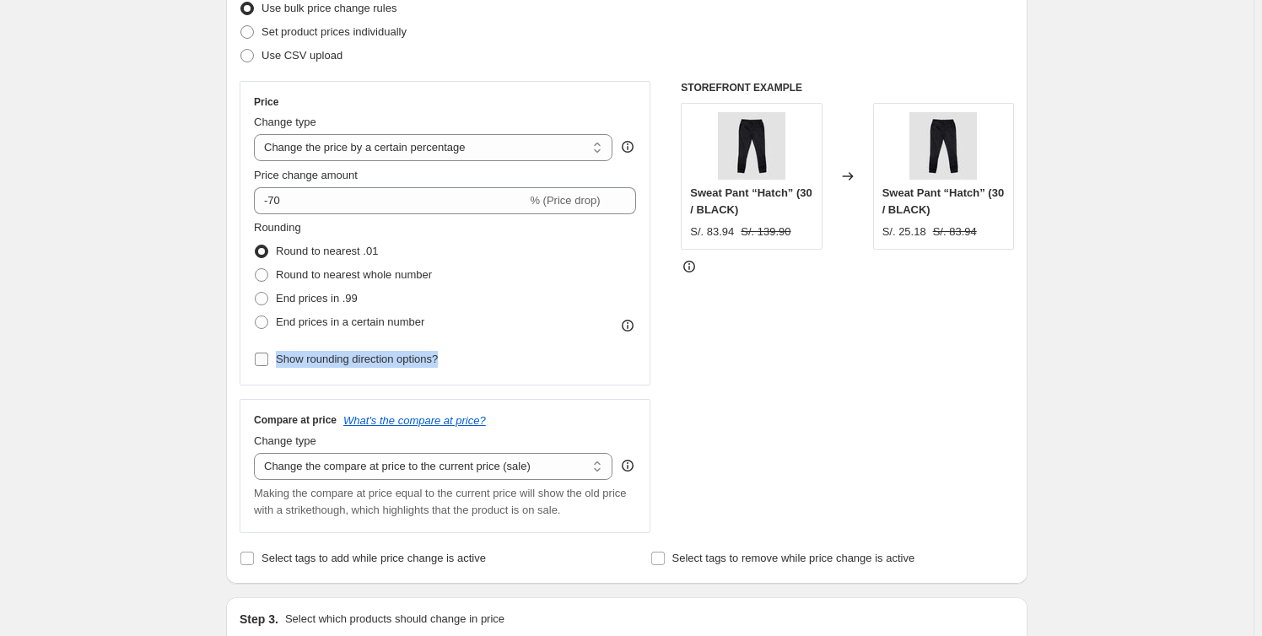
drag, startPoint x: 481, startPoint y: 361, endPoint x: 274, endPoint y: 364, distance: 206.7
click at [274, 364] on div "Rounding Round to nearest .01 Round to nearest whole number End prices in .99 E…" at bounding box center [445, 295] width 382 height 152
copy label "Show rounding direction options?"
click at [695, 266] on icon at bounding box center [689, 266] width 17 height 17
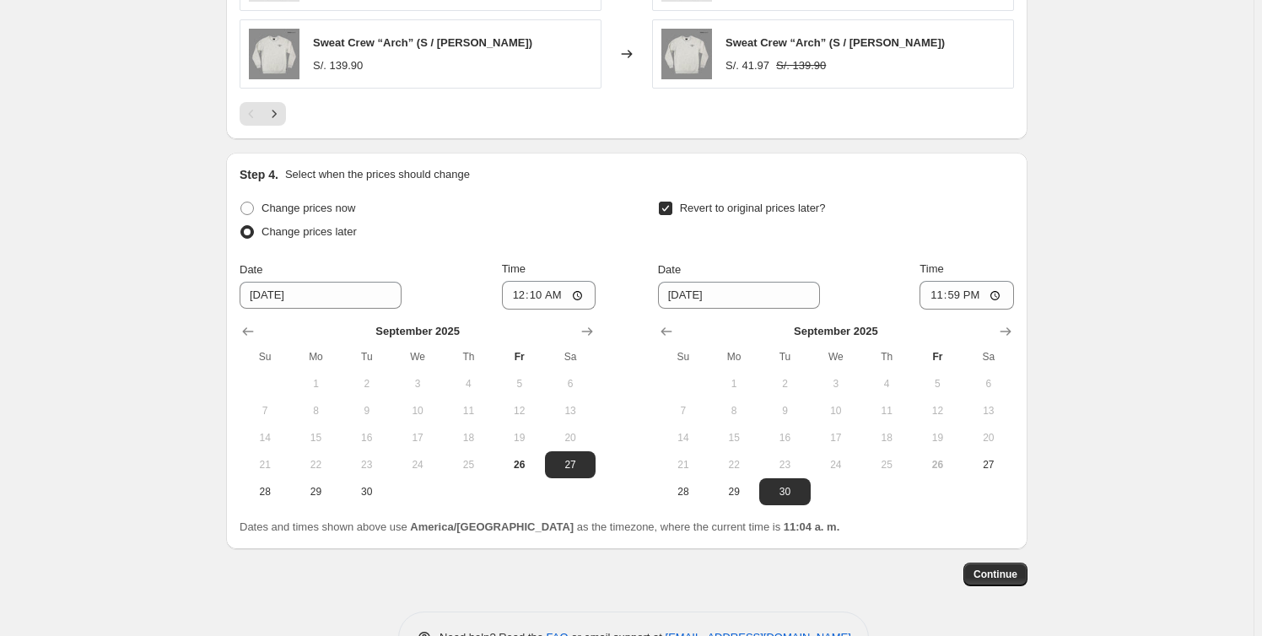
scroll to position [1715, 0]
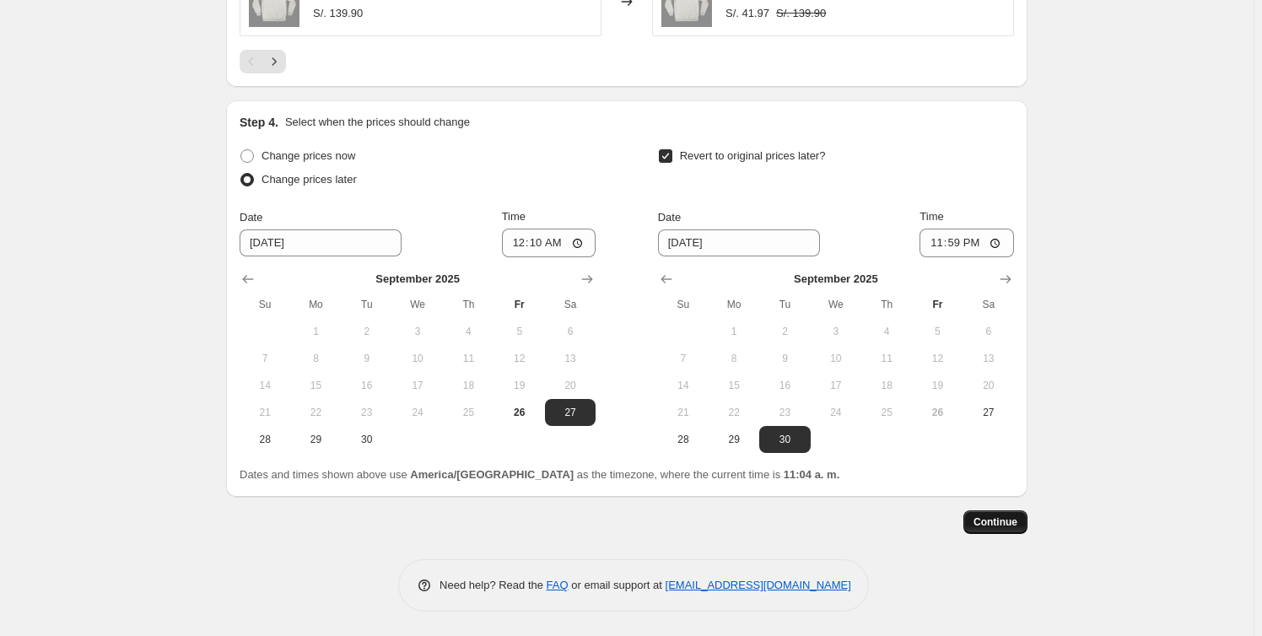
click at [1022, 521] on button "Continue" at bounding box center [995, 522] width 64 height 24
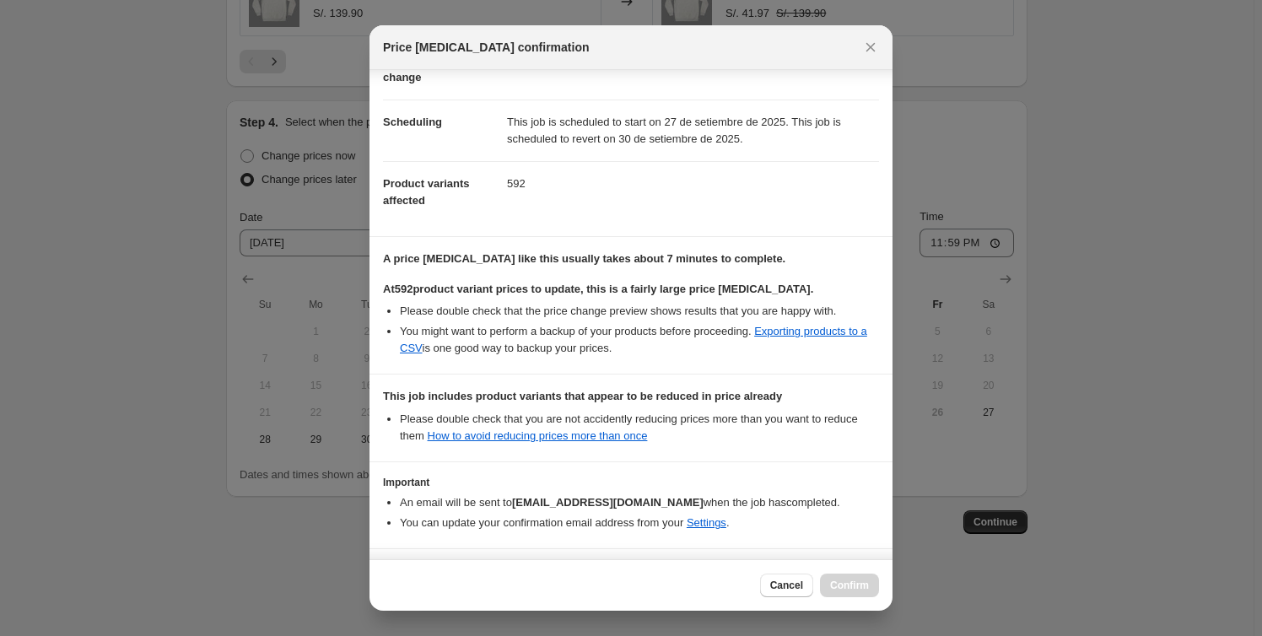
scroll to position [163, 0]
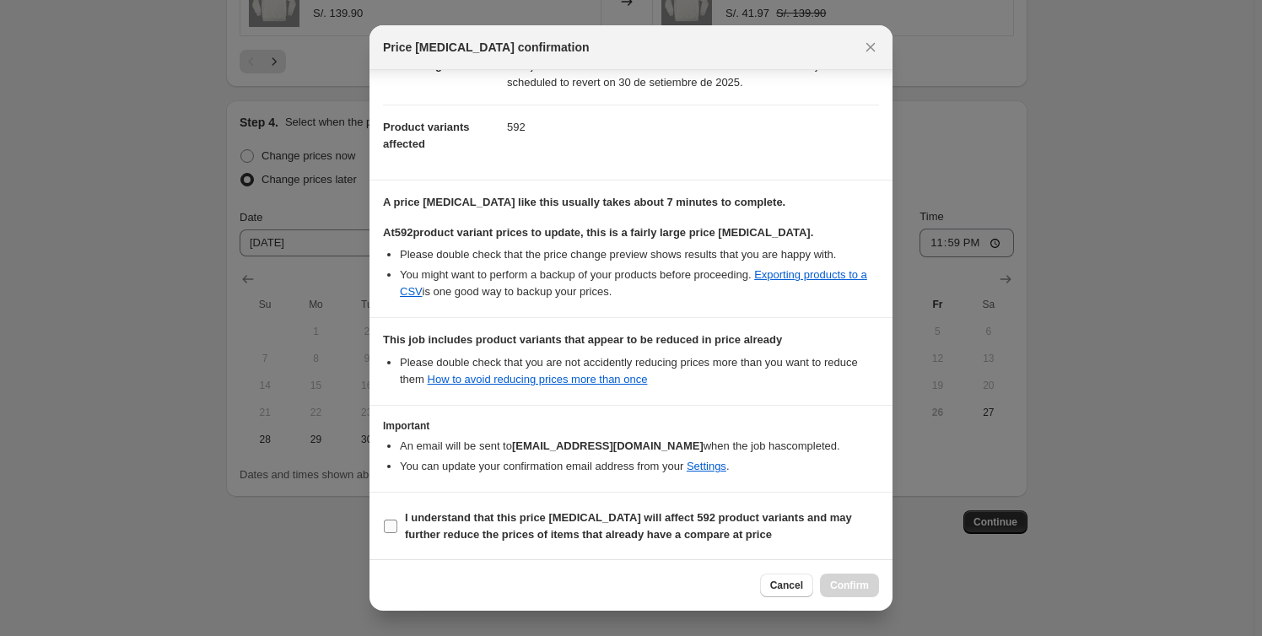
click at [395, 526] on input "I understand that this price change job will affect 592 product variants and ma…" at bounding box center [390, 526] width 13 height 13
checkbox input "true"
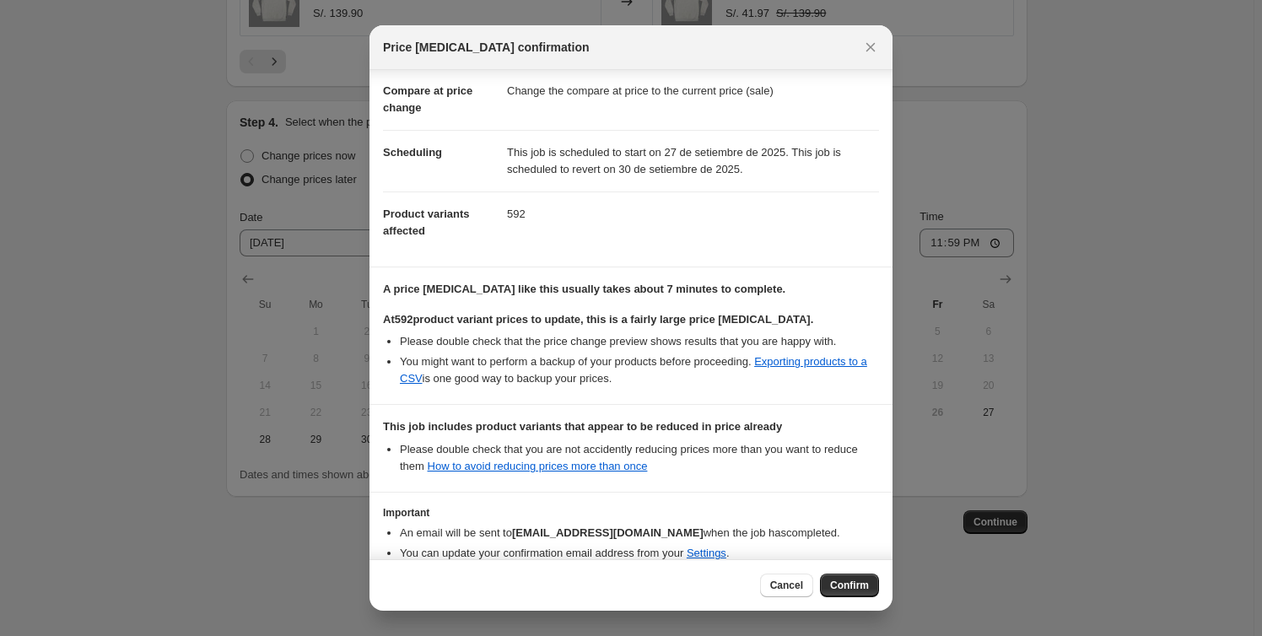
scroll to position [0, 0]
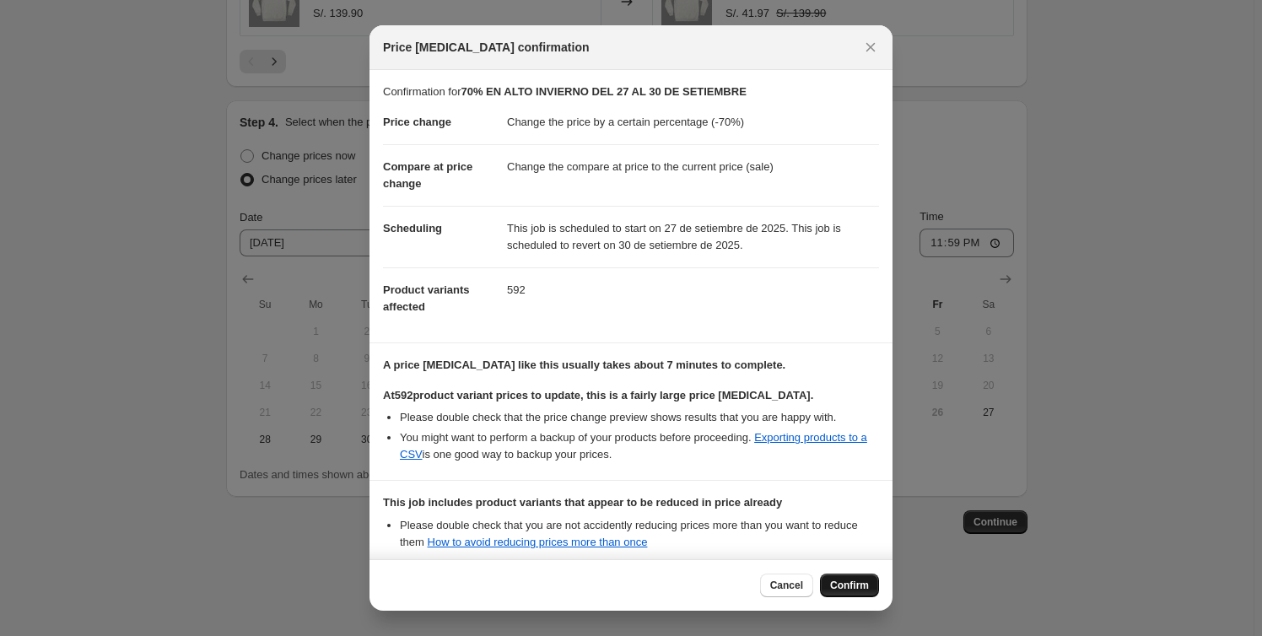
click at [851, 580] on span "Confirm" at bounding box center [849, 585] width 39 height 13
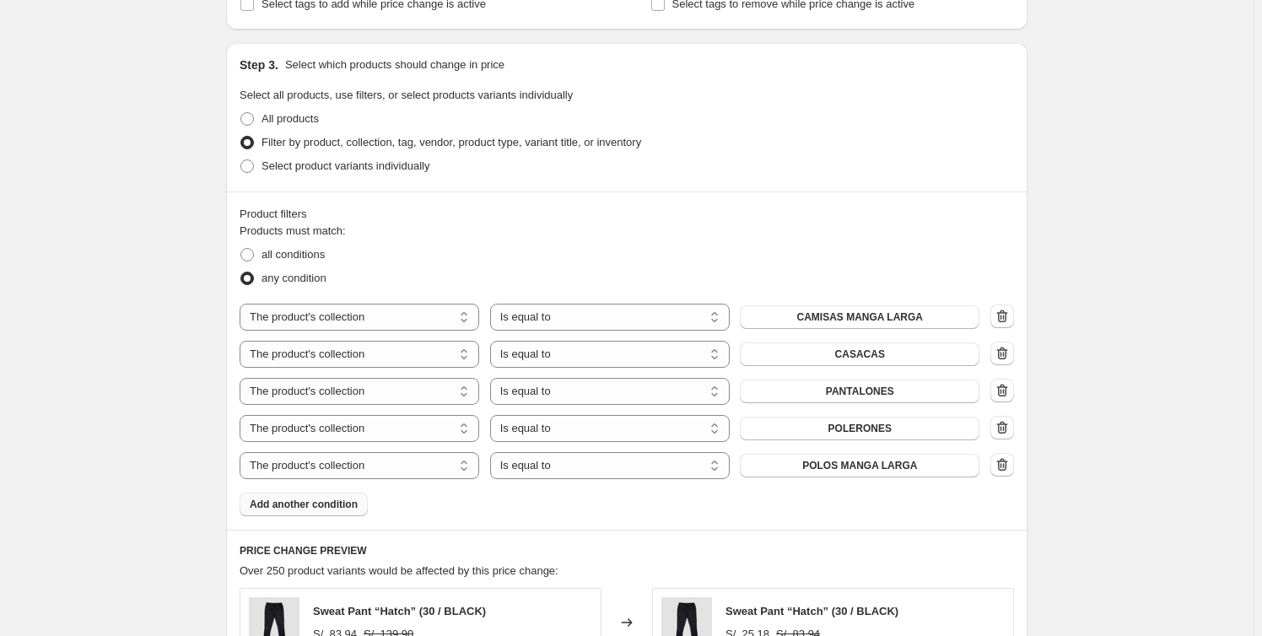
scroll to position [1150, 0]
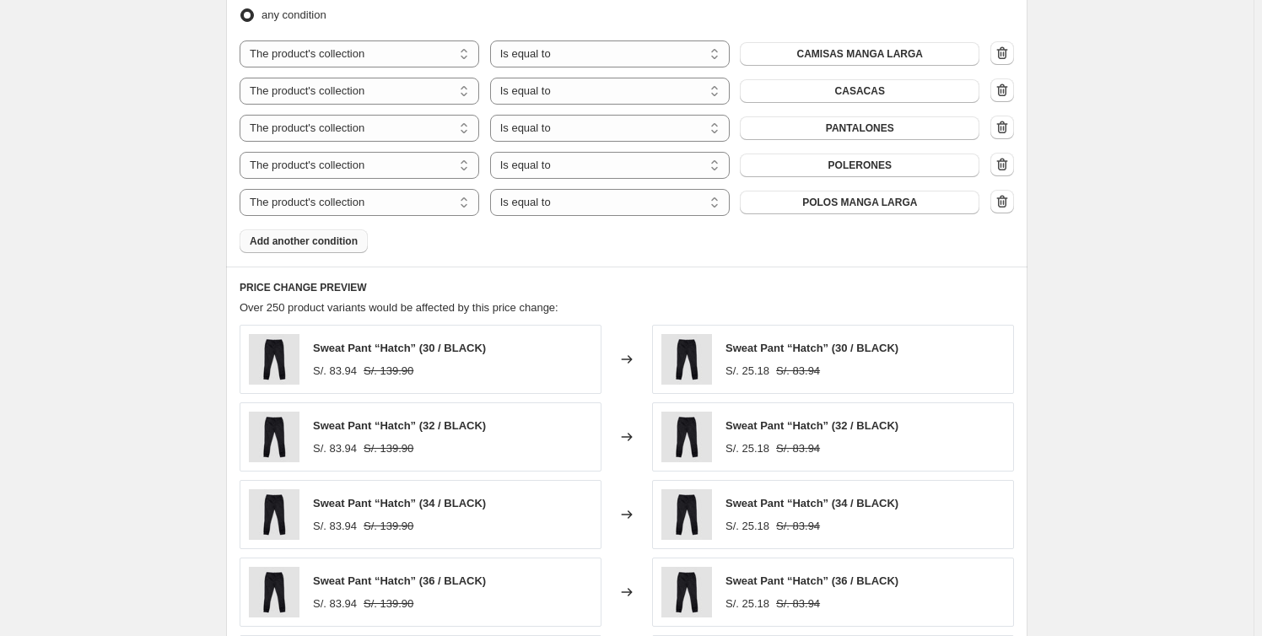
click at [312, 243] on span "Add another condition" at bounding box center [304, 241] width 108 height 13
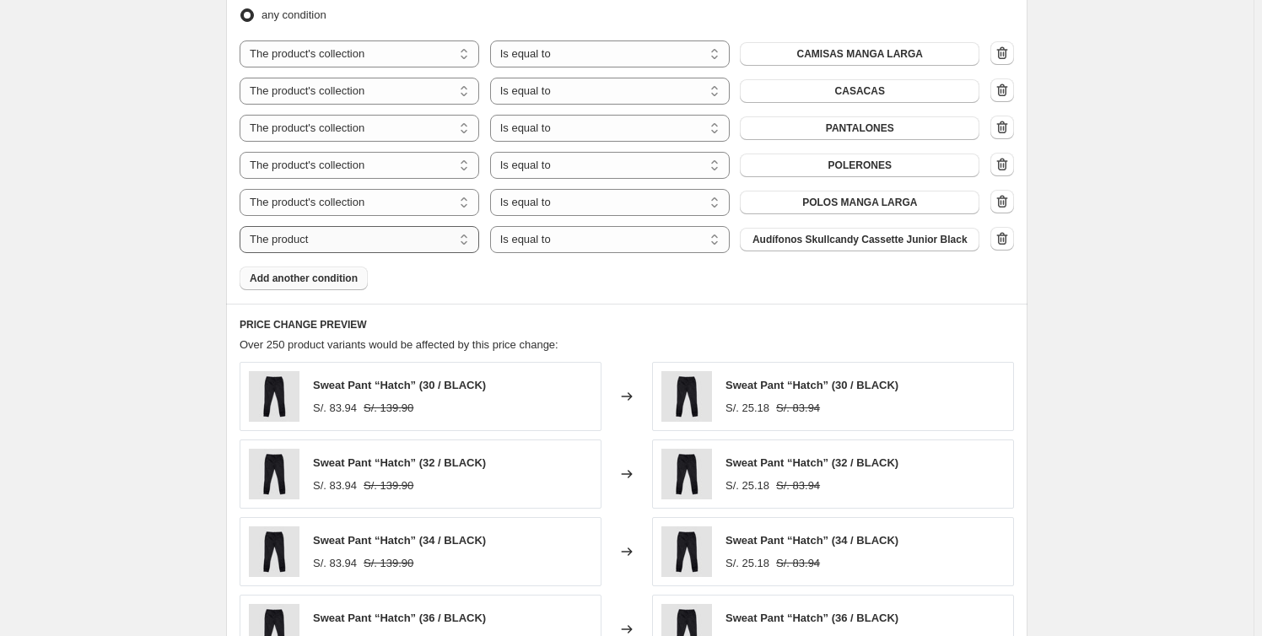
click at [447, 240] on select "The product The product's collection The product's tag The product's vendor The…" at bounding box center [360, 239] width 240 height 27
select select "collection"
click at [594, 242] on select "Is equal to Is not equal to" at bounding box center [610, 239] width 240 height 27
select select "not_equal"
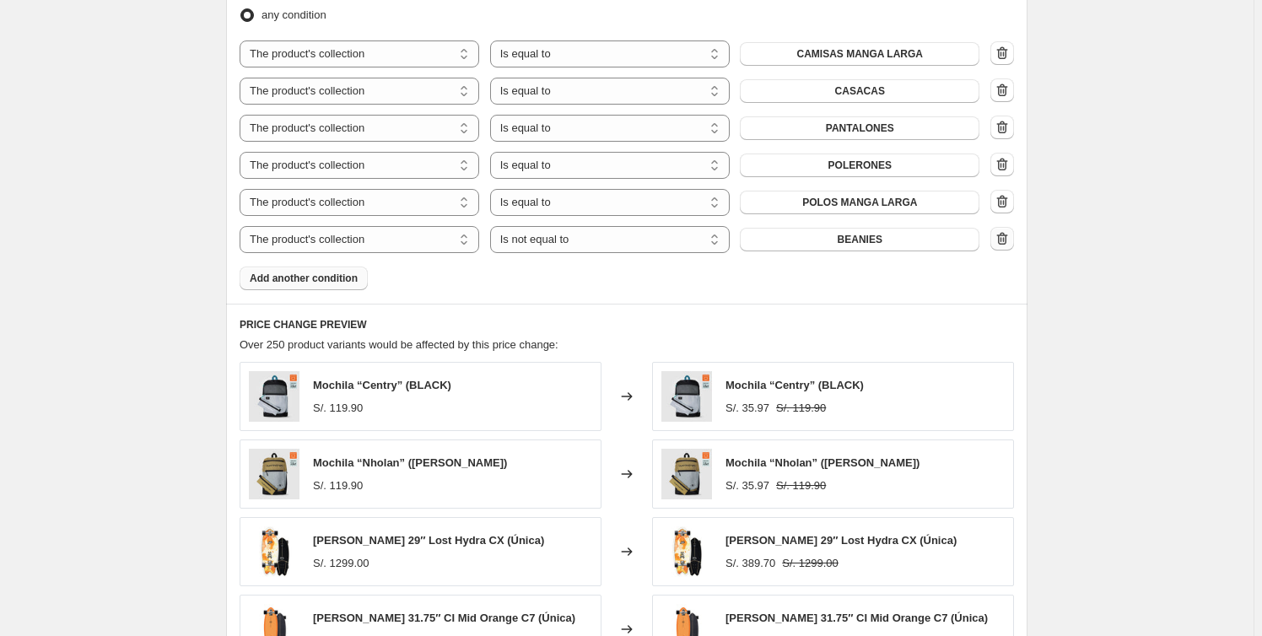
click at [1002, 240] on icon "button" at bounding box center [1001, 239] width 2 height 5
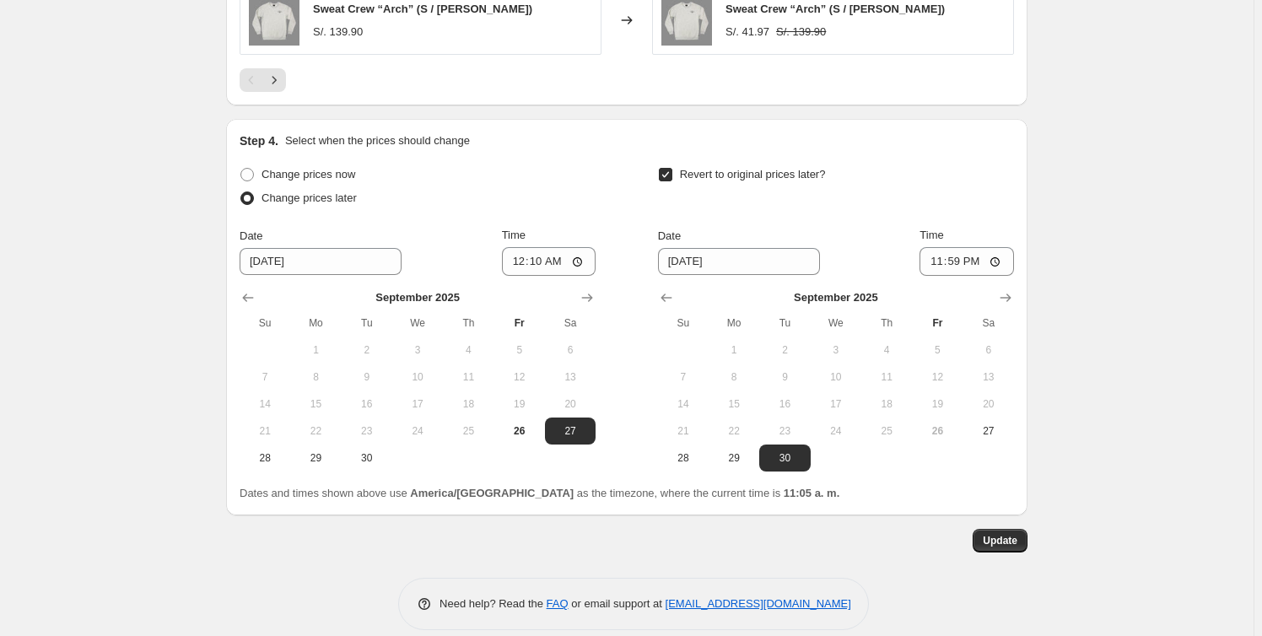
scroll to position [1818, 0]
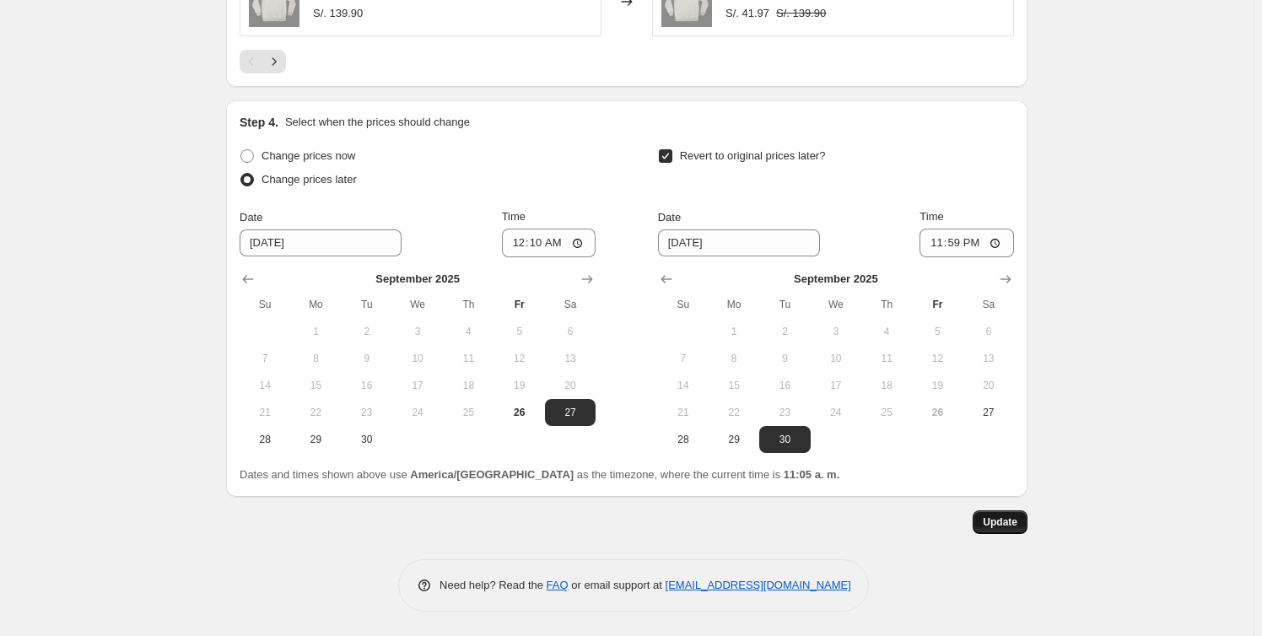
click at [1009, 522] on span "Update" at bounding box center [1000, 521] width 35 height 13
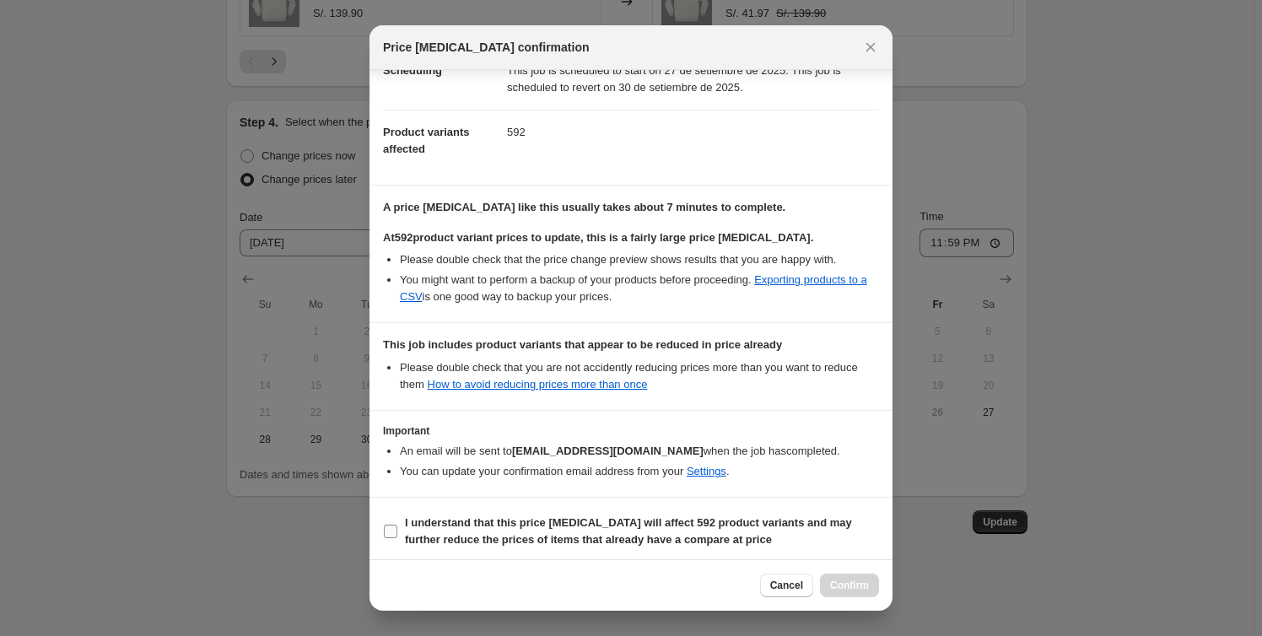
scroll to position [163, 0]
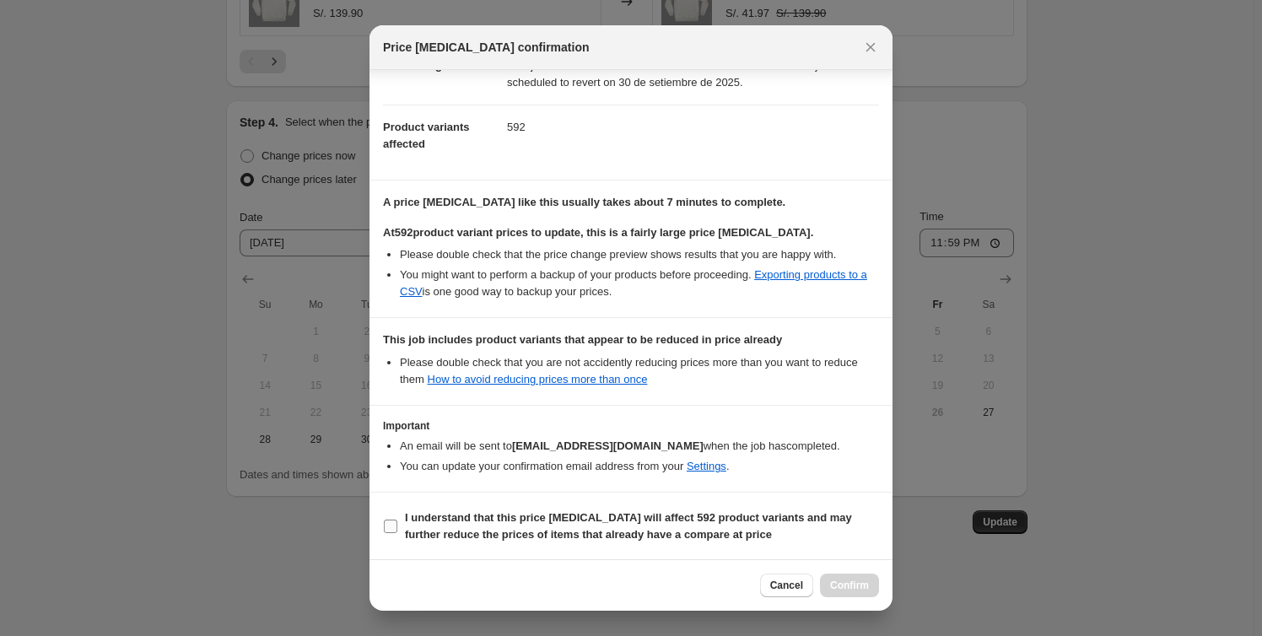
click at [418, 528] on b "I understand that this price change job will affect 592 product variants and ma…" at bounding box center [628, 526] width 447 height 30
click at [397, 528] on input "I understand that this price change job will affect 592 product variants and ma…" at bounding box center [390, 526] width 13 height 13
checkbox input "true"
click at [865, 590] on span "Confirm" at bounding box center [849, 585] width 39 height 13
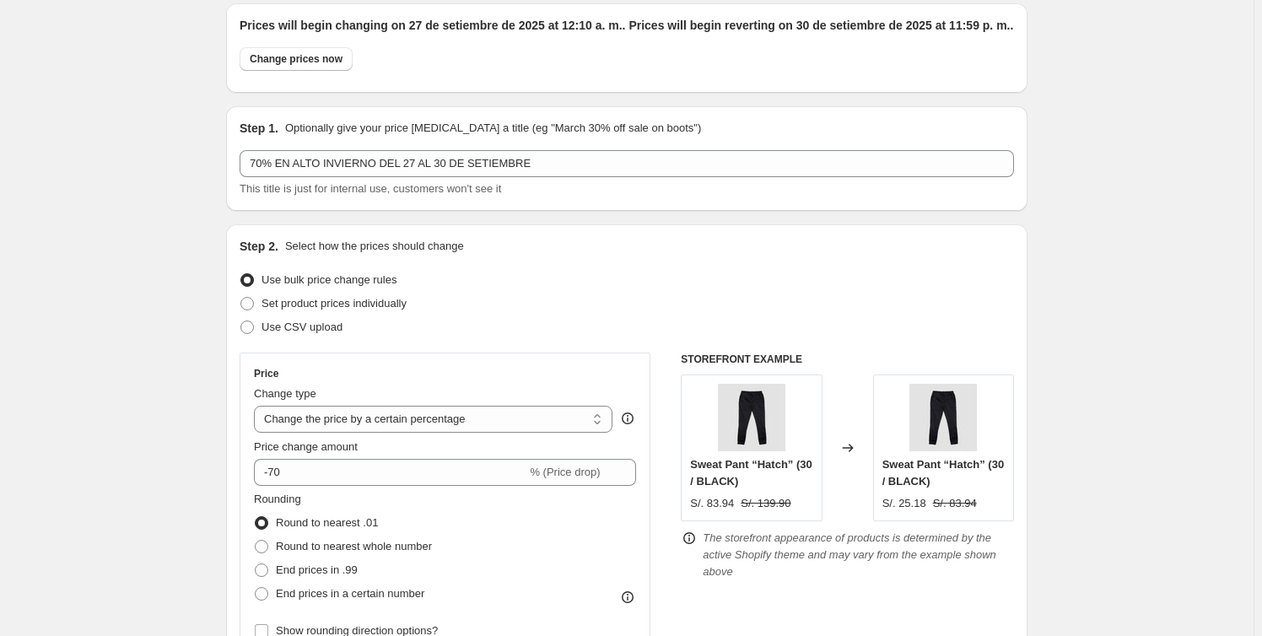
scroll to position [0, 0]
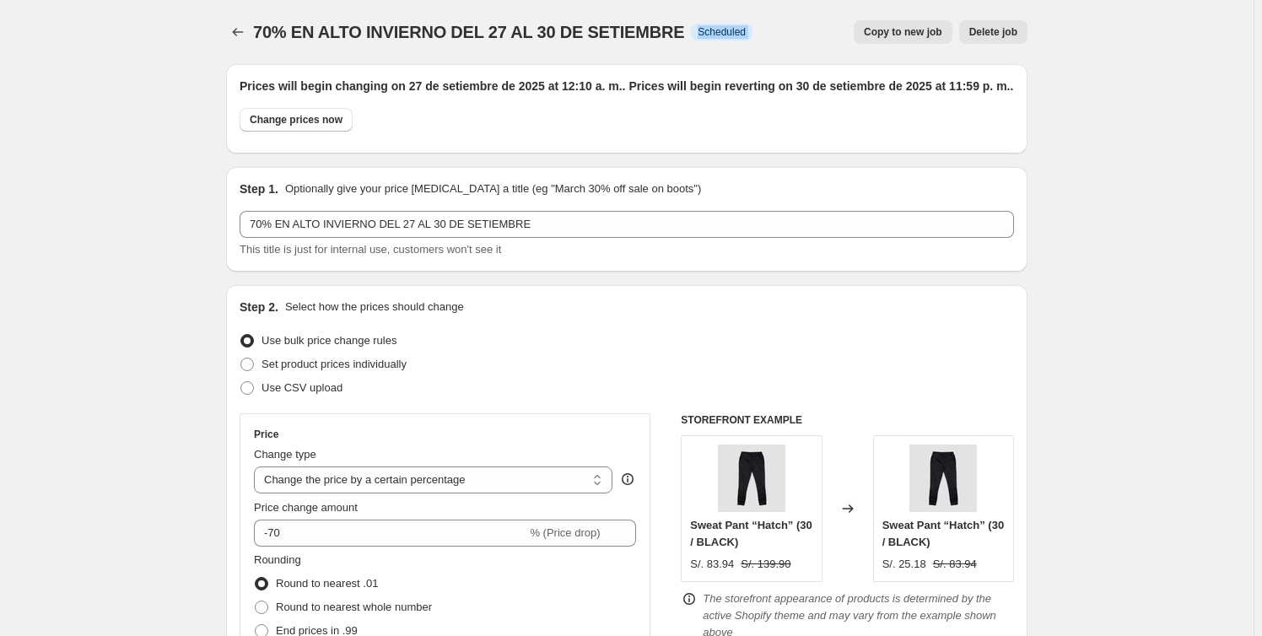
drag, startPoint x: 748, startPoint y: 40, endPoint x: 682, endPoint y: 38, distance: 66.7
click at [682, 38] on div "70% EN ALTO INVIERNO DEL 27 AL 30 DE SETIEMBRE Info Scheduled Copy to new job D…" at bounding box center [626, 32] width 801 height 24
copy div "Scheduled Copy to new job Delete job More actions Copy to new job Delete job"
click at [241, 31] on icon "Price change jobs" at bounding box center [237, 32] width 17 height 17
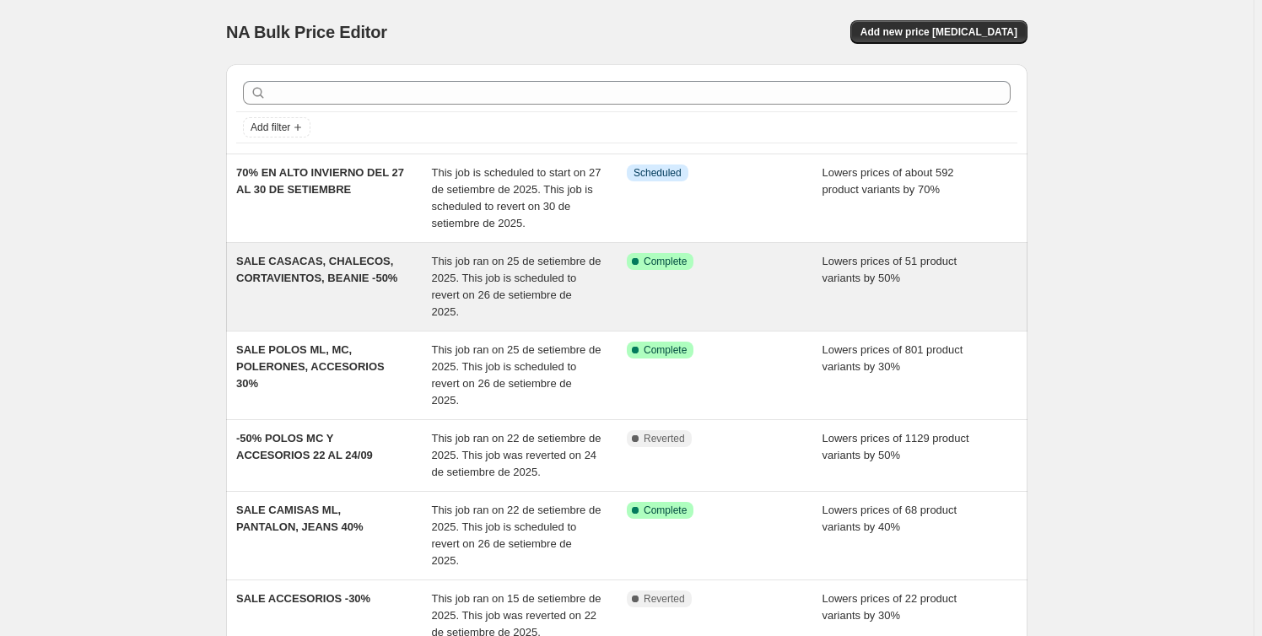
click at [747, 280] on div "Success Complete Complete" at bounding box center [725, 286] width 196 height 67
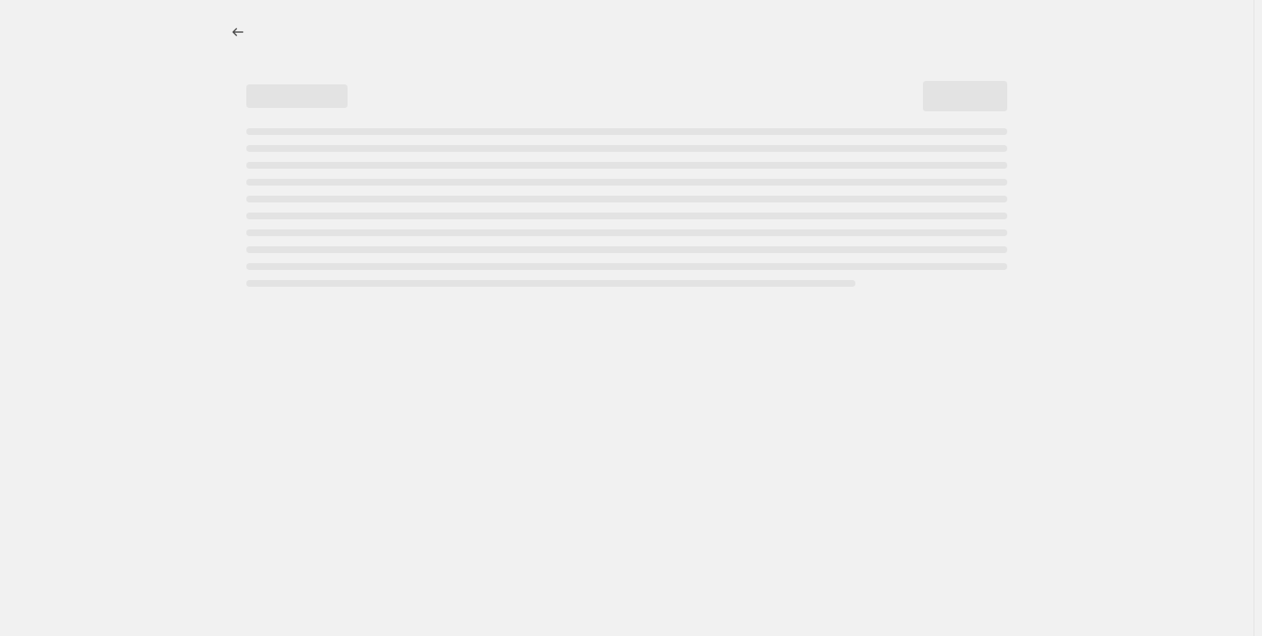
select select "percentage"
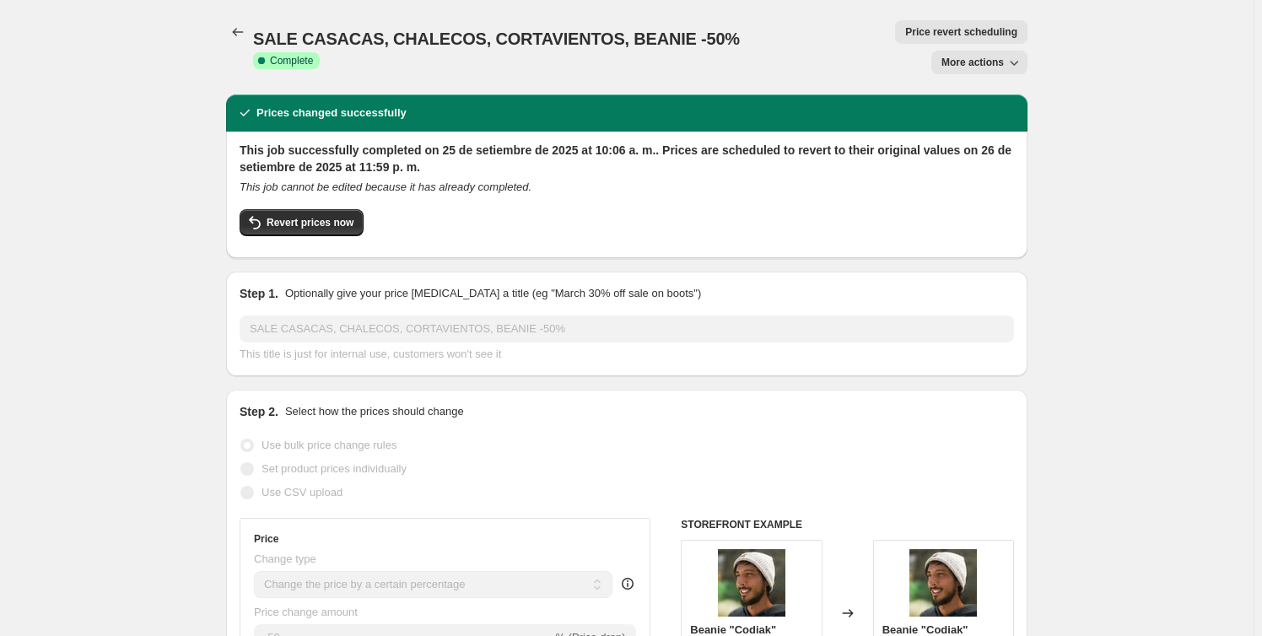
click at [905, 36] on span "Price revert scheduling" at bounding box center [961, 31] width 112 height 13
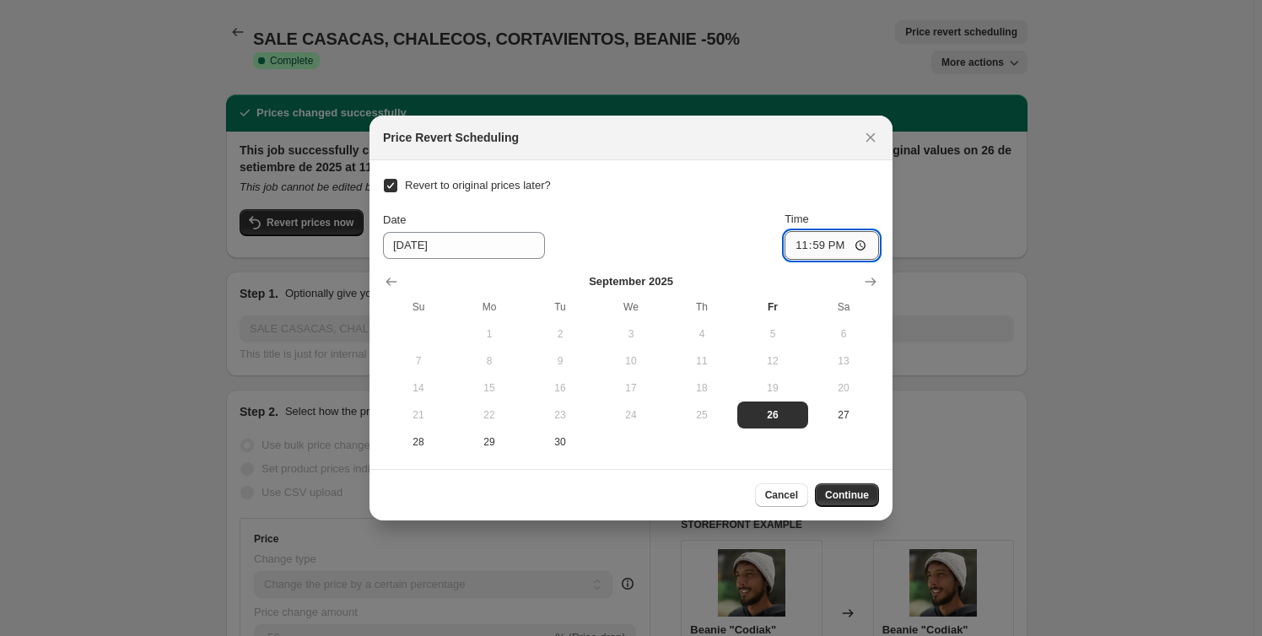
click at [841, 247] on input "23:59" at bounding box center [831, 245] width 94 height 29
type input "23:55"
click at [844, 495] on span "Continue" at bounding box center [847, 494] width 44 height 13
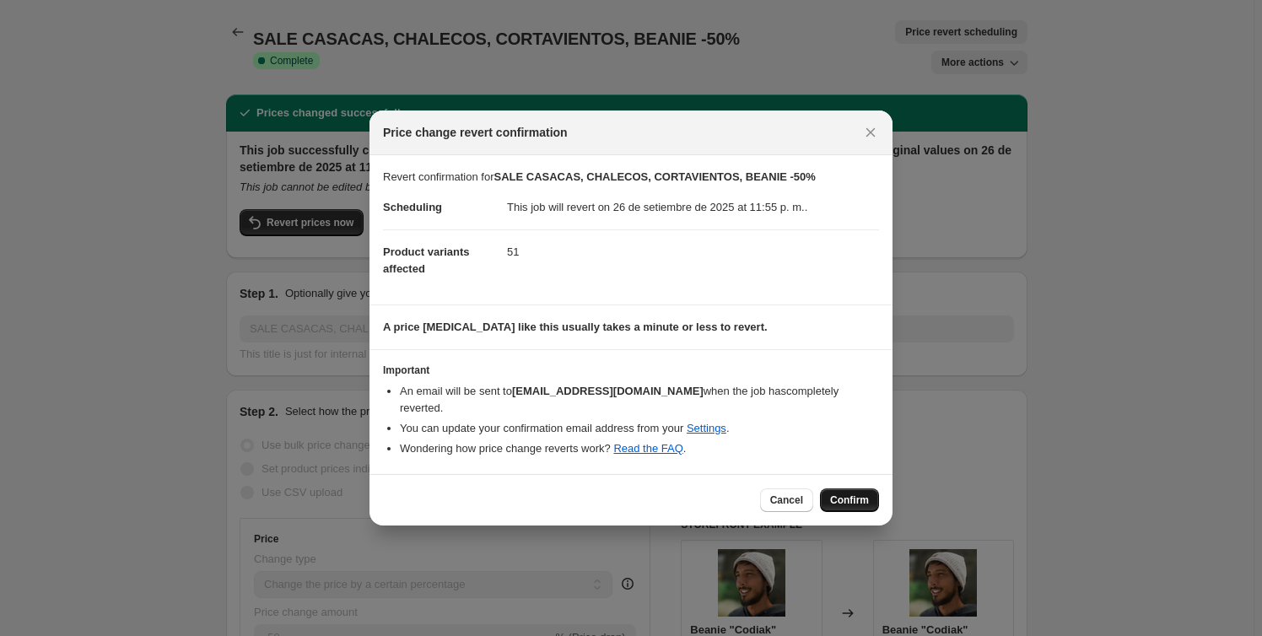
click at [867, 493] on span "Confirm" at bounding box center [849, 499] width 39 height 13
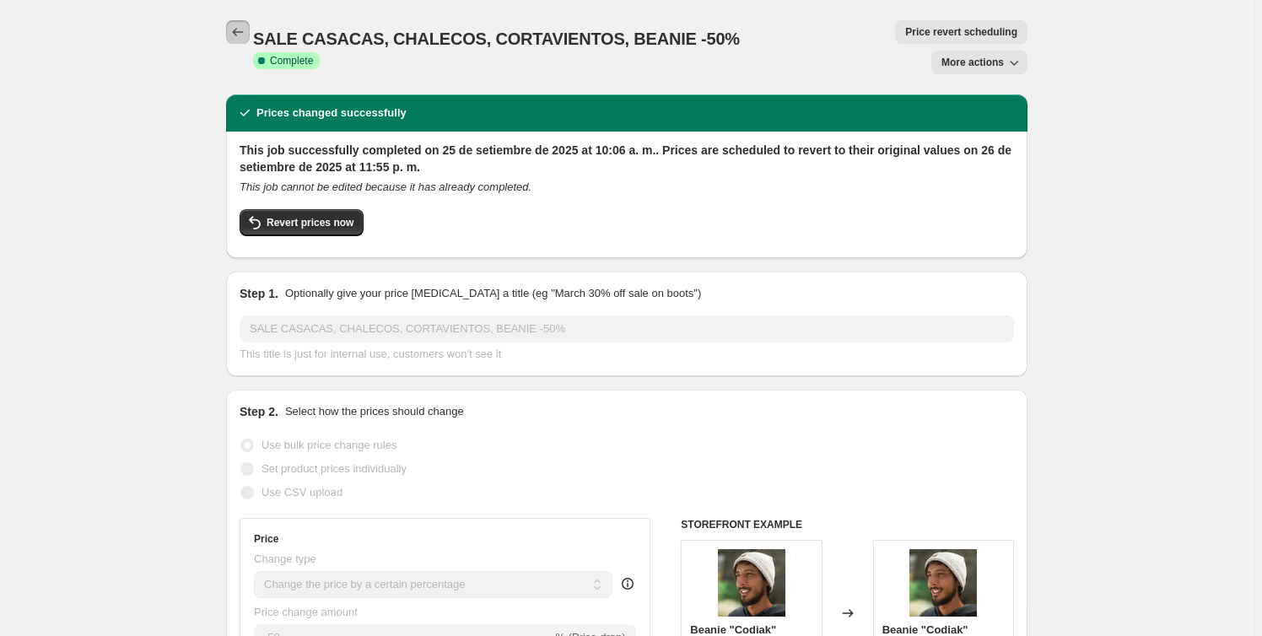
click at [238, 33] on icon "Price change jobs" at bounding box center [238, 32] width 11 height 8
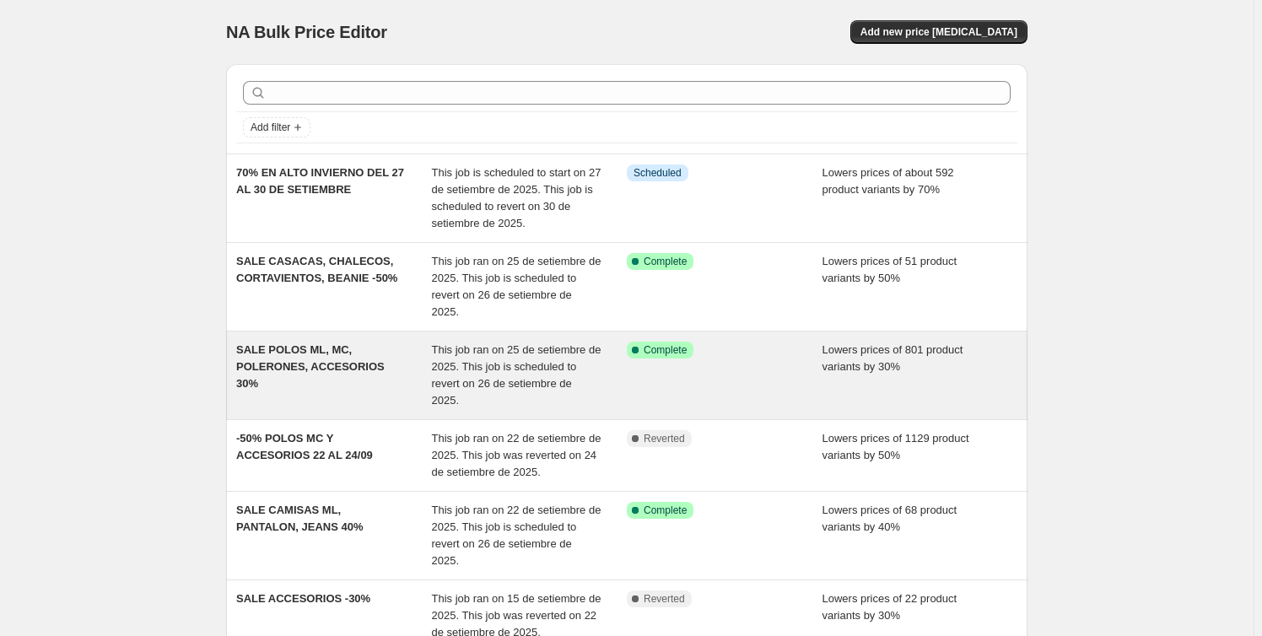
click at [705, 352] on div "Success Complete Complete" at bounding box center [725, 375] width 196 height 67
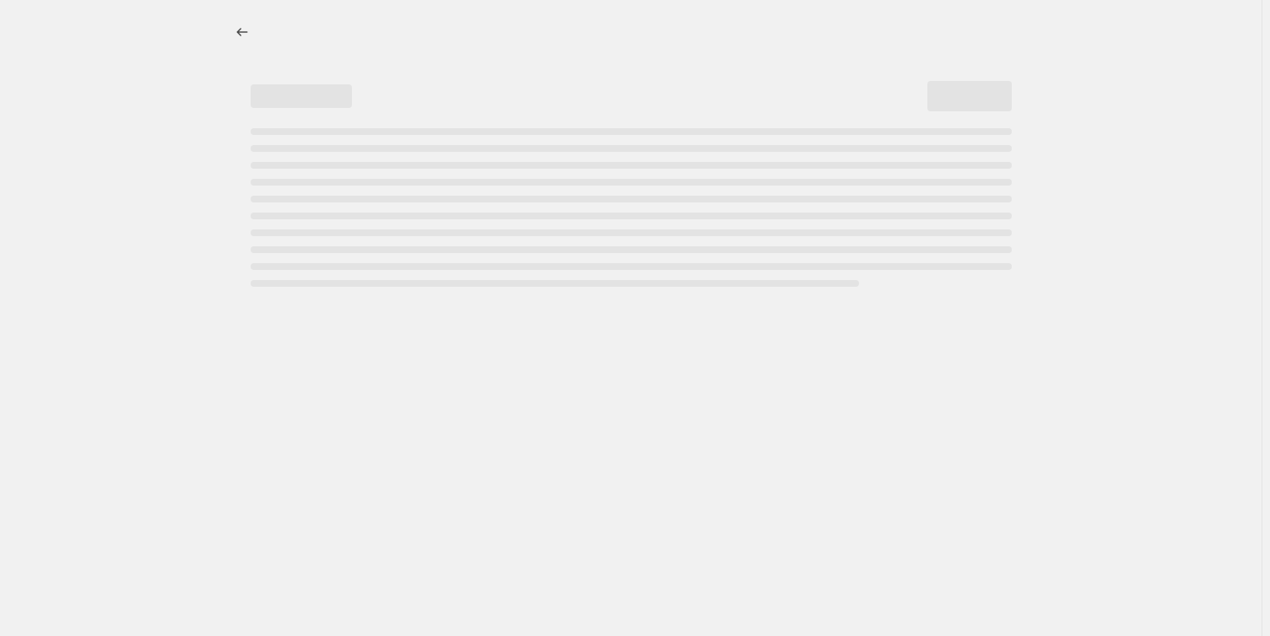
select select "percentage"
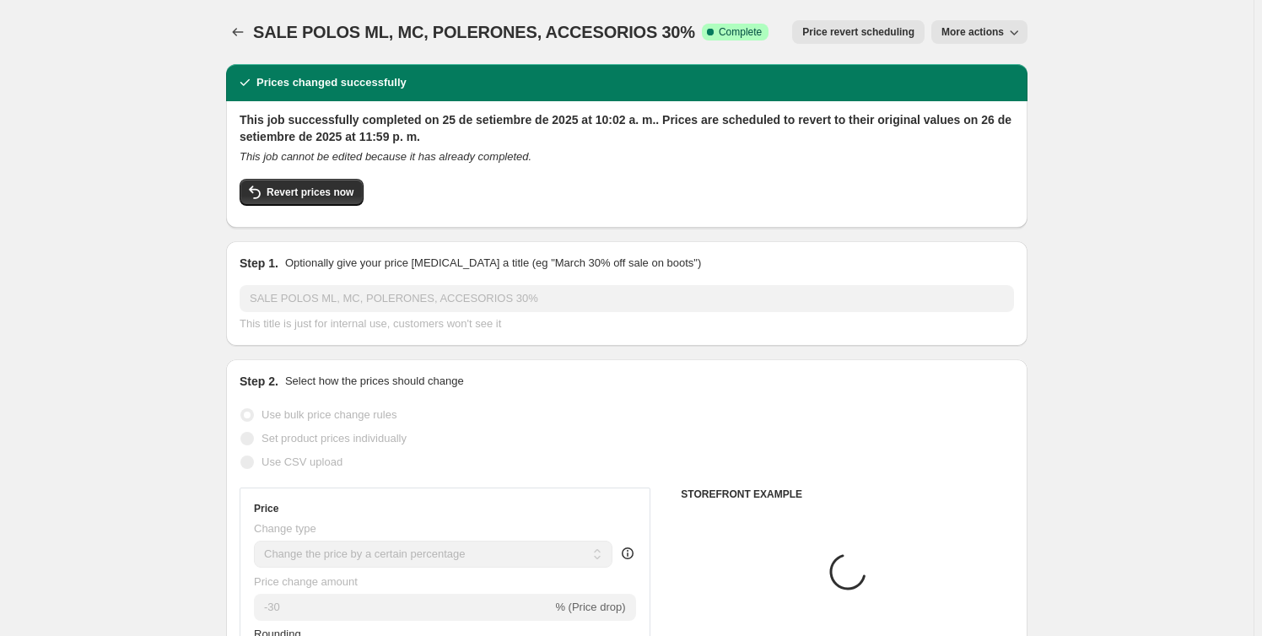
click at [854, 36] on span "Price revert scheduling" at bounding box center [858, 31] width 112 height 13
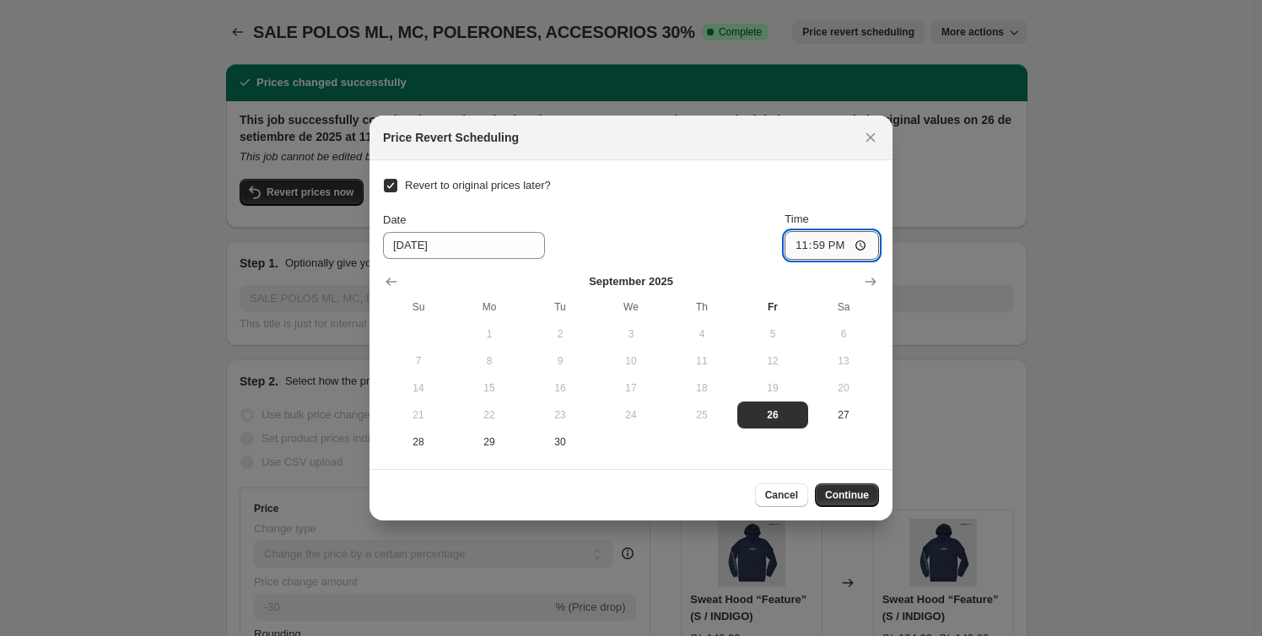
click at [843, 246] on input "23:59" at bounding box center [831, 245] width 94 height 29
type input "23:55"
click at [848, 498] on span "Continue" at bounding box center [847, 494] width 44 height 13
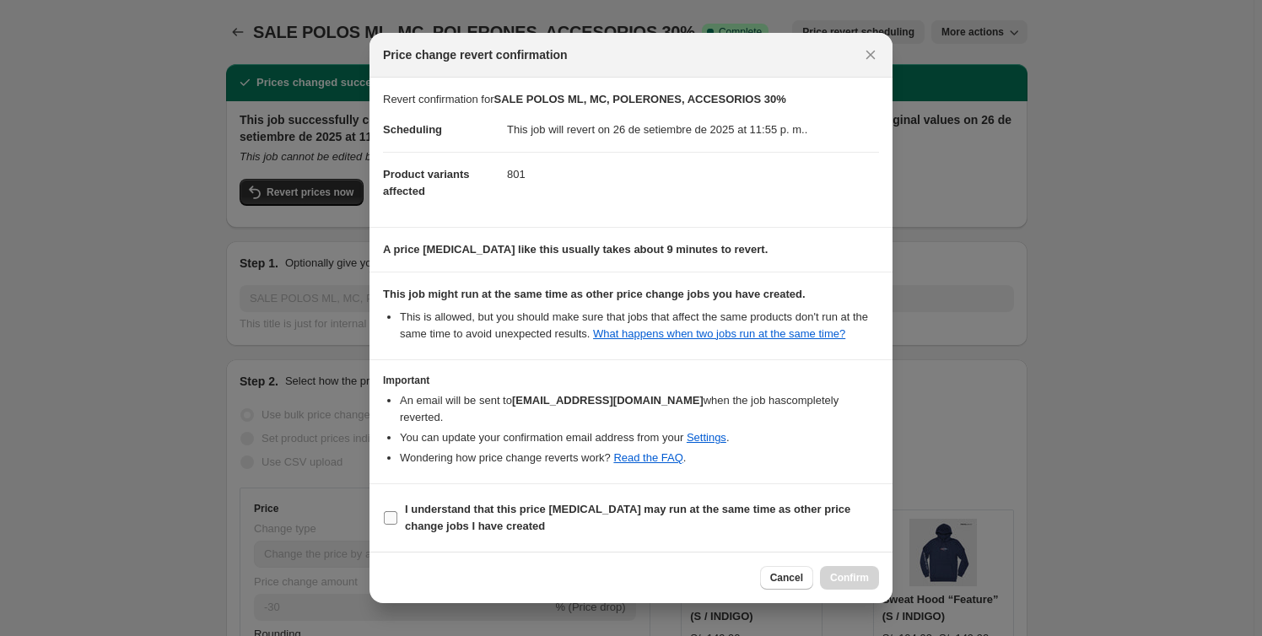
click at [442, 514] on b "I understand that this price change job may run at the same time as other price…" at bounding box center [627, 518] width 445 height 30
click at [397, 514] on input "I understand that this price change job may run at the same time as other price…" at bounding box center [390, 517] width 13 height 13
checkbox input "true"
click at [857, 571] on span "Confirm" at bounding box center [849, 577] width 39 height 13
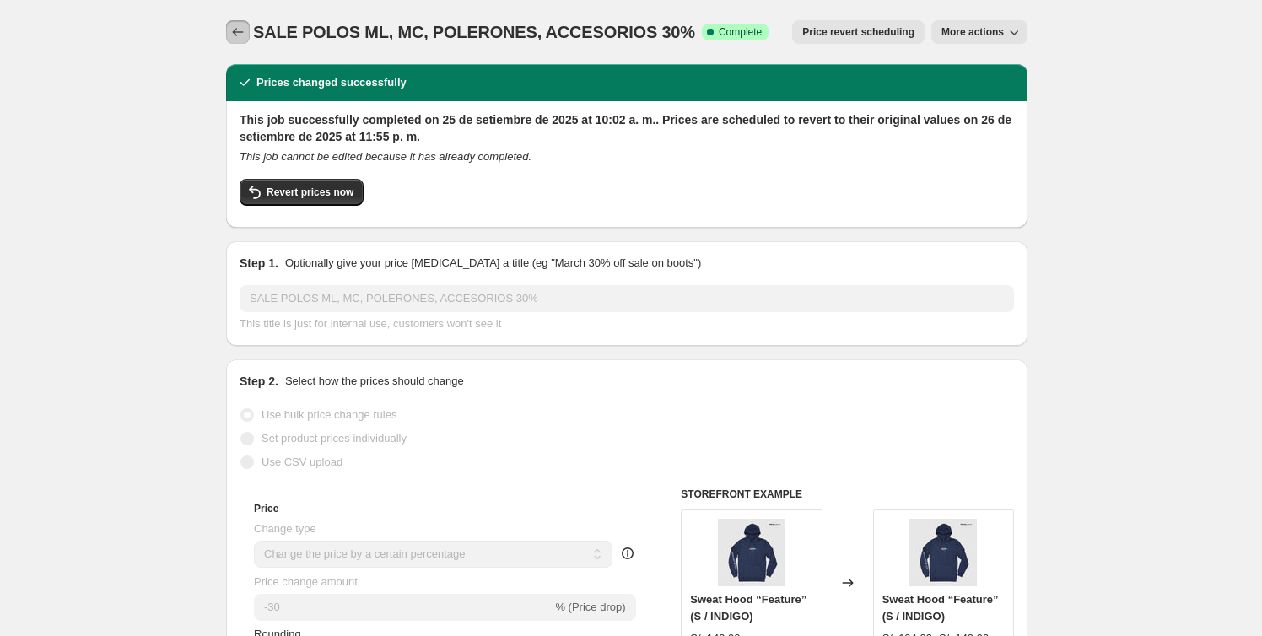
click at [239, 35] on icon "Price change jobs" at bounding box center [238, 32] width 11 height 8
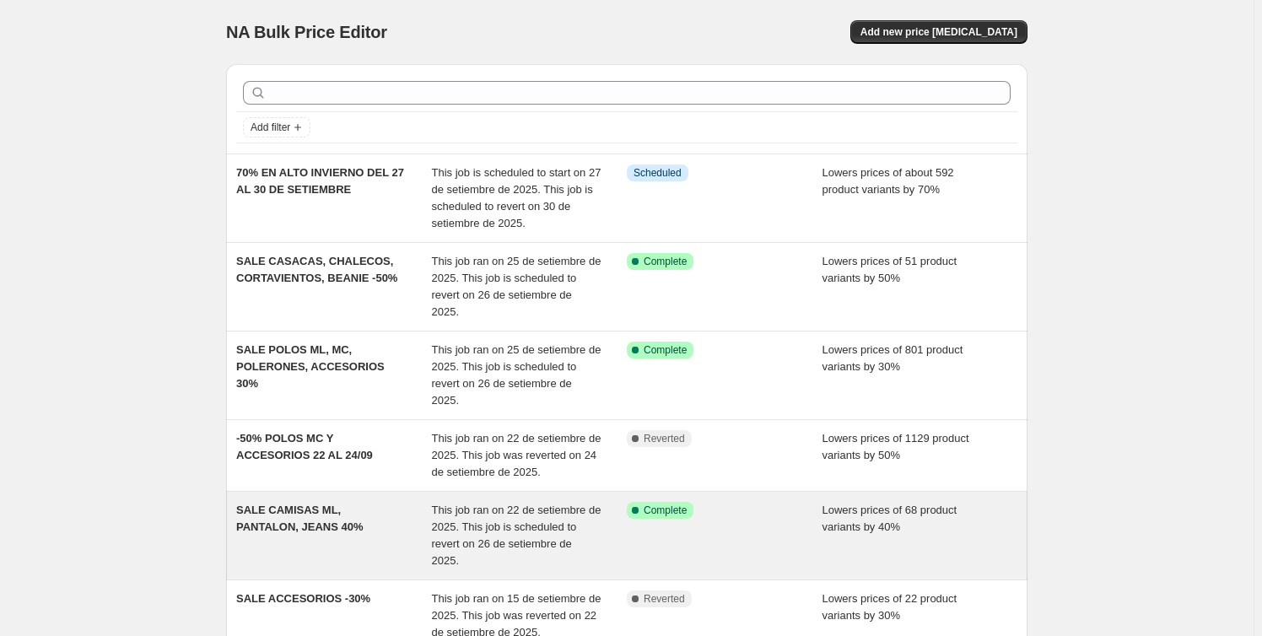
click at [646, 502] on div "Success Complete Complete" at bounding box center [725, 535] width 196 height 67
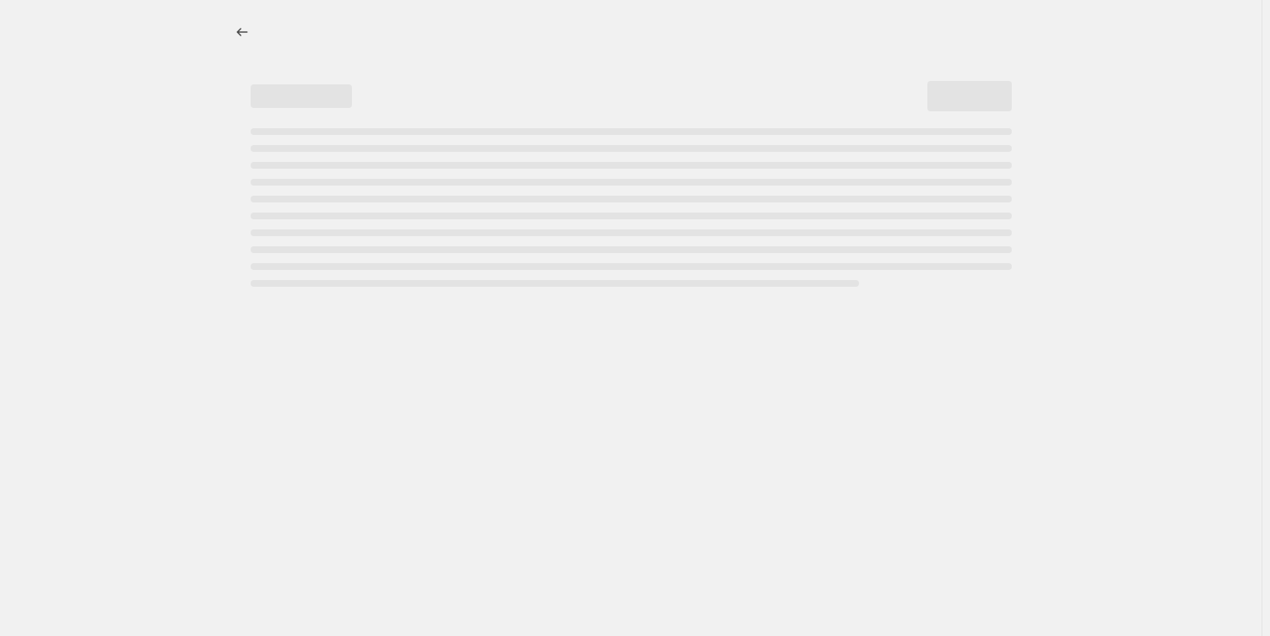
select select "percentage"
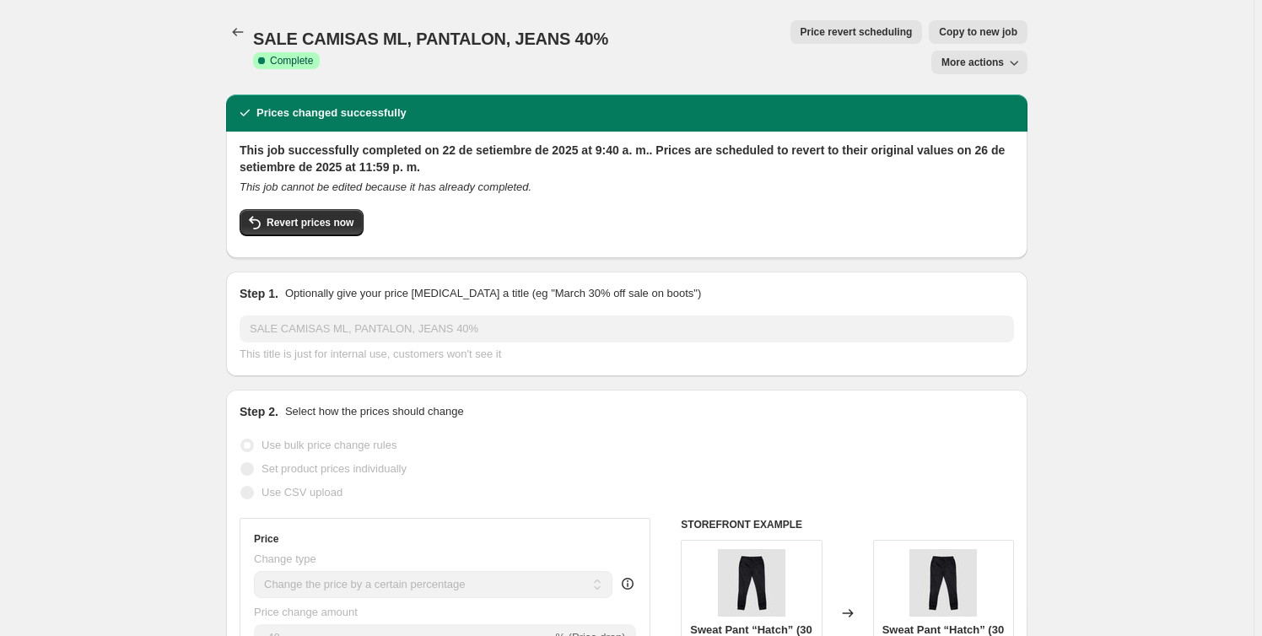
click at [801, 35] on span "Price revert scheduling" at bounding box center [857, 31] width 112 height 13
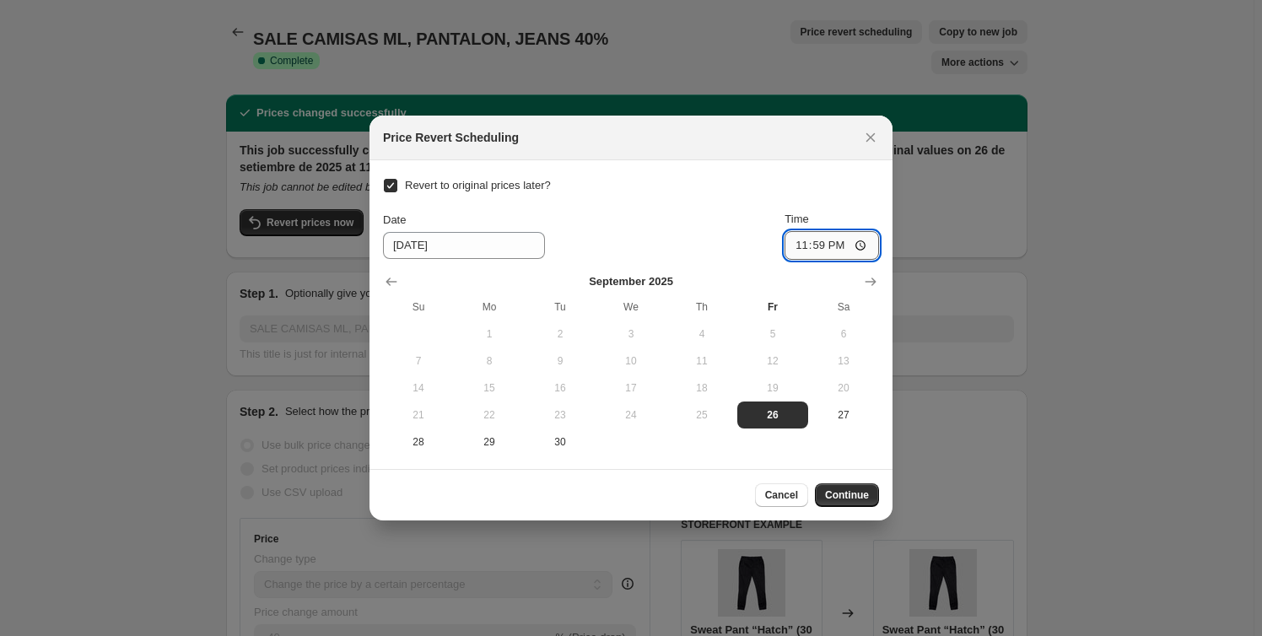
click at [842, 249] on input "23:59" at bounding box center [831, 245] width 94 height 29
type input "23:55"
click at [860, 489] on span "Continue" at bounding box center [847, 494] width 44 height 13
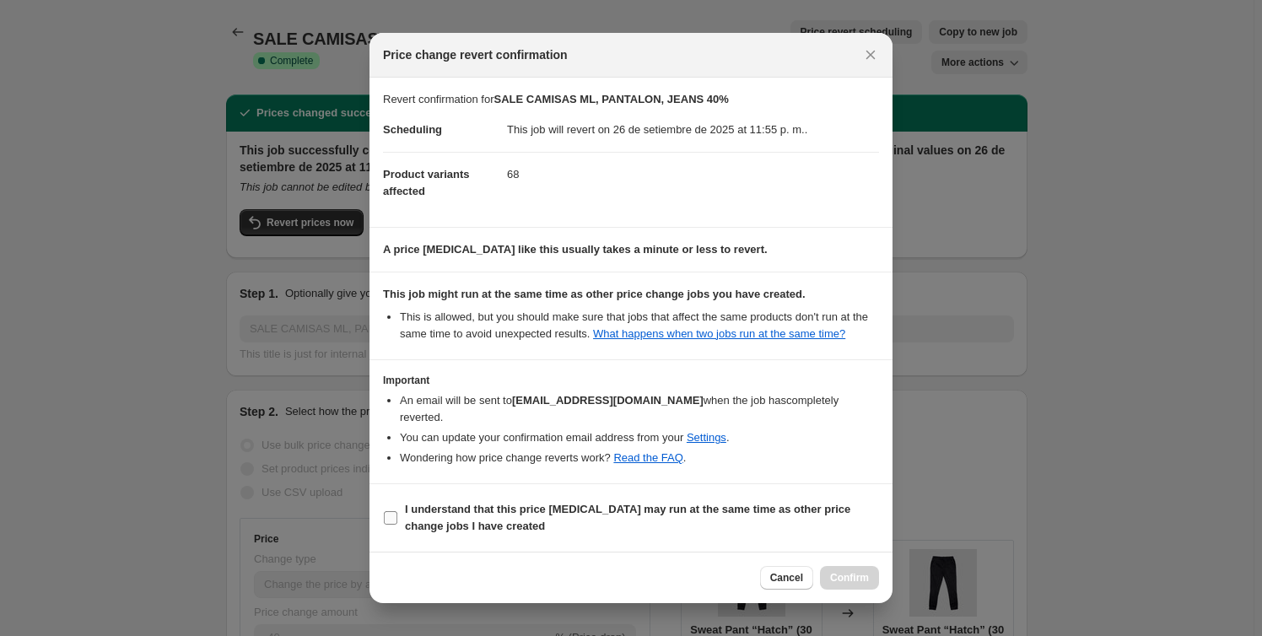
click at [529, 512] on span "I understand that this price change job may run at the same time as other price…" at bounding box center [642, 518] width 474 height 34
click at [397, 512] on input "I understand that this price change job may run at the same time as other price…" at bounding box center [390, 517] width 13 height 13
checkbox input "true"
click at [862, 566] on button "Confirm" at bounding box center [849, 578] width 59 height 24
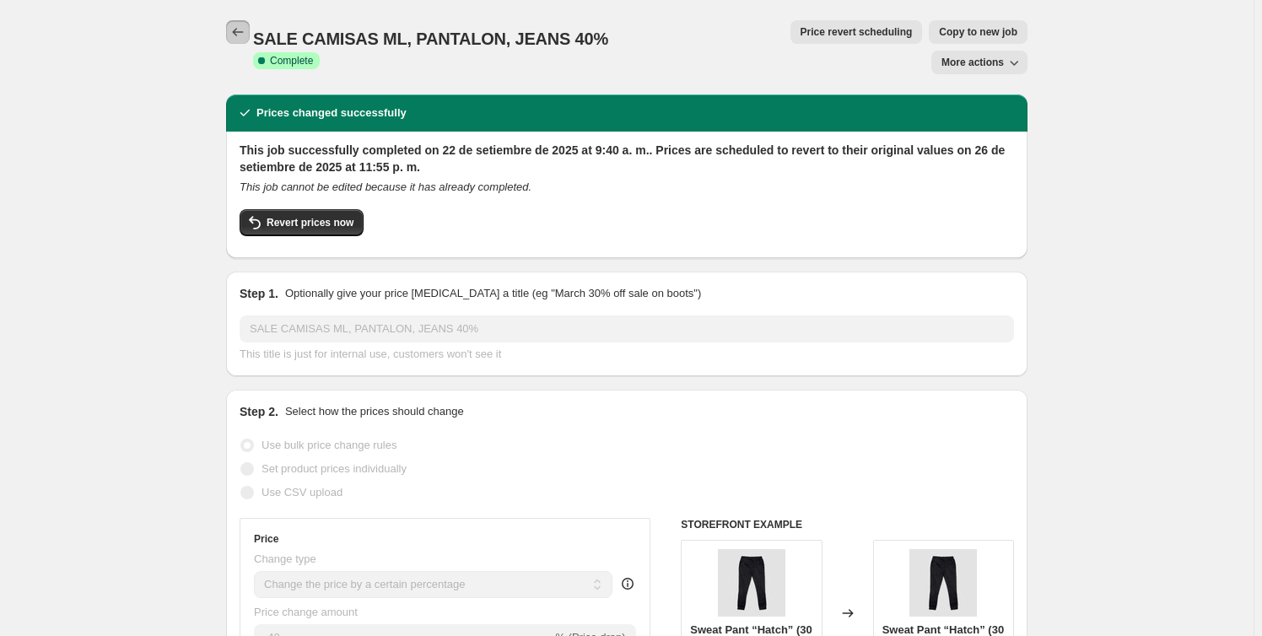
click at [239, 33] on icon "Price change jobs" at bounding box center [237, 32] width 17 height 17
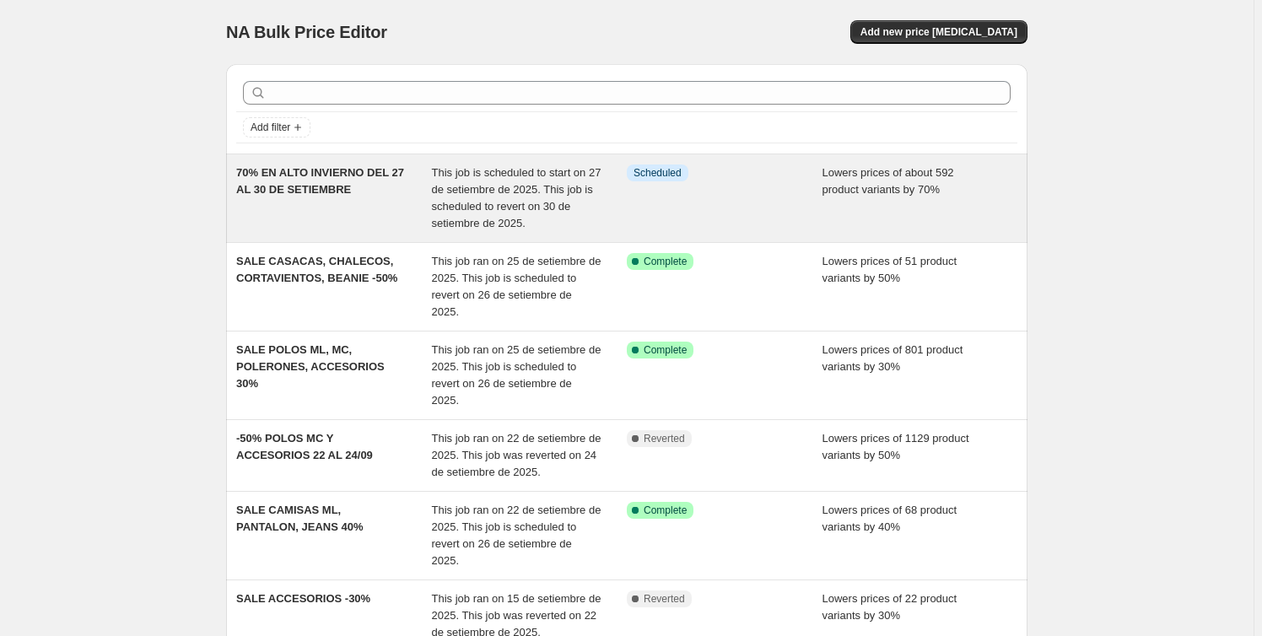
click at [615, 205] on div "This job is scheduled to start on 27 de setiembre de 2025. This job is schedule…" at bounding box center [530, 197] width 196 height 67
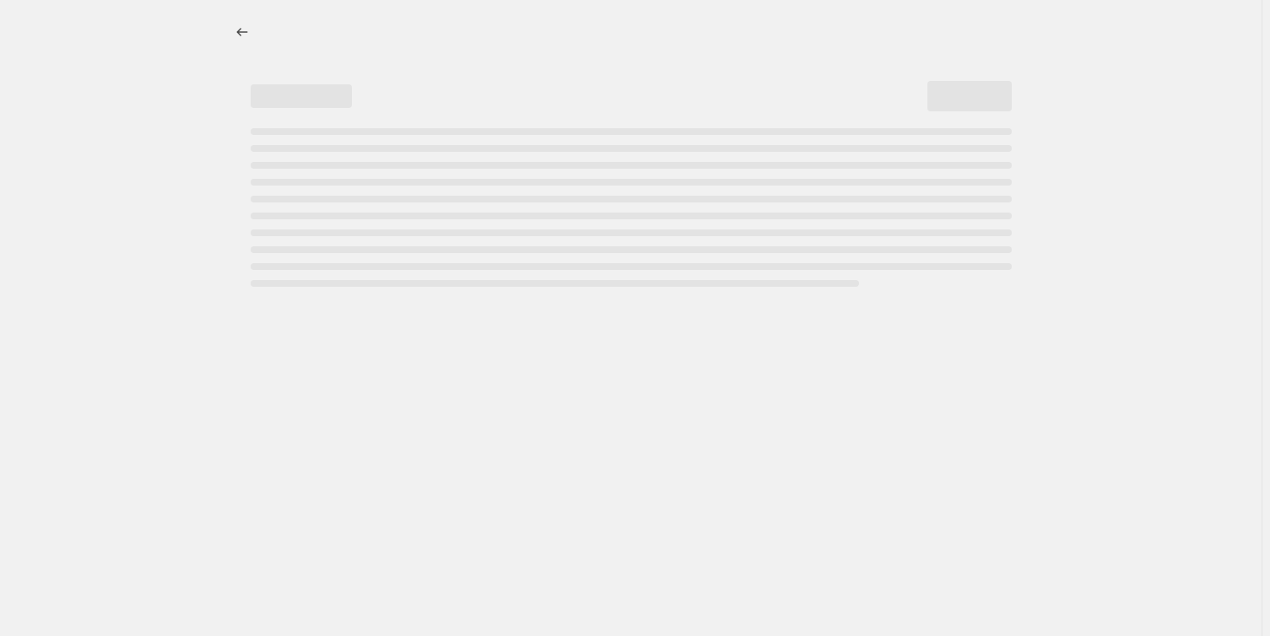
select select "percentage"
select select "collection"
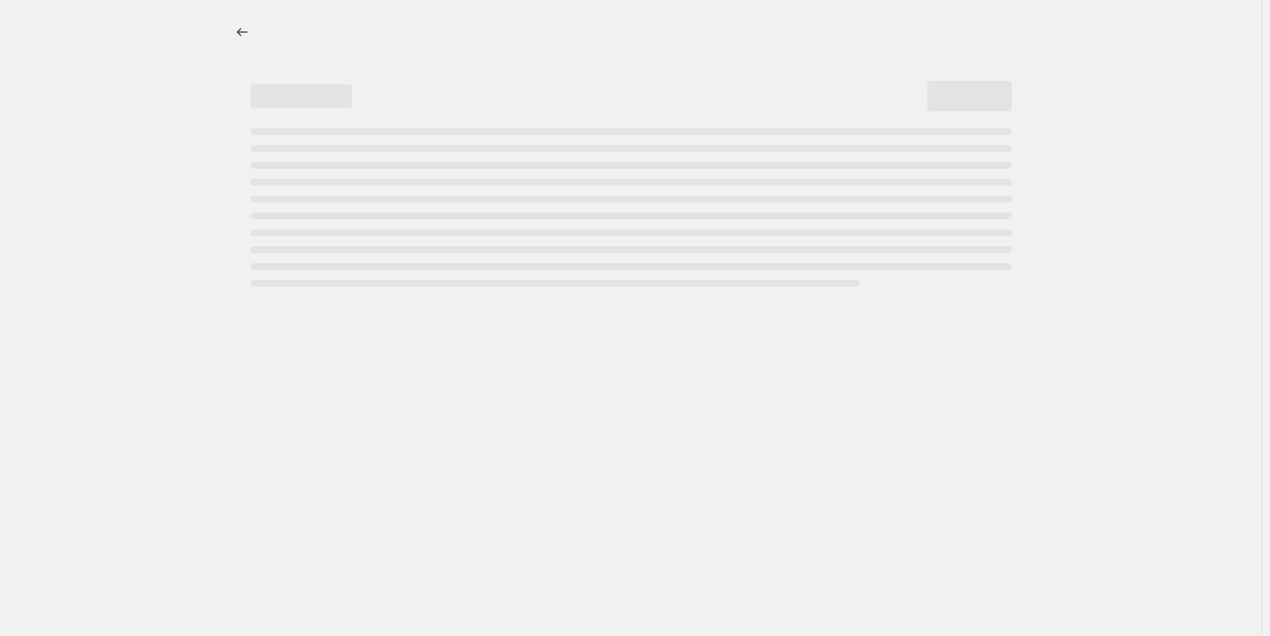
select select "collection"
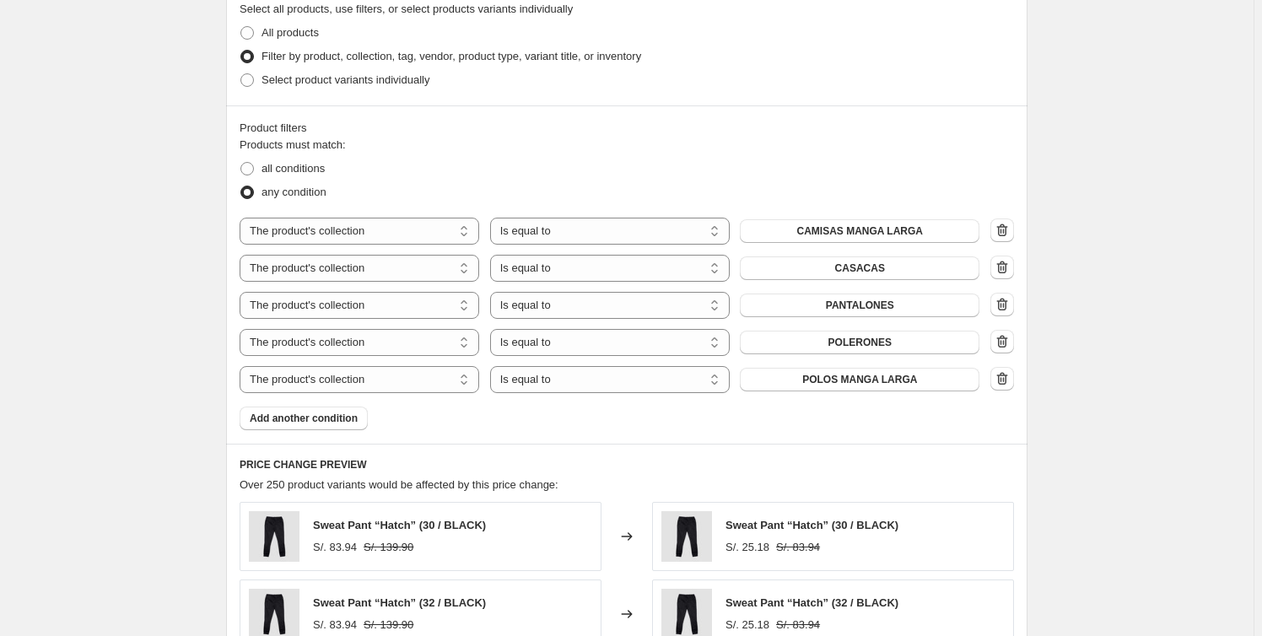
scroll to position [996, 0]
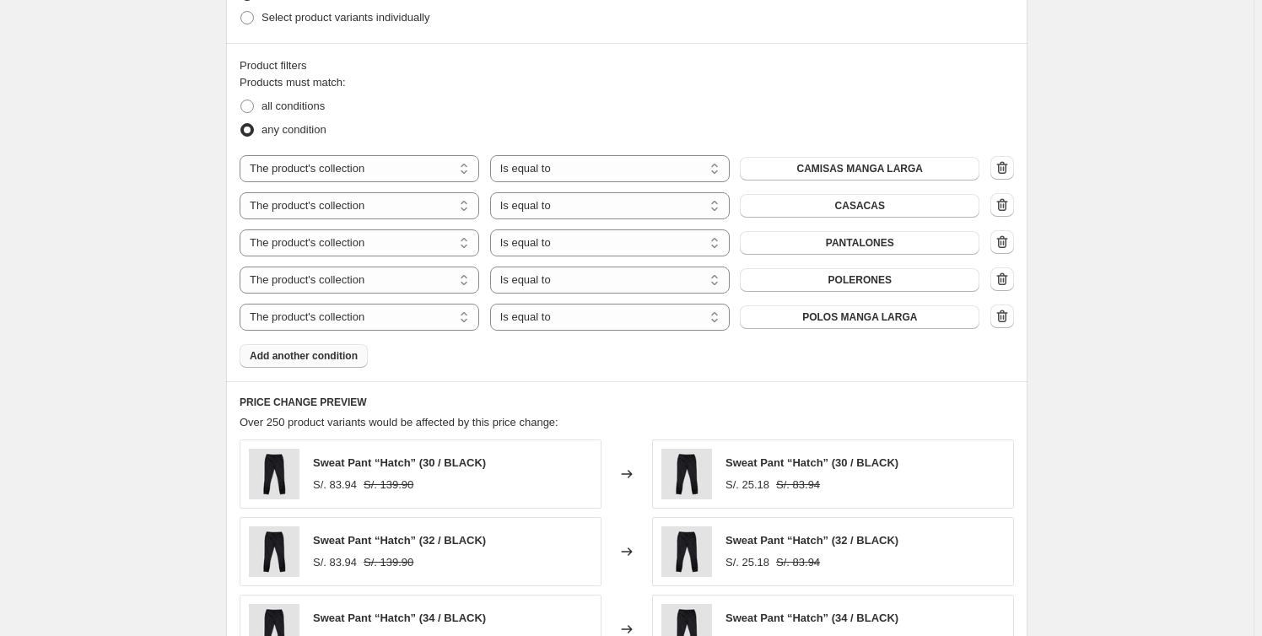
click at [331, 359] on span "Add another condition" at bounding box center [304, 355] width 108 height 13
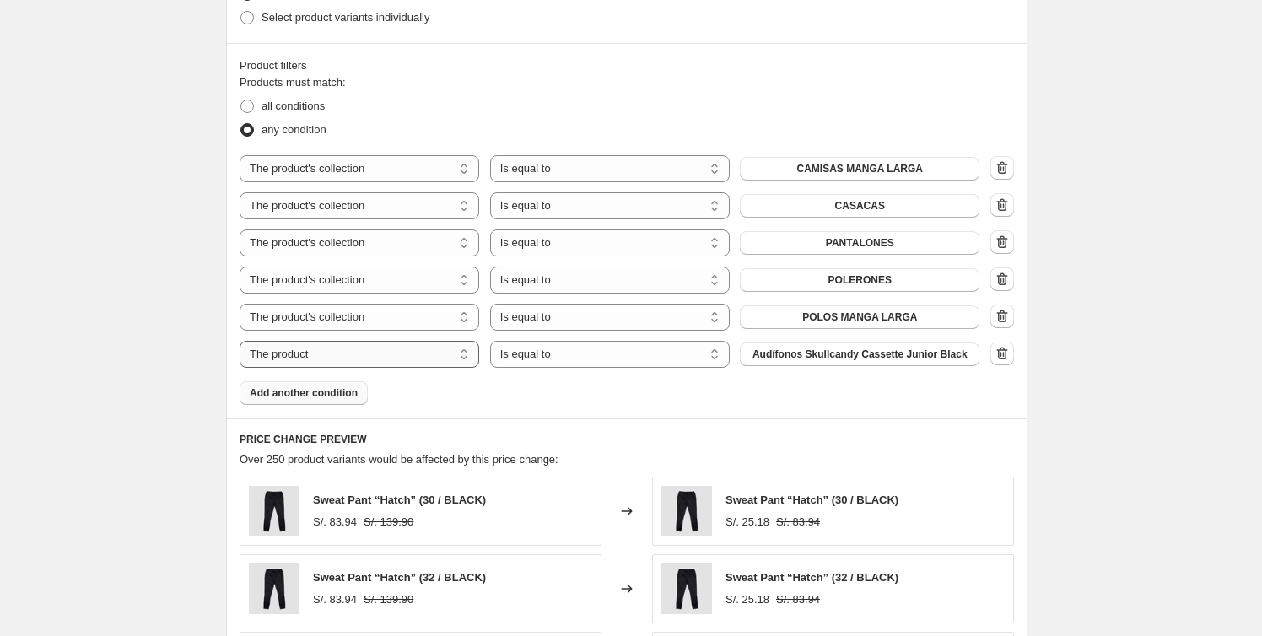
click at [443, 356] on select "The product The product's collection The product's tag The product's vendor The…" at bounding box center [360, 354] width 240 height 27
select select "collection"
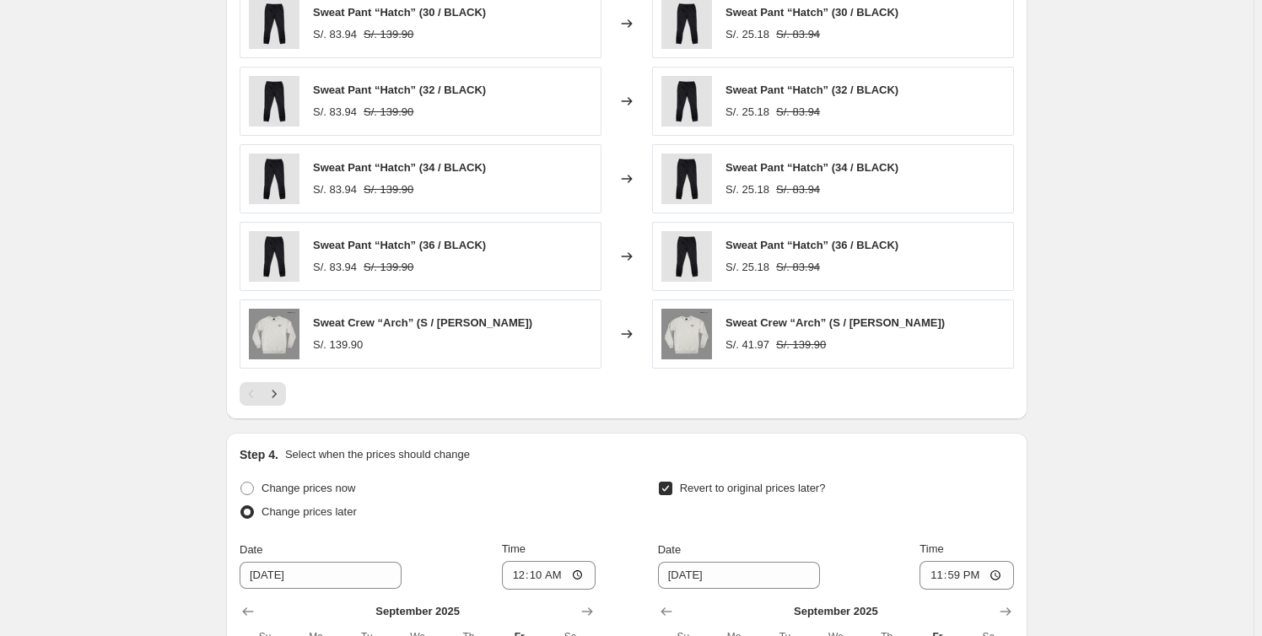
scroll to position [1815, 0]
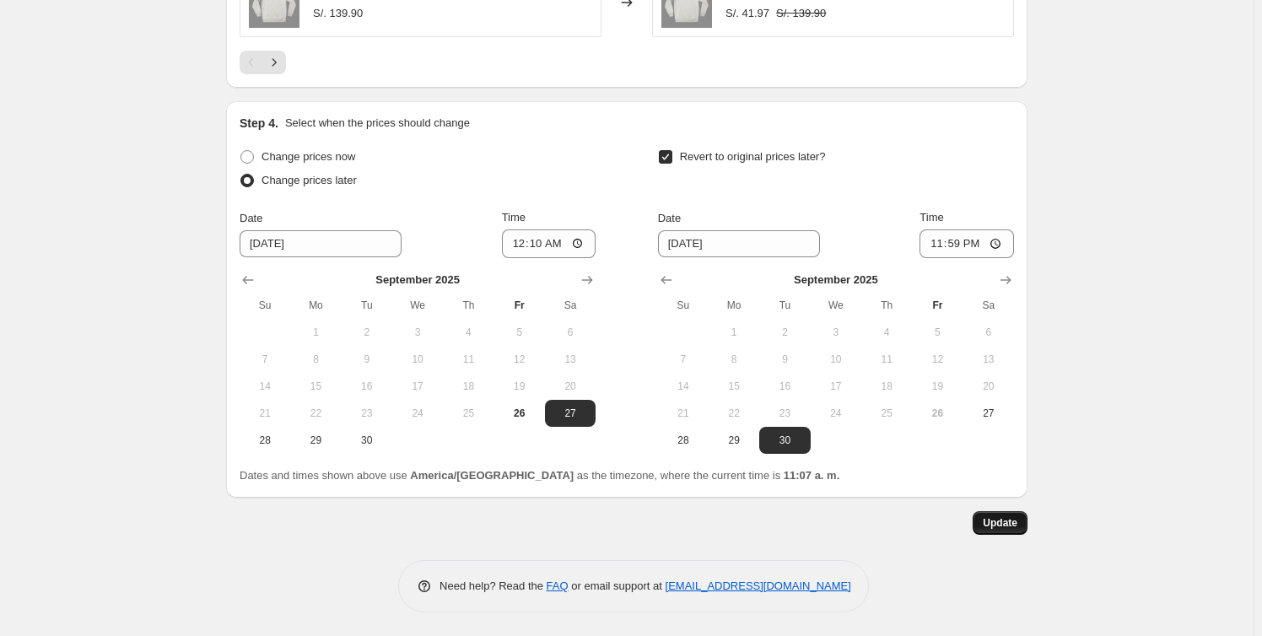
click at [1001, 526] on span "Update" at bounding box center [1000, 522] width 35 height 13
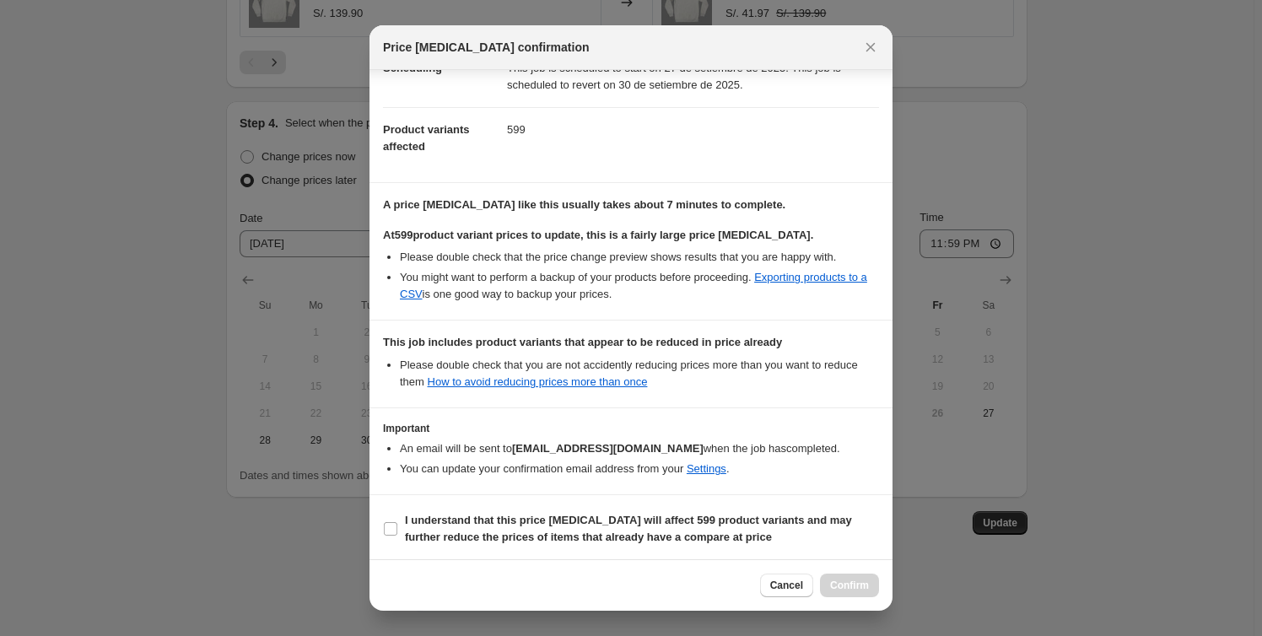
scroll to position [163, 0]
click at [403, 521] on label "I understand that this price change job will affect 599 product variants and ma…" at bounding box center [631, 526] width 496 height 40
click at [397, 521] on input "I understand that this price change job will affect 599 product variants and ma…" at bounding box center [390, 526] width 13 height 13
checkbox input "true"
click at [841, 578] on button "Confirm" at bounding box center [849, 586] width 59 height 24
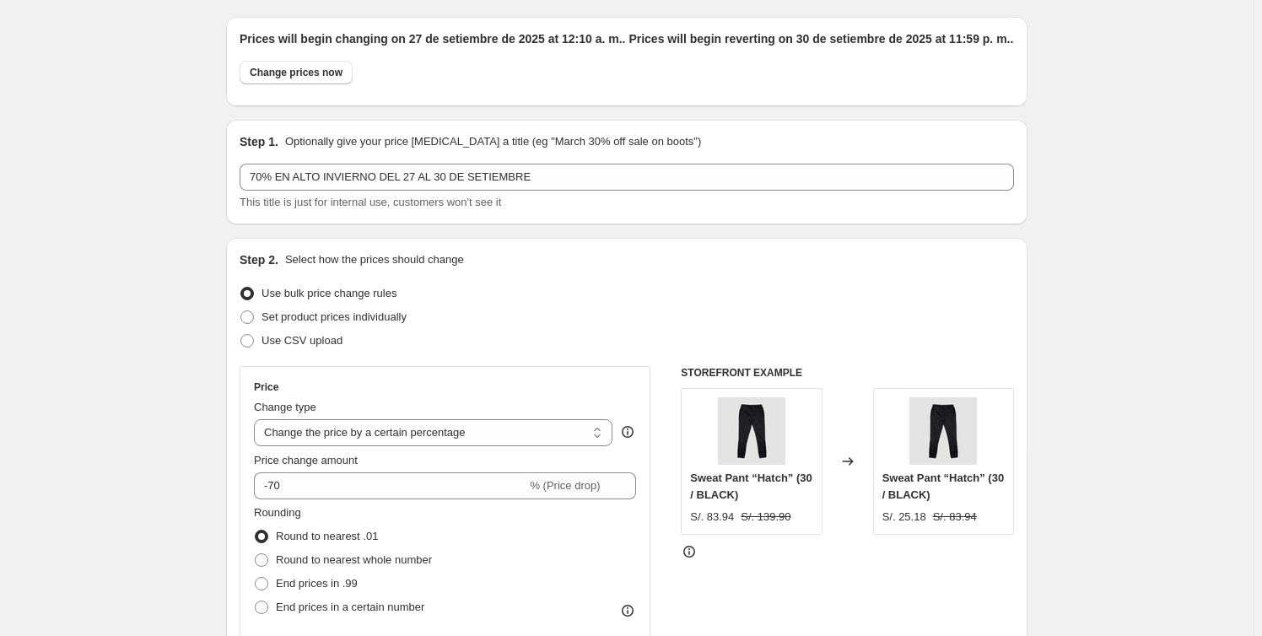
scroll to position [0, 0]
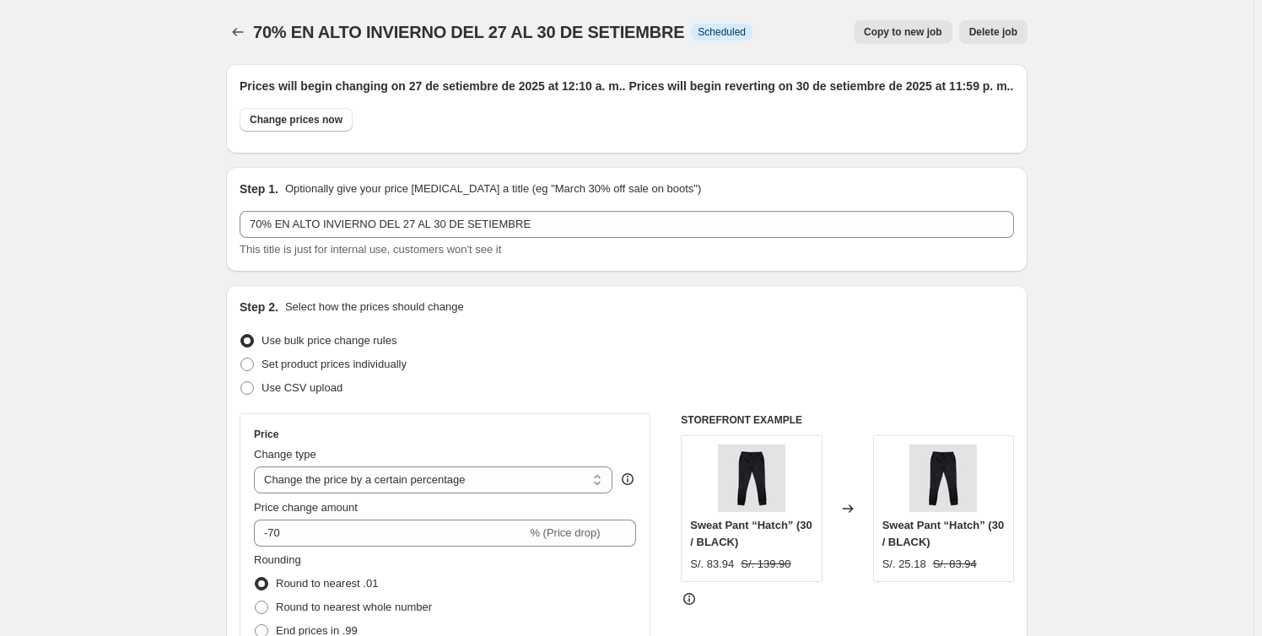
drag, startPoint x: 442, startPoint y: 126, endPoint x: 87, endPoint y: 130, distance: 355.2
click at [243, 36] on icon "Price change jobs" at bounding box center [237, 32] width 17 height 17
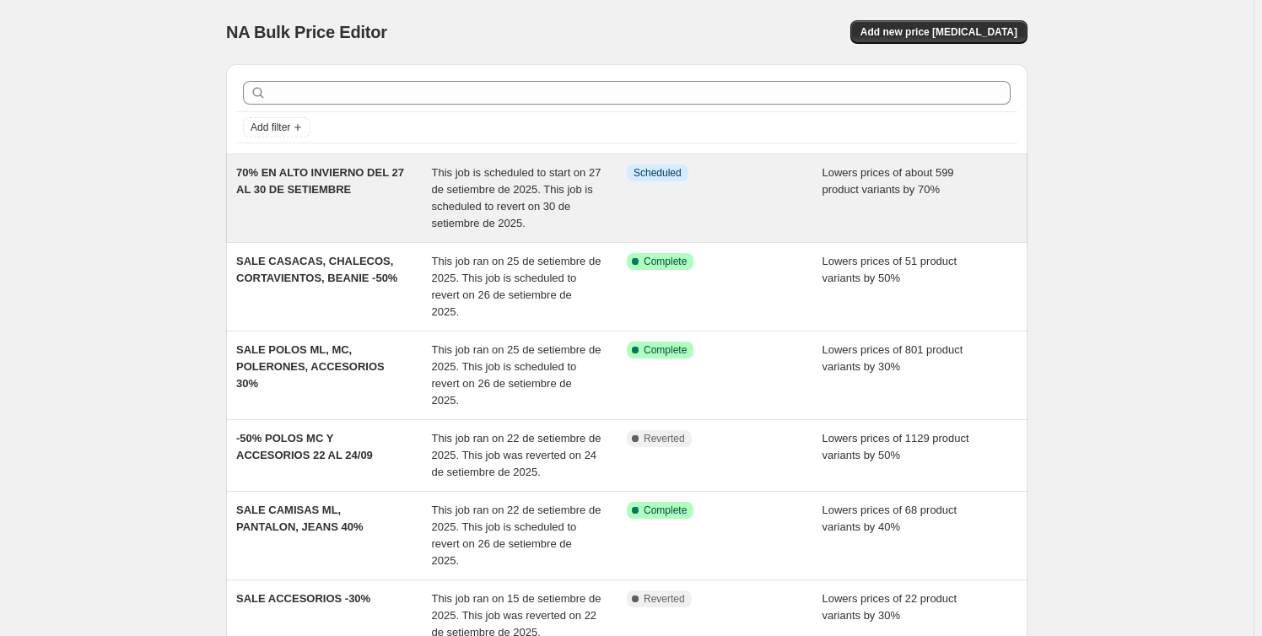
click at [636, 202] on div "Info Scheduled" at bounding box center [725, 197] width 196 height 67
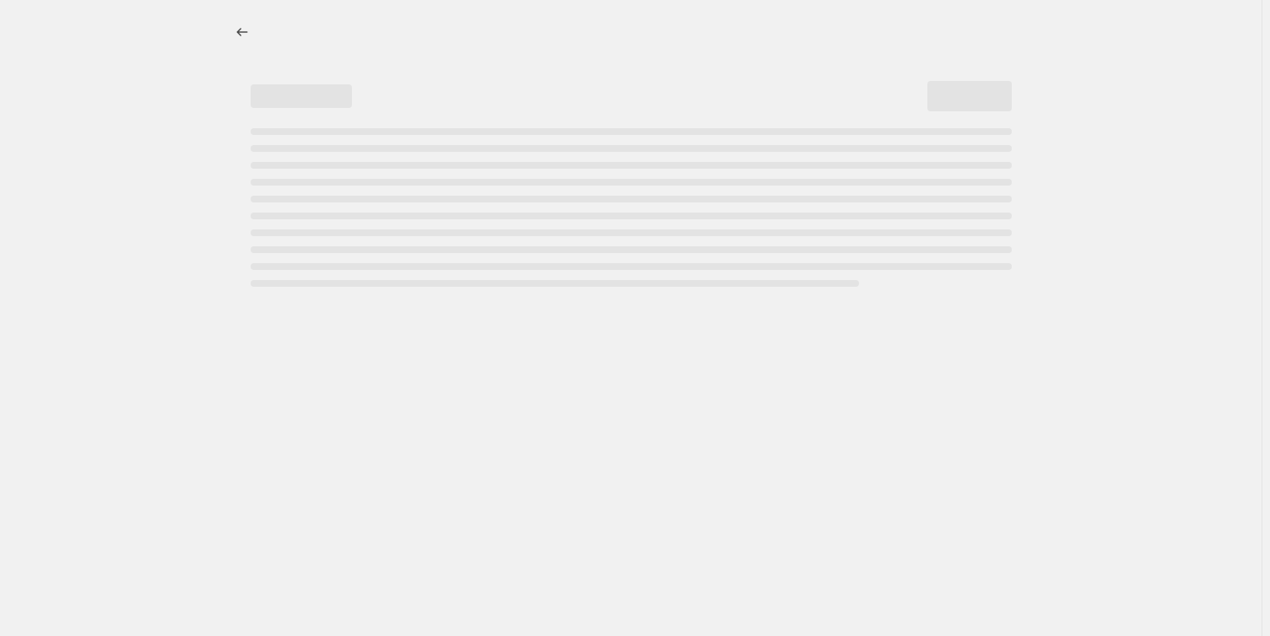
select select "percentage"
select select "collection"
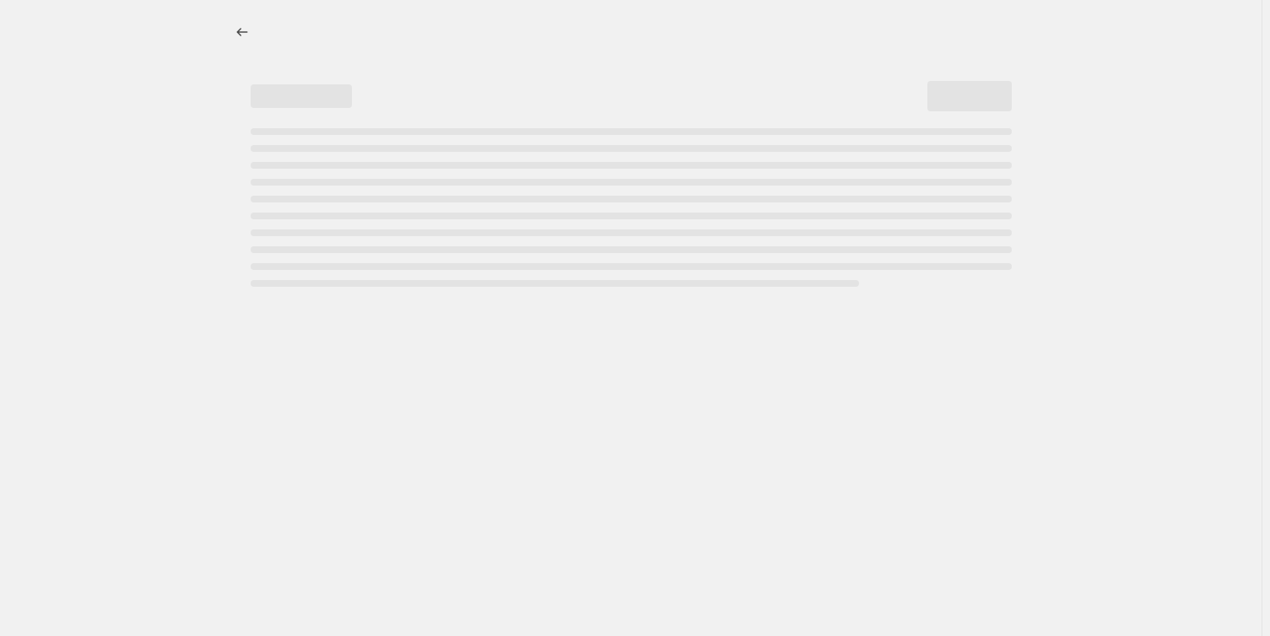
select select "collection"
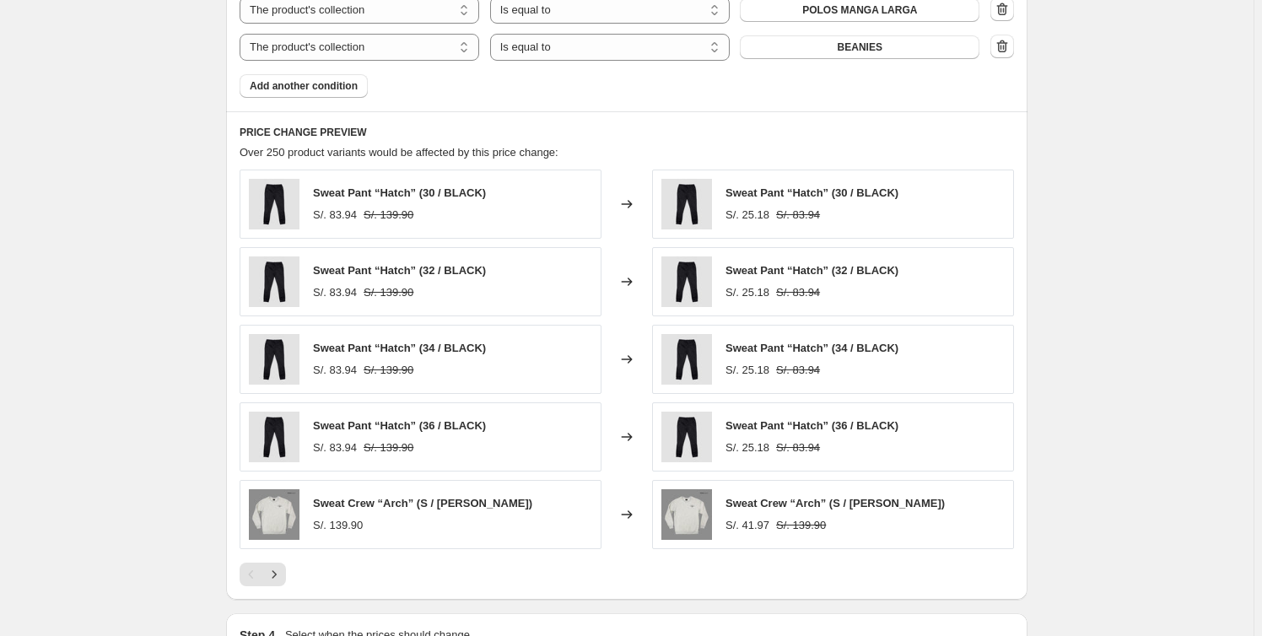
scroll to position [1815, 0]
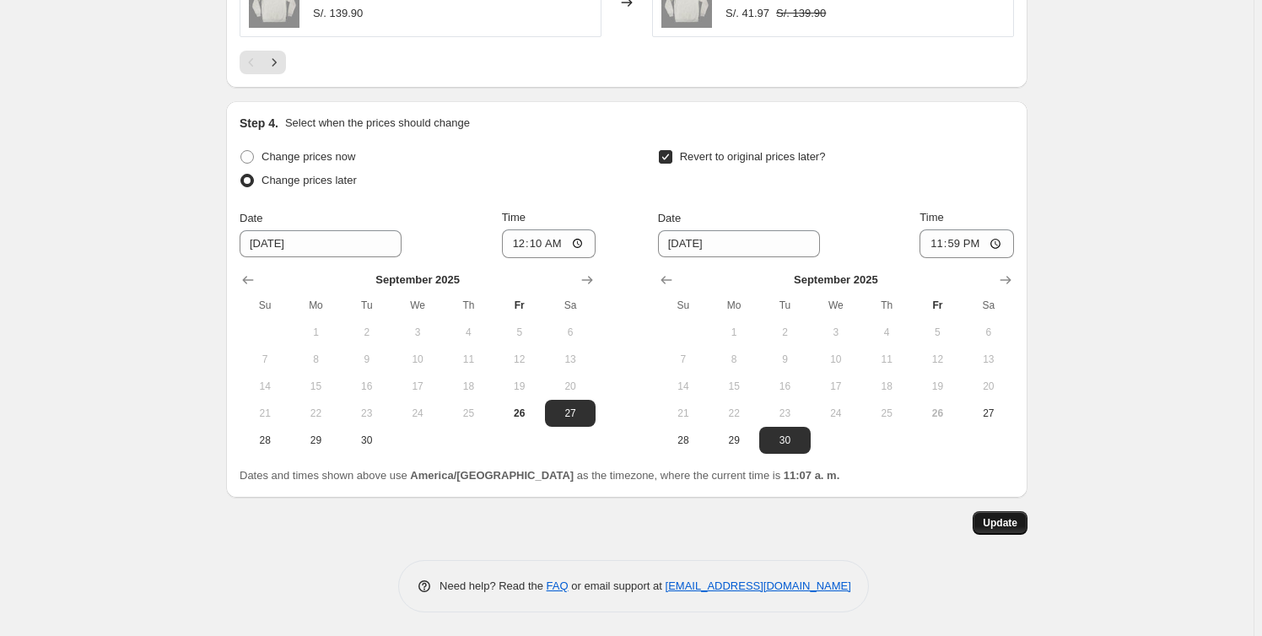
click at [1027, 527] on button "Update" at bounding box center [1000, 523] width 55 height 24
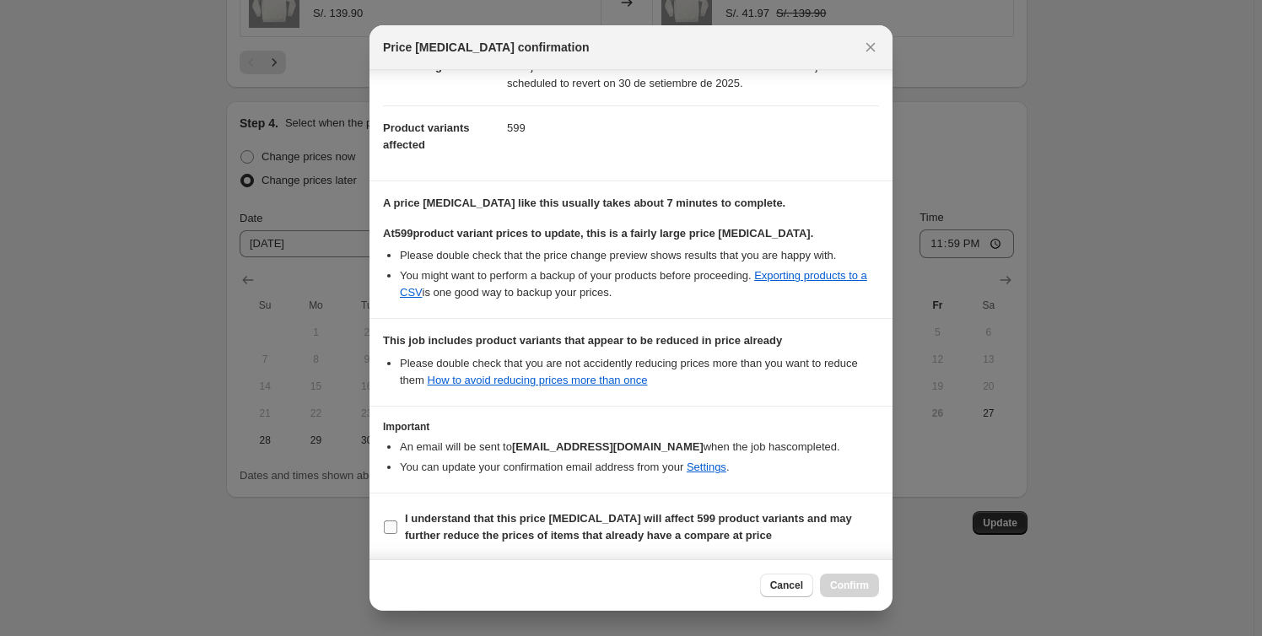
scroll to position [163, 0]
click at [447, 500] on section "I understand that this price change job will affect 599 product variants and ma…" at bounding box center [630, 526] width 523 height 67
click at [445, 525] on span "I understand that this price change job will affect 599 product variants and ma…" at bounding box center [642, 526] width 474 height 34
drag, startPoint x: 434, startPoint y: 504, endPoint x: 406, endPoint y: 515, distance: 30.4
click at [432, 506] on label "I understand that this price change job will affect 599 product variants and ma…" at bounding box center [631, 526] width 496 height 40
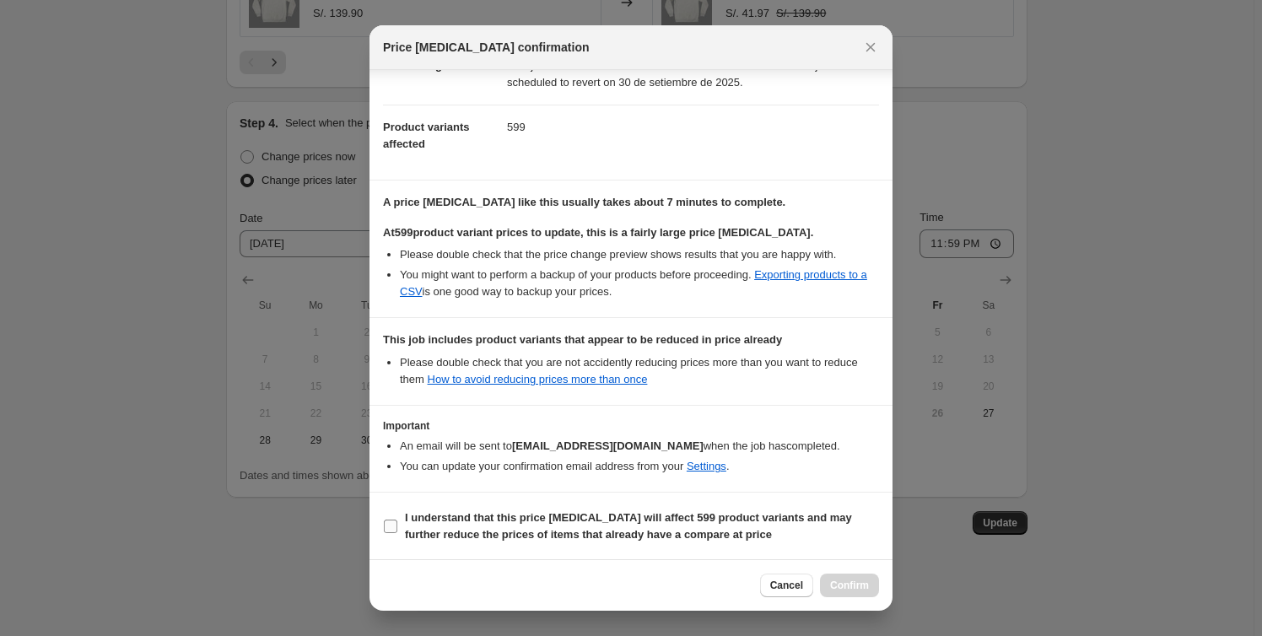
click at [397, 520] on input "I understand that this price change job will affect 599 product variants and ma…" at bounding box center [390, 526] width 13 height 13
checkbox input "true"
click at [861, 580] on span "Confirm" at bounding box center [849, 585] width 39 height 13
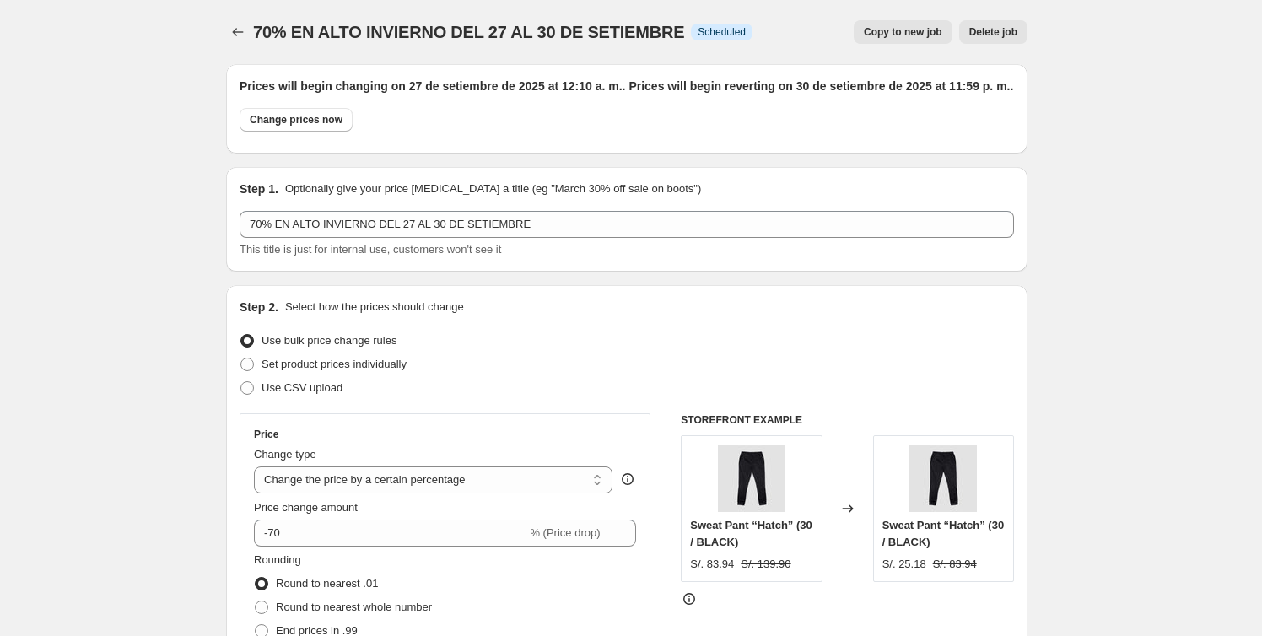
scroll to position [1815, 0]
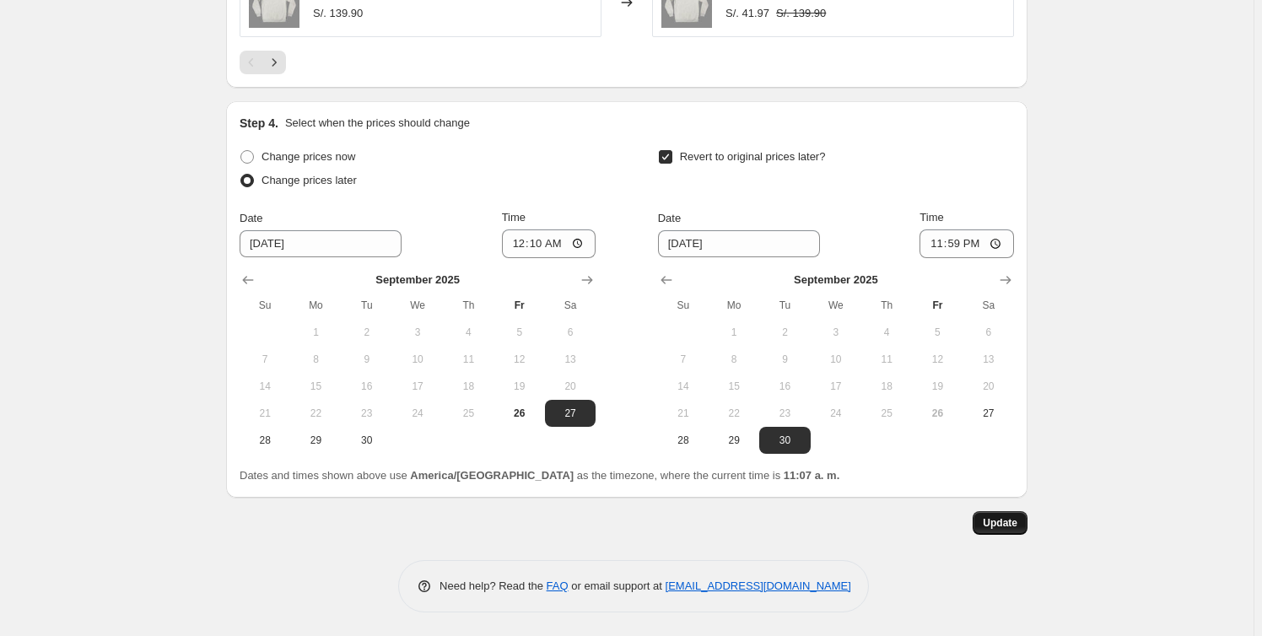
click at [1011, 522] on span "Update" at bounding box center [1000, 522] width 35 height 13
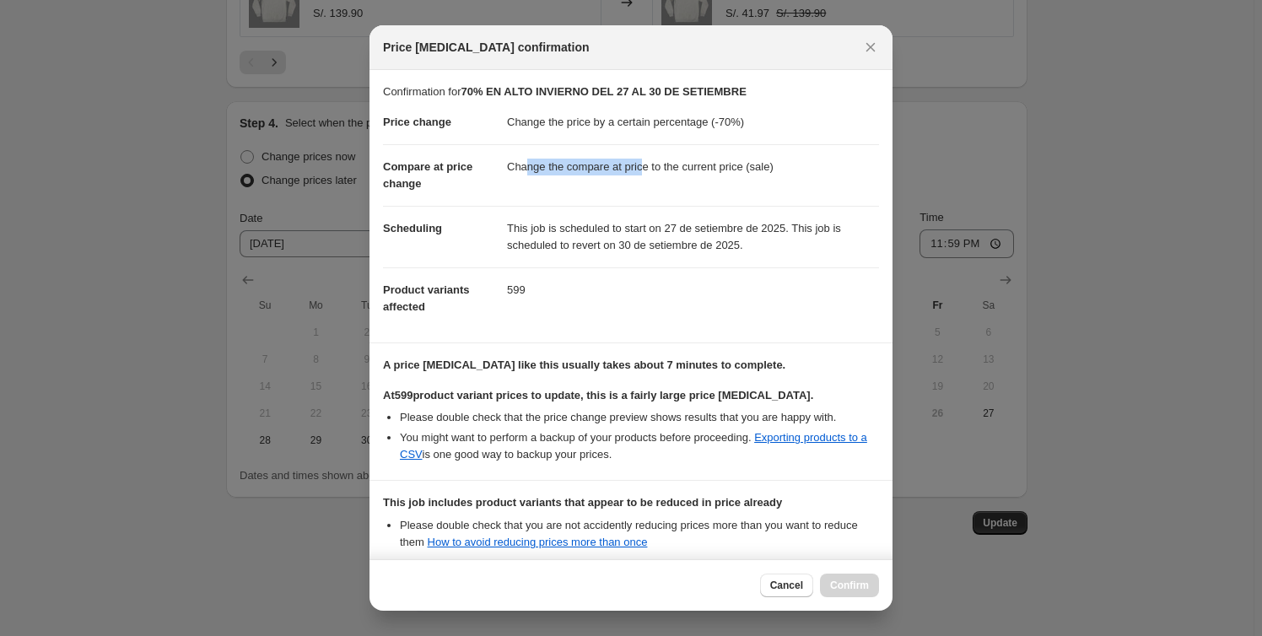
drag, startPoint x: 525, startPoint y: 164, endPoint x: 639, endPoint y: 181, distance: 116.0
click at [639, 181] on dd "Change the compare at price to the current price (sale)" at bounding box center [693, 166] width 372 height 45
click at [657, 208] on dd "This job is scheduled to start on 27 de setiembre de 2025. This job is schedule…" at bounding box center [693, 237] width 372 height 62
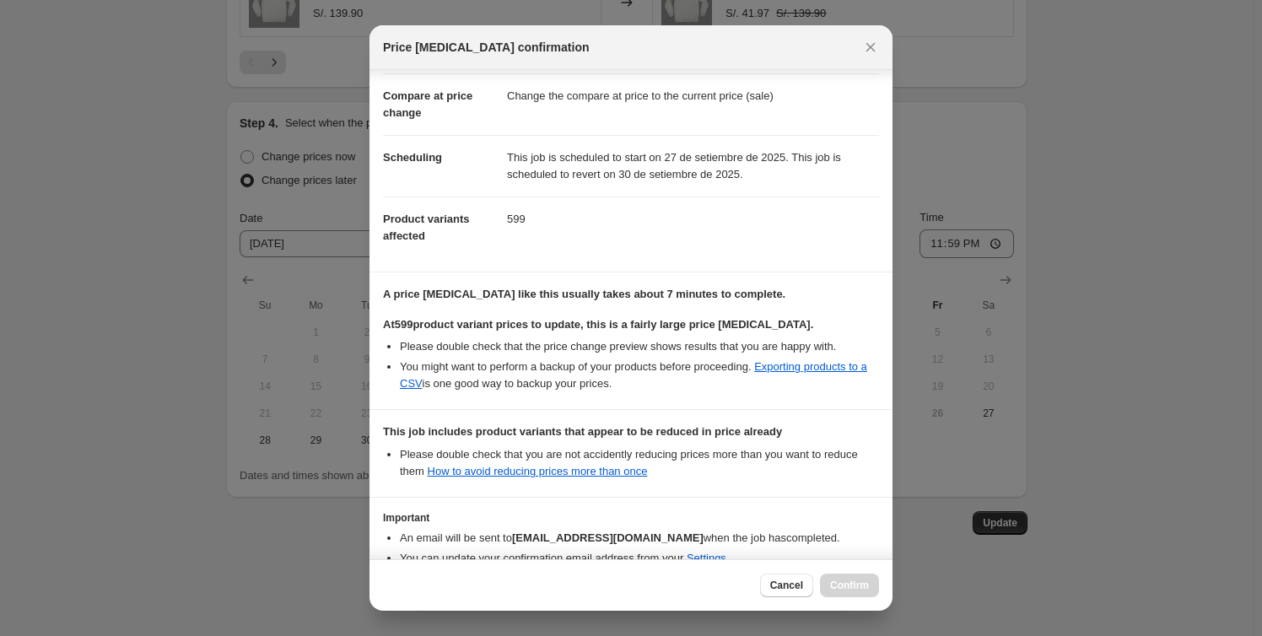
scroll to position [163, 0]
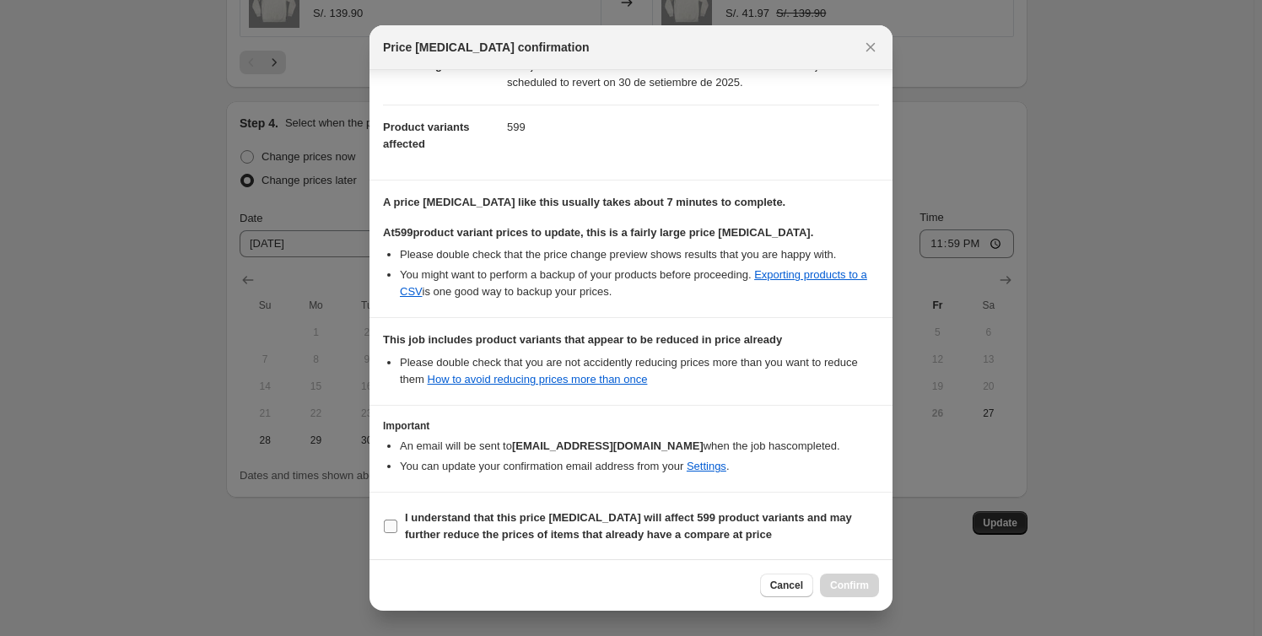
drag, startPoint x: 461, startPoint y: 525, endPoint x: 504, endPoint y: 538, distance: 45.1
click at [461, 526] on span "I understand that this price change job will affect 599 product variants and ma…" at bounding box center [642, 526] width 474 height 34
click at [475, 536] on b "I understand that this price change job will affect 599 product variants and ma…" at bounding box center [628, 526] width 447 height 30
click at [397, 533] on input "I understand that this price change job will affect 599 product variants and ma…" at bounding box center [390, 526] width 13 height 13
checkbox input "true"
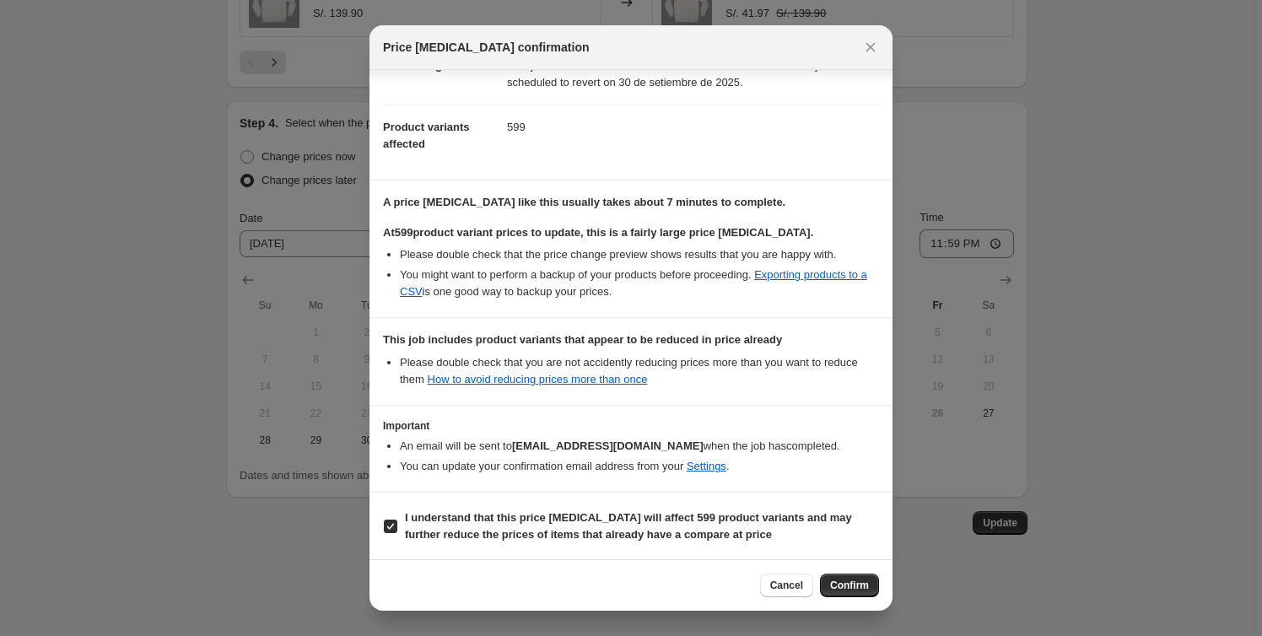
click at [838, 589] on span "Confirm" at bounding box center [849, 585] width 39 height 13
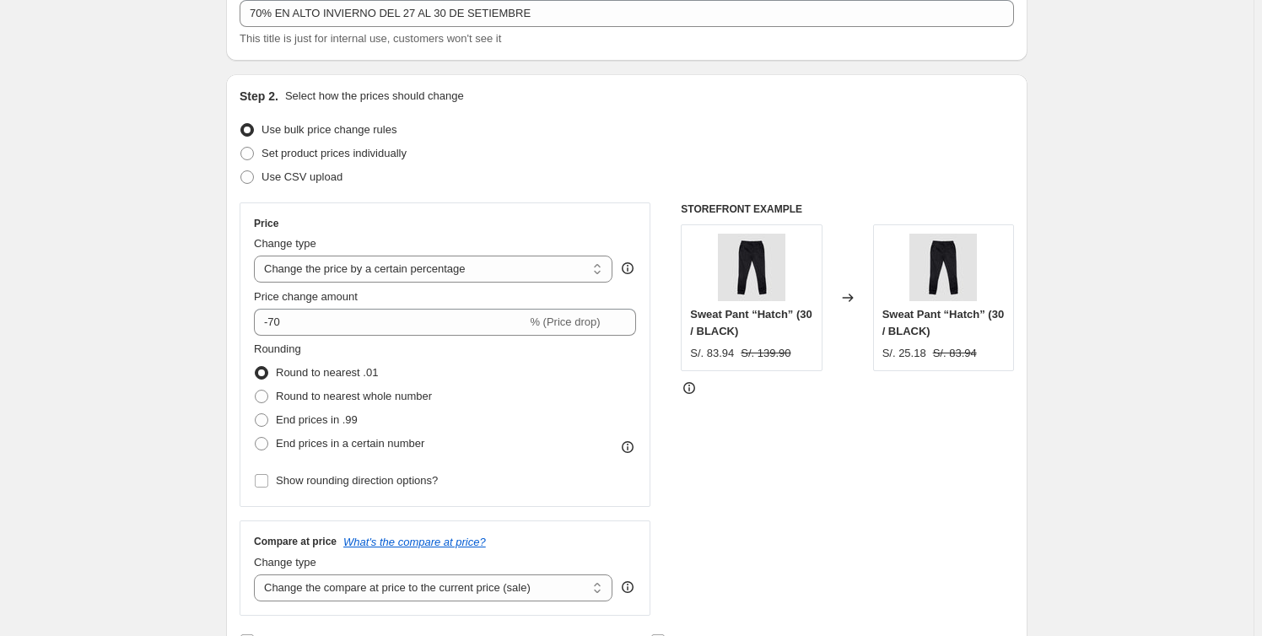
scroll to position [0, 0]
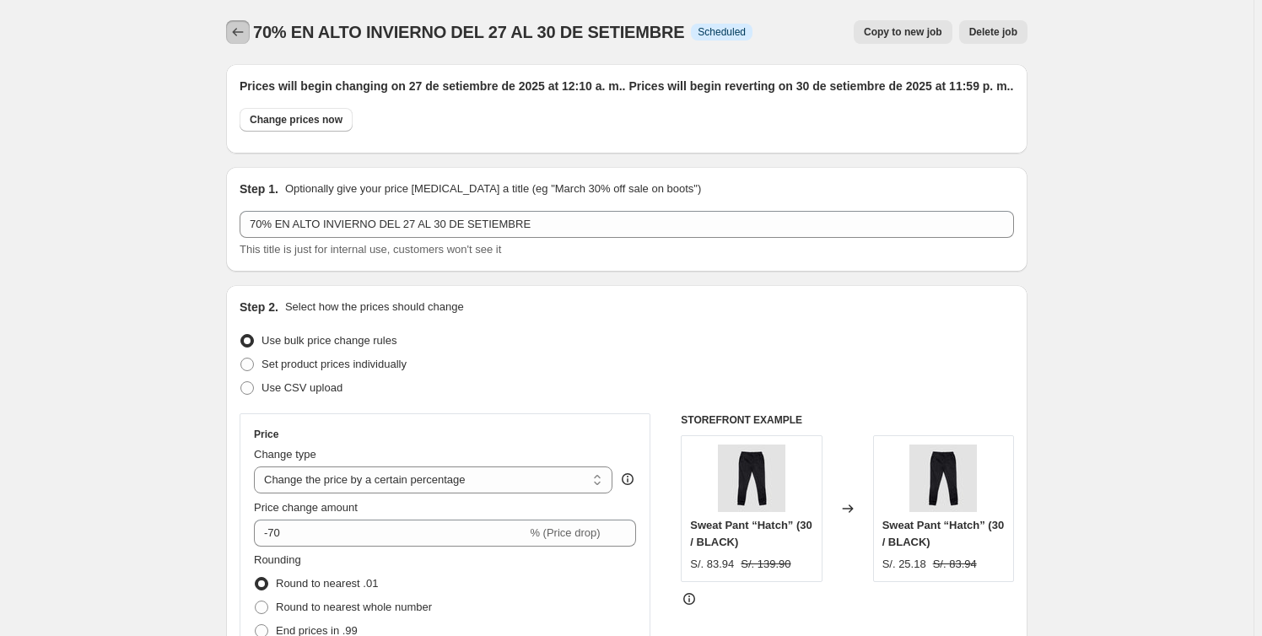
click at [243, 30] on icon "Price change jobs" at bounding box center [237, 32] width 17 height 17
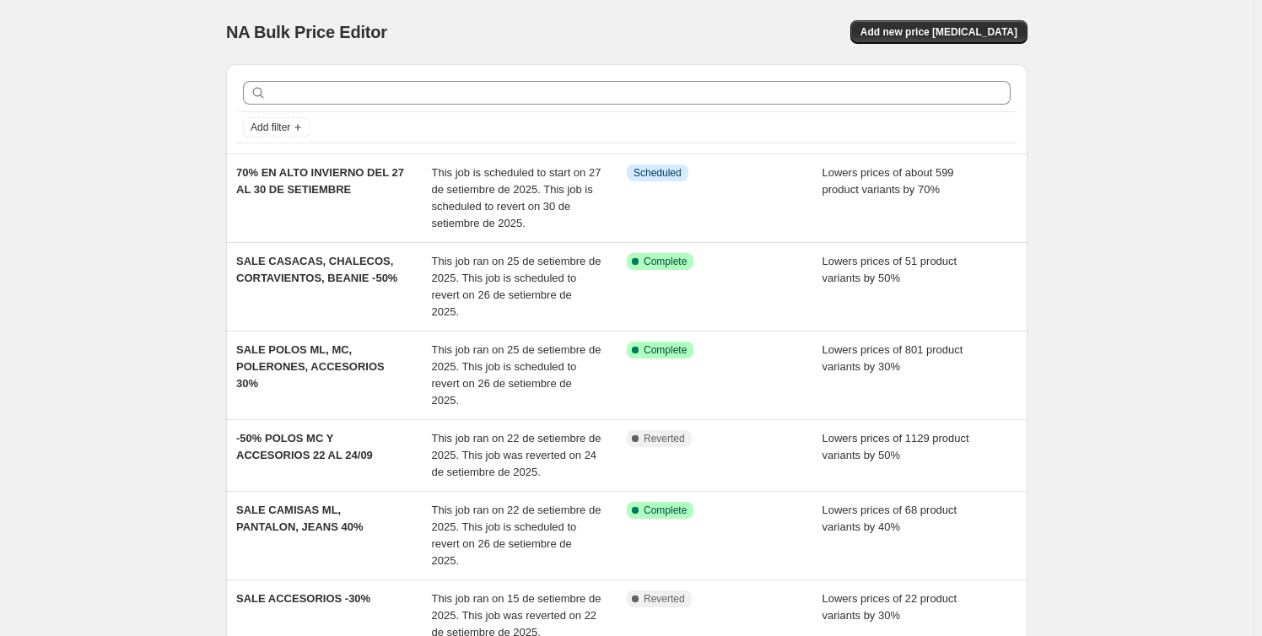
click at [160, 278] on div "NA Bulk Price Editor. This page is ready NA Bulk Price Editor Add new price cha…" at bounding box center [626, 552] width 1253 height 1105
click at [937, 35] on span "Add new price [MEDICAL_DATA]" at bounding box center [938, 31] width 157 height 13
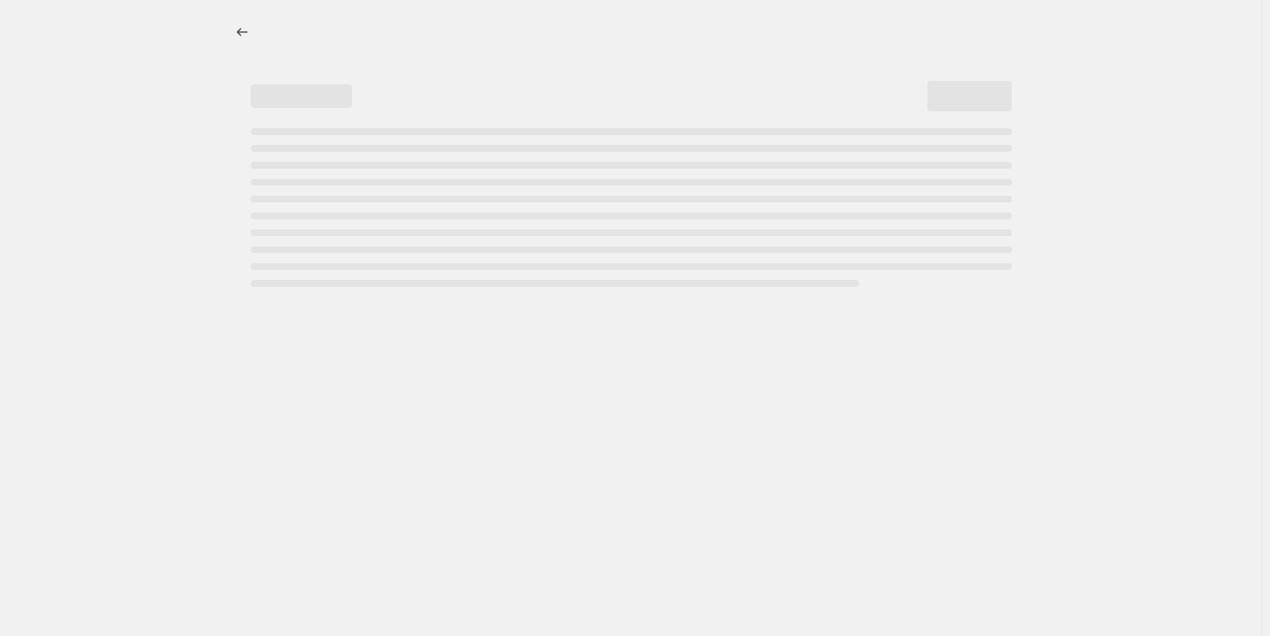
select select "percentage"
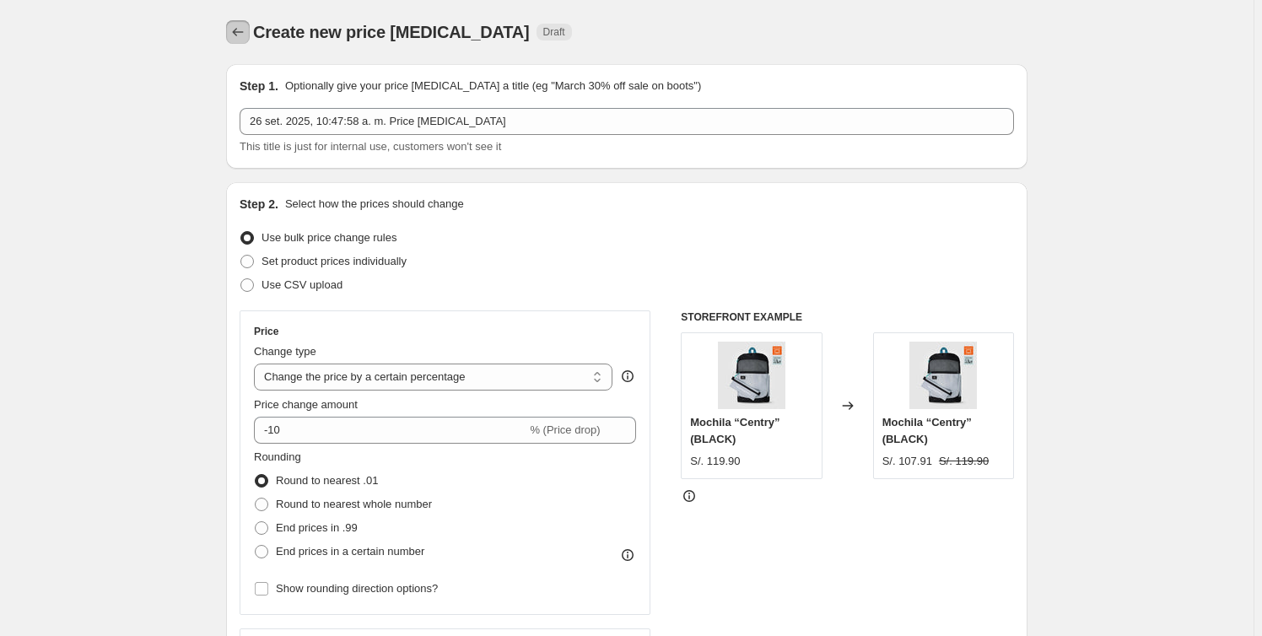
click at [241, 25] on icon "Price change jobs" at bounding box center [237, 32] width 17 height 17
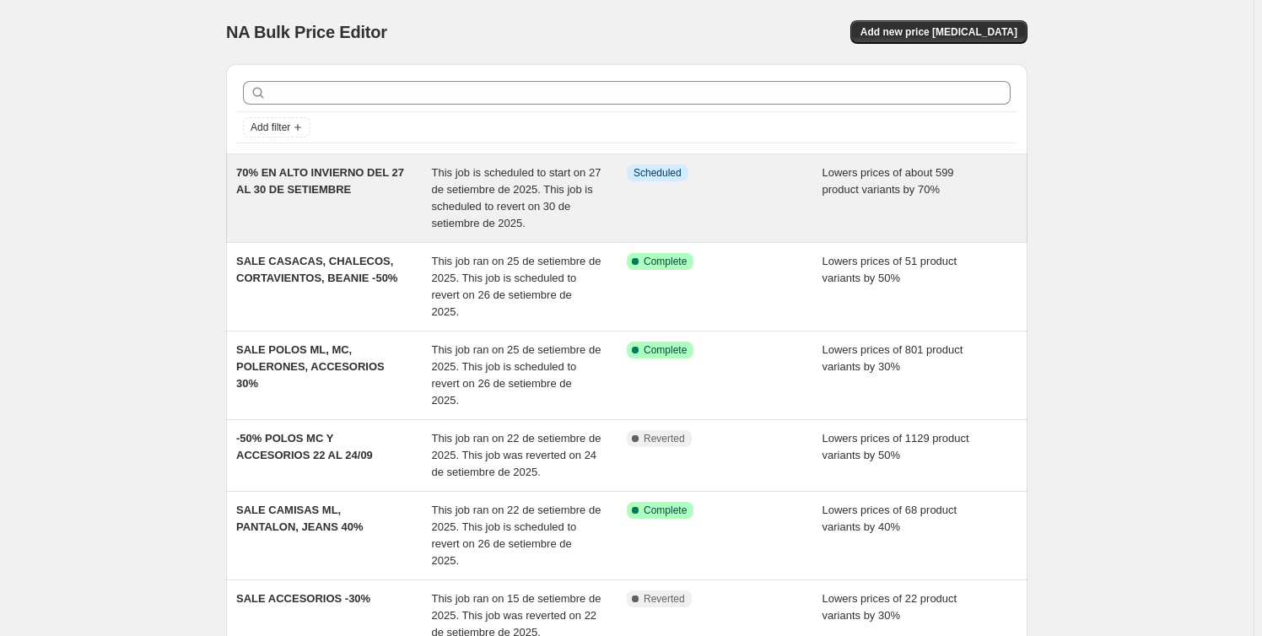
click at [628, 210] on div "This job is scheduled to start on 27 de setiembre de 2025. This job is schedule…" at bounding box center [530, 197] width 196 height 67
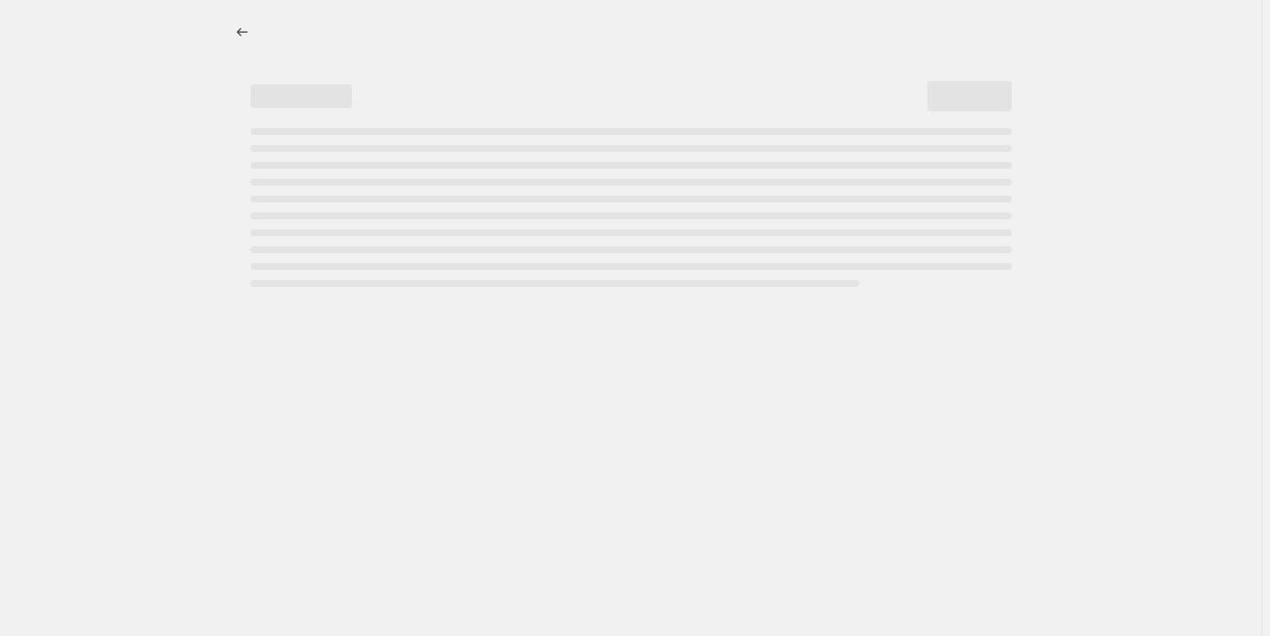
select select "percentage"
select select "collection"
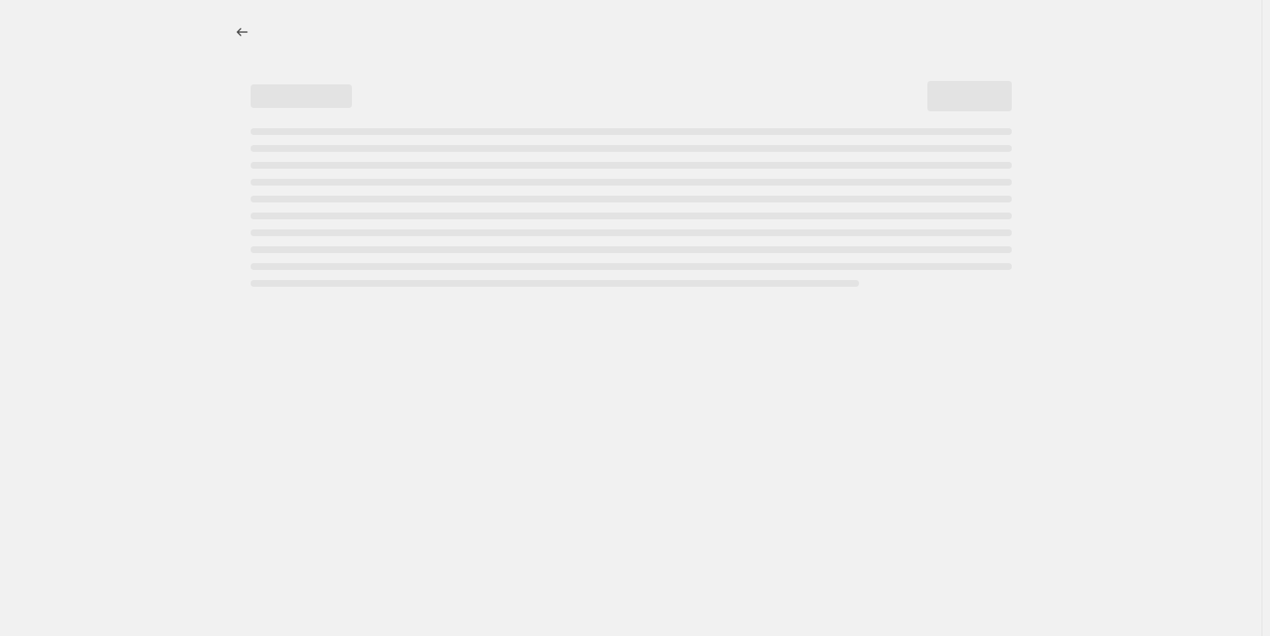
select select "collection"
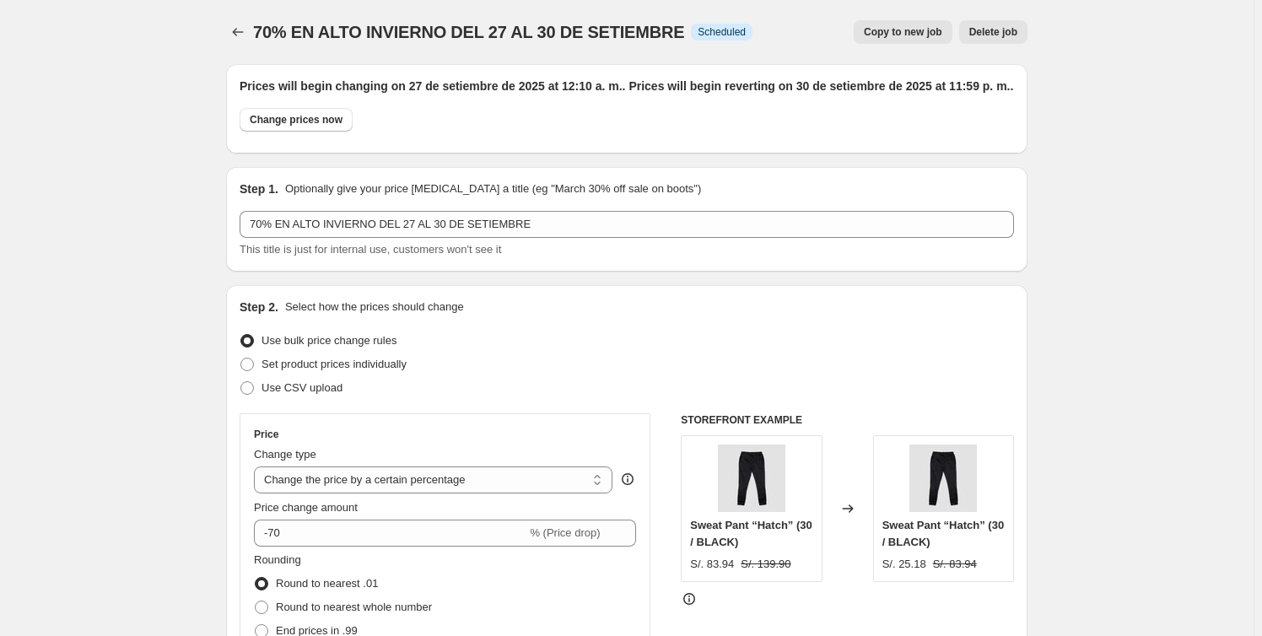
drag, startPoint x: 224, startPoint y: 30, endPoint x: 253, endPoint y: 30, distance: 28.7
click at [237, 28] on icon "Price change jobs" at bounding box center [237, 32] width 17 height 17
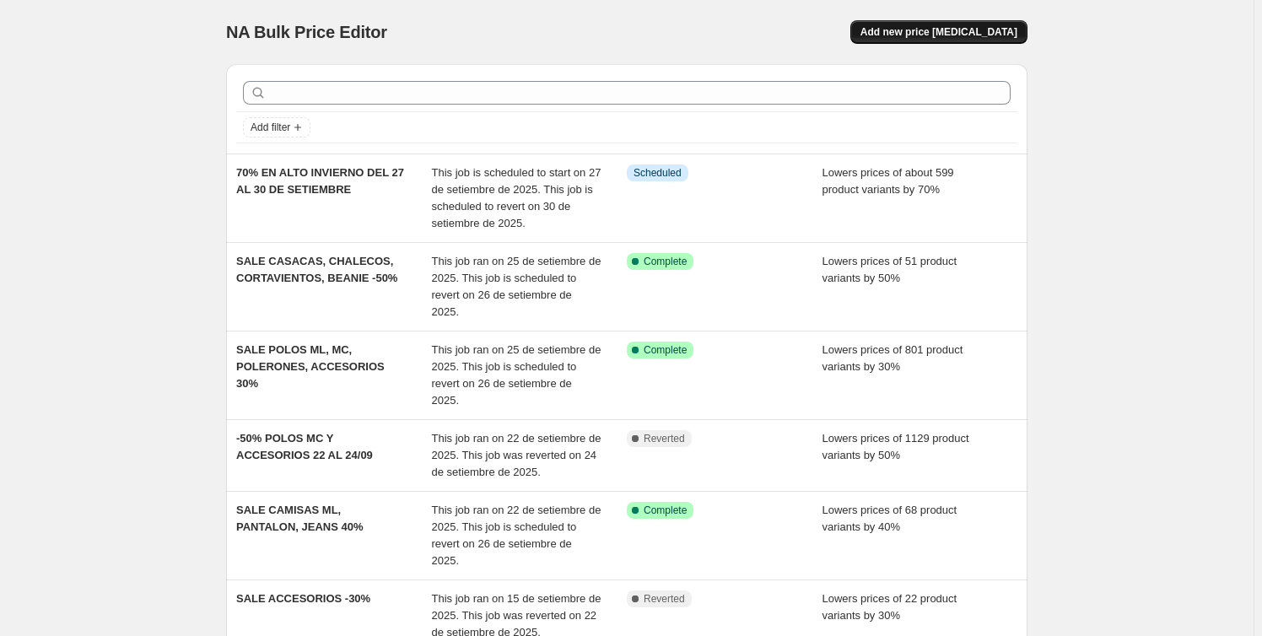
click at [946, 32] on span "Add new price [MEDICAL_DATA]" at bounding box center [938, 31] width 157 height 13
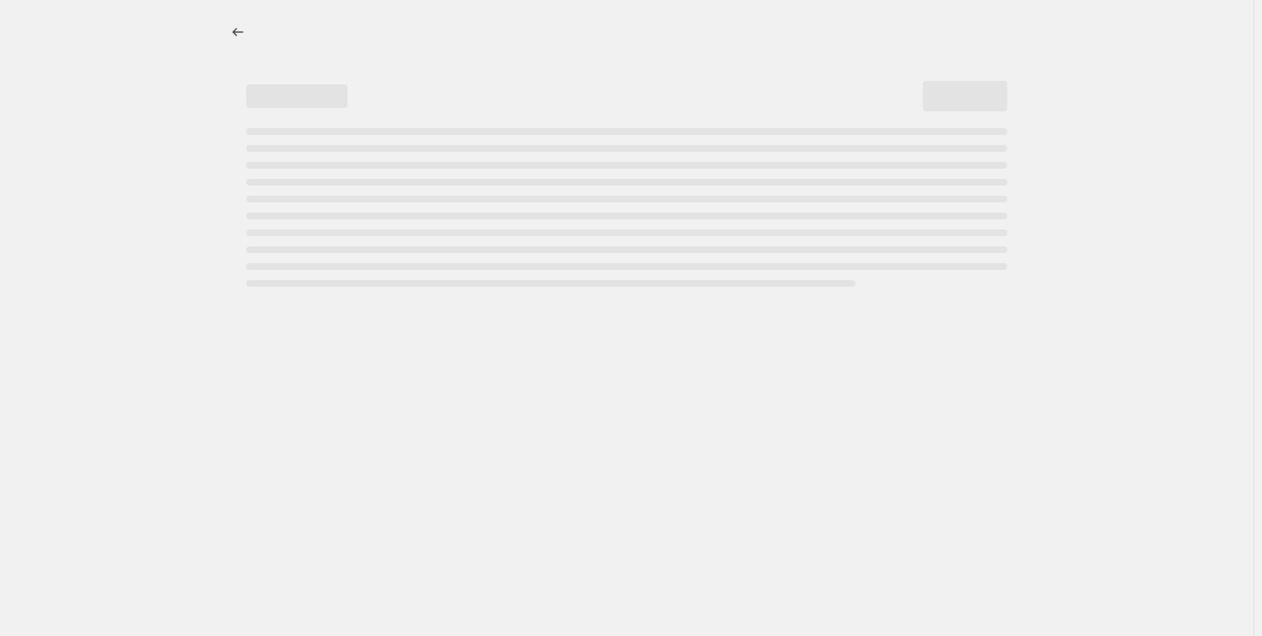
select select "percentage"
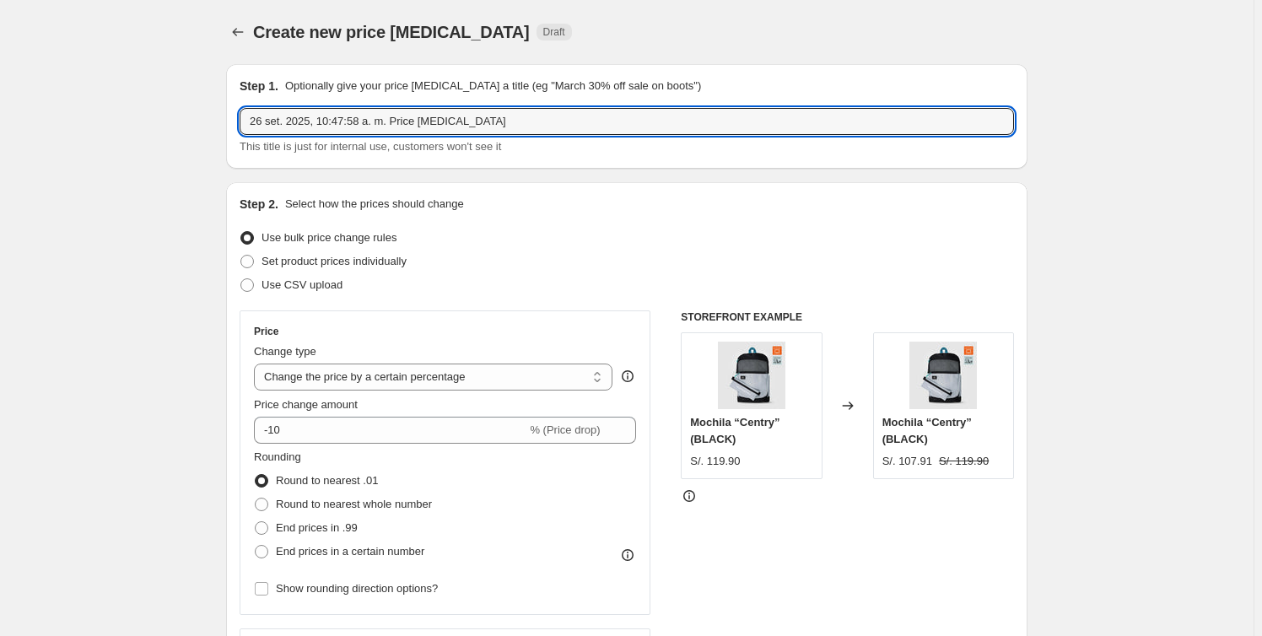
drag, startPoint x: 507, startPoint y: 122, endPoint x: 67, endPoint y: 122, distance: 439.5
click at [310, 127] on input "40" at bounding box center [627, 121] width 774 height 27
type input "40% EN TODA LA WEB"
drag, startPoint x: 94, startPoint y: 319, endPoint x: 123, endPoint y: 301, distance: 33.7
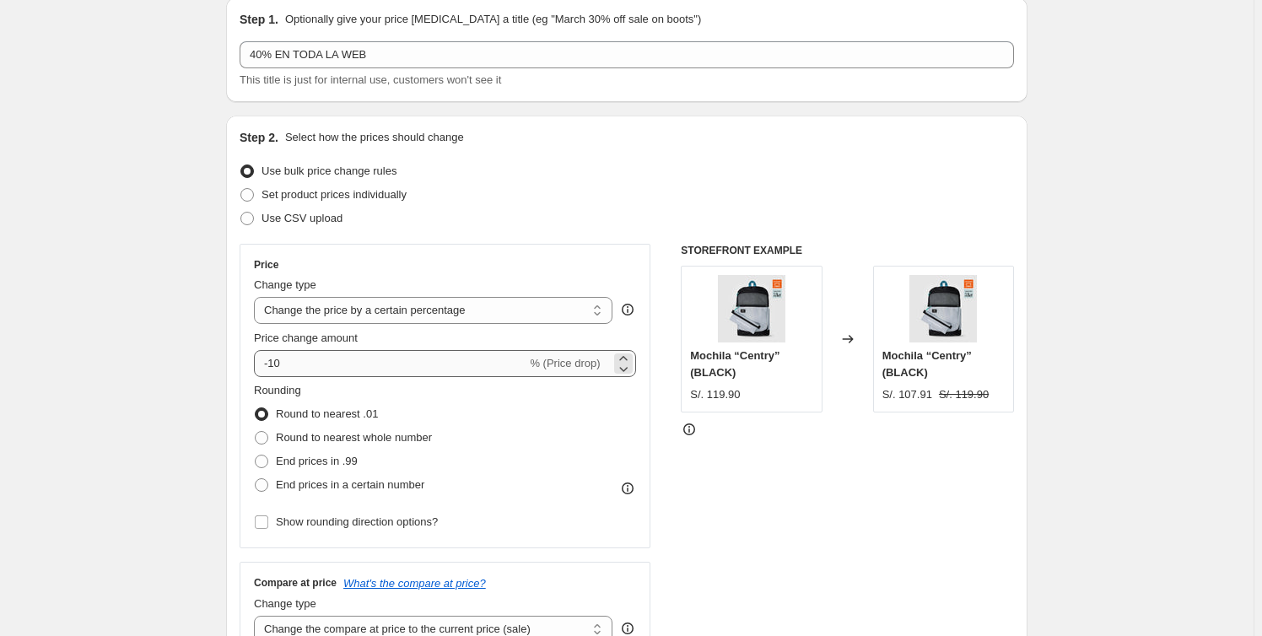
scroll to position [153, 0]
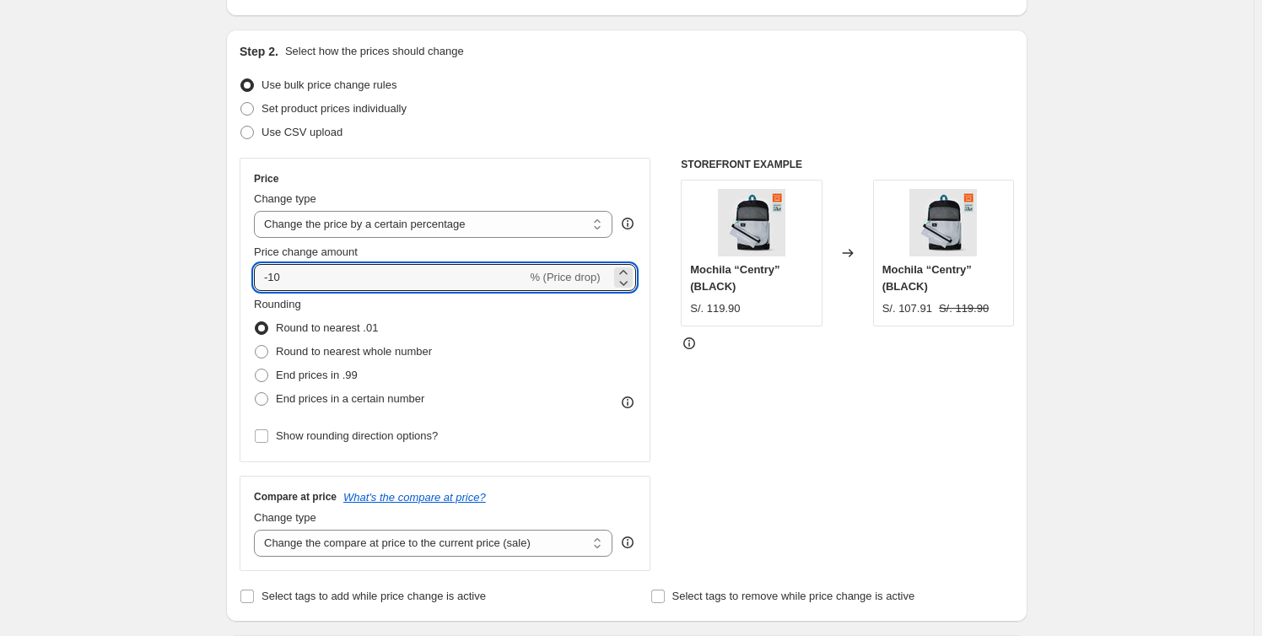
drag, startPoint x: 381, startPoint y: 269, endPoint x: -34, endPoint y: 247, distance: 415.6
click at [0, 247] on html "Home Settings Plans Skip to content Create new price change job. This page is r…" at bounding box center [631, 165] width 1262 height 636
type input "-40"
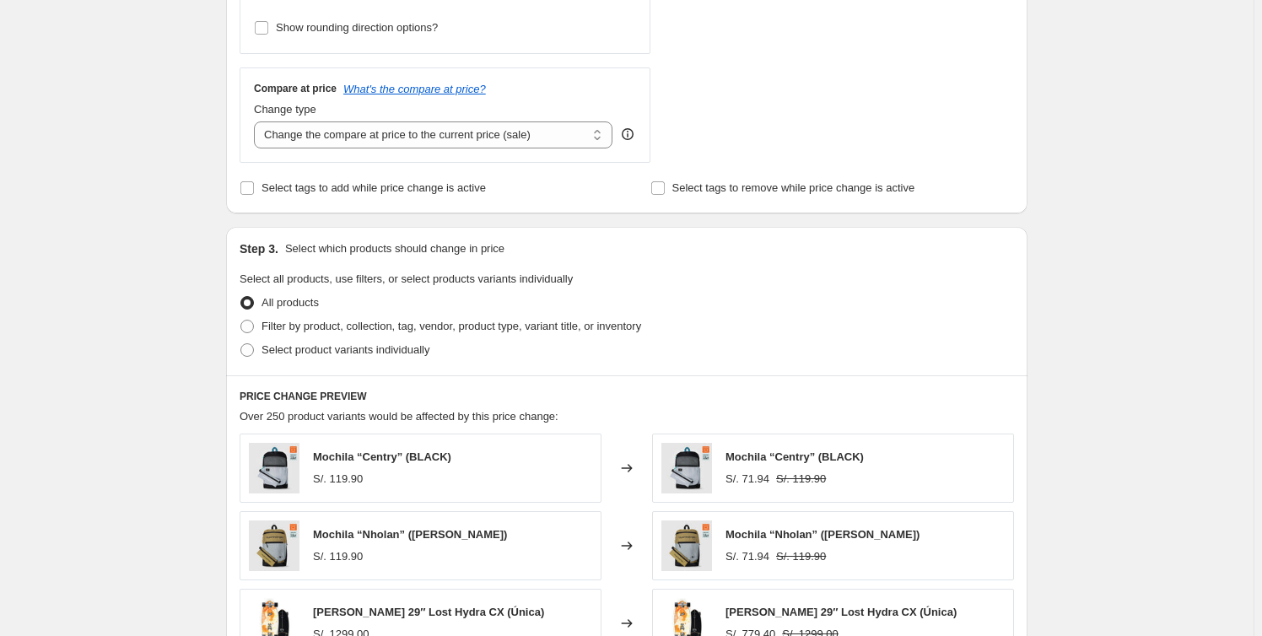
scroll to position [536, 0]
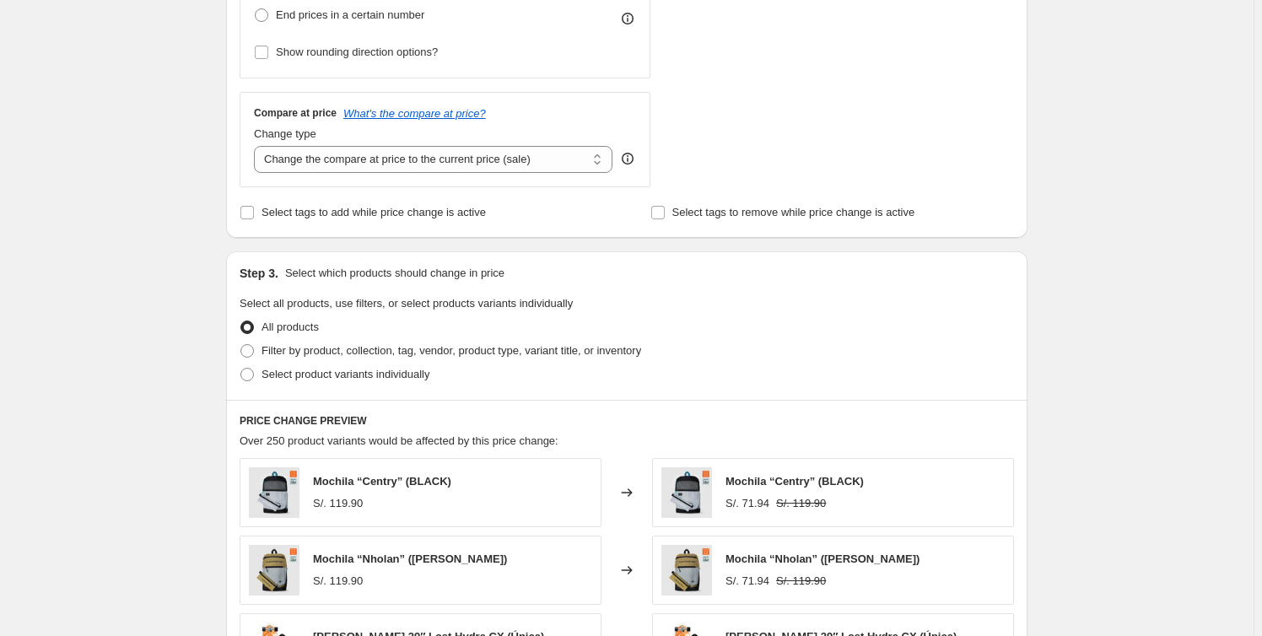
click at [154, 409] on div "Create new price change job. This page is ready Create new price change job Dra…" at bounding box center [626, 307] width 1253 height 1686
click at [368, 355] on span "Filter by product, collection, tag, vendor, product type, variant title, or inv…" at bounding box center [451, 350] width 380 height 13
click at [241, 345] on input "Filter by product, collection, tag, vendor, product type, variant title, or inv…" at bounding box center [240, 344] width 1 height 1
radio input "true"
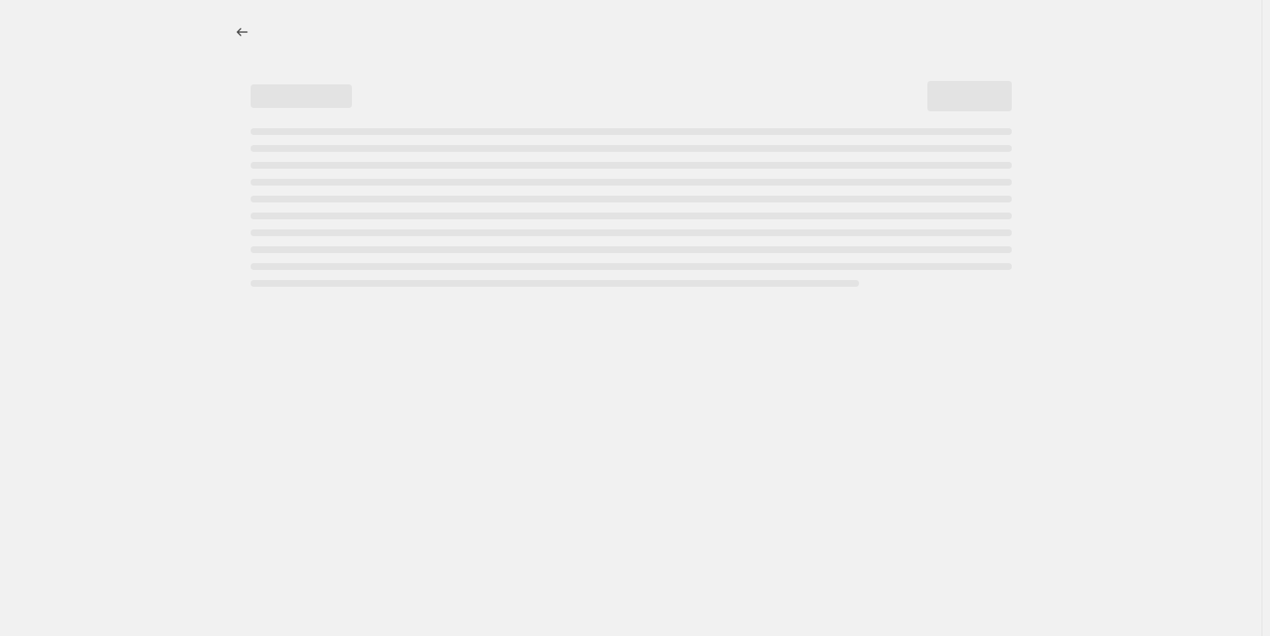
select select "percentage"
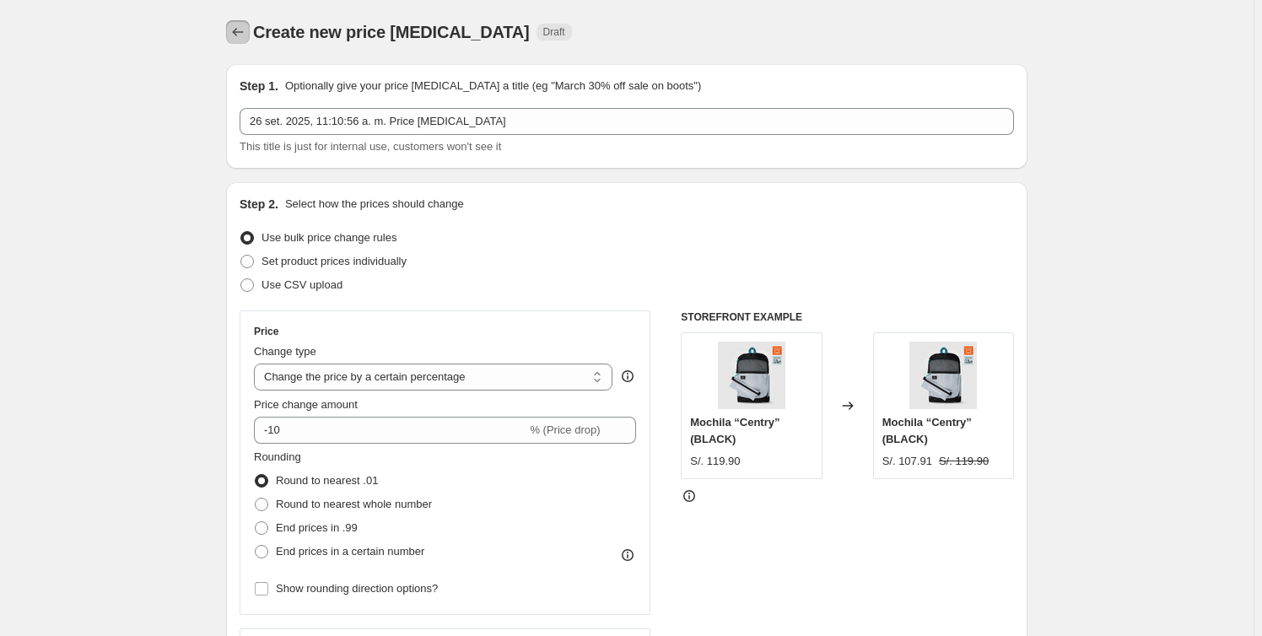
click at [250, 31] on button "Price change jobs" at bounding box center [238, 32] width 24 height 24
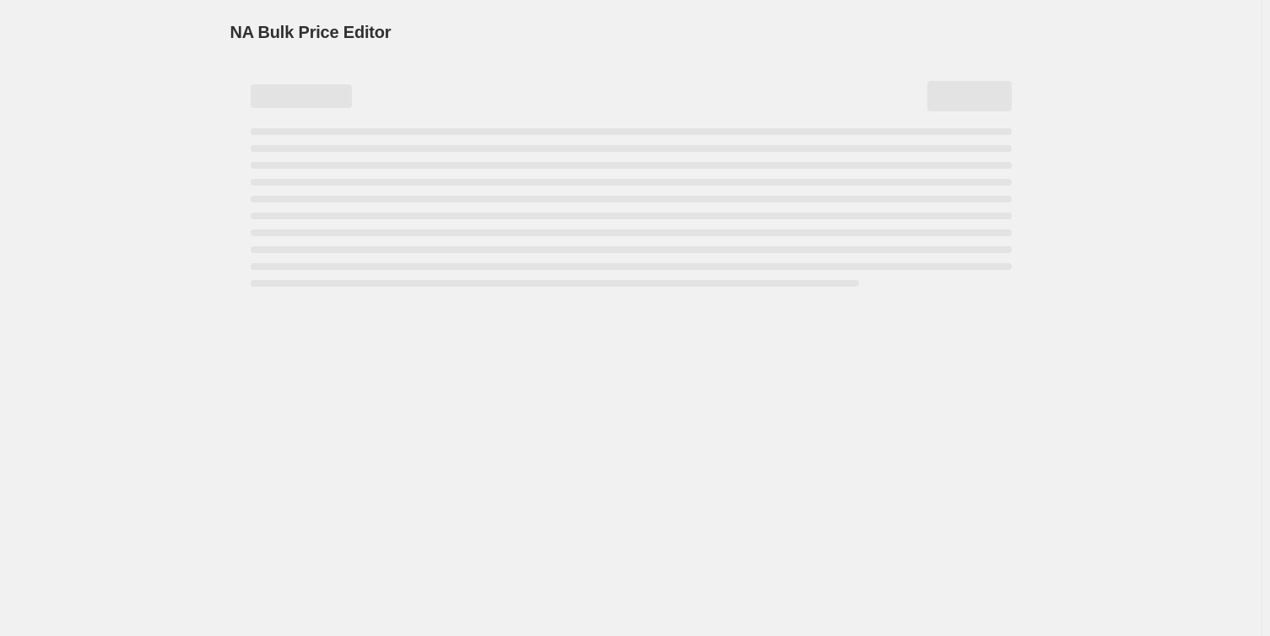
click at [249, 30] on span "NA Bulk Price Editor" at bounding box center [310, 32] width 161 height 19
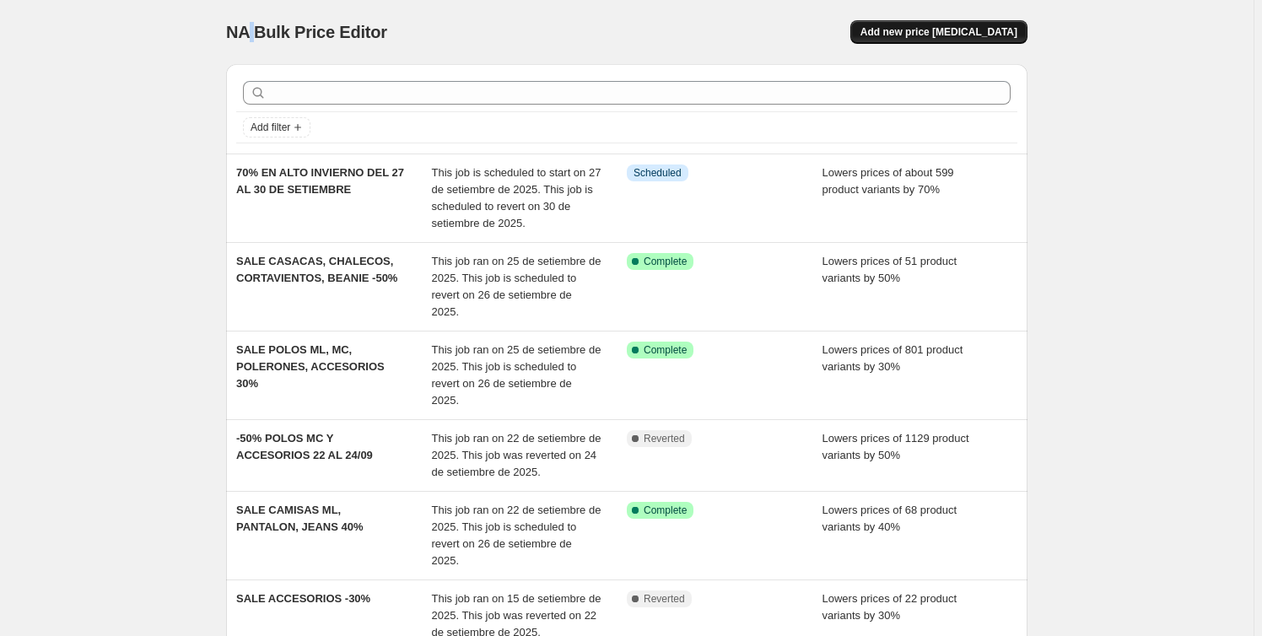
click at [976, 26] on span "Add new price [MEDICAL_DATA]" at bounding box center [938, 31] width 157 height 13
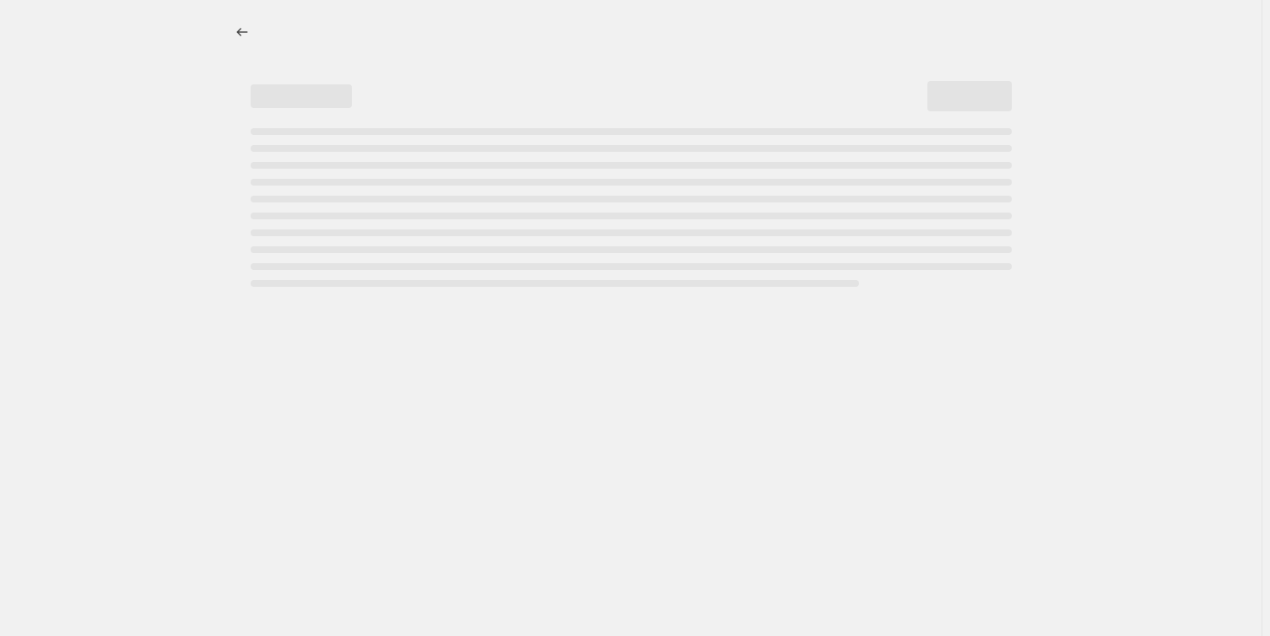
select select "percentage"
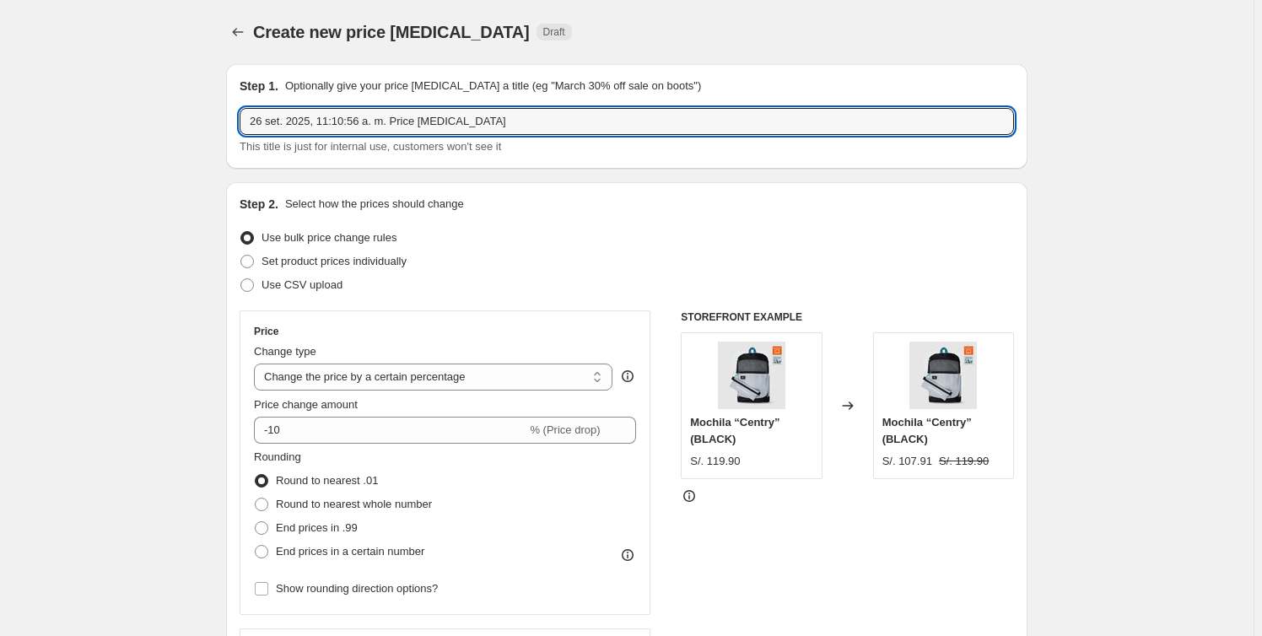
drag, startPoint x: 505, startPoint y: 124, endPoint x: -59, endPoint y: 89, distance: 565.4
click at [0, 89] on html "Home Settings Plans Skip to content Create new price change job. This page is r…" at bounding box center [631, 318] width 1262 height 636
click at [267, 122] on input "40 EN TODA LA WEB HUNTINGTON" at bounding box center [627, 121] width 774 height 27
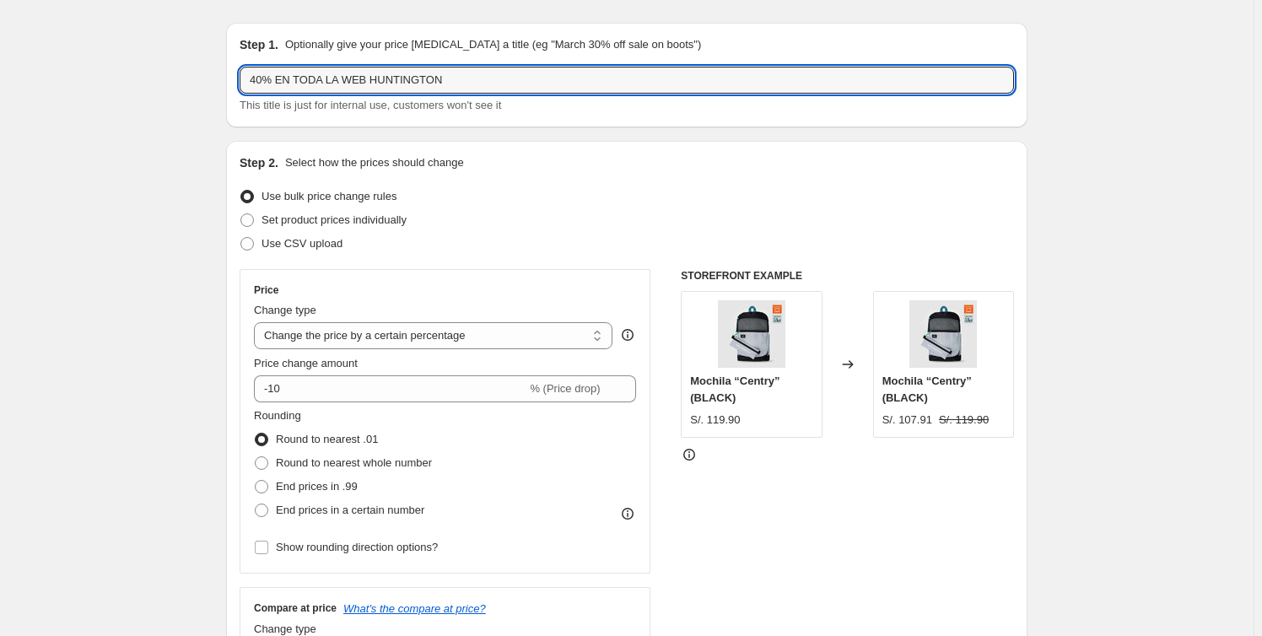
scroll to position [153, 0]
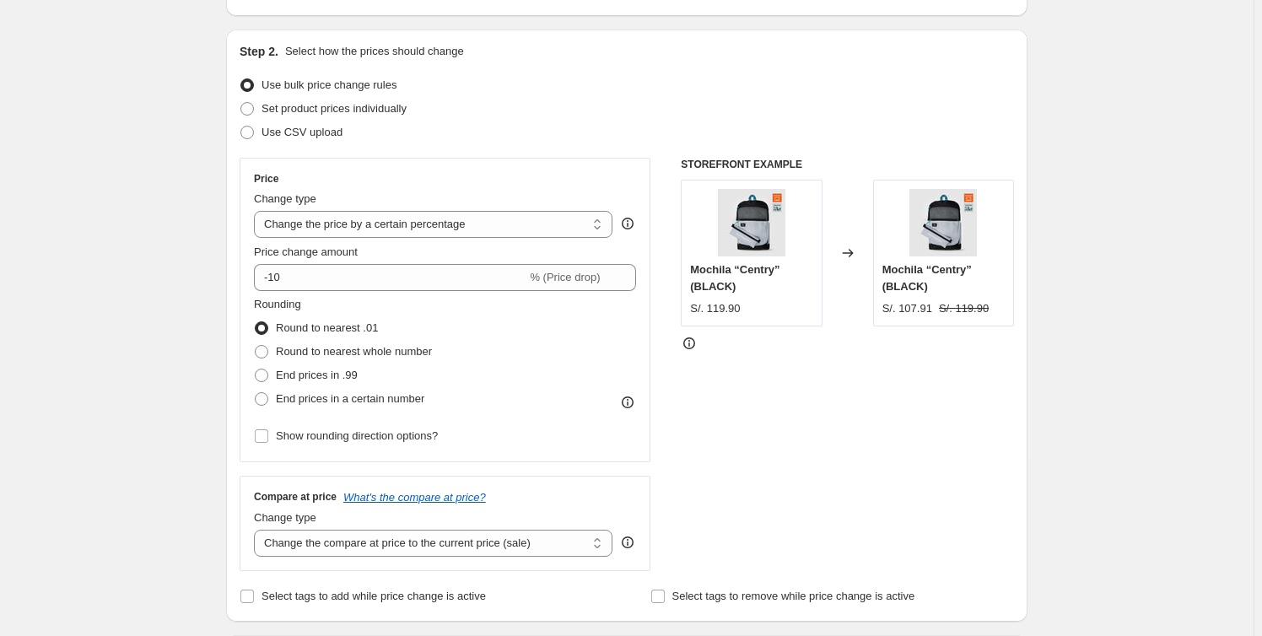
type input "40% EN TODA LA WEB HUNTINGTON"
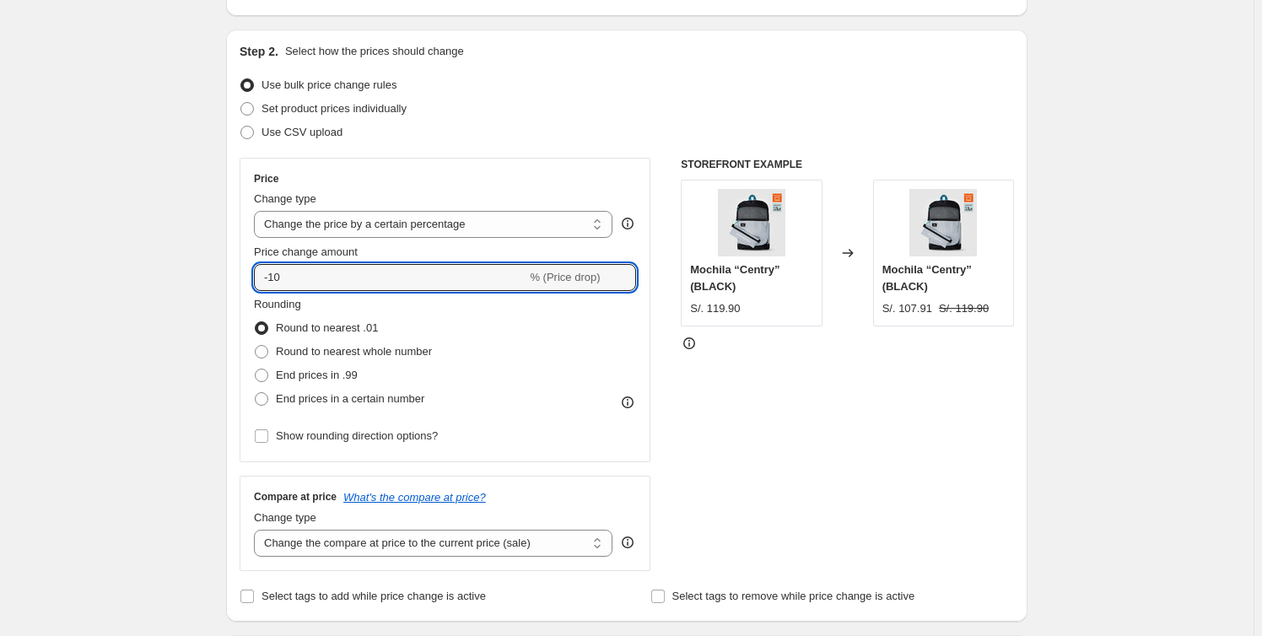
drag, startPoint x: 253, startPoint y: 272, endPoint x: 219, endPoint y: 270, distance: 33.8
type input "-40"
click at [234, 277] on div "Step 2. Select how the prices should change Use bulk price change rules Set pro…" at bounding box center [626, 326] width 801 height 592
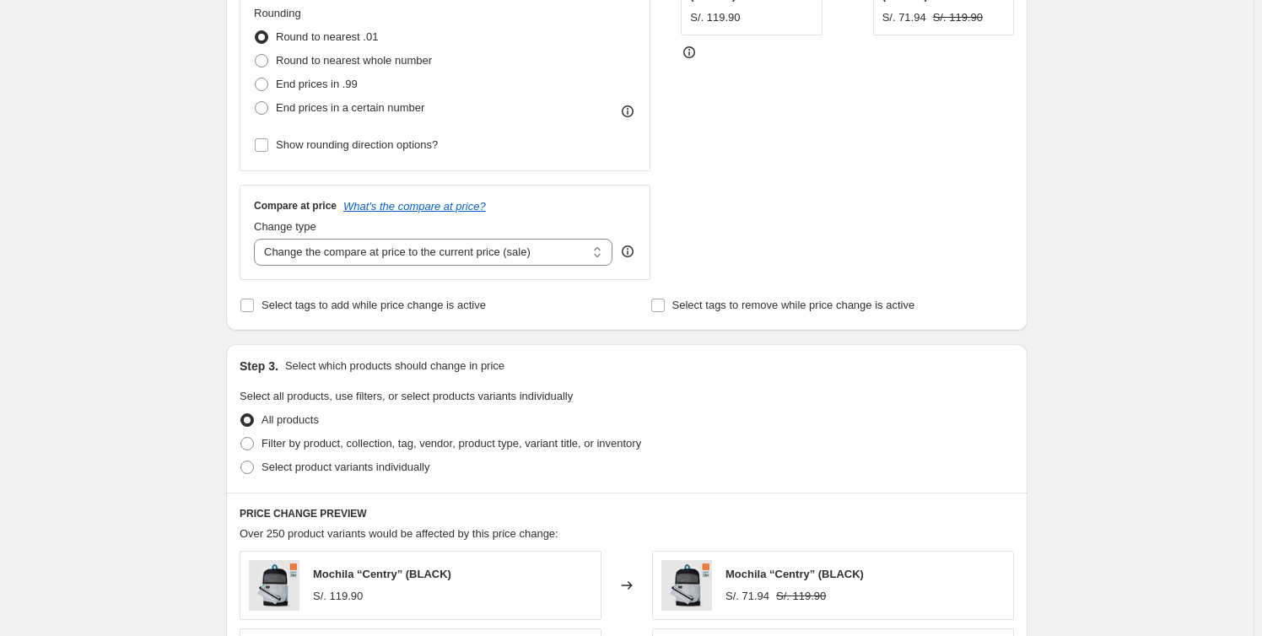
scroll to position [536, 0]
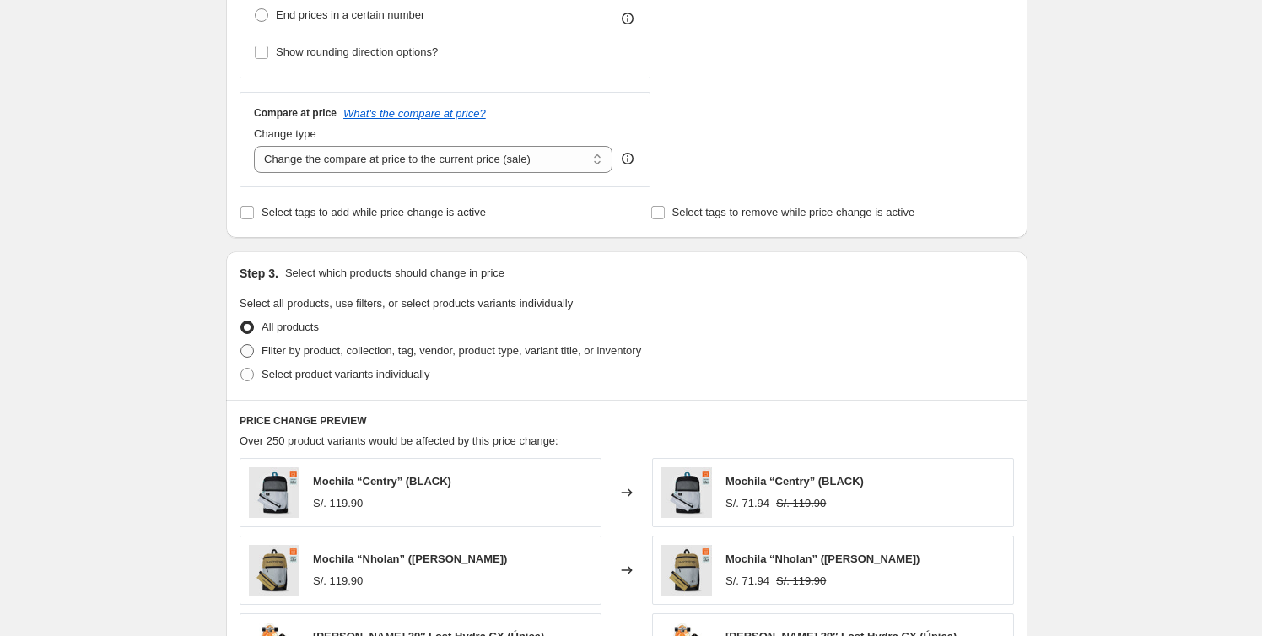
click at [329, 349] on span "Filter by product, collection, tag, vendor, product type, variant title, or inv…" at bounding box center [451, 350] width 380 height 13
click at [241, 345] on input "Filter by product, collection, tag, vendor, product type, variant title, or inv…" at bounding box center [240, 344] width 1 height 1
radio input "true"
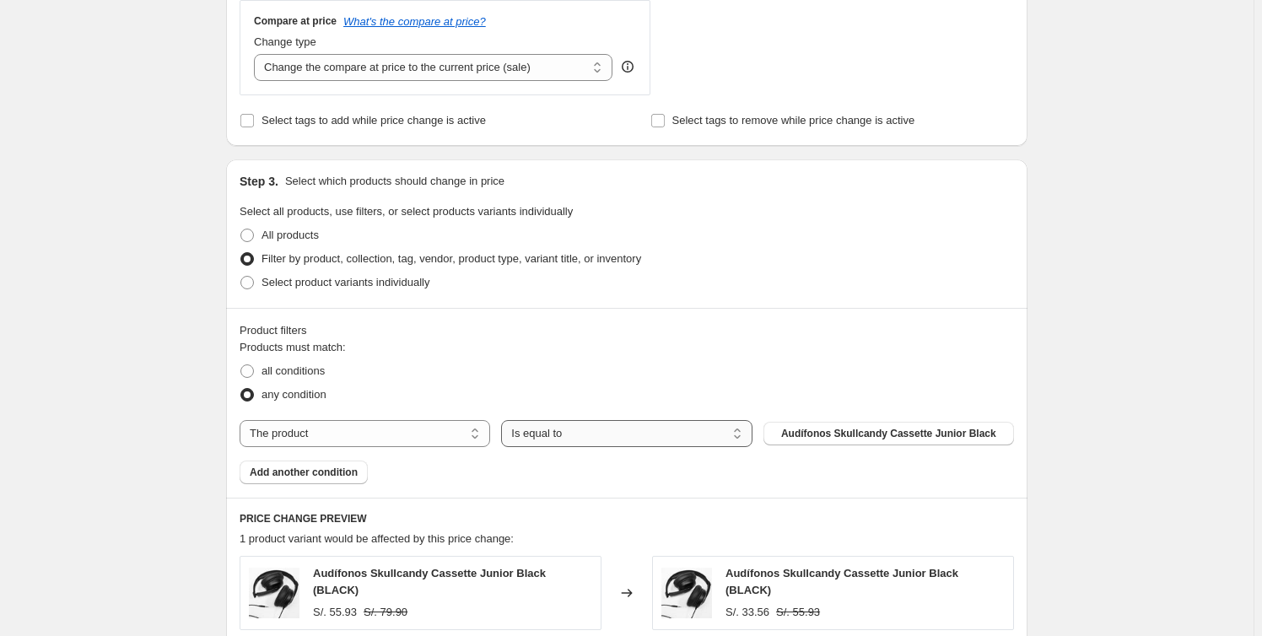
scroll to position [767, 0]
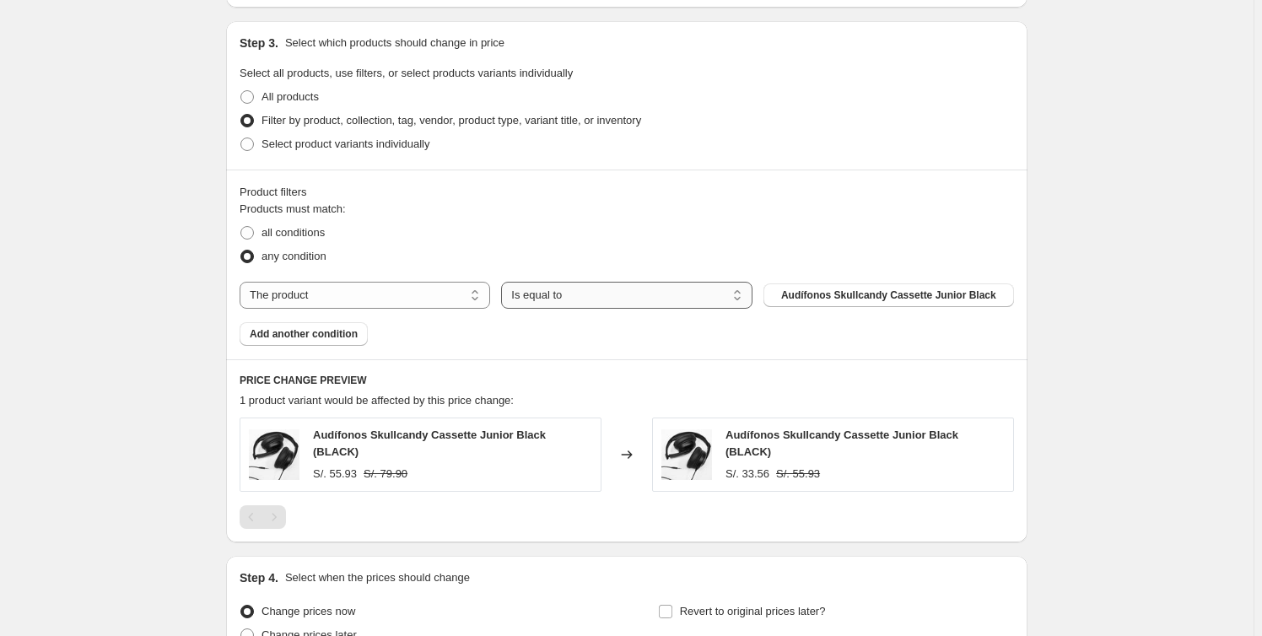
click at [637, 294] on select "Is equal to Is not equal to" at bounding box center [626, 295] width 251 height 27
click at [974, 299] on span "Audífonos Skullcandy Cassette Junior Black" at bounding box center [888, 294] width 215 height 13
click at [430, 302] on select "The product The product's collection The product's tag The product's vendor The…" at bounding box center [365, 295] width 251 height 27
select select "collection"
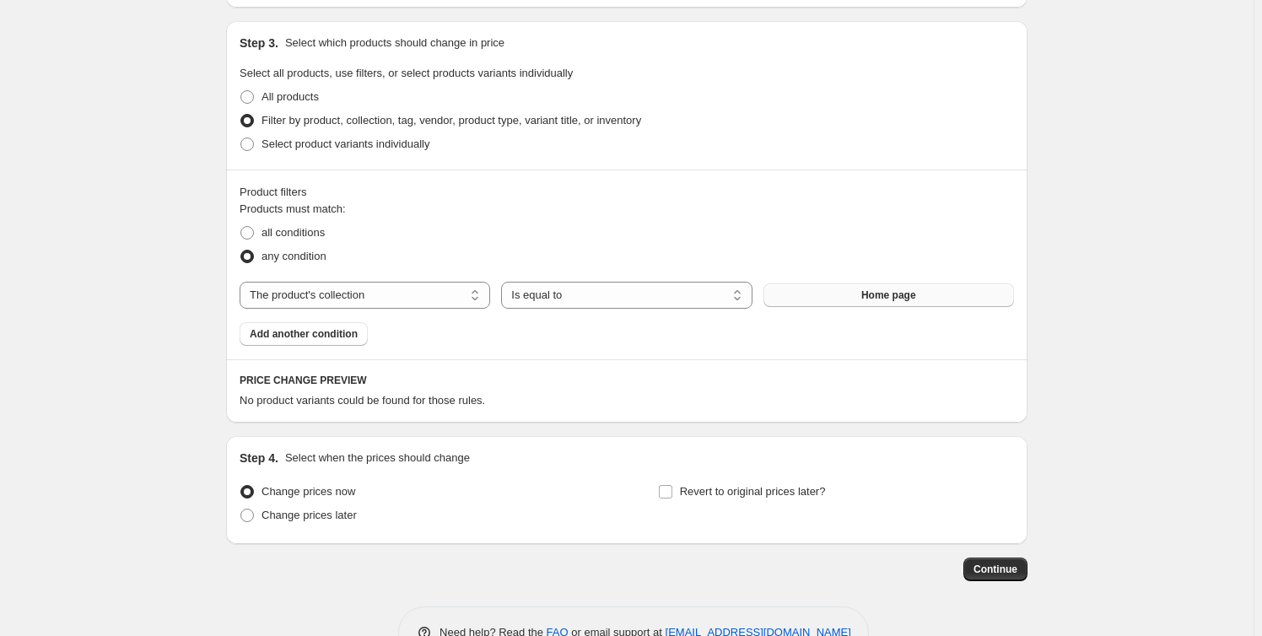
click at [903, 298] on span "Home page" at bounding box center [888, 294] width 55 height 13
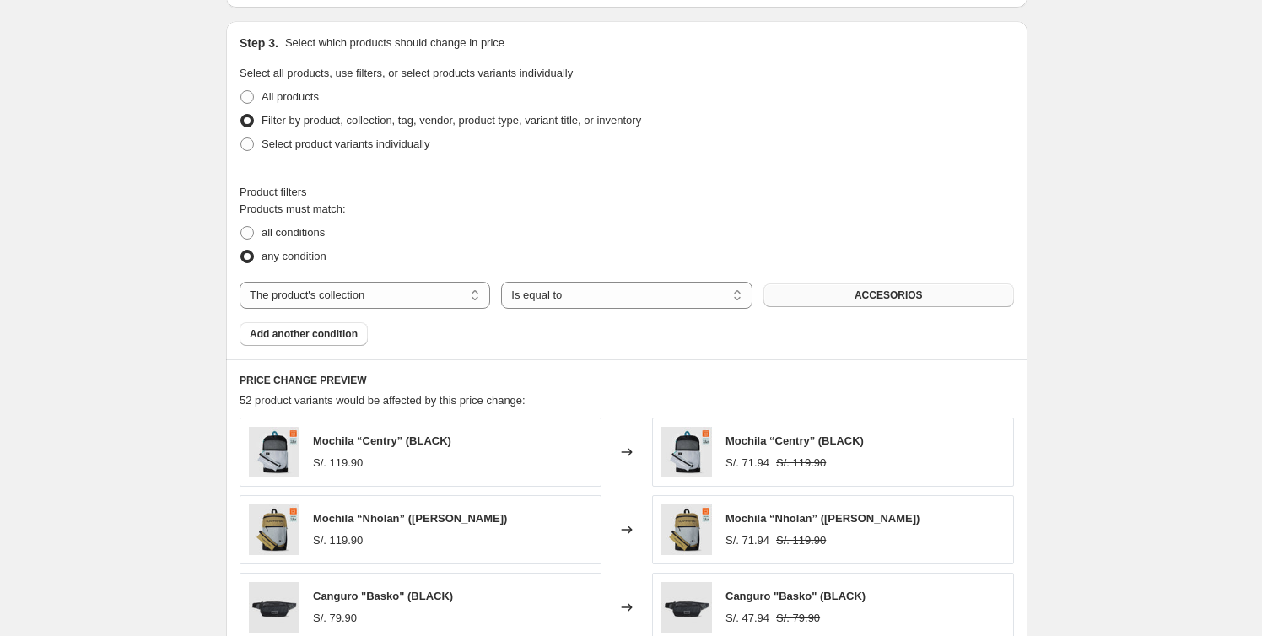
click at [1088, 327] on div "Create new price change job. This page is ready Create new price change job Dra…" at bounding box center [626, 171] width 1253 height 1876
click at [313, 333] on span "Add another condition" at bounding box center [304, 333] width 108 height 13
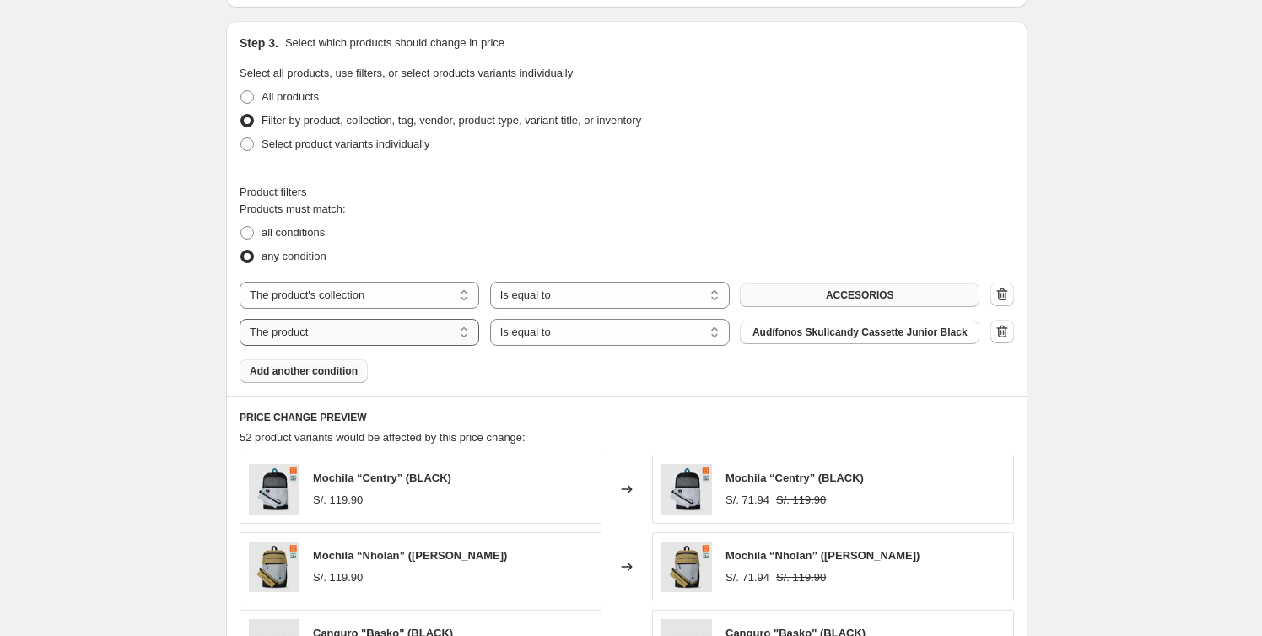
click at [451, 330] on select "The product The product's collection The product's tag The product's vendor The…" at bounding box center [360, 332] width 240 height 27
select select "collection"
click at [868, 338] on button "ACCESORIOS" at bounding box center [860, 333] width 240 height 24
click at [1173, 378] on div "Create new price change job. This page is ready Create new price change job Dra…" at bounding box center [626, 189] width 1253 height 1913
click at [353, 371] on span "Add another condition" at bounding box center [304, 370] width 108 height 13
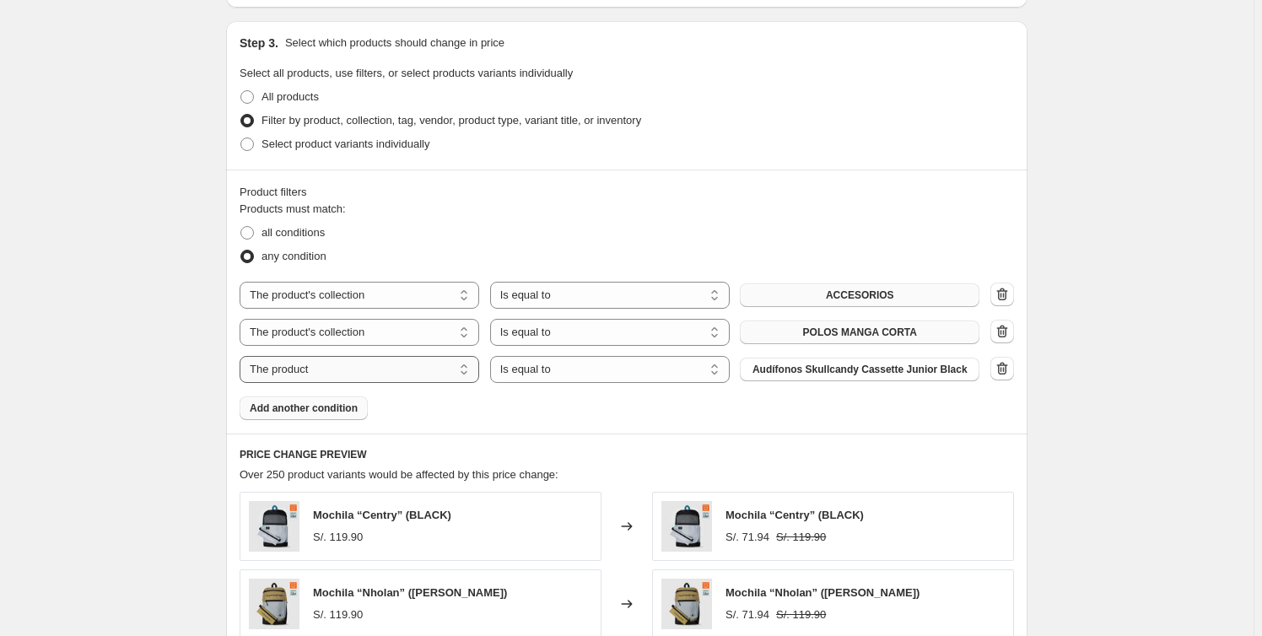
click at [440, 366] on select "The product The product's collection The product's tag The product's vendor The…" at bounding box center [360, 369] width 240 height 27
select select "collection"
click at [887, 378] on button "ACCESORIOS" at bounding box center [860, 370] width 240 height 24
click at [320, 405] on span "Add another condition" at bounding box center [304, 408] width 108 height 13
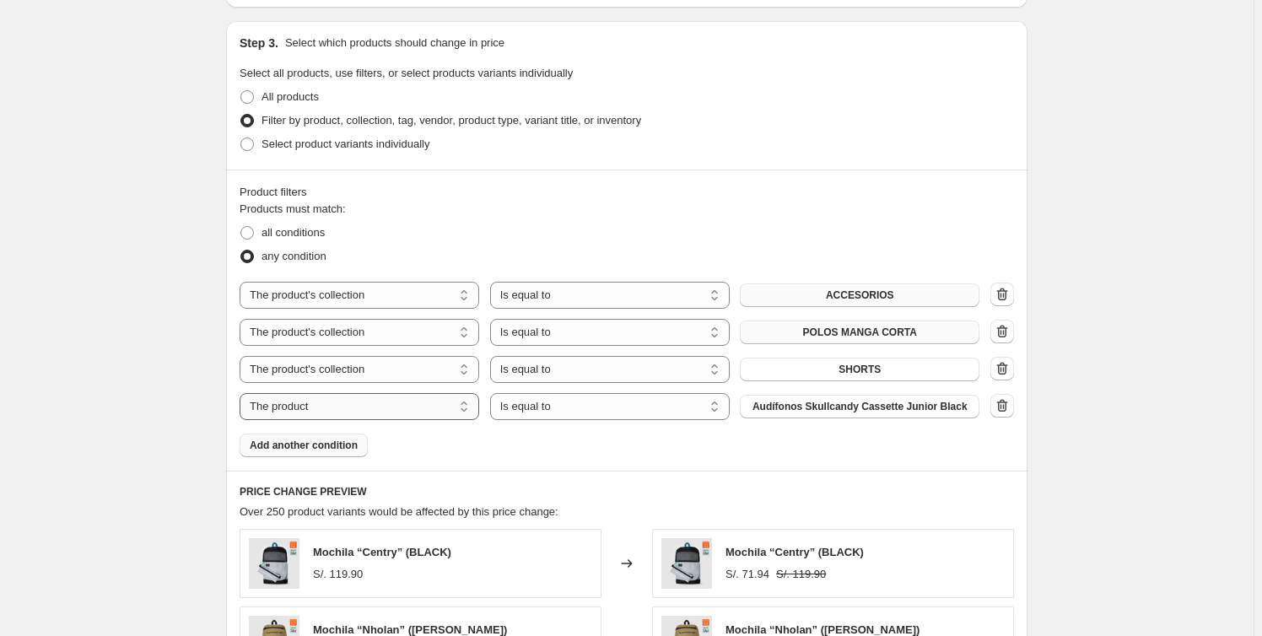
click at [438, 400] on select "The product The product's collection The product's tag The product's vendor The…" at bounding box center [360, 406] width 240 height 27
select select "collection"
click at [893, 407] on span "ACCESORIOS" at bounding box center [860, 406] width 68 height 13
click at [322, 450] on span "Add another condition" at bounding box center [304, 445] width 108 height 13
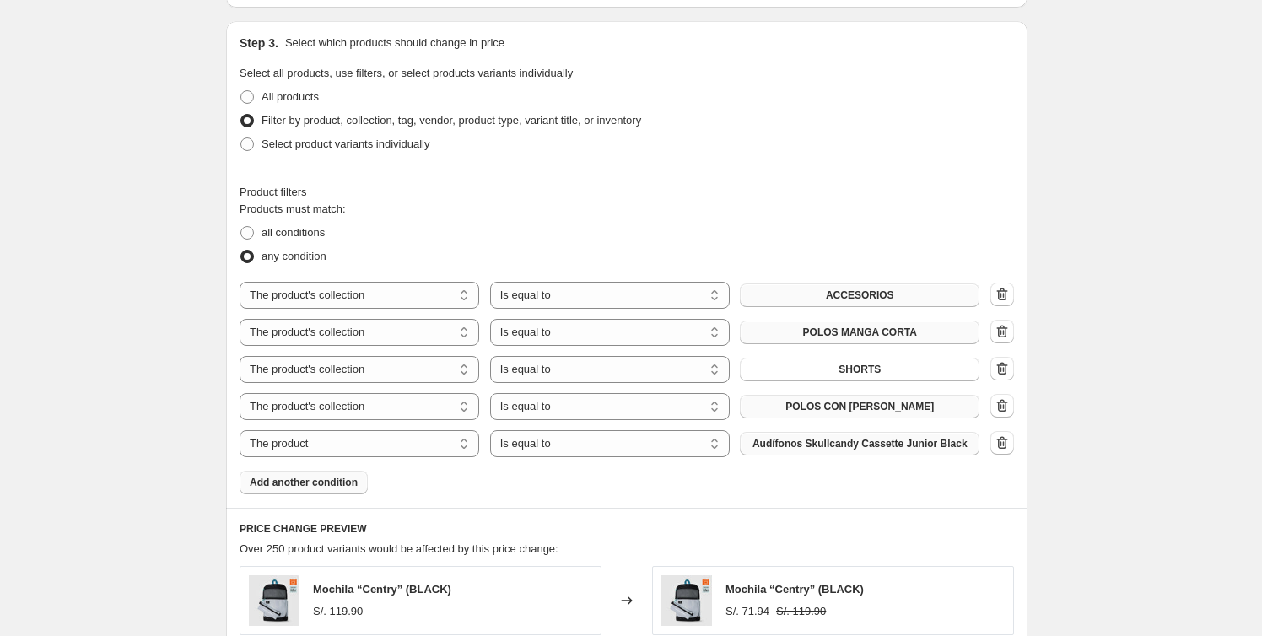
click at [912, 444] on span "Audífonos Skullcandy Cassette Junior Black" at bounding box center [859, 443] width 215 height 13
click at [418, 448] on select "The product The product's collection The product's tag The product's vendor The…" at bounding box center [360, 443] width 240 height 27
select select "collection"
click at [843, 445] on span "ACCESORIOS" at bounding box center [860, 443] width 68 height 13
click at [1102, 350] on div "Create new price change job. This page is ready Create new price change job Dra…" at bounding box center [626, 245] width 1253 height 2024
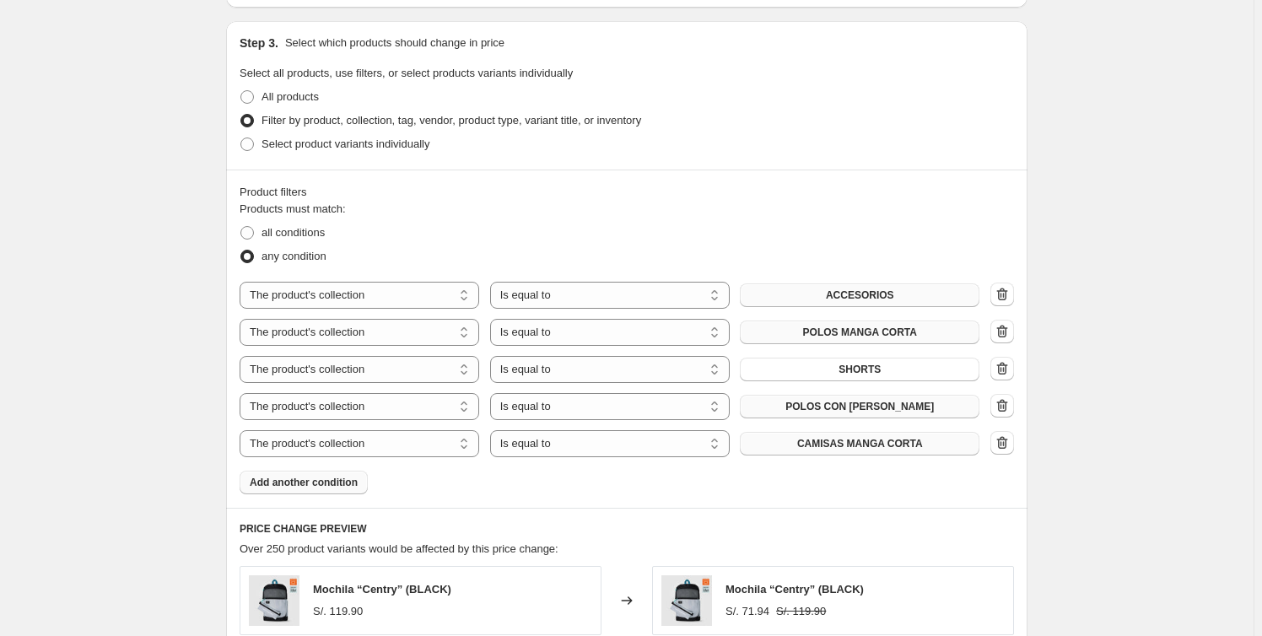
click at [337, 483] on span "Add another condition" at bounding box center [304, 482] width 108 height 13
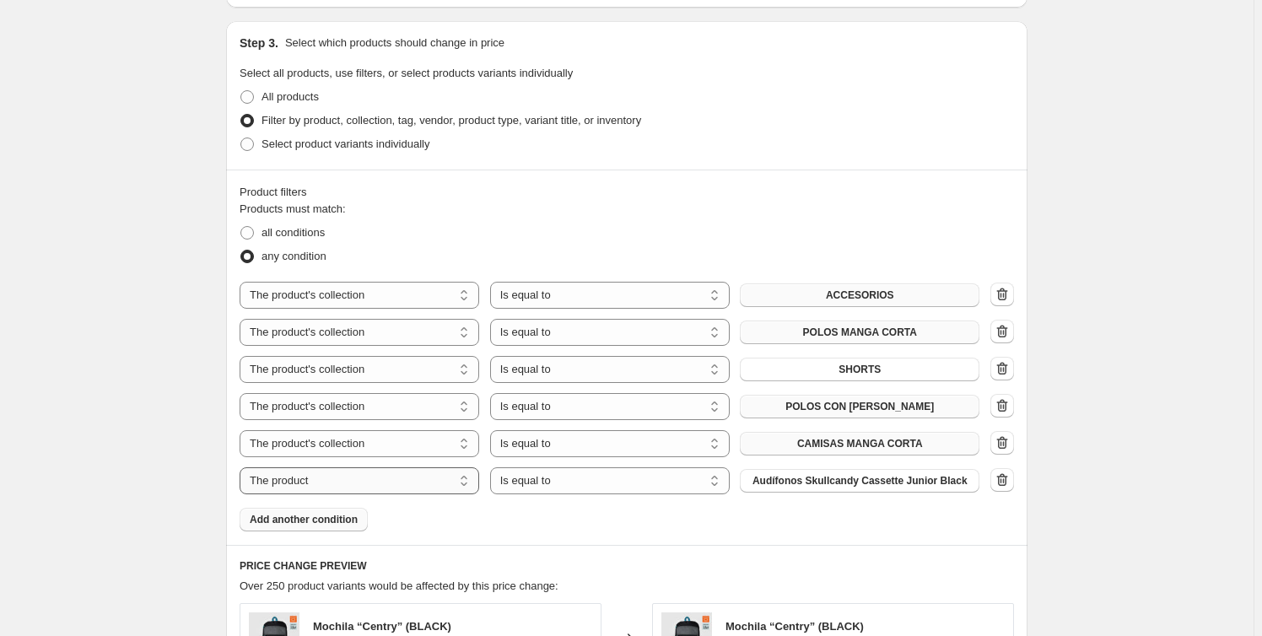
click at [402, 473] on select "The product The product's collection The product's tag The product's vendor The…" at bounding box center [360, 480] width 240 height 27
select select "collection"
click at [843, 489] on button "ACCESORIOS" at bounding box center [860, 481] width 240 height 24
click at [1001, 480] on icon "button" at bounding box center [1002, 480] width 17 height 17
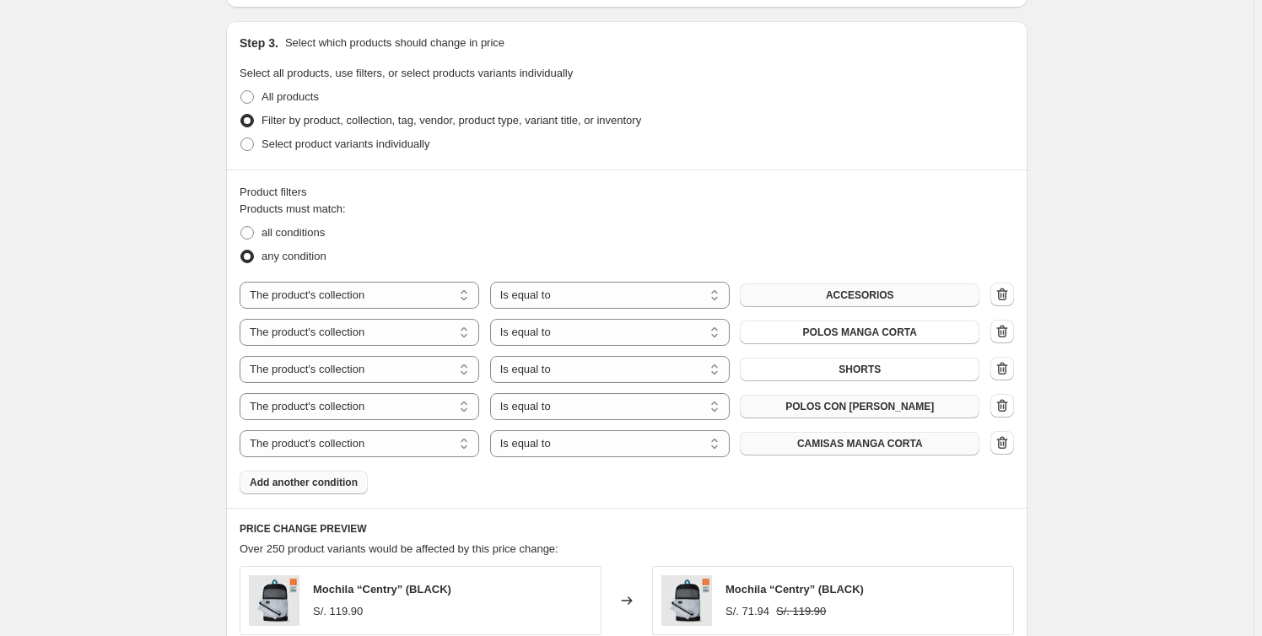
click at [1113, 330] on div "Create new price change job. This page is ready Create new price change job Dra…" at bounding box center [626, 245] width 1253 height 2024
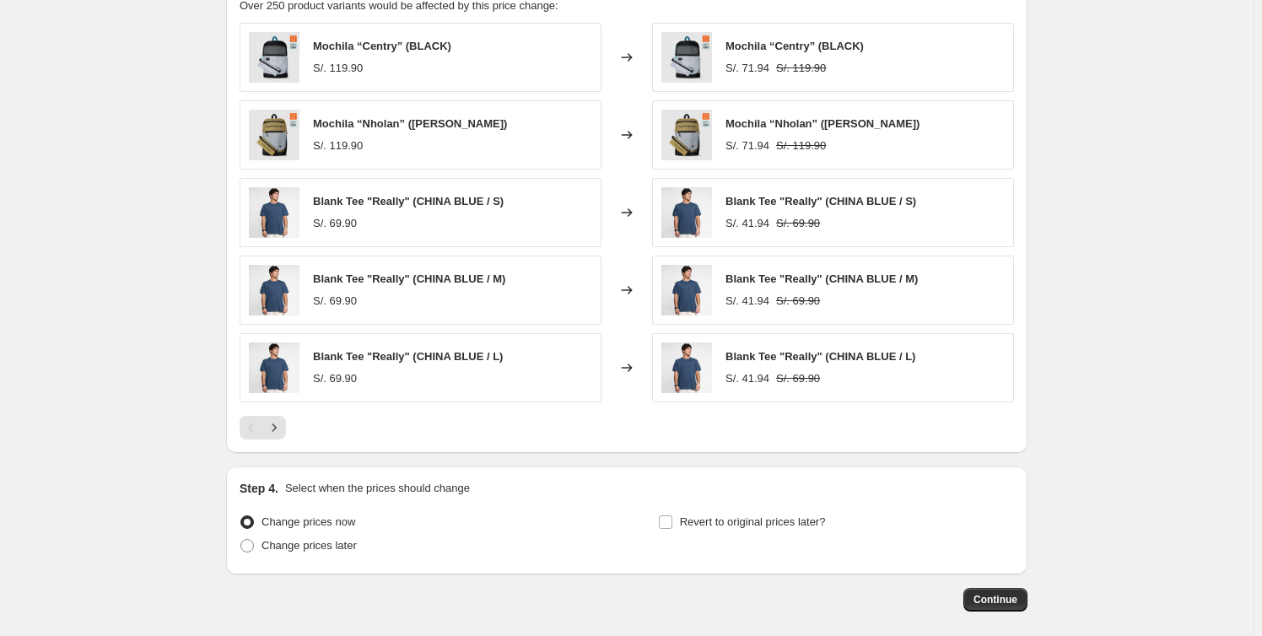
scroll to position [1388, 0]
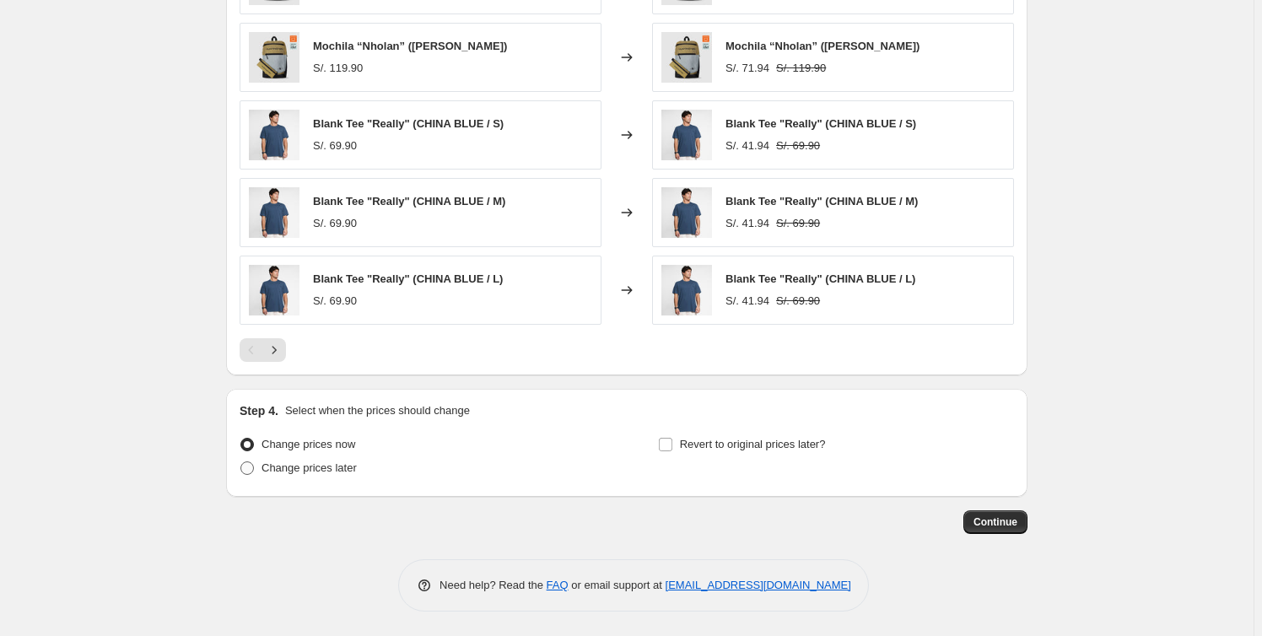
click at [299, 474] on span "Change prices later" at bounding box center [308, 468] width 95 height 17
click at [241, 462] on input "Change prices later" at bounding box center [240, 461] width 1 height 1
radio input "true"
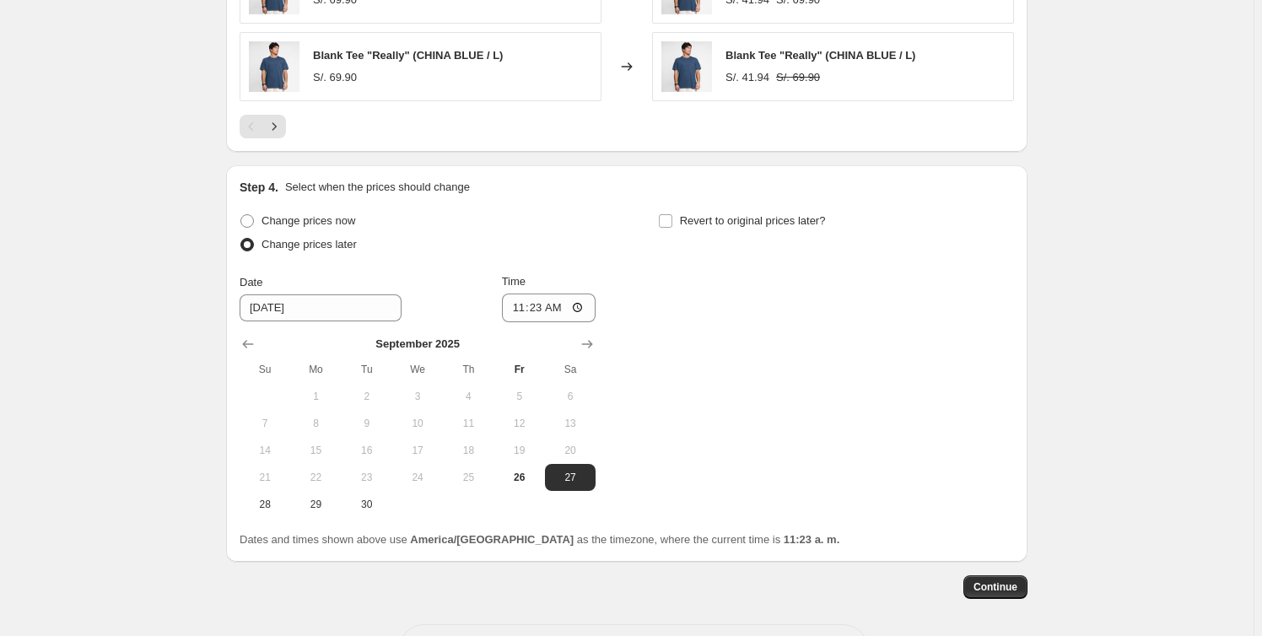
scroll to position [1618, 0]
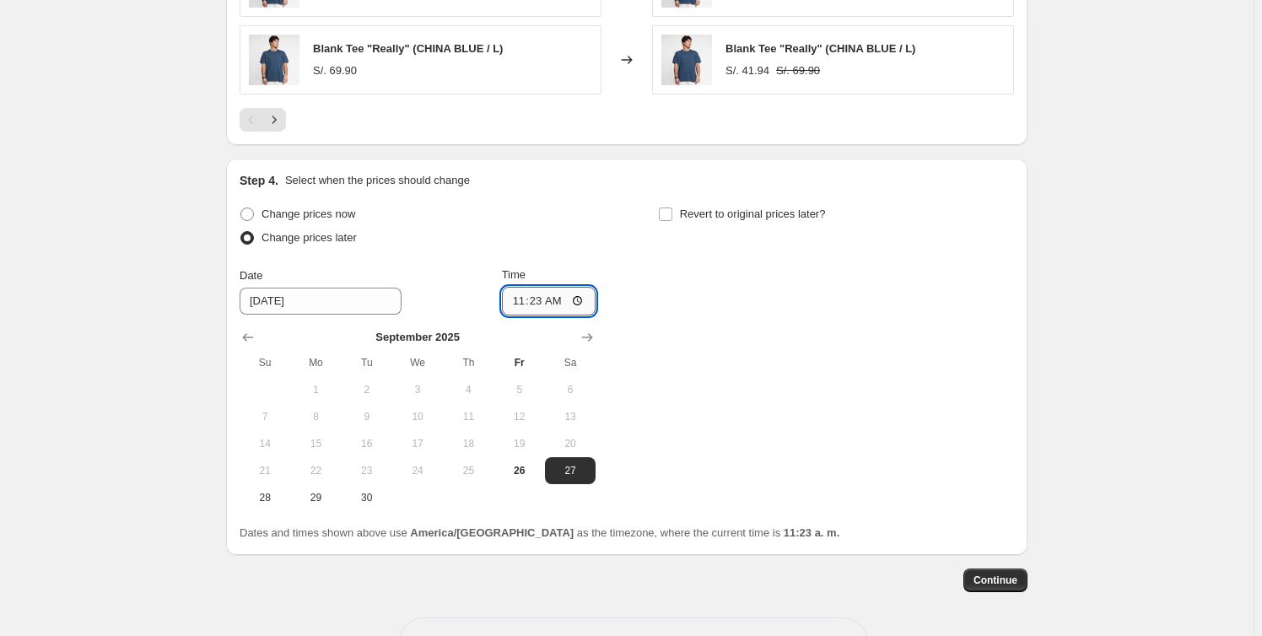
click at [544, 304] on input "11:23" at bounding box center [549, 301] width 94 height 29
type input "00:10"
click at [679, 213] on label "Revert to original prices later?" at bounding box center [742, 214] width 168 height 24
click at [672, 213] on input "Revert to original prices later?" at bounding box center [665, 214] width 13 height 13
checkbox input "true"
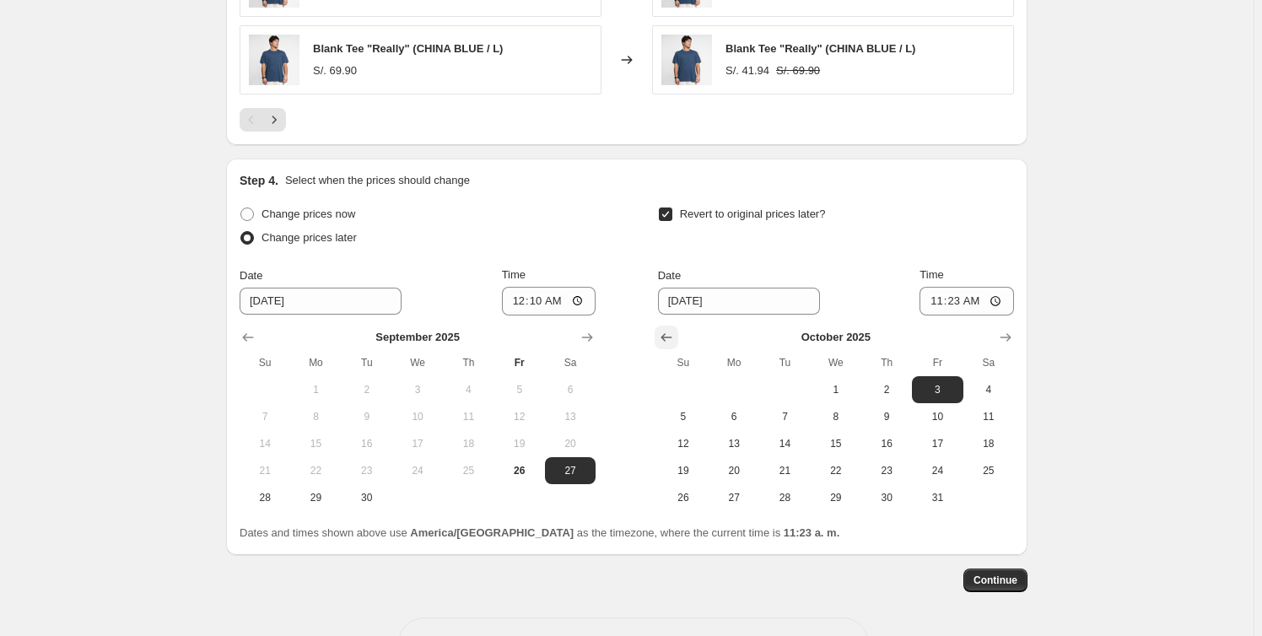
click at [673, 339] on icon "Show previous month, September 2025" at bounding box center [666, 337] width 17 height 17
click at [790, 496] on span "30" at bounding box center [784, 497] width 37 height 13
type input "[DATE]"
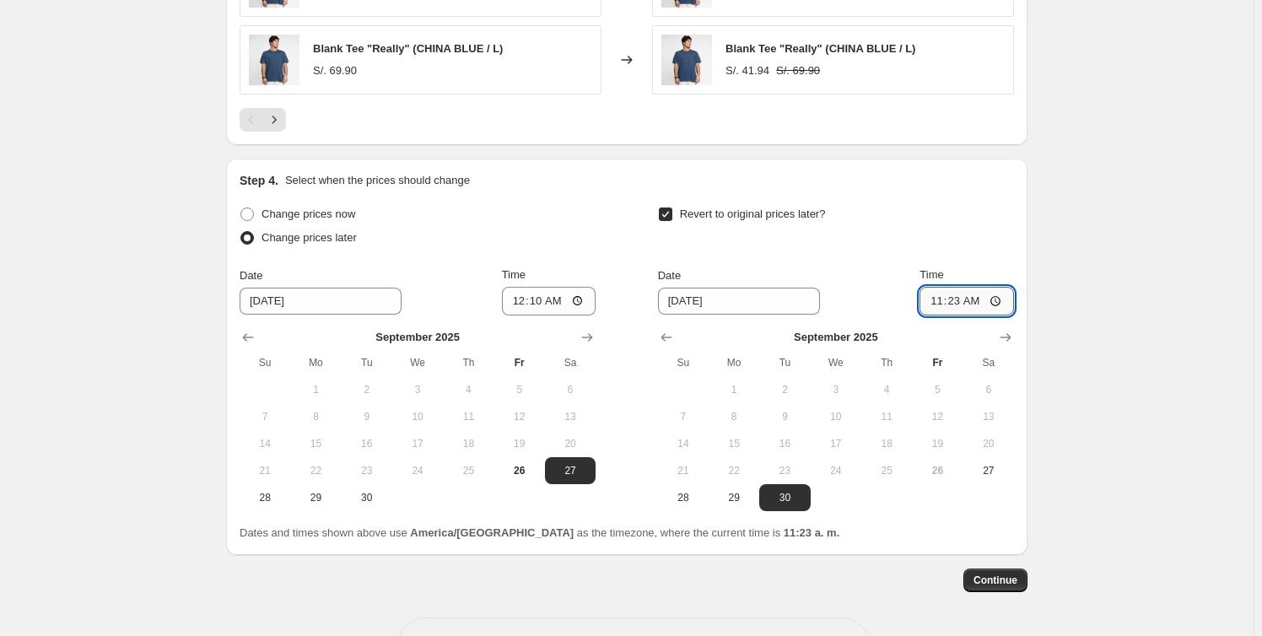
click at [960, 290] on input "11:23" at bounding box center [966, 301] width 94 height 29
type input "23:59"
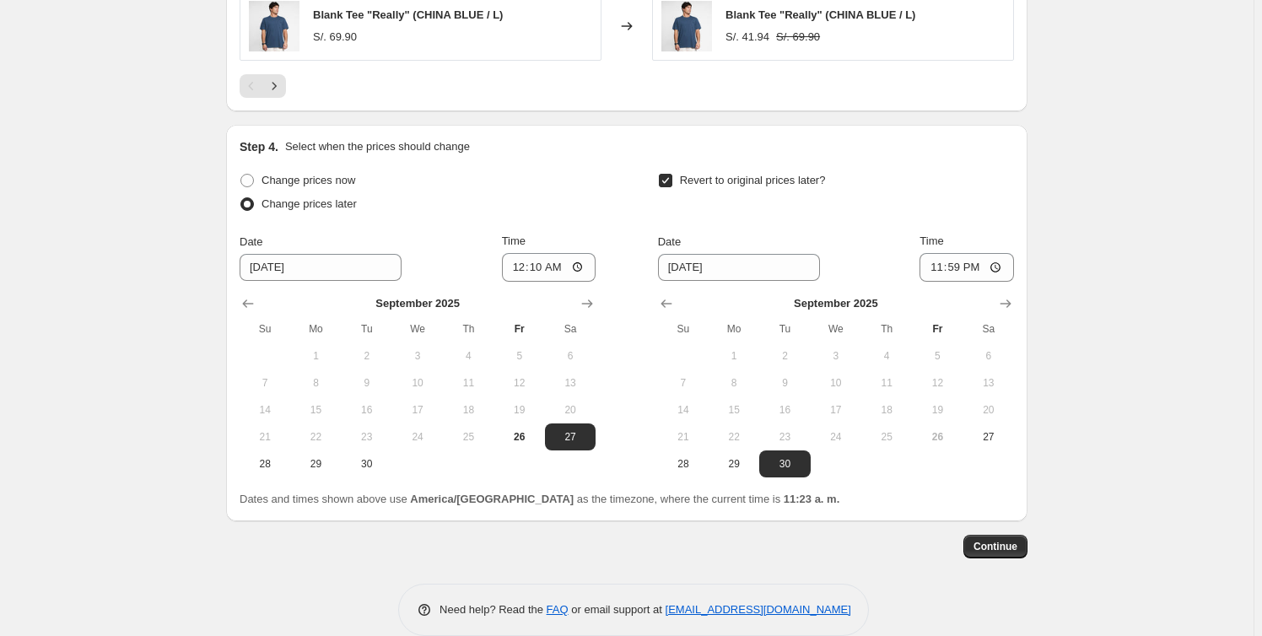
scroll to position [1676, 0]
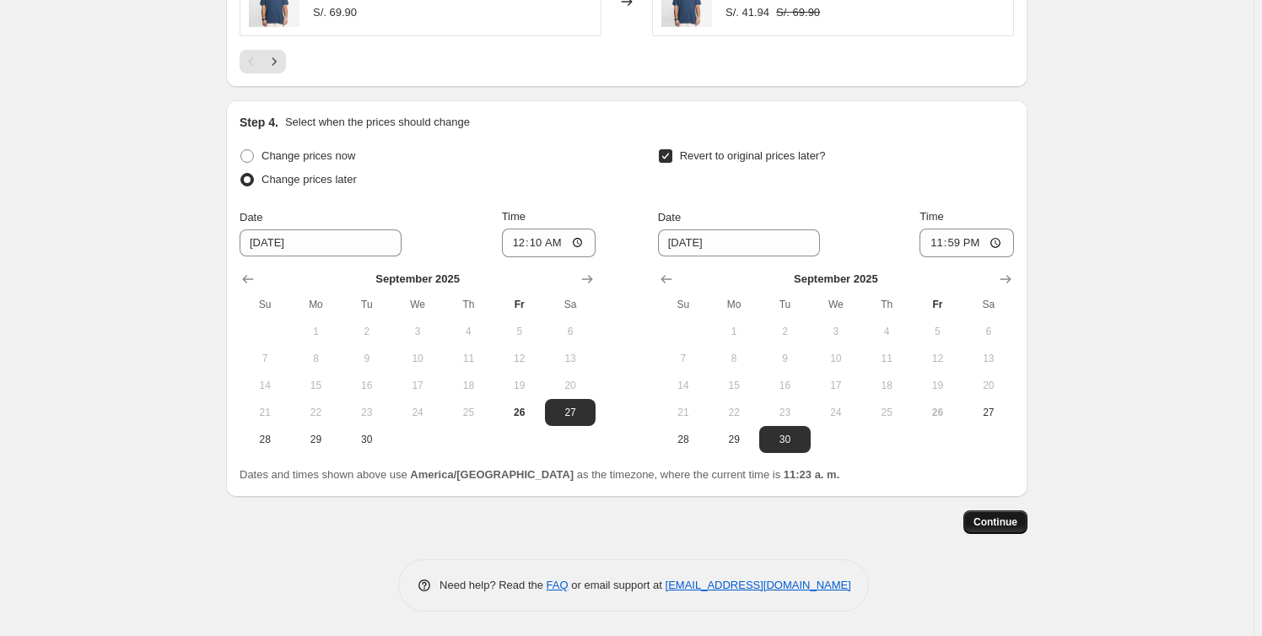
click at [1005, 529] on button "Continue" at bounding box center [995, 522] width 64 height 24
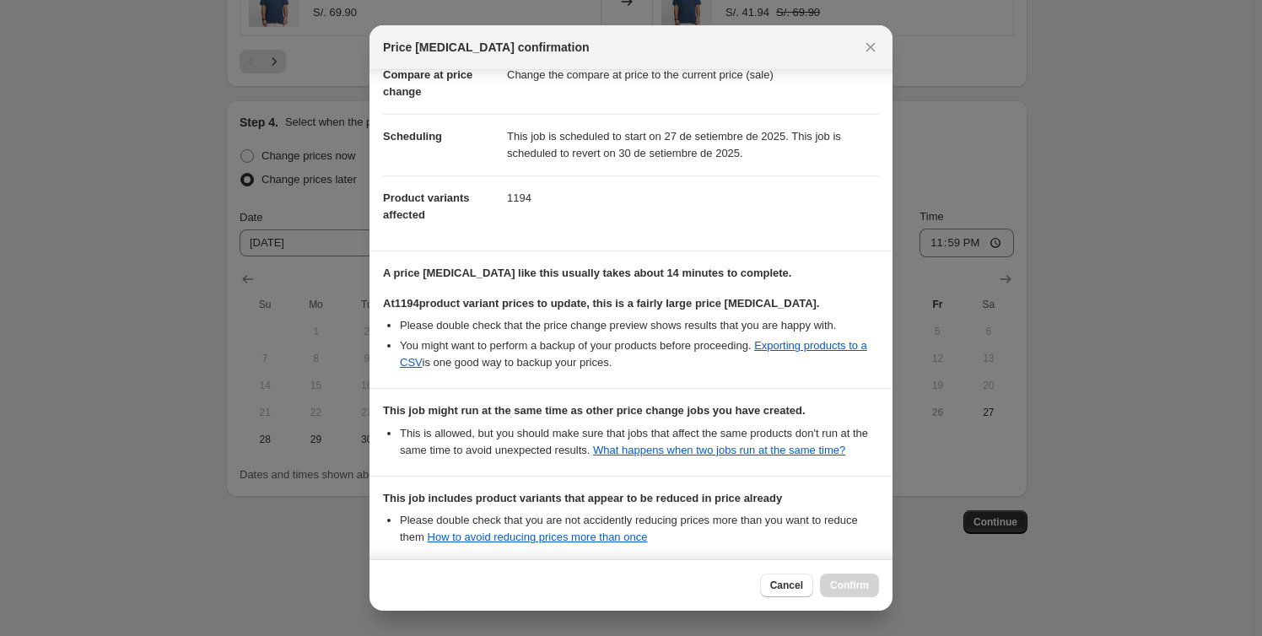
scroll to position [267, 0]
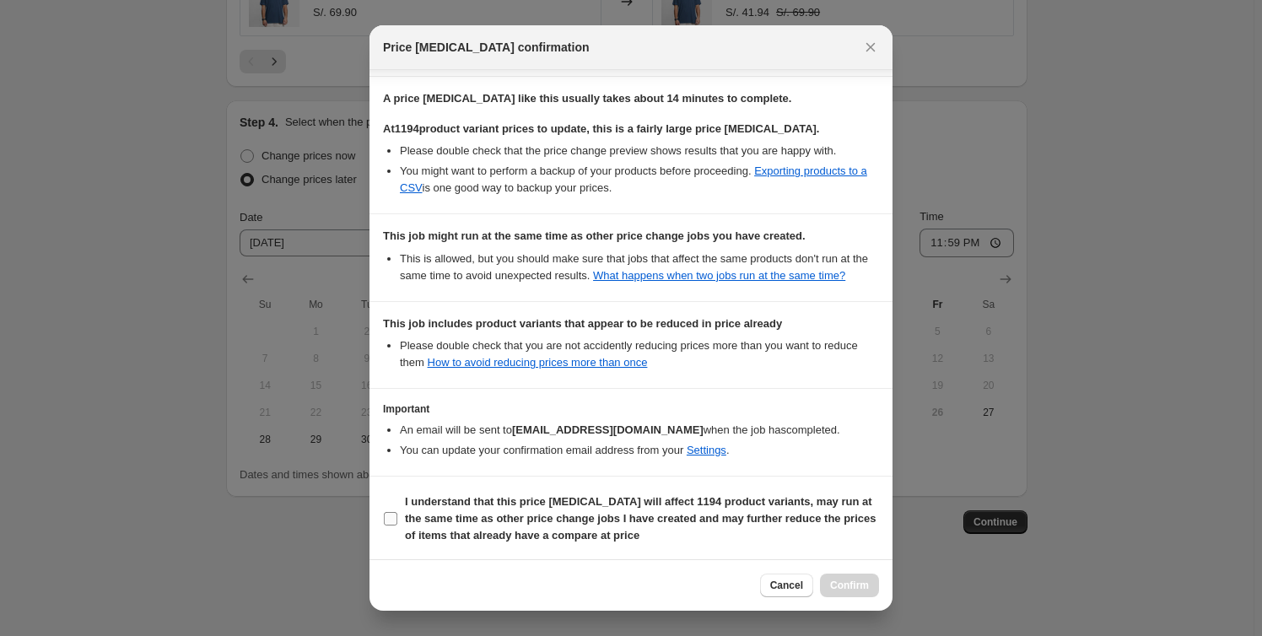
click at [409, 516] on b "I understand that this price change job will affect 1194 product variants, may …" at bounding box center [640, 518] width 471 height 46
click at [397, 516] on input "I understand that this price change job will affect 1194 product variants, may …" at bounding box center [390, 518] width 13 height 13
checkbox input "true"
click at [860, 588] on span "Confirm" at bounding box center [849, 585] width 39 height 13
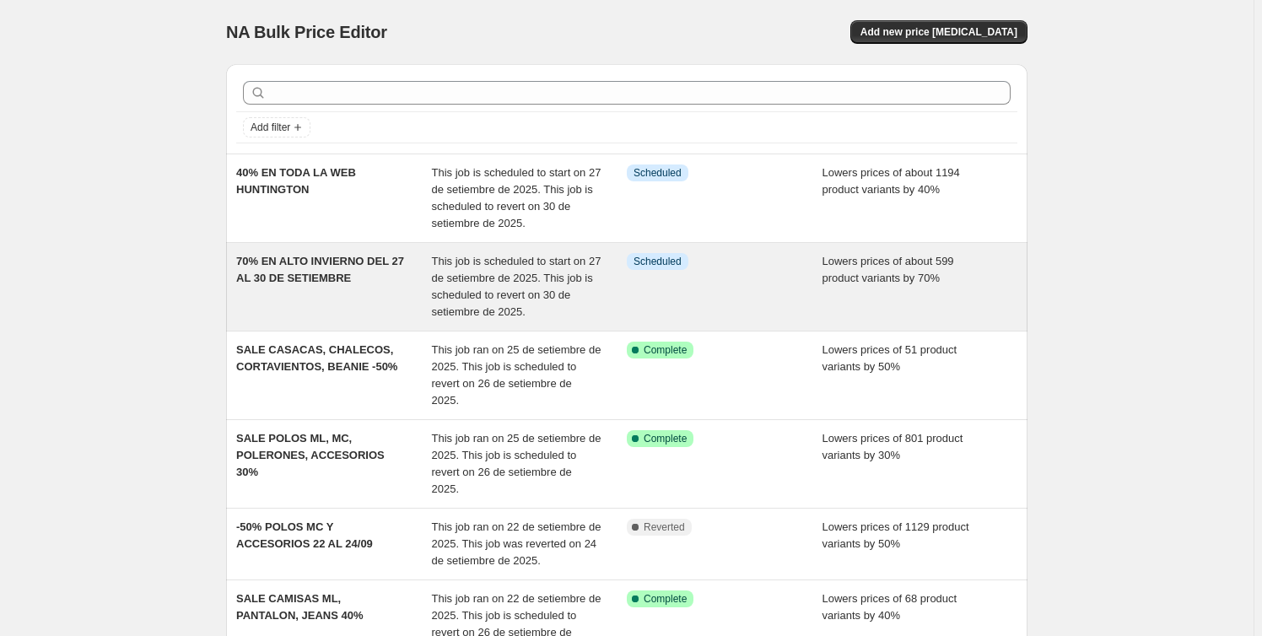
click at [567, 305] on div "This job is scheduled to start on 27 de setiembre de 2025. This job is schedule…" at bounding box center [530, 286] width 196 height 67
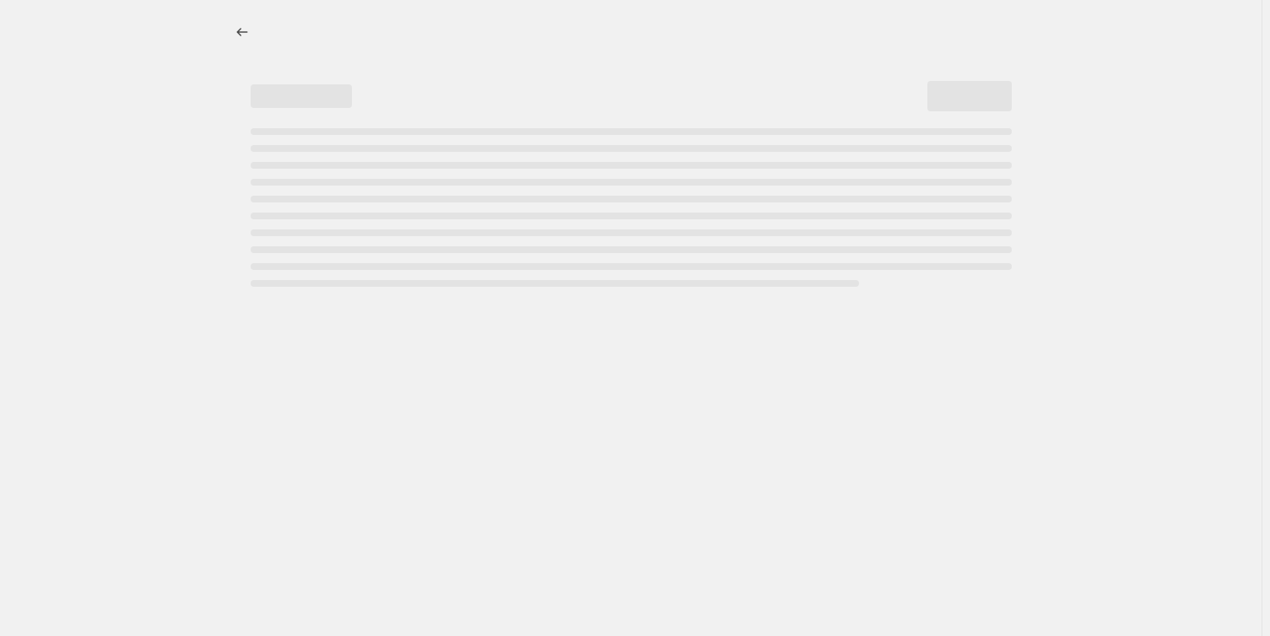
select select "percentage"
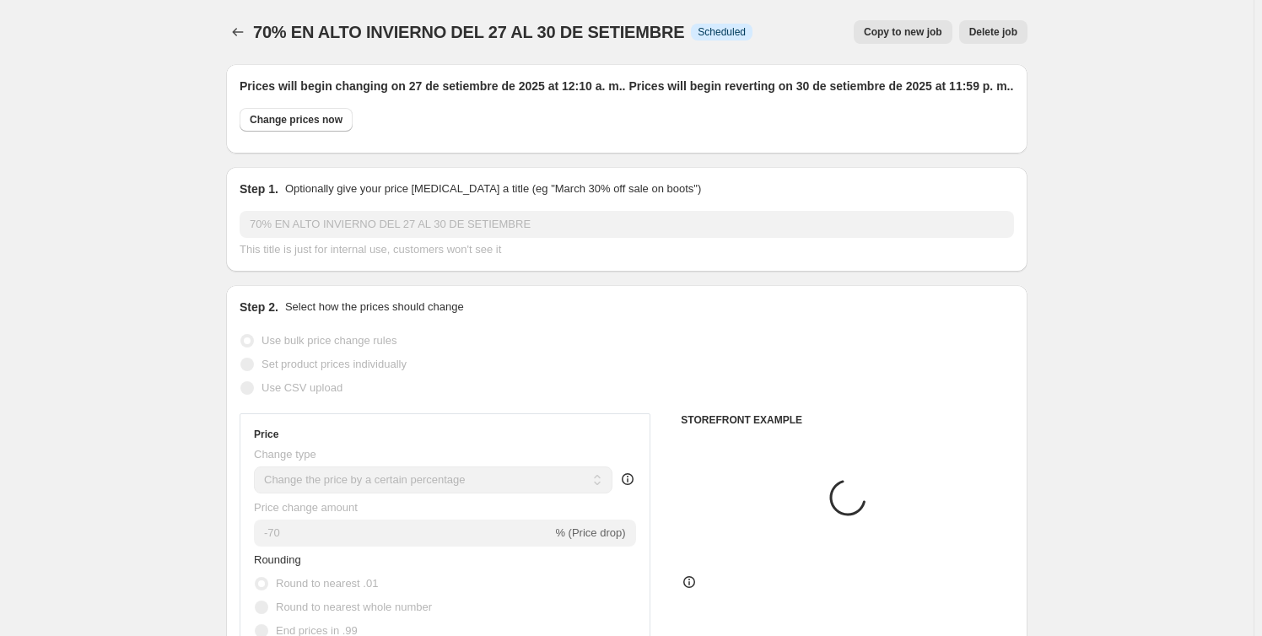
select select "collection"
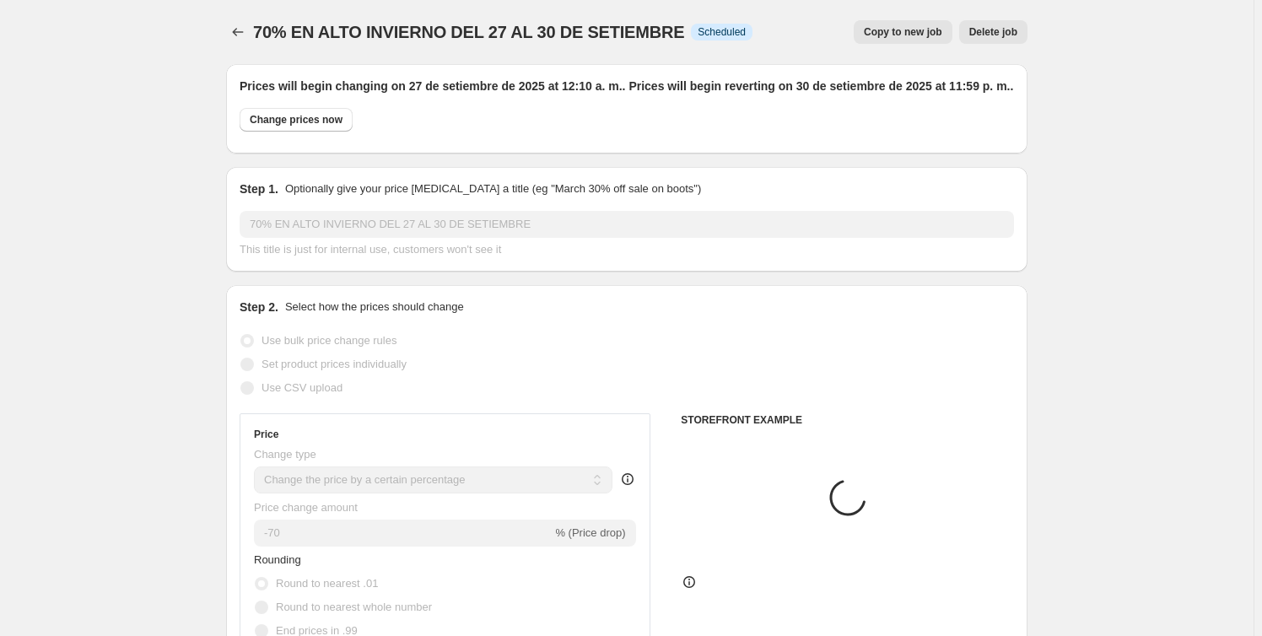
select select "collection"
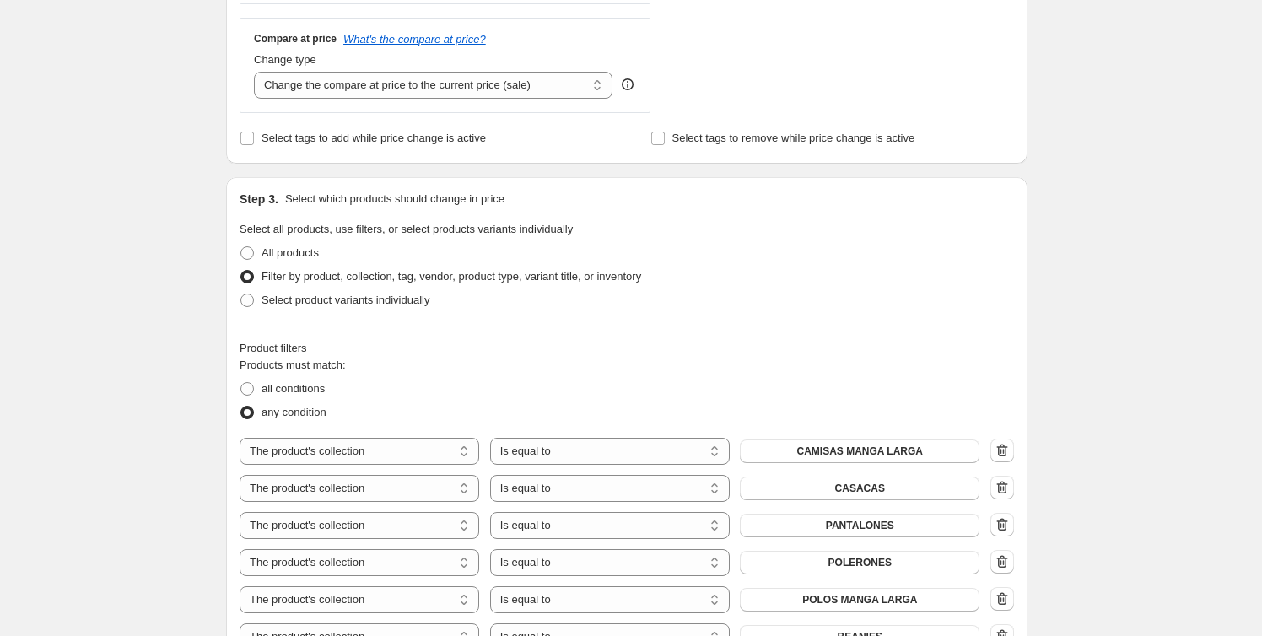
scroll to position [996, 0]
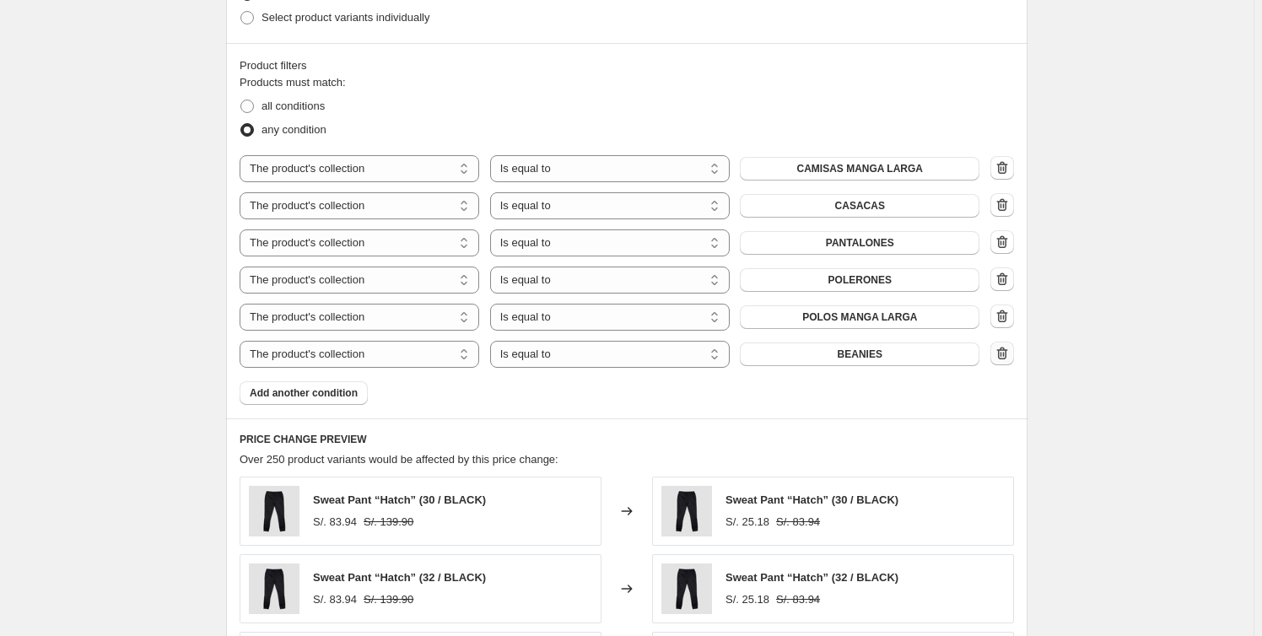
click at [1011, 358] on icon "button" at bounding box center [1002, 353] width 17 height 17
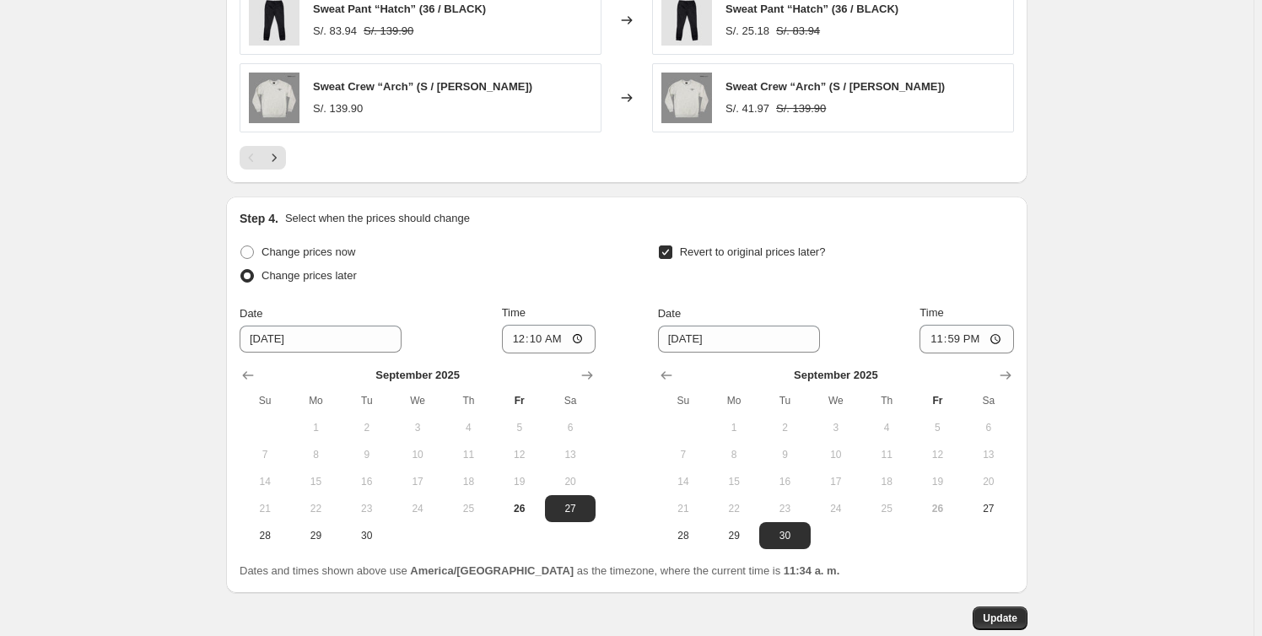
scroll to position [1779, 0]
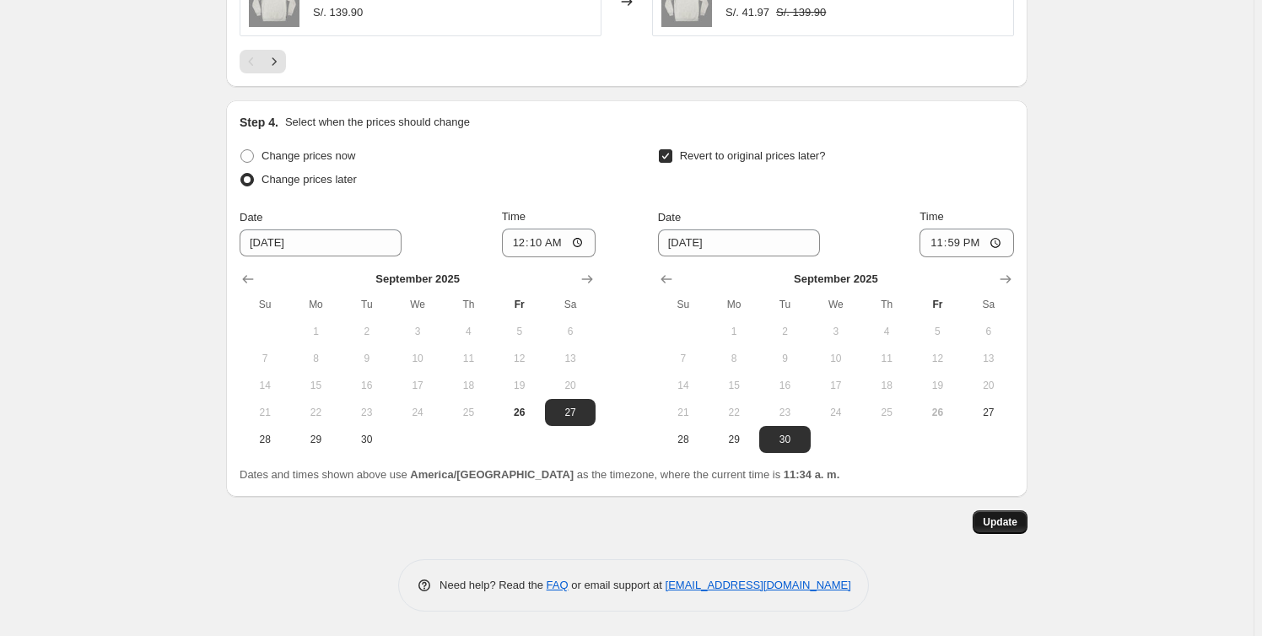
click at [991, 510] on button "Update" at bounding box center [1000, 522] width 55 height 24
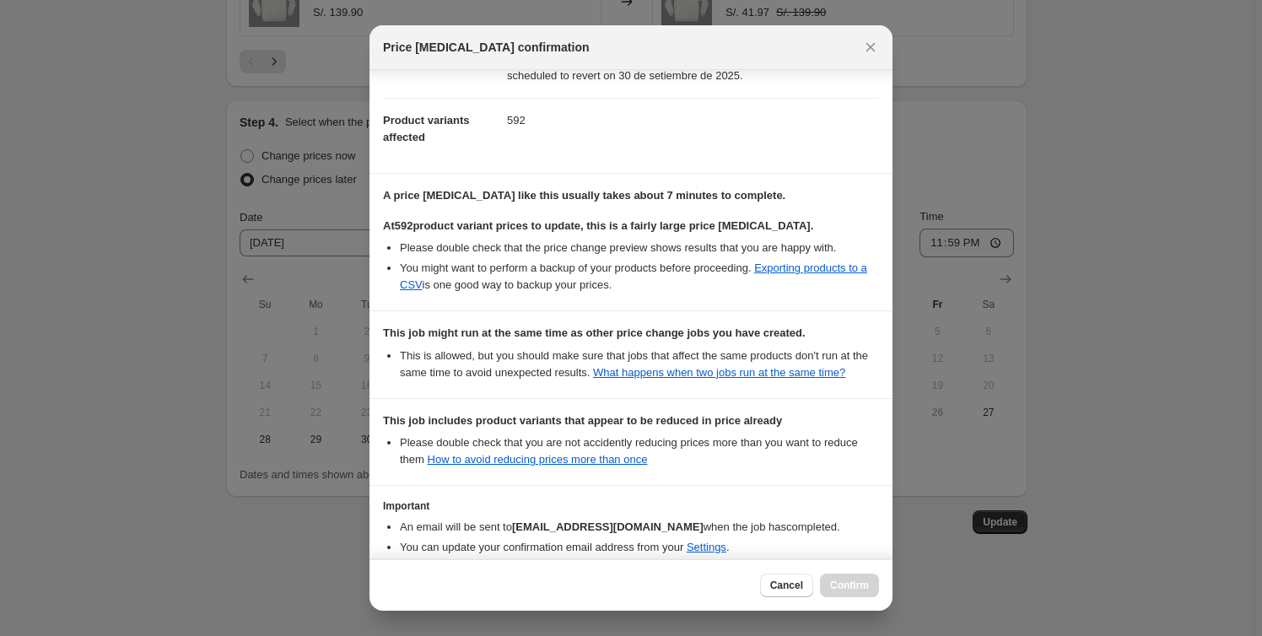
scroll to position [267, 0]
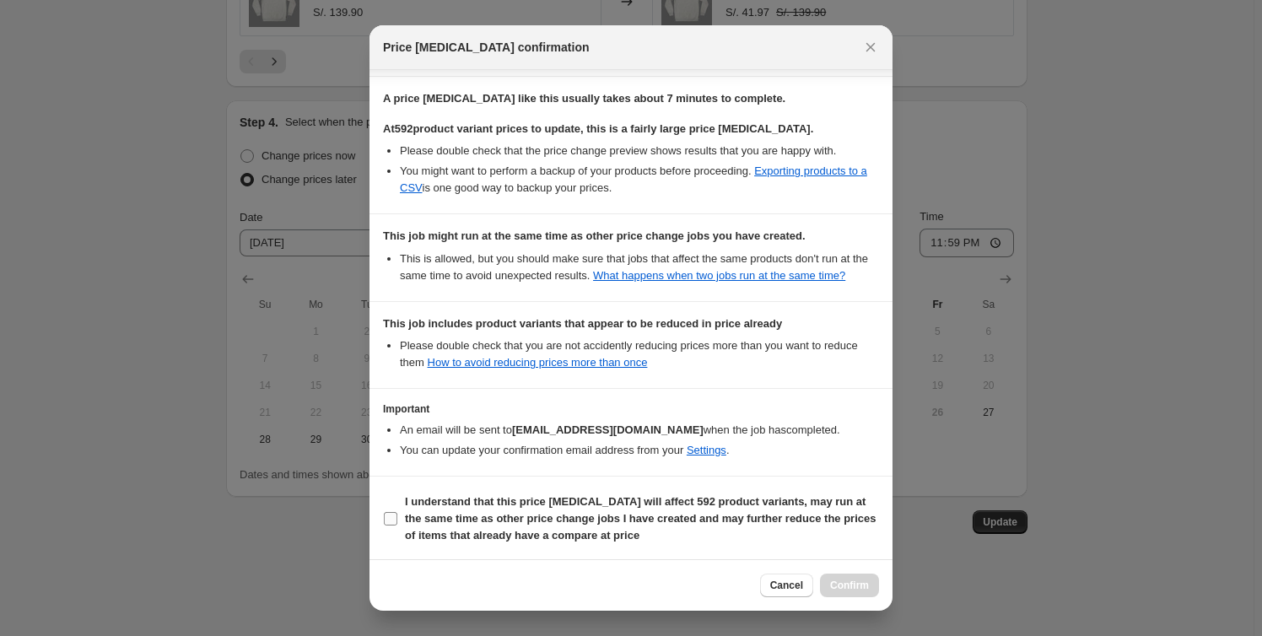
click at [392, 514] on input "I understand that this price [MEDICAL_DATA] will affect 592 product variants, m…" at bounding box center [390, 518] width 13 height 13
checkbox input "true"
click at [847, 589] on span "Confirm" at bounding box center [849, 585] width 39 height 13
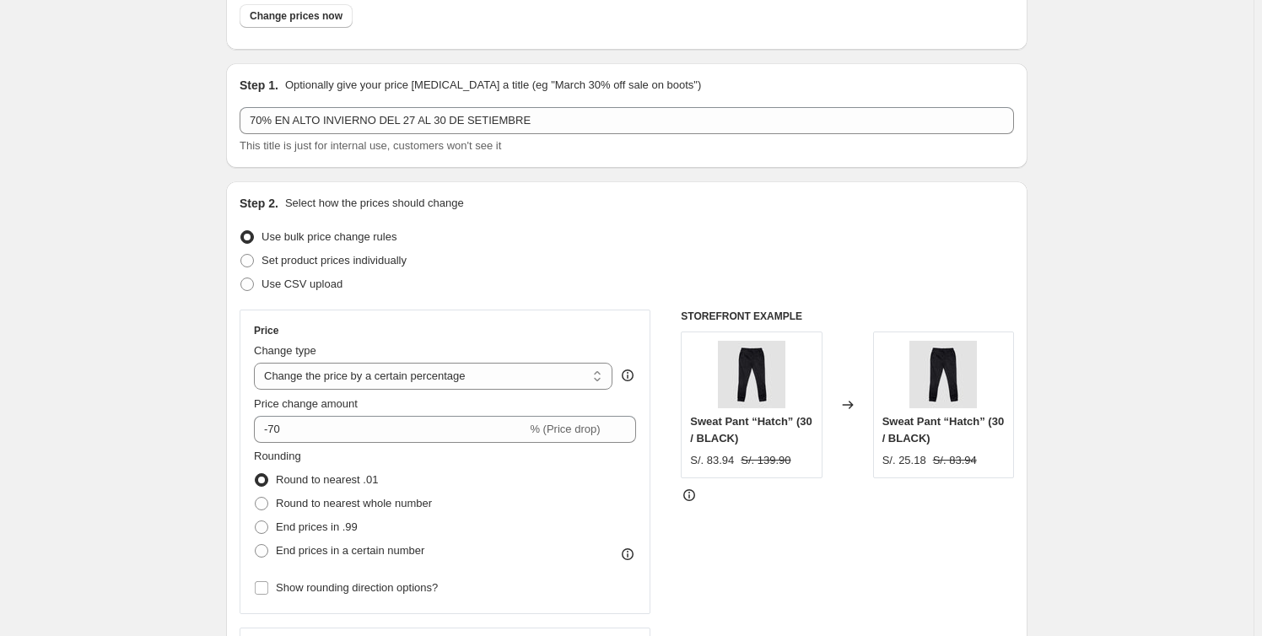
scroll to position [0, 0]
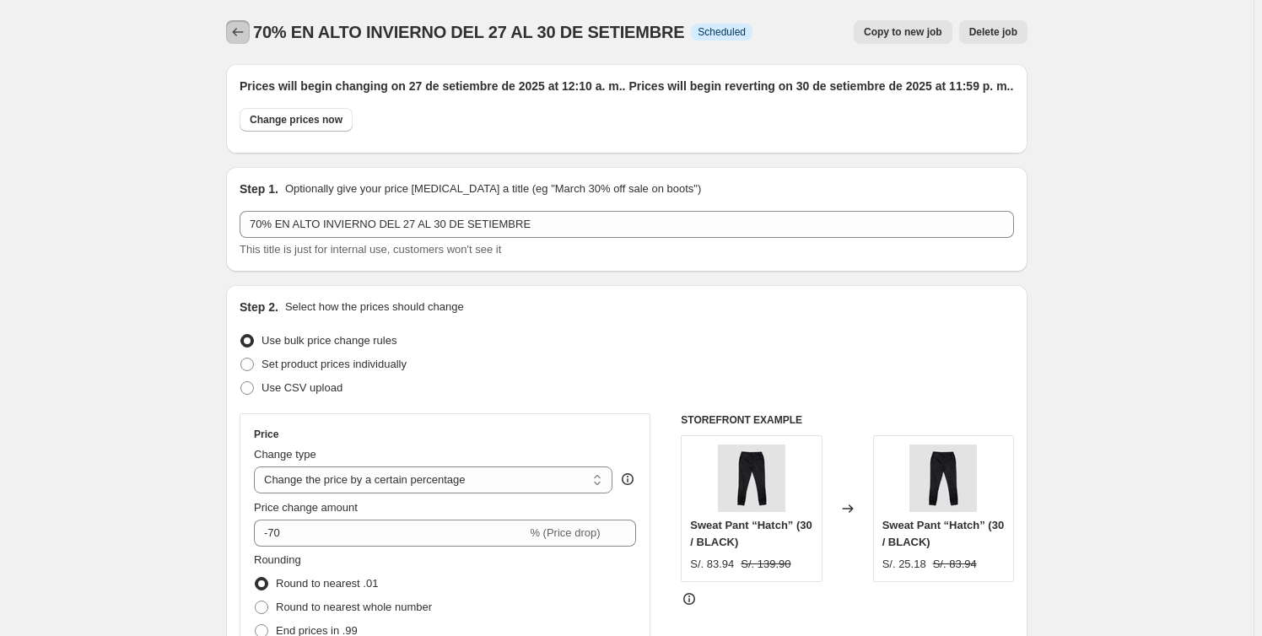
click at [242, 30] on icon "Price change jobs" at bounding box center [237, 32] width 17 height 17
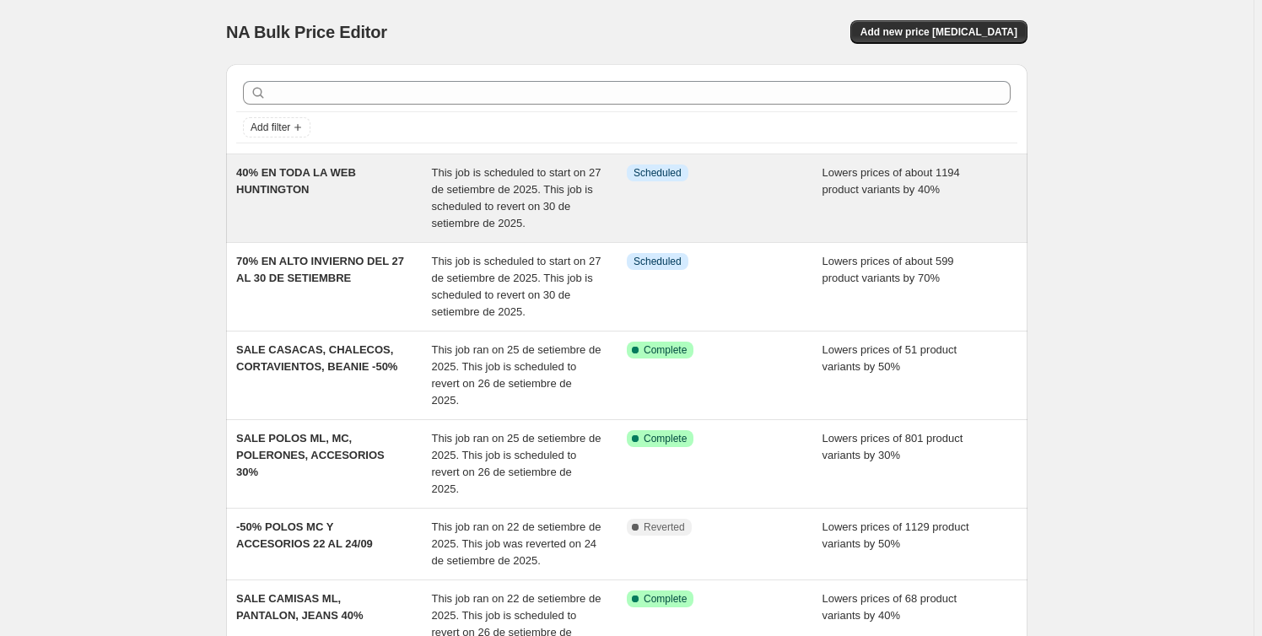
click at [504, 208] on span "This job is scheduled to start on 27 de setiembre de 2025. This job is schedule…" at bounding box center [517, 197] width 170 height 63
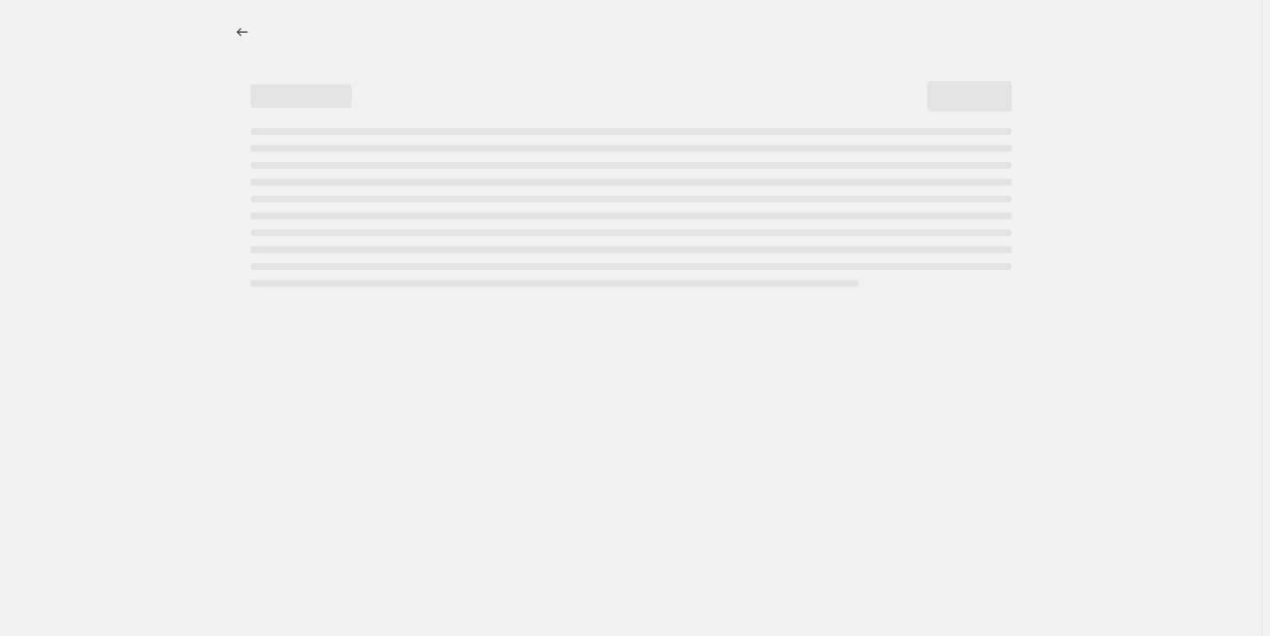
select select "percentage"
select select "collection"
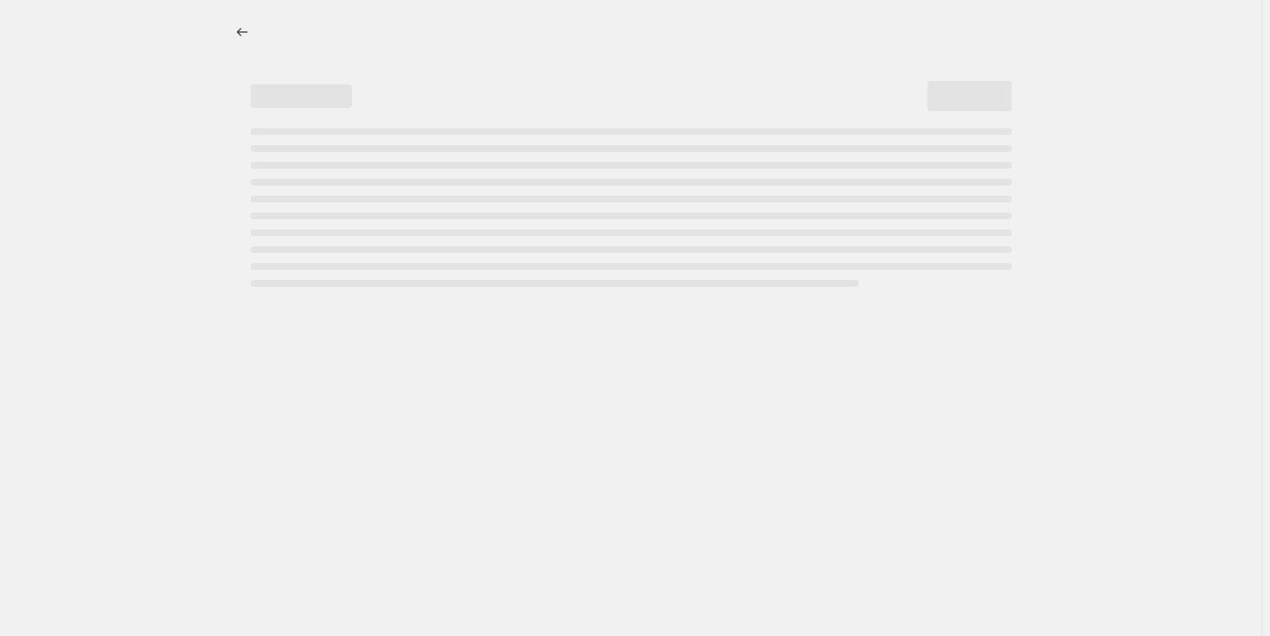
select select "collection"
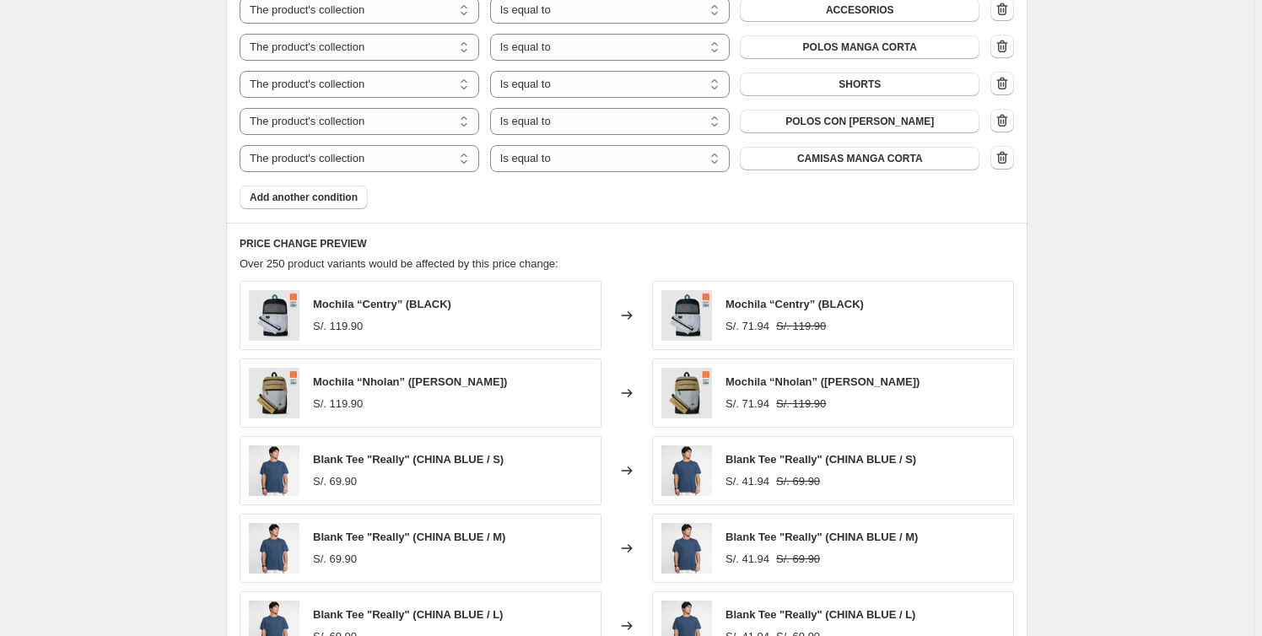
scroll to position [1380, 0]
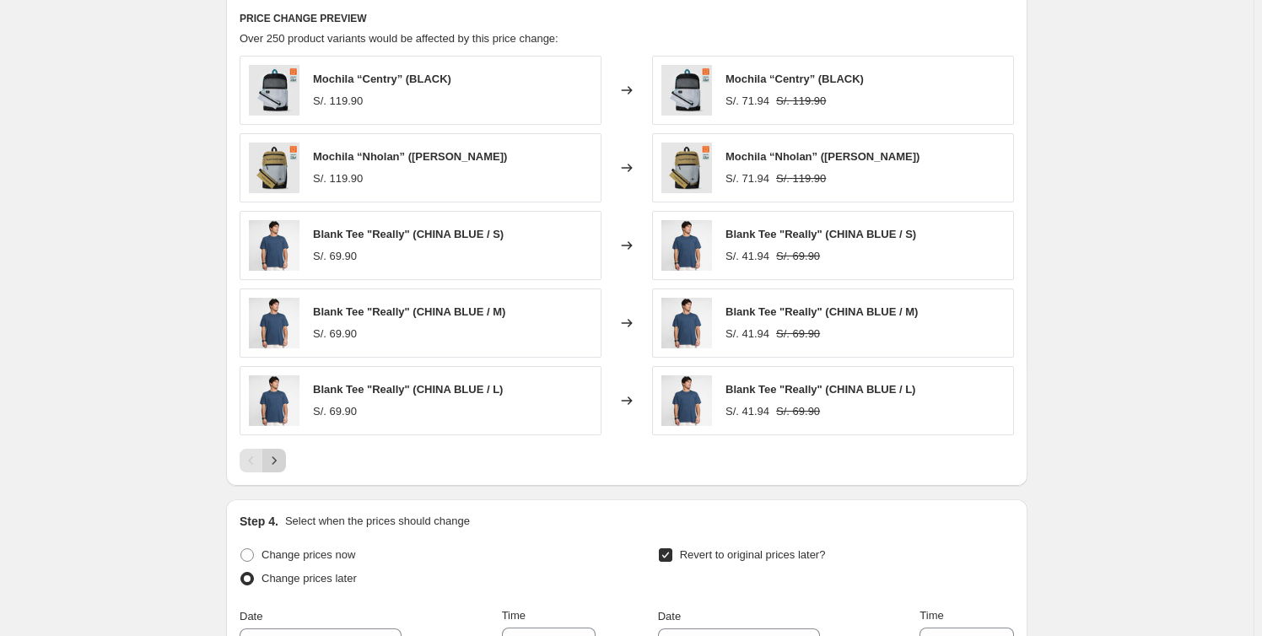
click at [277, 458] on icon "Next" at bounding box center [274, 460] width 17 height 17
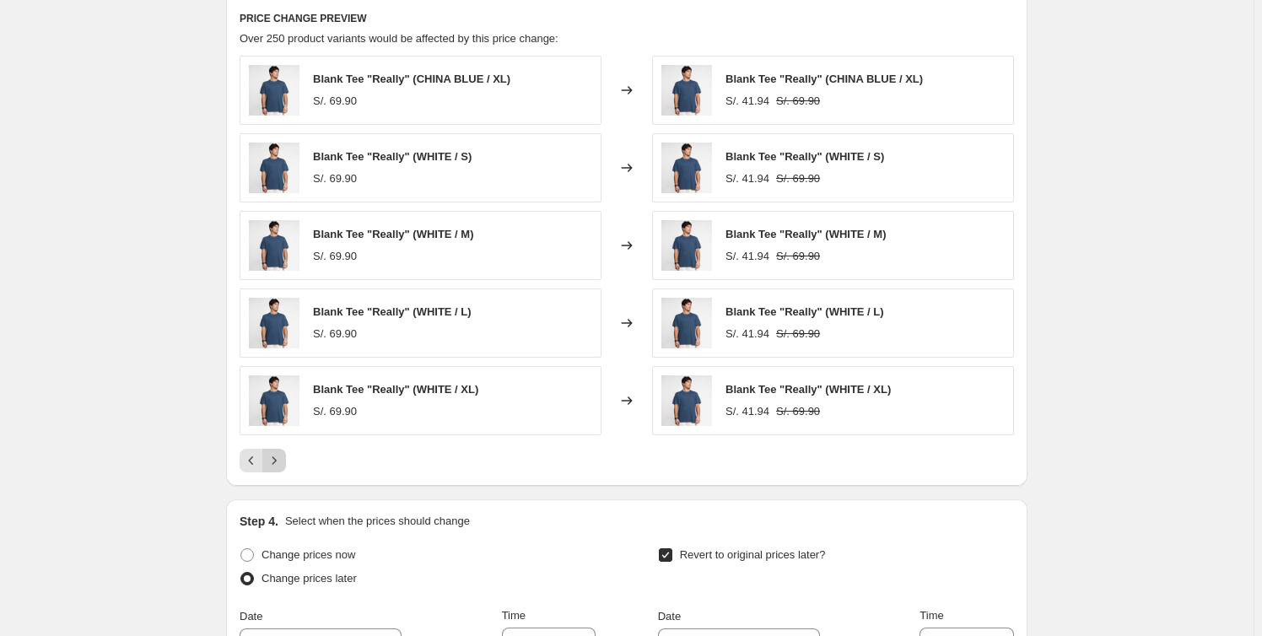
click at [278, 458] on icon "Next" at bounding box center [274, 460] width 17 height 17
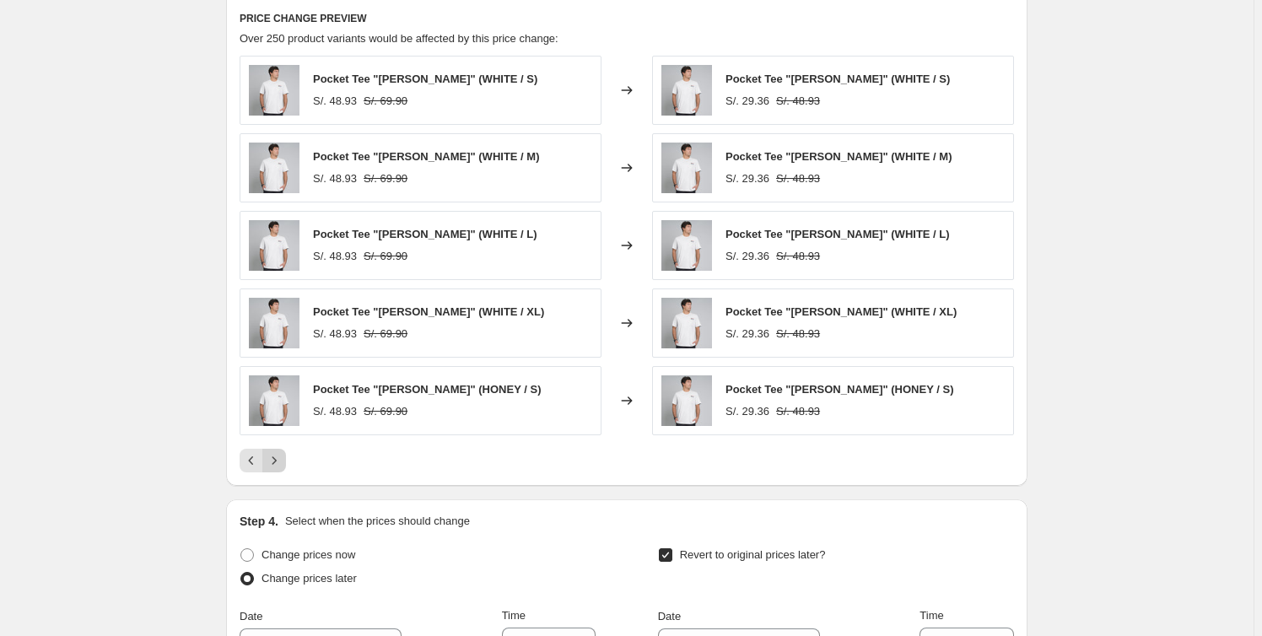
click at [278, 458] on icon "Next" at bounding box center [274, 460] width 17 height 17
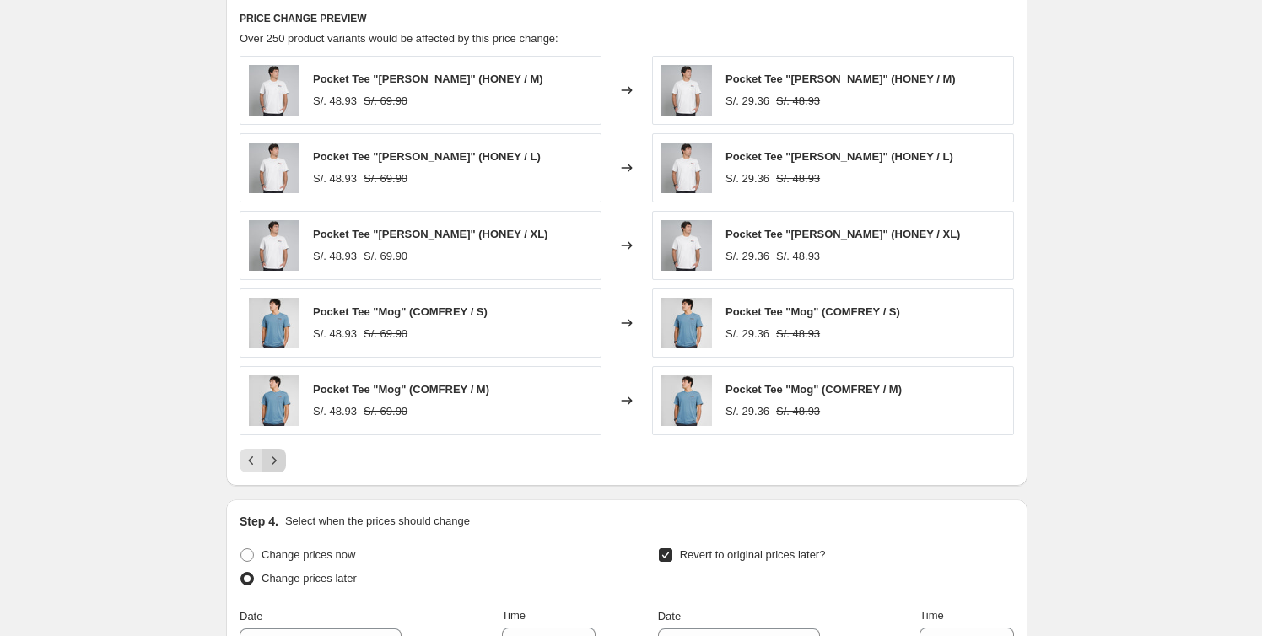
click at [278, 458] on icon "Next" at bounding box center [274, 460] width 17 height 17
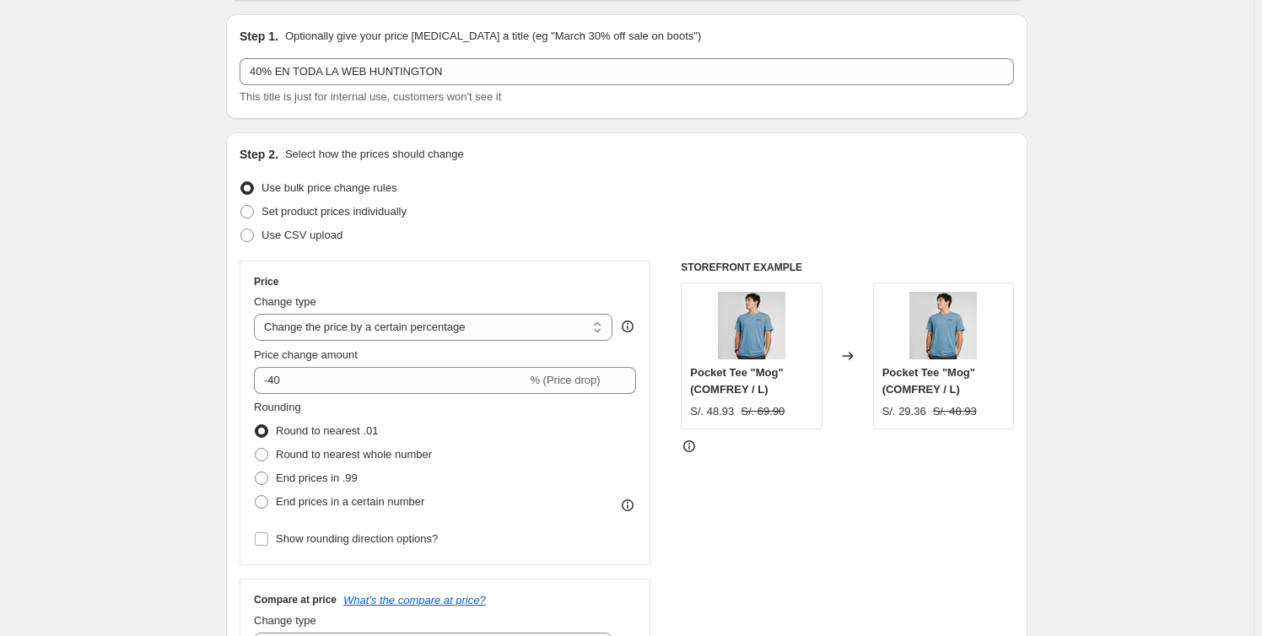
scroll to position [0, 0]
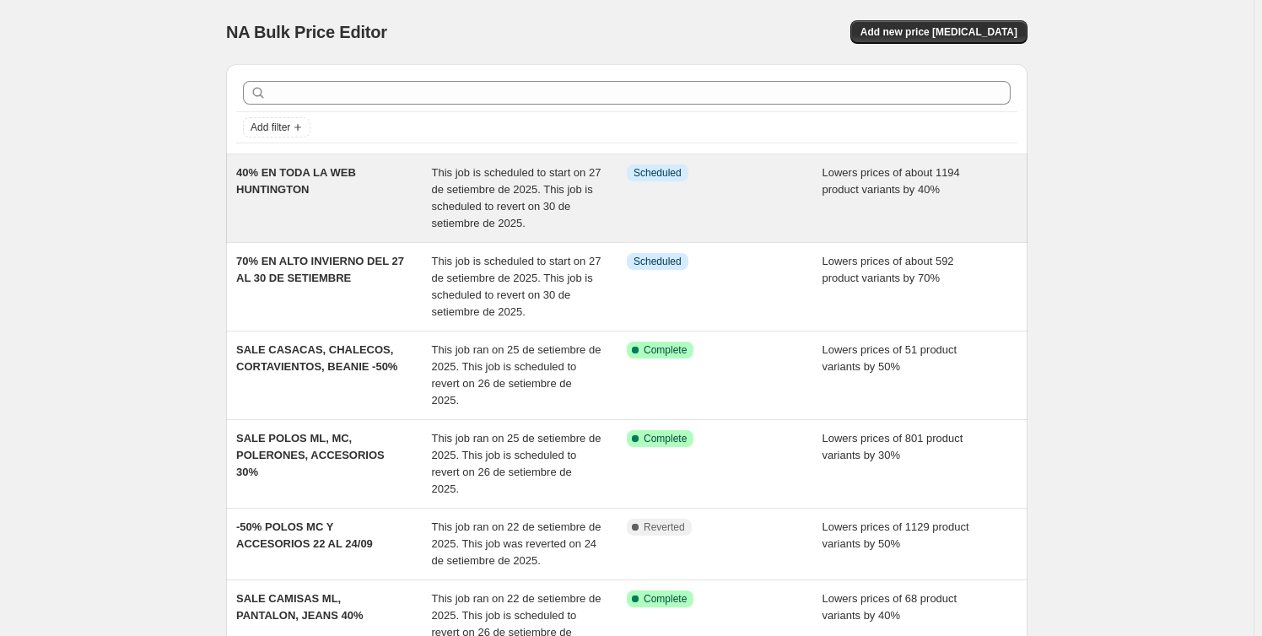
click at [725, 209] on div "Info Scheduled" at bounding box center [725, 197] width 196 height 67
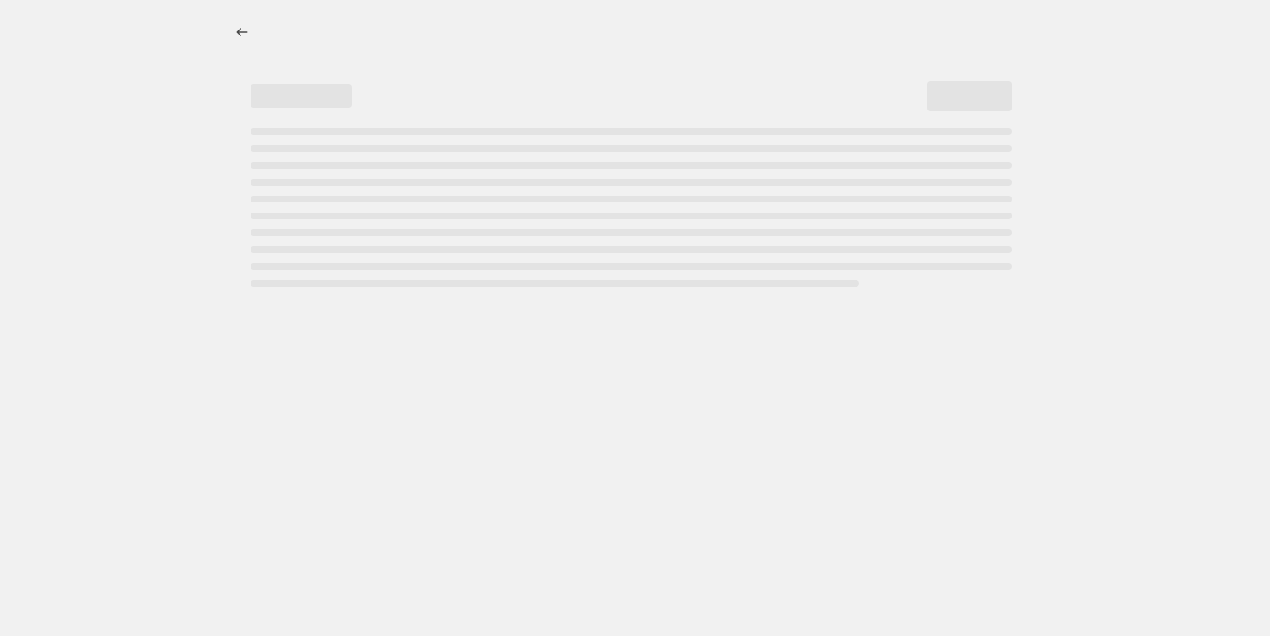
select select "percentage"
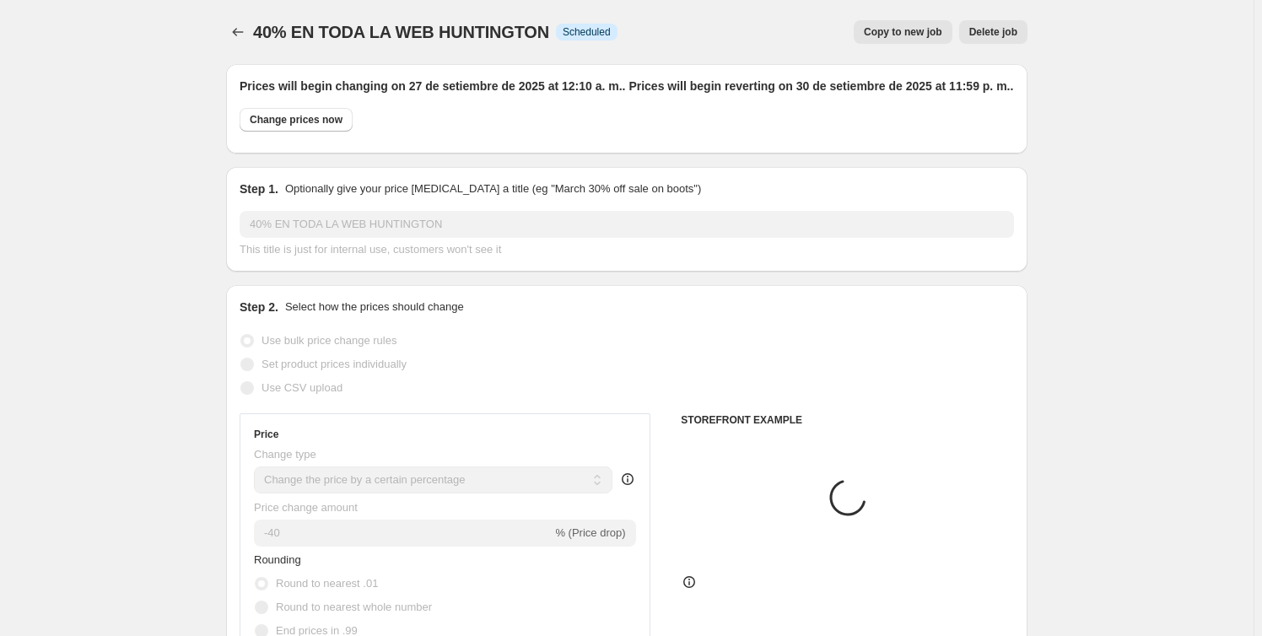
select select "collection"
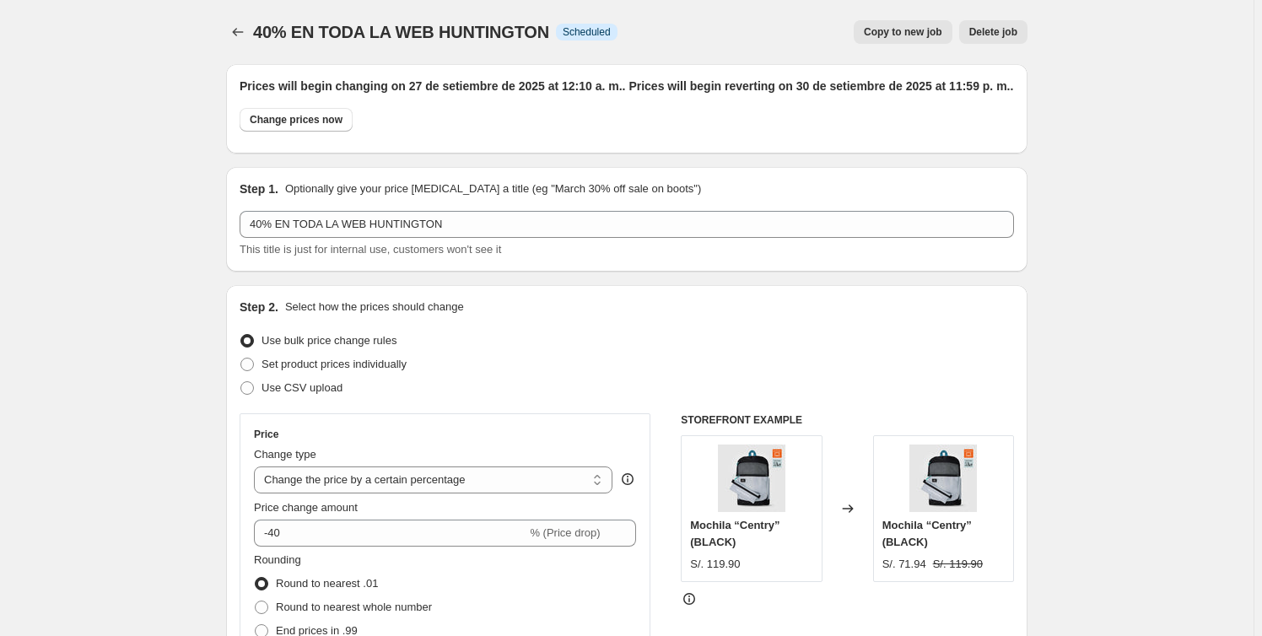
click at [241, 33] on icon "Price change jobs" at bounding box center [237, 32] width 17 height 17
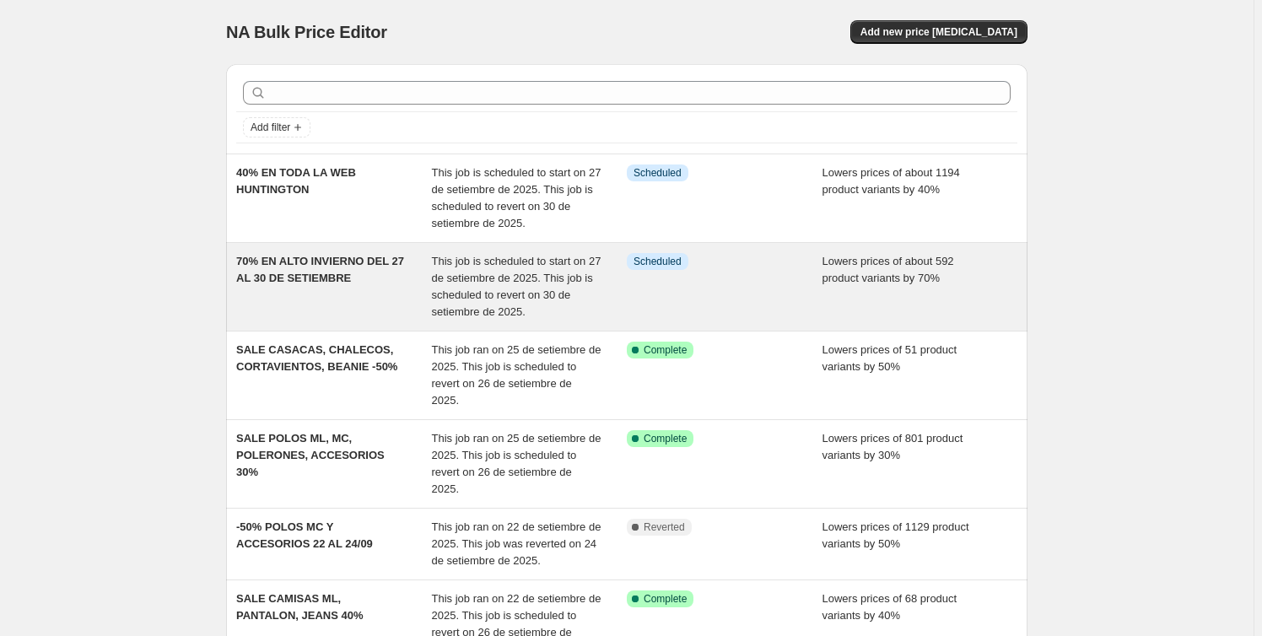
click at [633, 291] on div "Info Scheduled" at bounding box center [725, 286] width 196 height 67
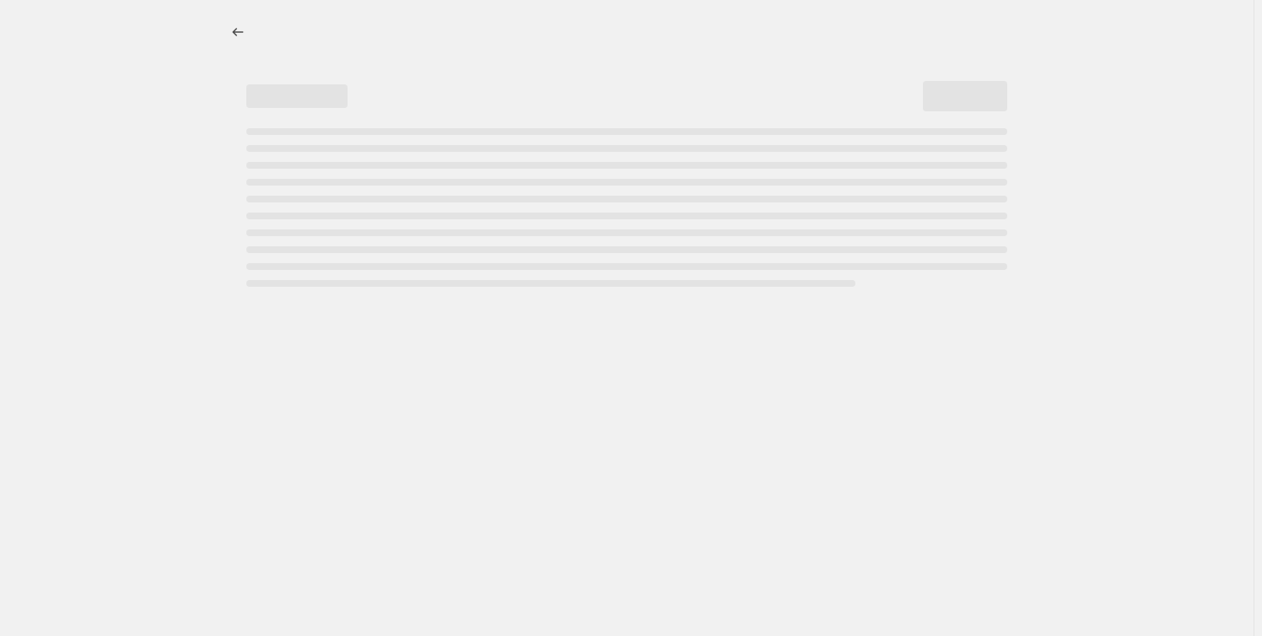
select select "percentage"
select select "collection"
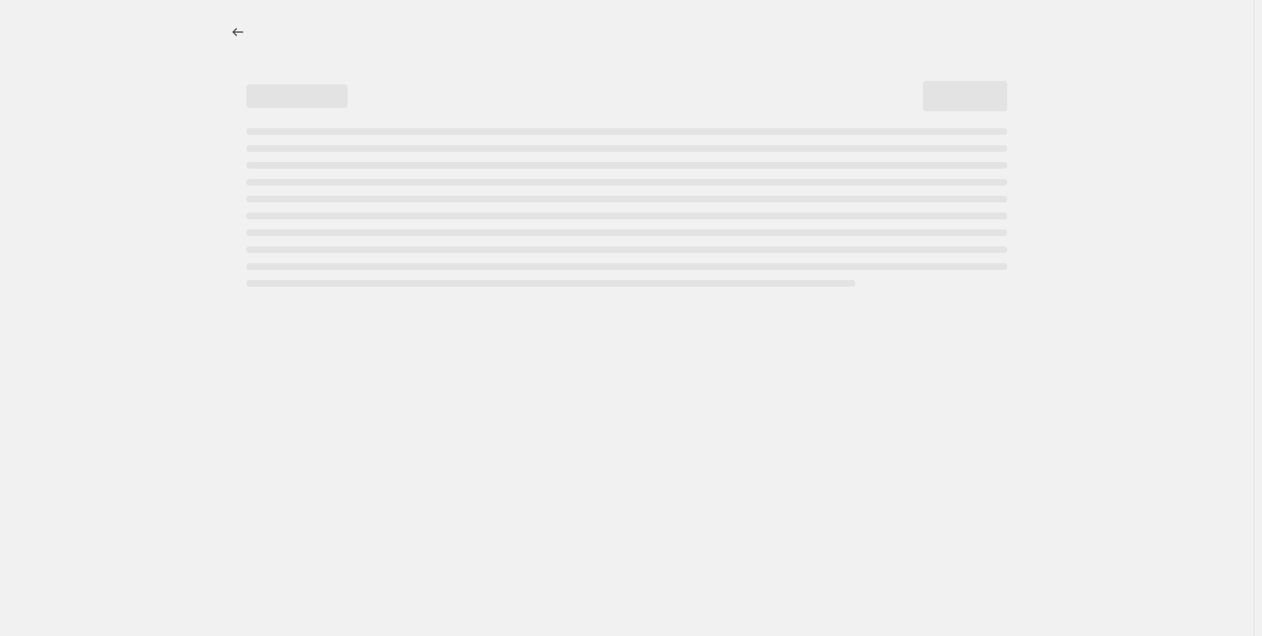
select select "collection"
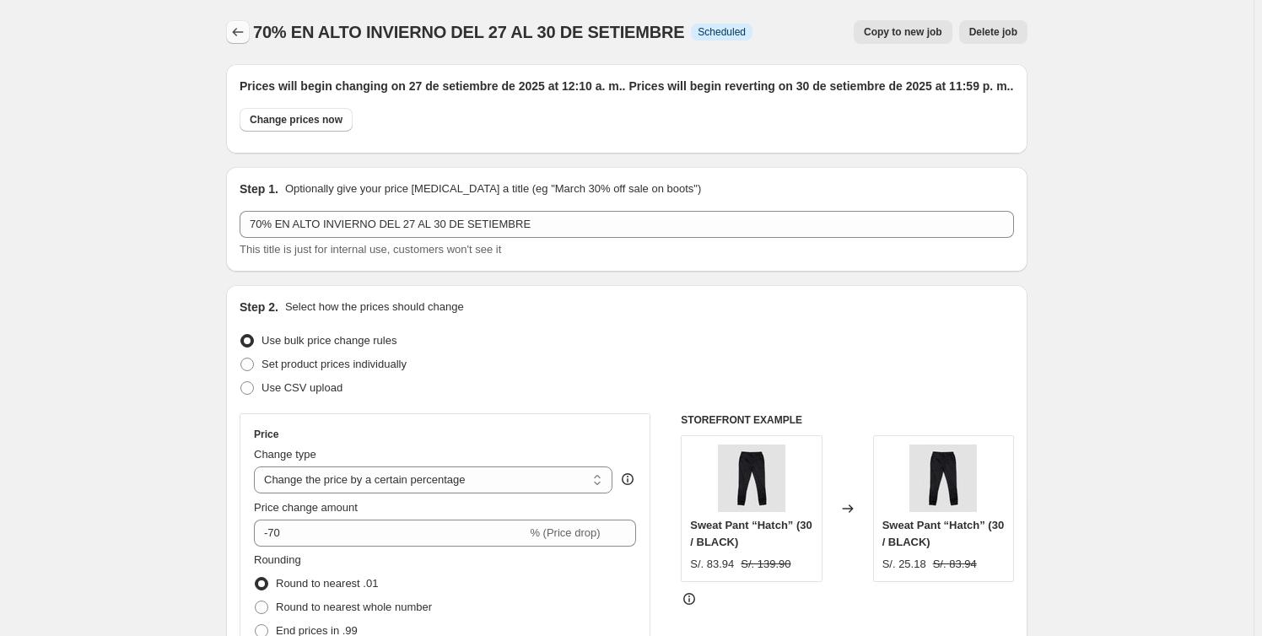
click at [236, 30] on icon "Price change jobs" at bounding box center [237, 32] width 17 height 17
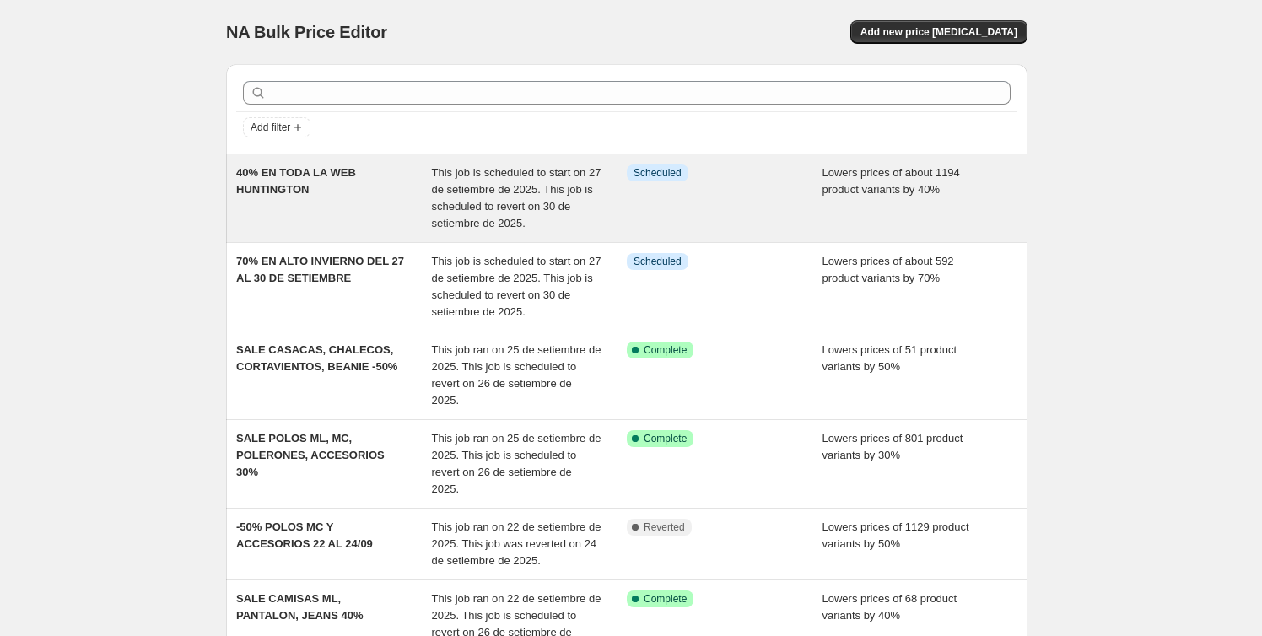
click at [412, 181] on div "40% EN TODA LA WEB HUNTINGTON" at bounding box center [334, 197] width 196 height 67
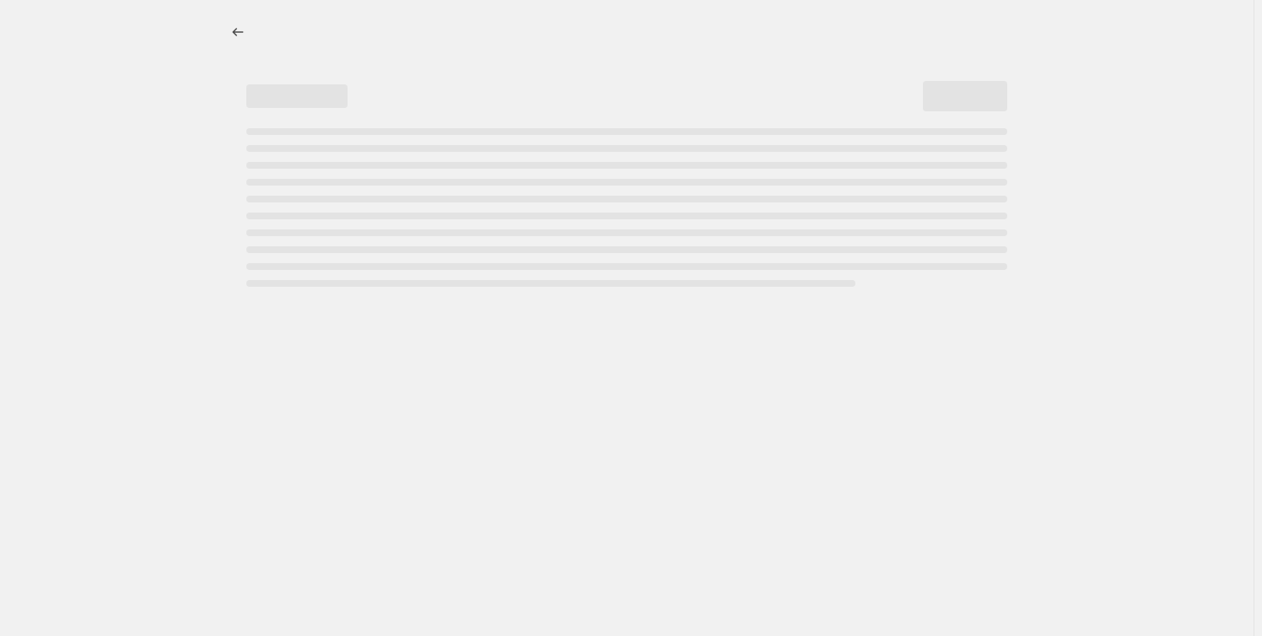
select select "percentage"
select select "collection"
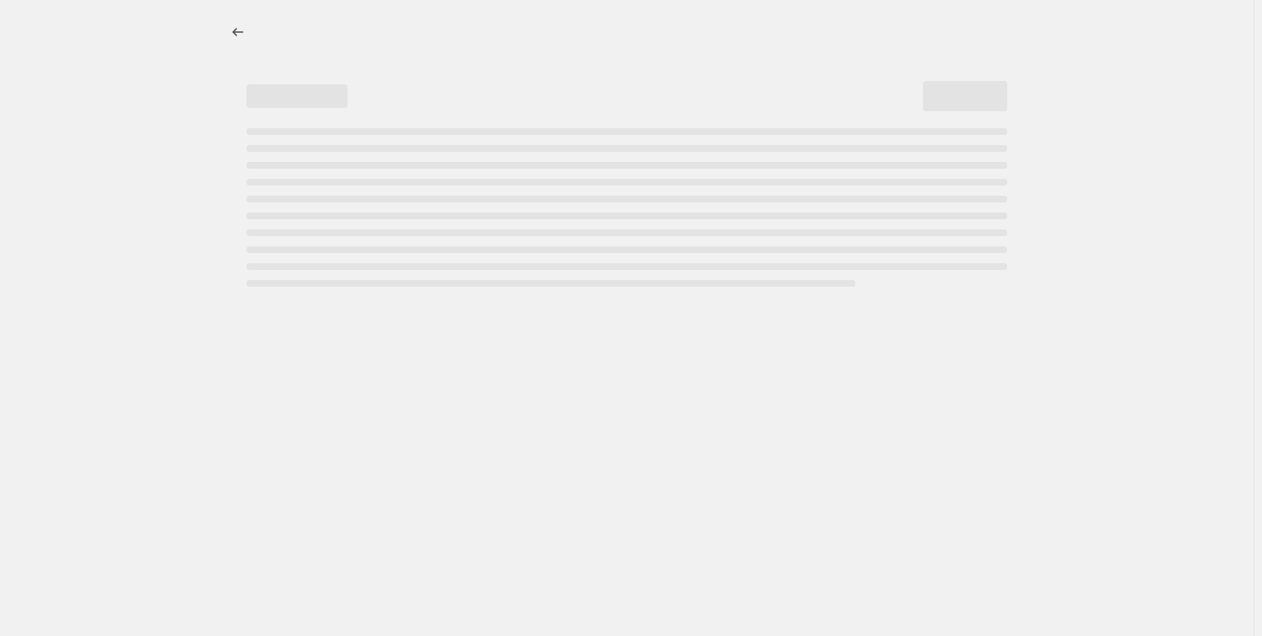
select select "collection"
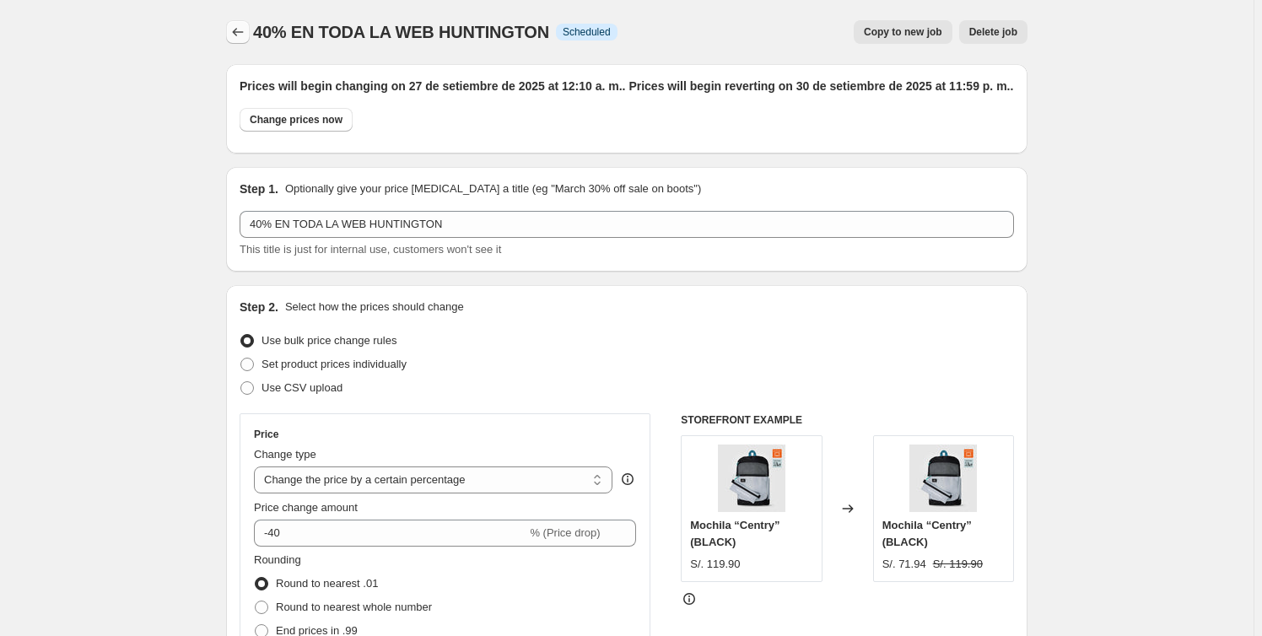
click at [245, 28] on icon "Price change jobs" at bounding box center [237, 32] width 17 height 17
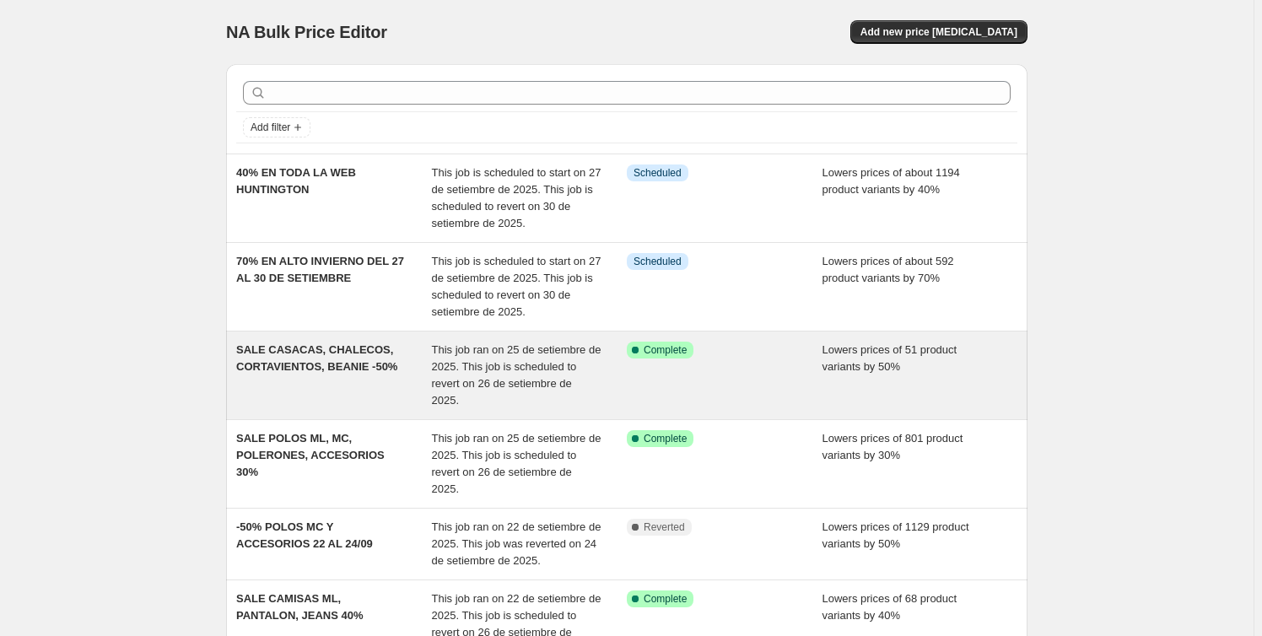
click at [559, 373] on span "This job ran on 25 de setiembre de 2025. This job is scheduled to revert on 26 …" at bounding box center [517, 374] width 170 height 63
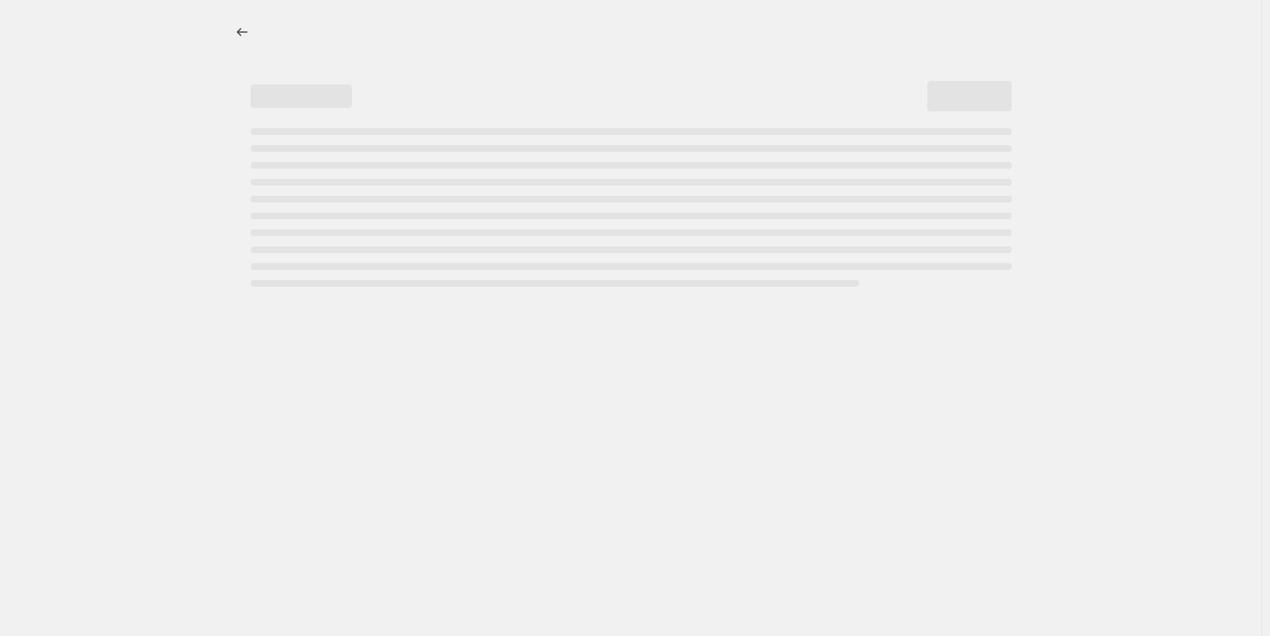
select select "percentage"
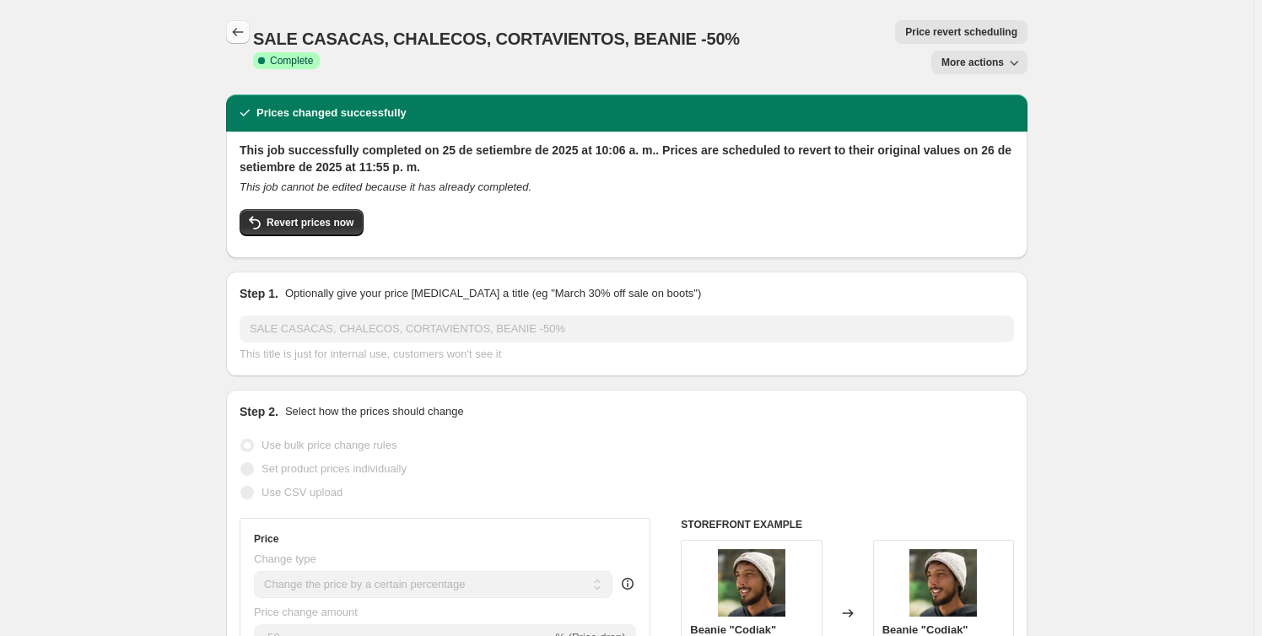
click at [238, 30] on icon "Price change jobs" at bounding box center [237, 32] width 17 height 17
